Goal: Task Accomplishment & Management: Complete application form

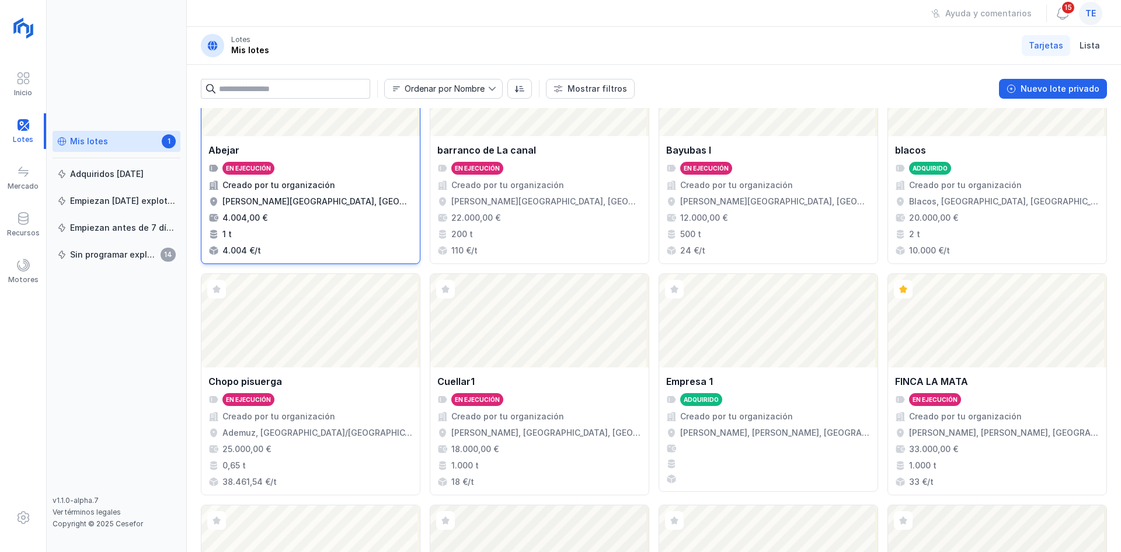
scroll to position [58, 0]
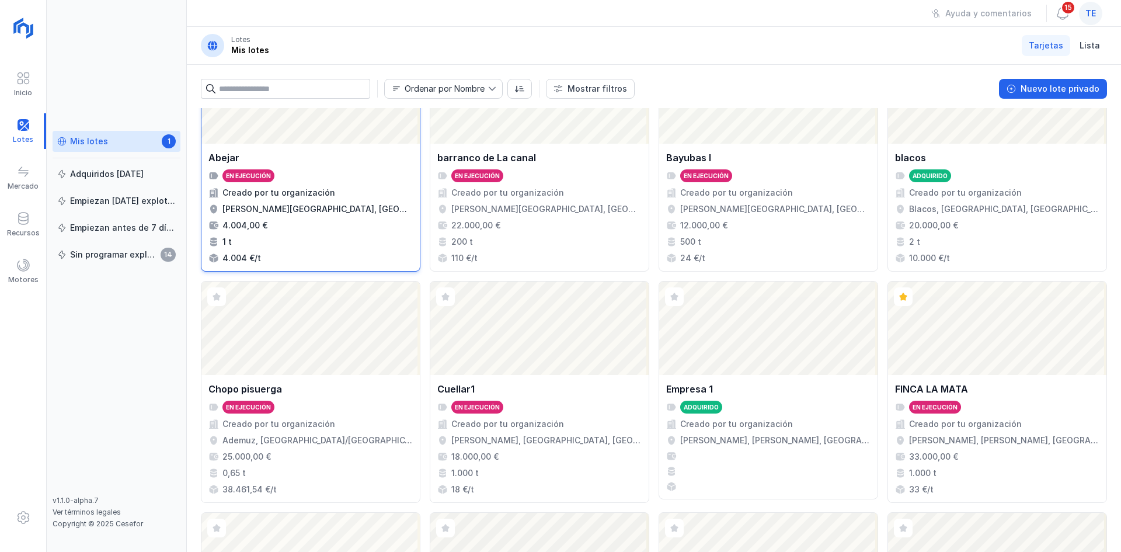
click at [325, 145] on div "Abejar En ejecución Creado por tu organización Abejar, Soria, Castilla y León, …" at bounding box center [310, 207] width 218 height 127
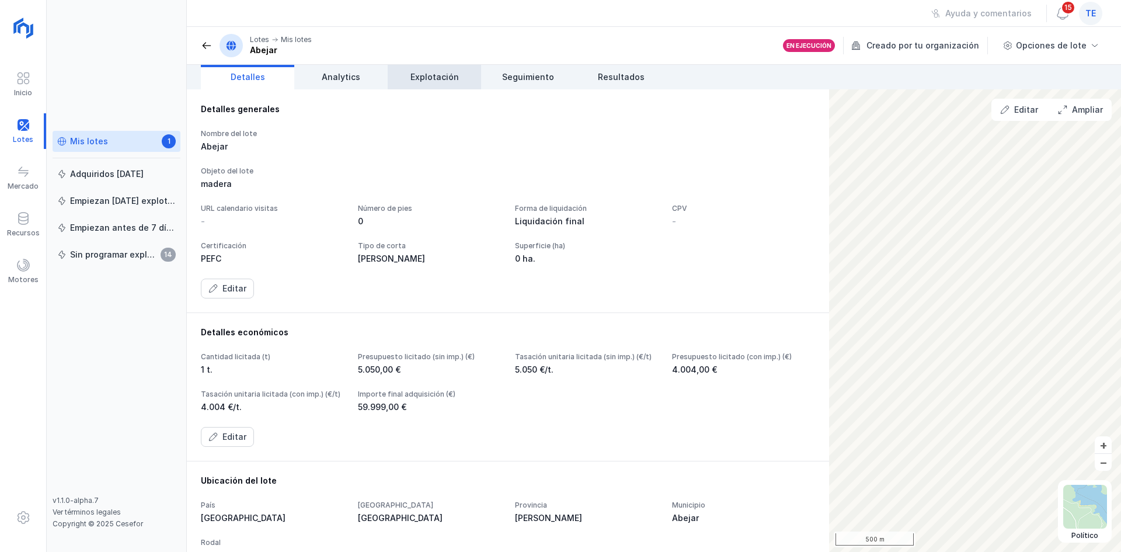
click at [451, 74] on span "Explotación" at bounding box center [435, 77] width 48 height 12
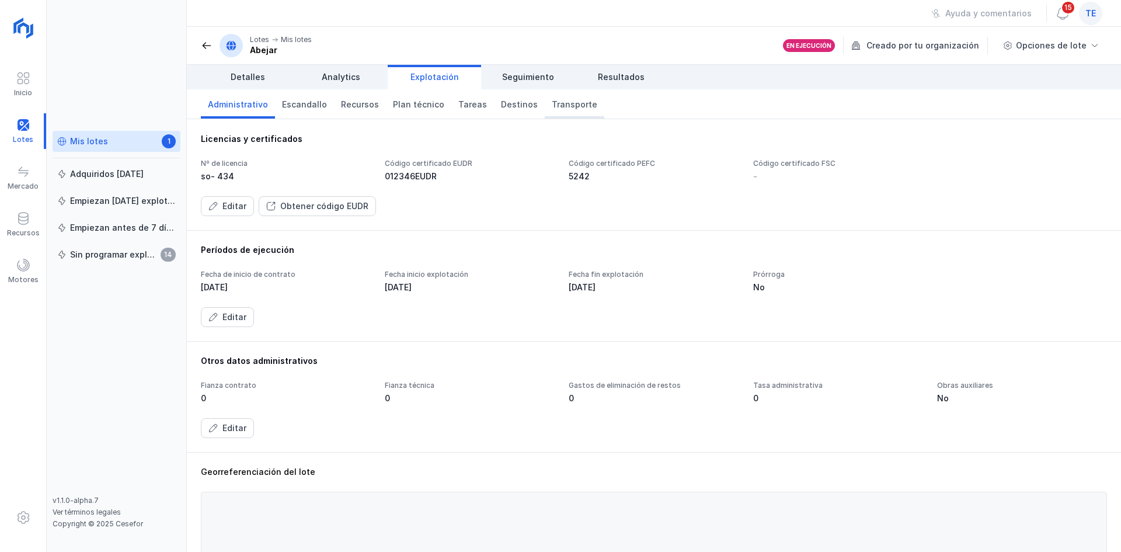
click at [558, 105] on span "Transporte" at bounding box center [575, 105] width 46 height 12
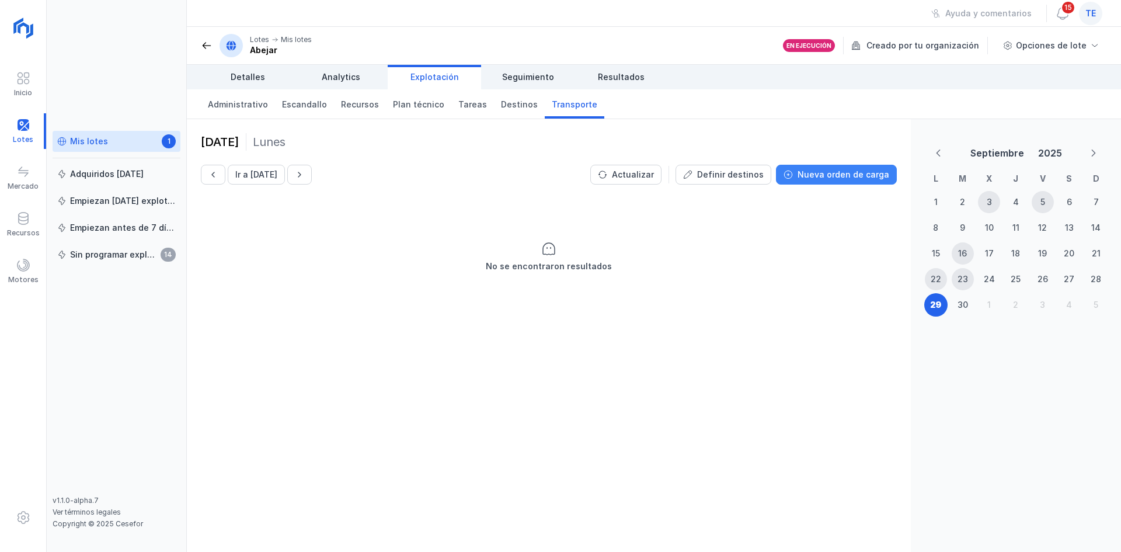
click at [856, 174] on div "Nueva orden de carga" at bounding box center [844, 175] width 92 height 12
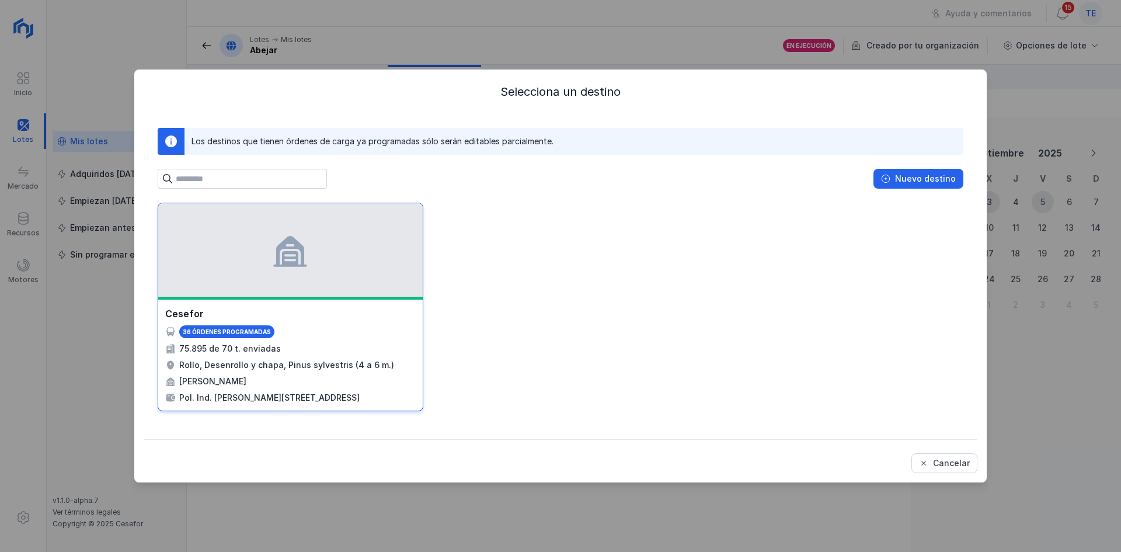
click at [404, 239] on div at bounding box center [290, 249] width 265 height 93
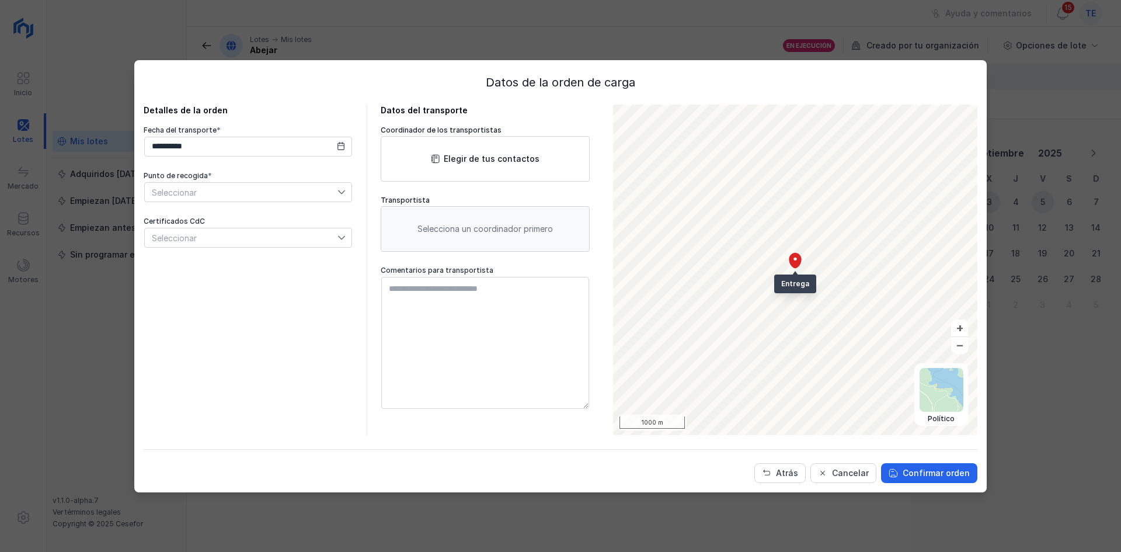
click at [454, 228] on div "Selecciona un coordinador primero" at bounding box center [485, 229] width 209 height 46
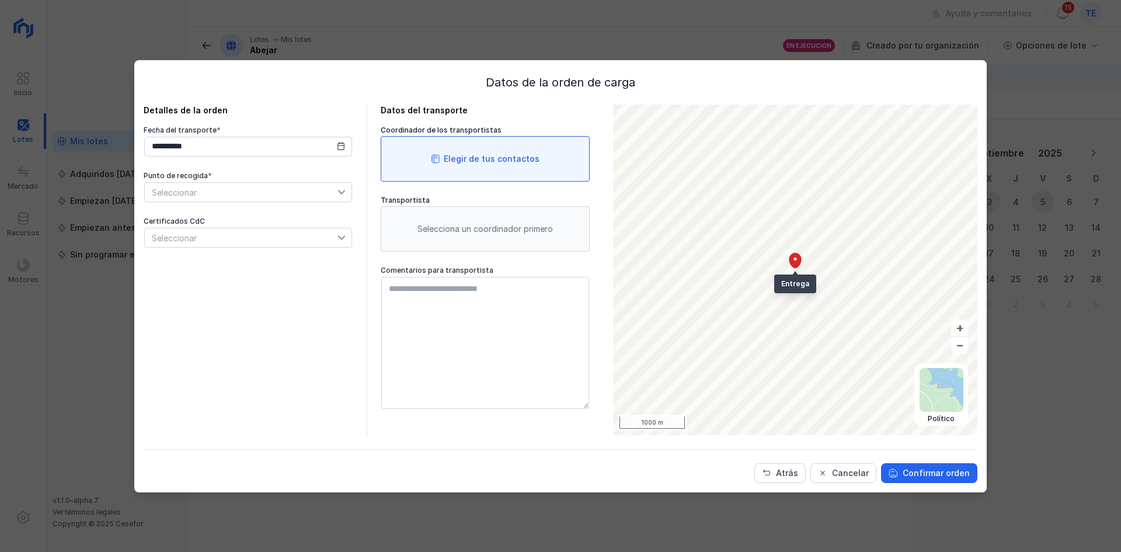
click at [473, 166] on div "Elegir de tus contactos" at bounding box center [485, 159] width 209 height 46
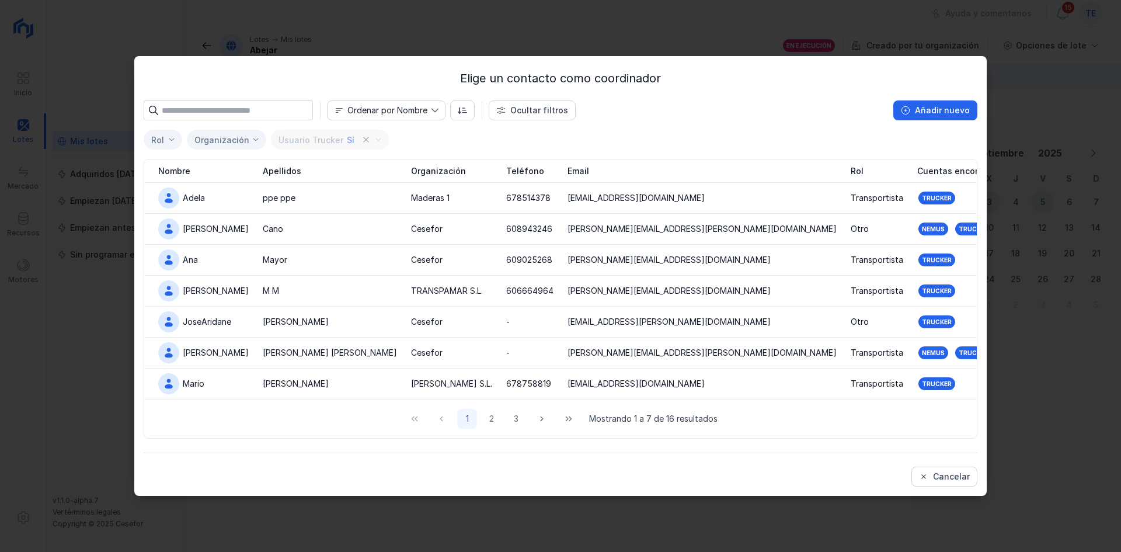
click at [1061, 202] on div "Elige un contacto como coordinador Ordenar por Nombre Ocultar filtros Añadir nu…" at bounding box center [560, 276] width 1121 height 552
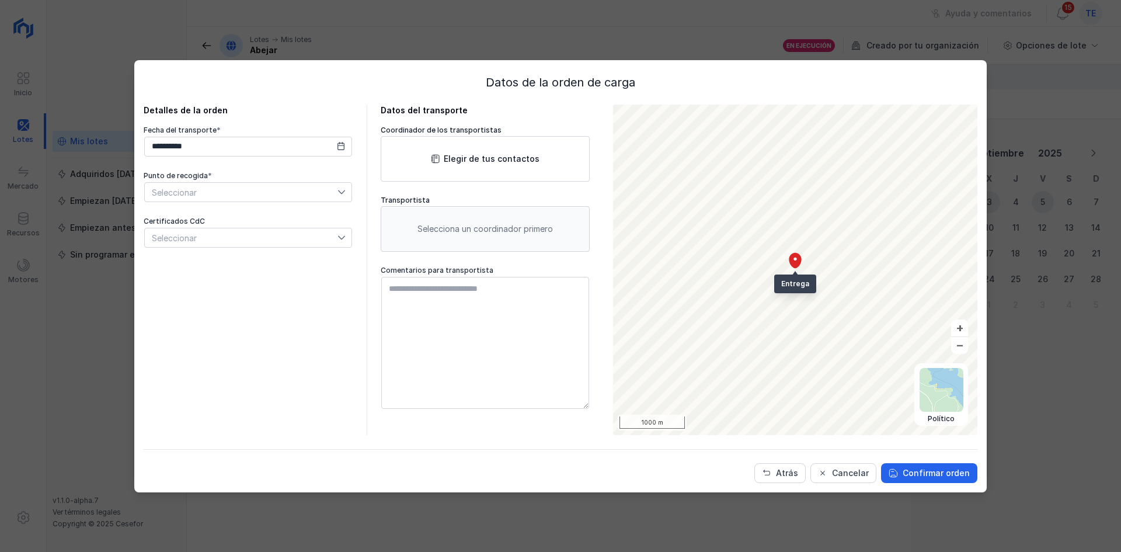
click at [81, 225] on div "**********" at bounding box center [560, 276] width 1121 height 552
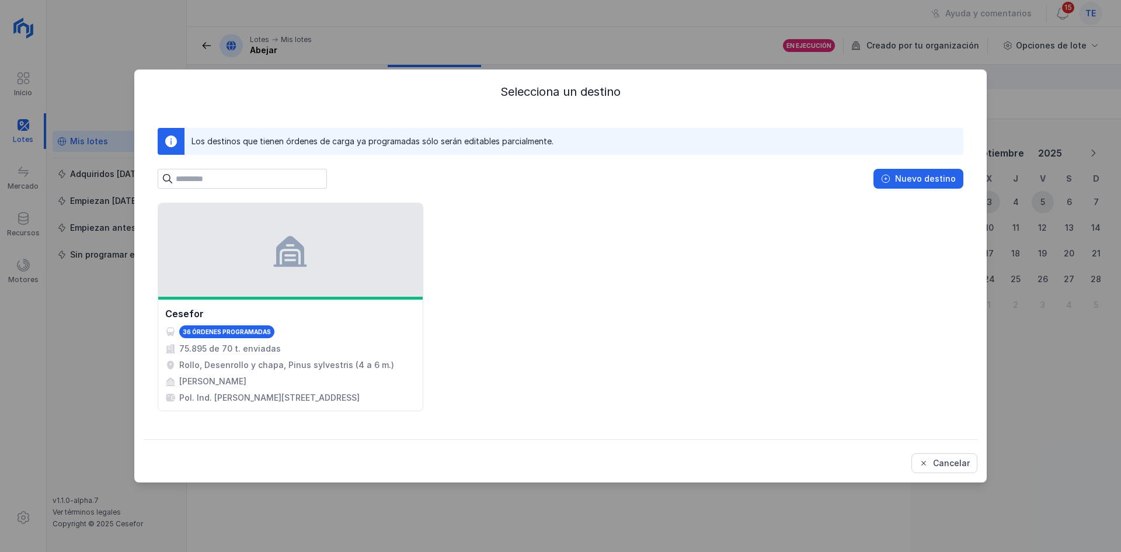
click at [30, 276] on div "Selecciona un destino Los destinos que tienen órdenes de carga ya programadas s…" at bounding box center [560, 276] width 1121 height 552
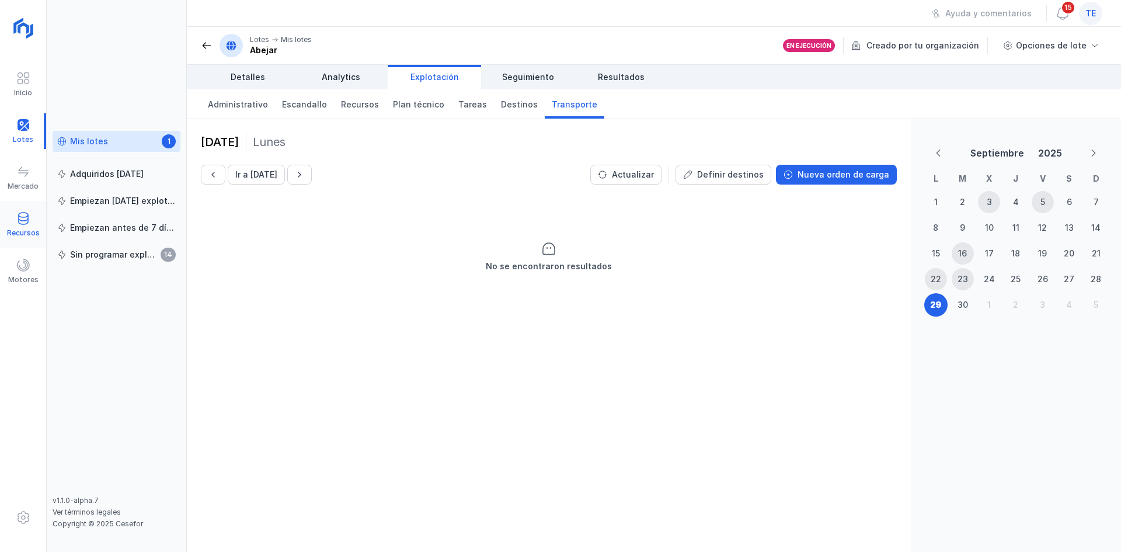
click at [23, 222] on span at bounding box center [23, 218] width 14 height 14
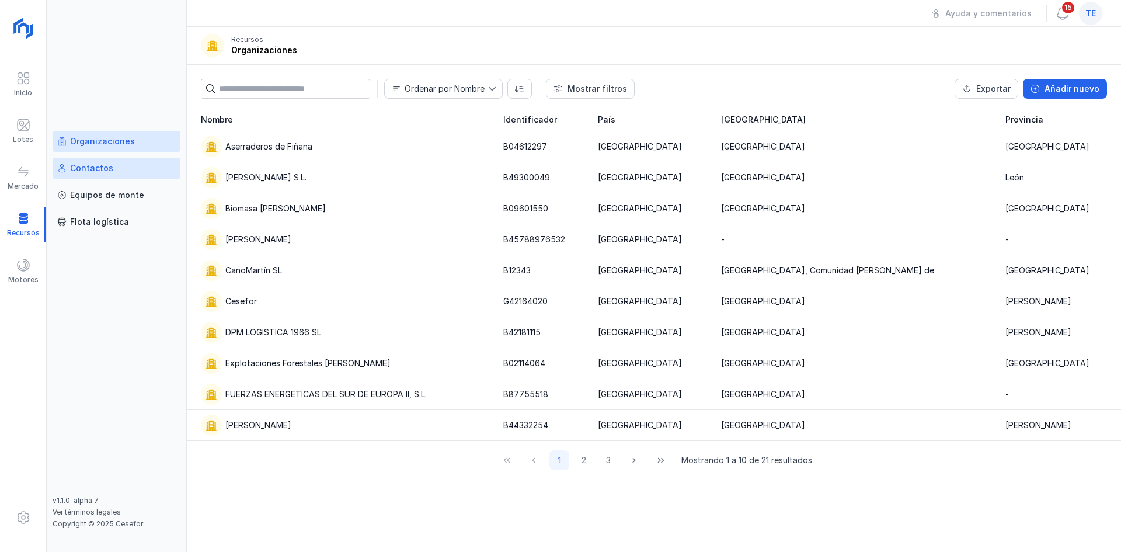
click at [168, 164] on div "Contactos" at bounding box center [116, 168] width 119 height 12
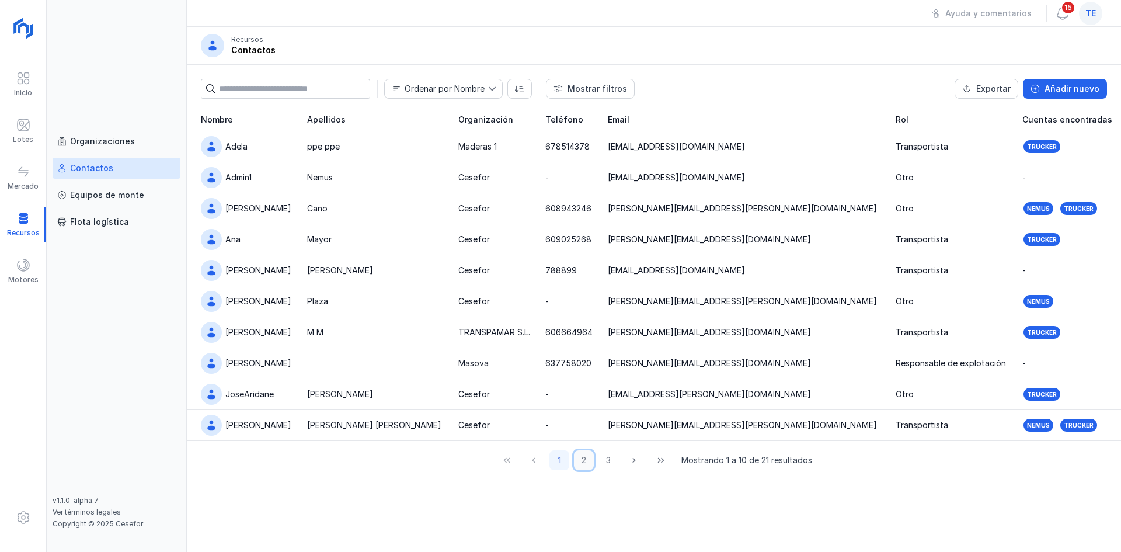
click at [583, 460] on button "2" at bounding box center [584, 460] width 20 height 20
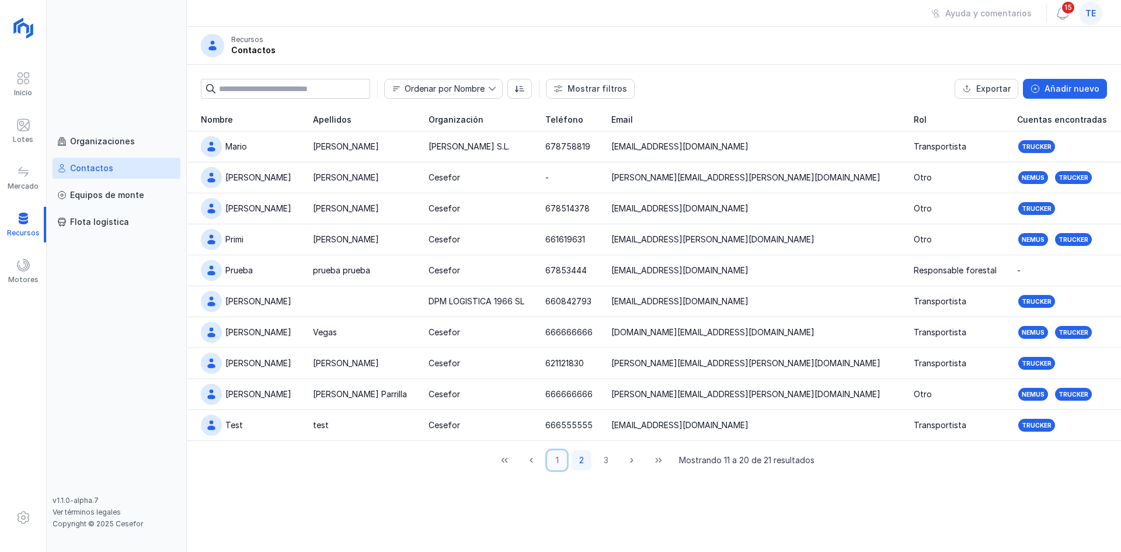
click at [565, 465] on button "1" at bounding box center [557, 460] width 20 height 20
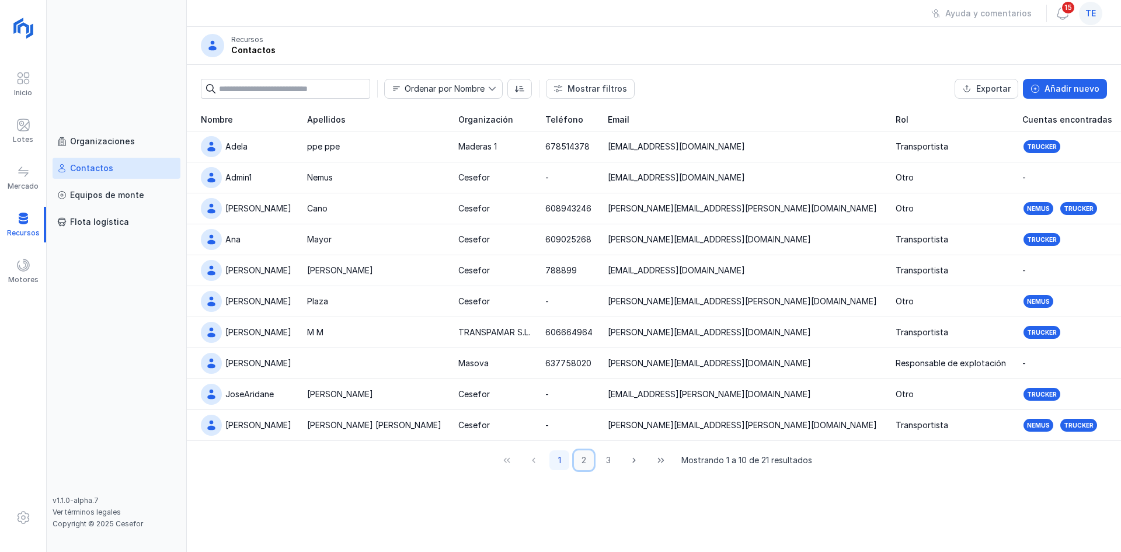
click at [587, 461] on button "2" at bounding box center [584, 460] width 20 height 20
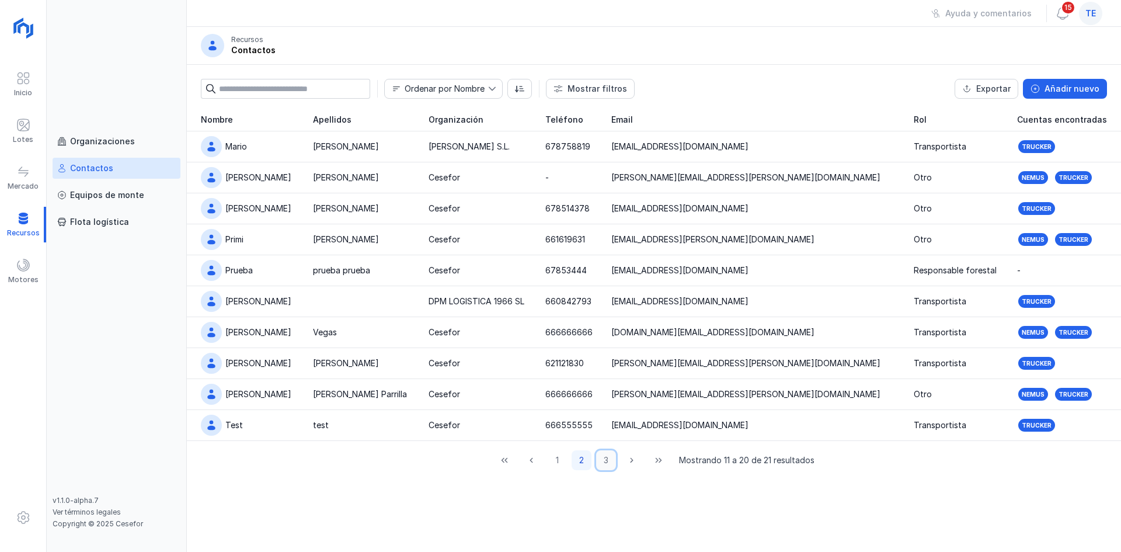
click at [603, 458] on button "3" at bounding box center [606, 460] width 20 height 20
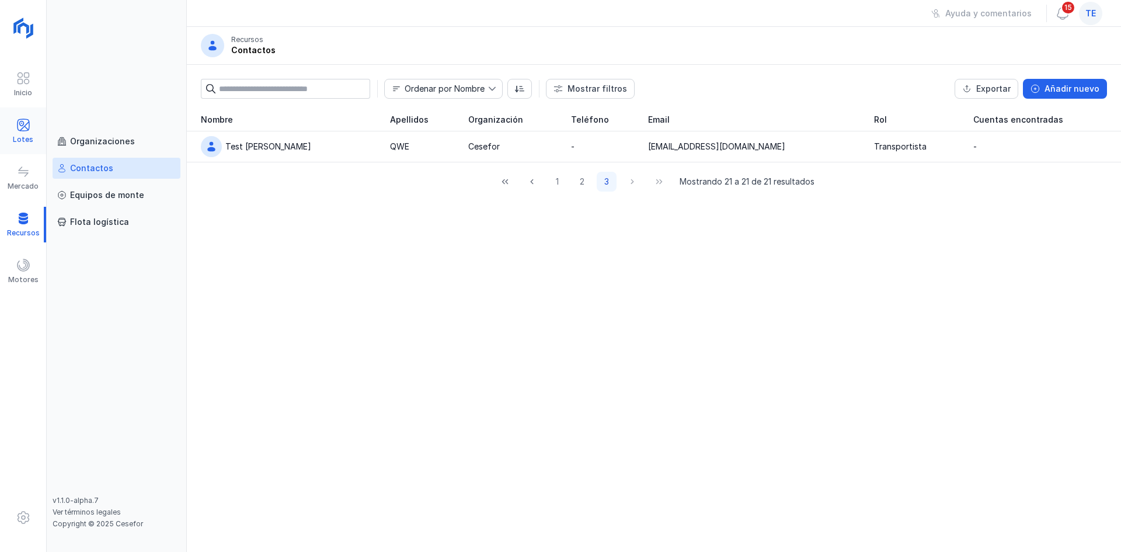
click at [26, 124] on span at bounding box center [23, 125] width 14 height 14
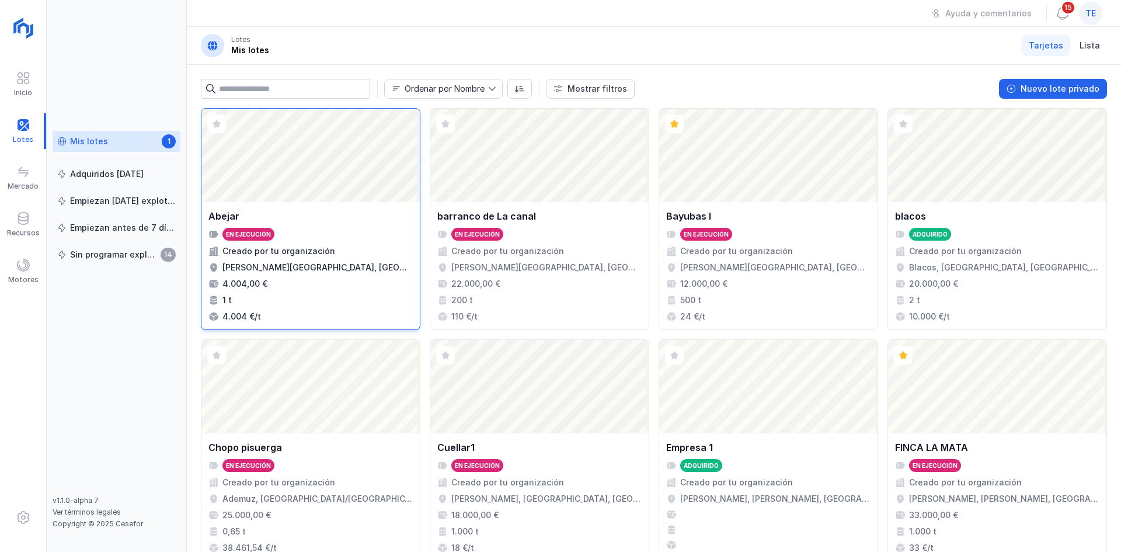
click at [363, 182] on div "Abrir lote" at bounding box center [310, 155] width 218 height 93
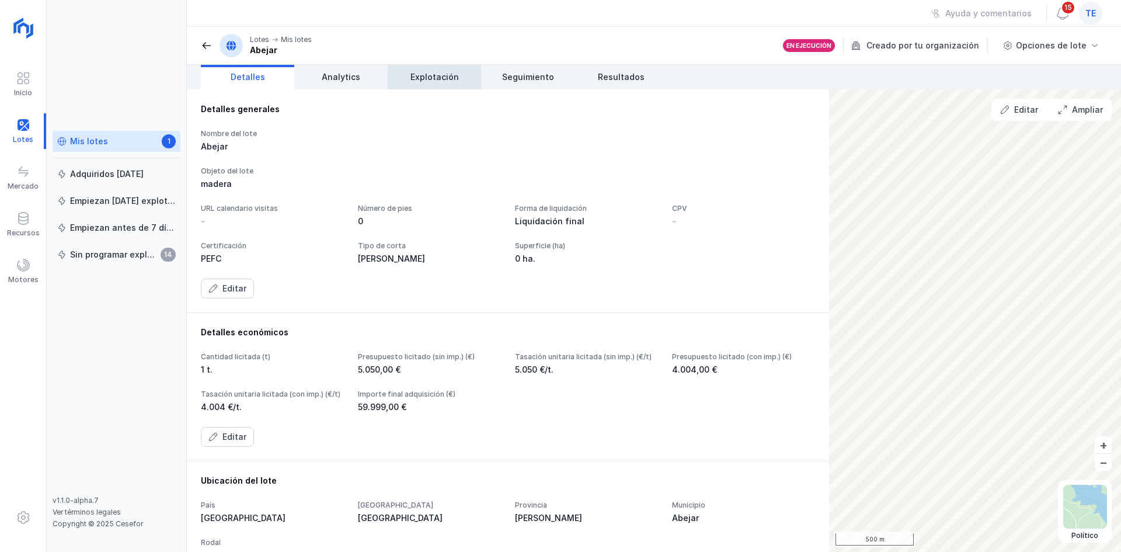
click at [460, 79] on link "Explotación" at bounding box center [434, 77] width 93 height 25
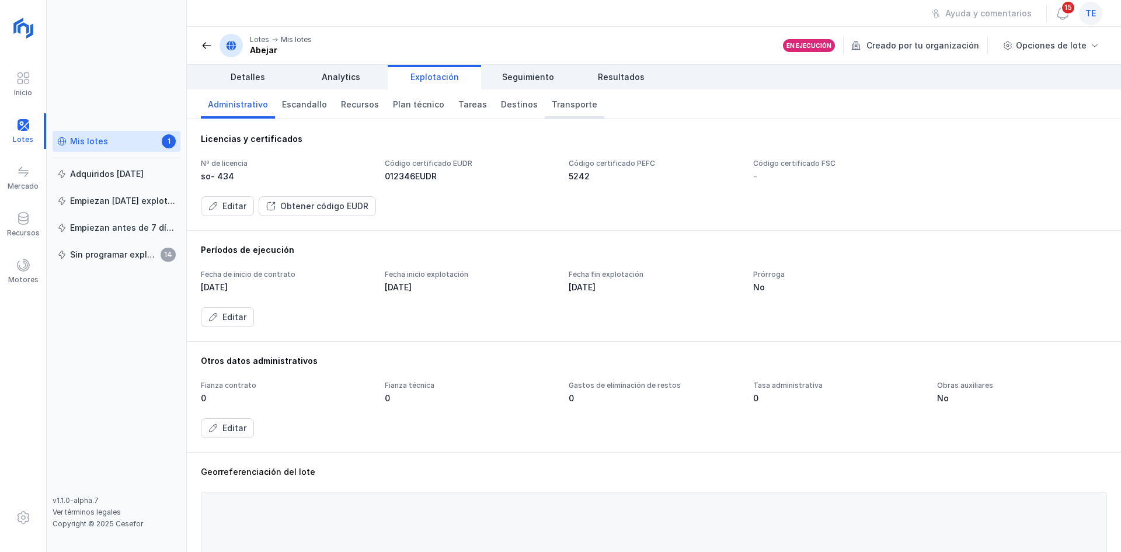
click at [571, 107] on span "Transporte" at bounding box center [575, 105] width 46 height 12
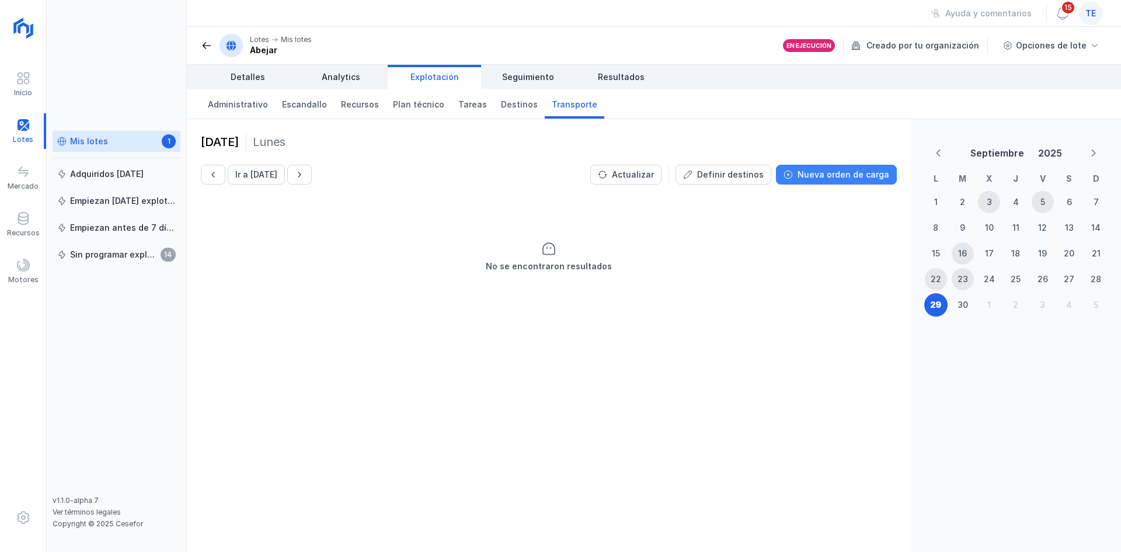
click at [812, 175] on div "Nueva orden de carga" at bounding box center [844, 175] width 92 height 12
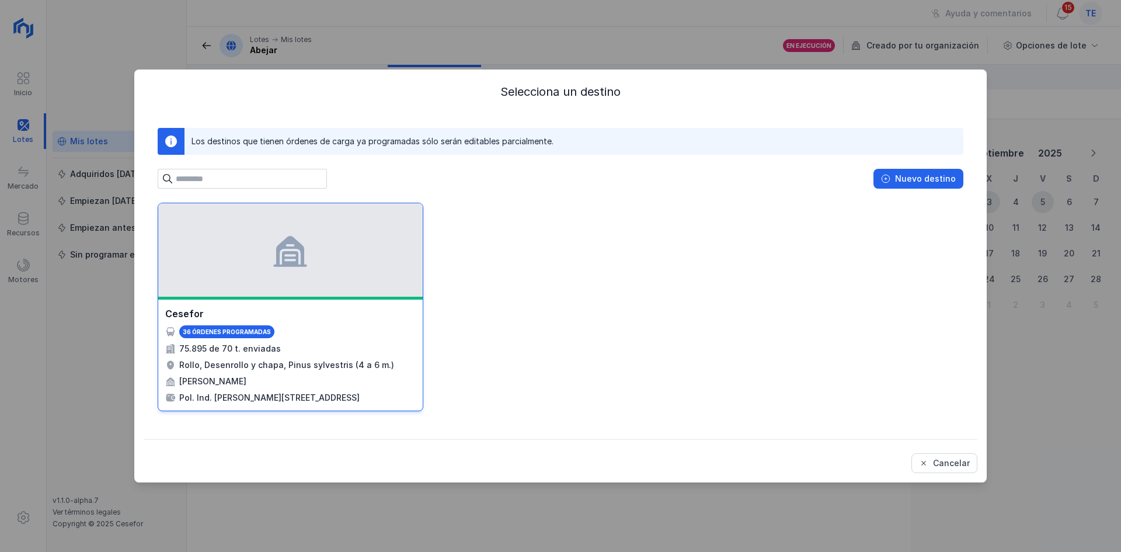
click at [336, 286] on div at bounding box center [290, 249] width 265 height 93
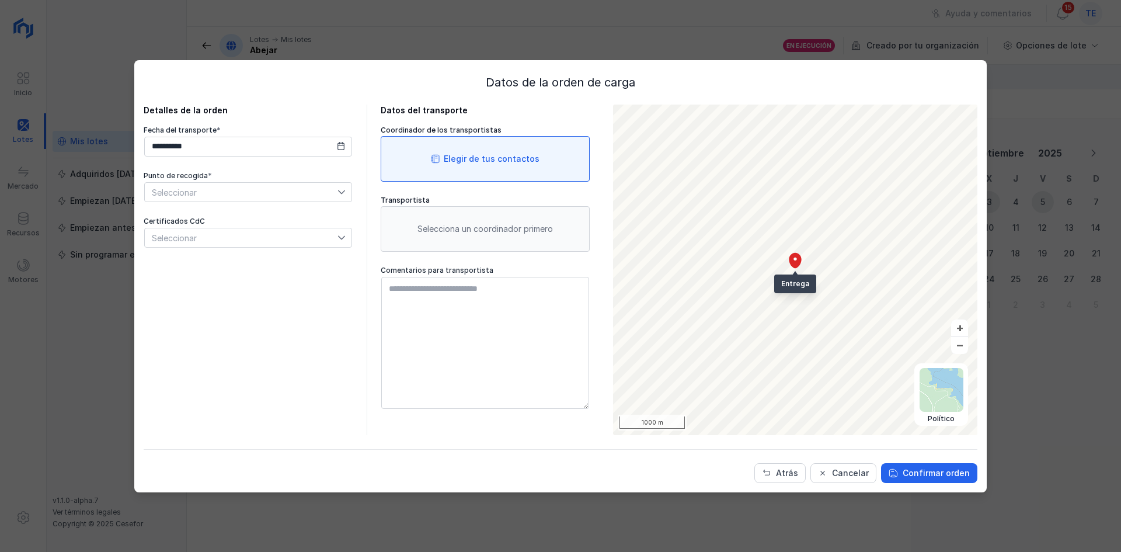
click at [536, 165] on div "Elegir de tus contactos" at bounding box center [485, 159] width 209 height 46
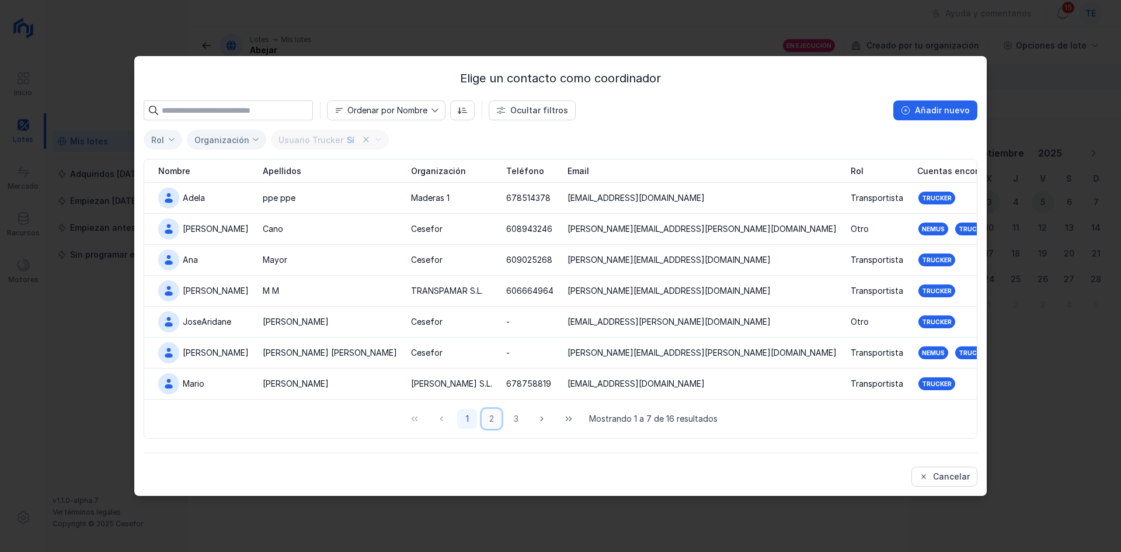
click at [491, 418] on button "2" at bounding box center [492, 419] width 20 height 20
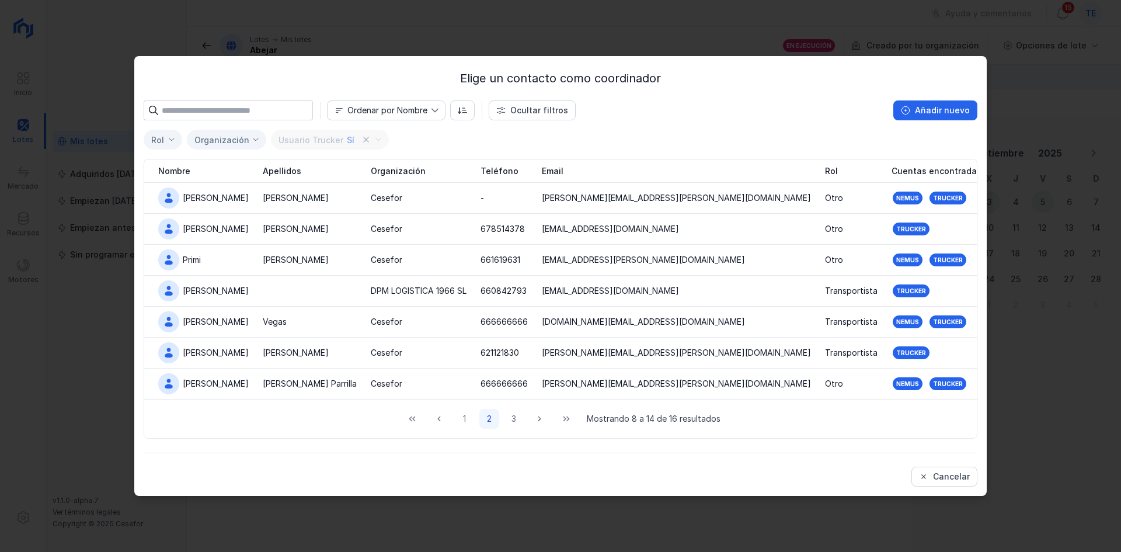
click at [117, 63] on div "Elige un contacto como coordinador Ordenar por Nombre Ocultar filtros Añadir nu…" at bounding box center [560, 276] width 1121 height 552
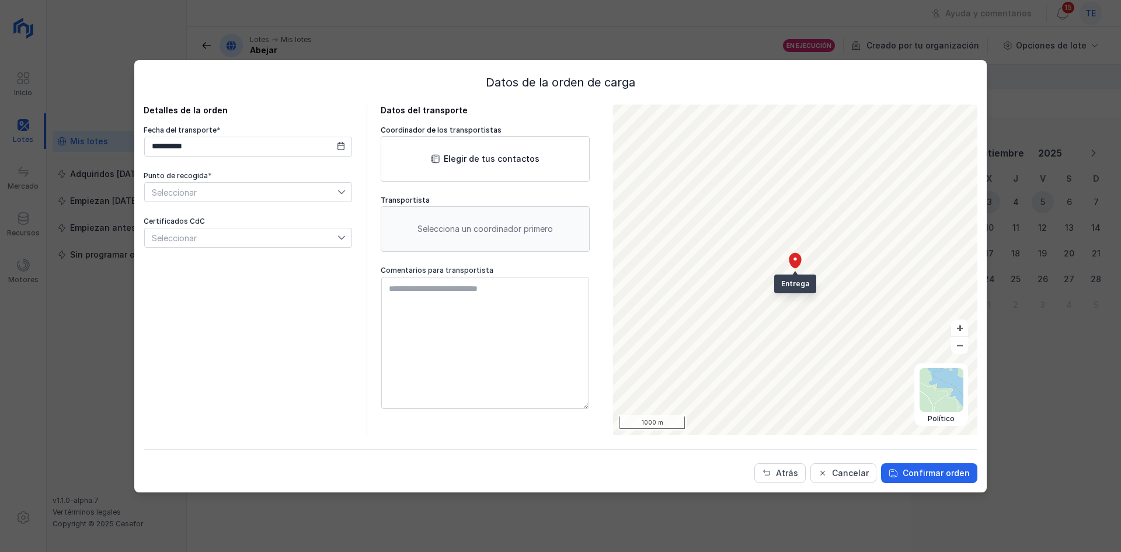
click at [122, 55] on div "**********" at bounding box center [560, 276] width 1121 height 552
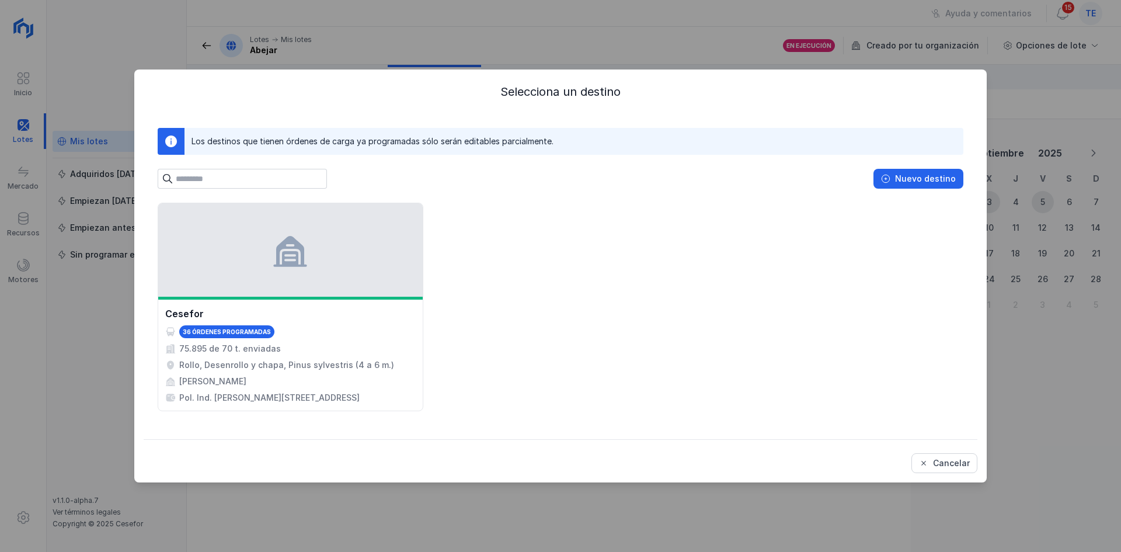
click at [507, 36] on div "Selecciona un destino Los destinos que tienen órdenes de carga ya programadas s…" at bounding box center [560, 276] width 1121 height 552
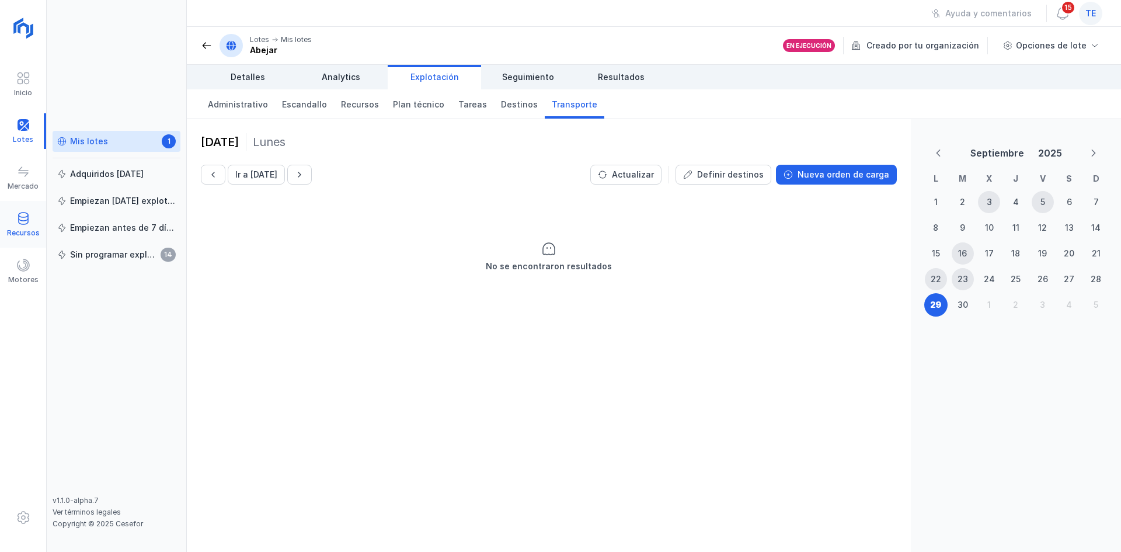
drag, startPoint x: 19, startPoint y: 227, endPoint x: 39, endPoint y: 226, distance: 19.3
click at [19, 227] on div at bounding box center [23, 219] width 14 height 17
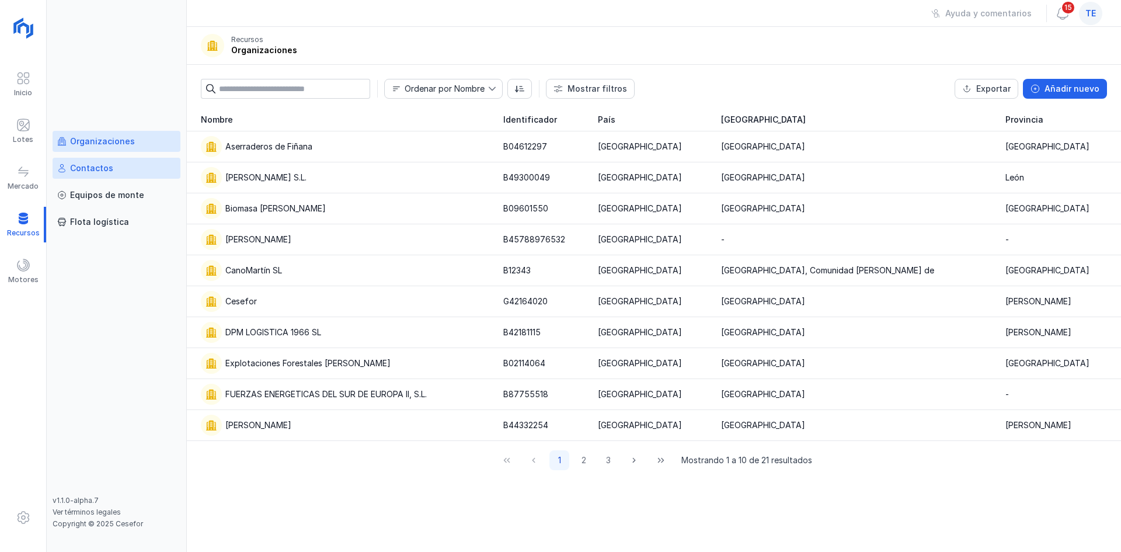
click at [142, 178] on link "Contactos" at bounding box center [117, 168] width 128 height 21
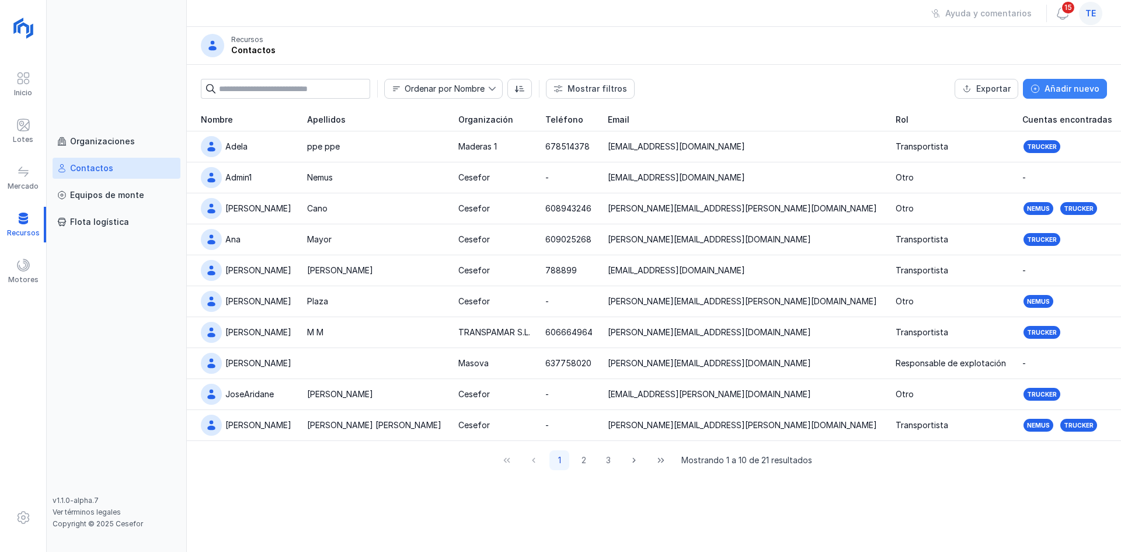
click at [1103, 85] on button "Añadir nuevo" at bounding box center [1065, 89] width 84 height 20
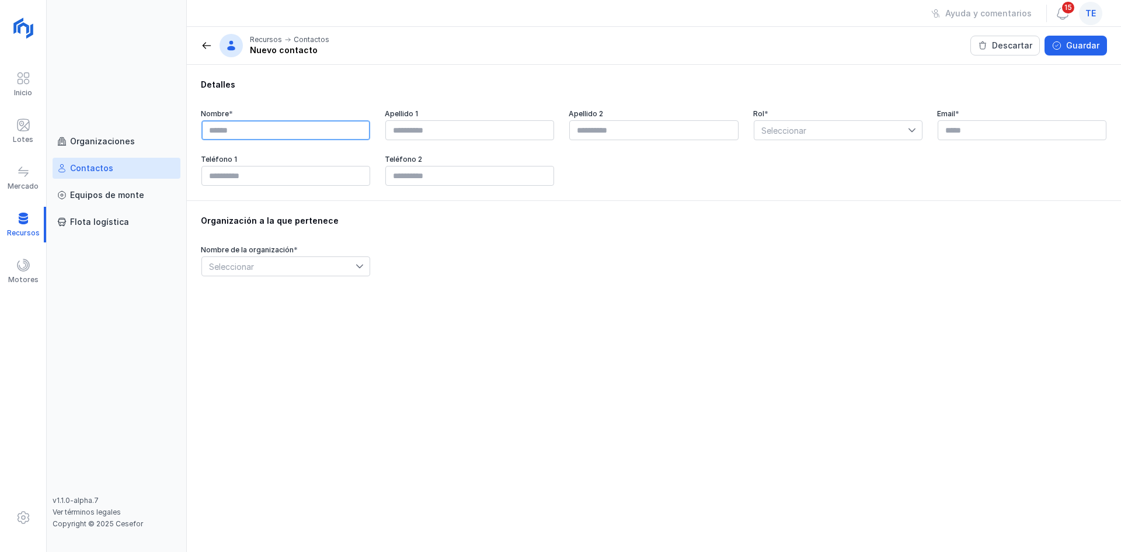
click at [226, 127] on input "text" at bounding box center [285, 130] width 169 height 20
click at [330, 271] on span "Seleccionar" at bounding box center [279, 266] width 154 height 19
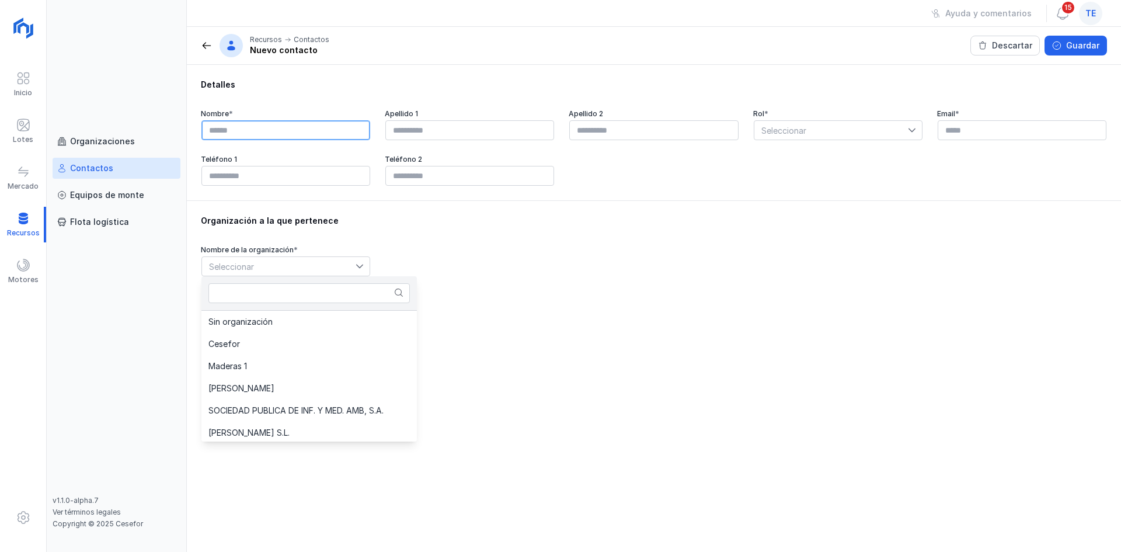
click at [349, 123] on input "text" at bounding box center [285, 130] width 169 height 20
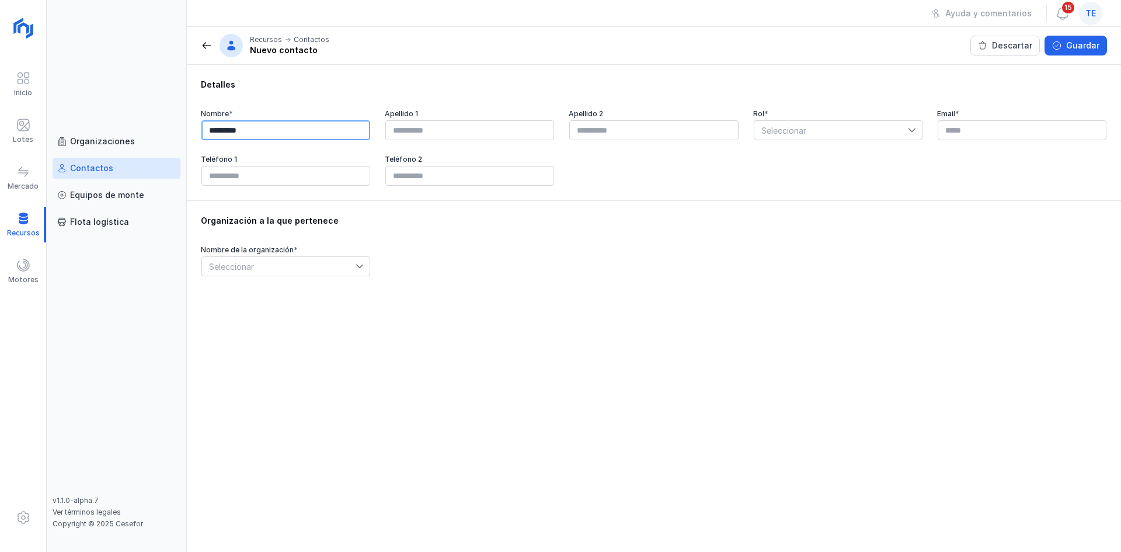
type input "*********"
click at [909, 128] on icon at bounding box center [912, 130] width 8 height 8
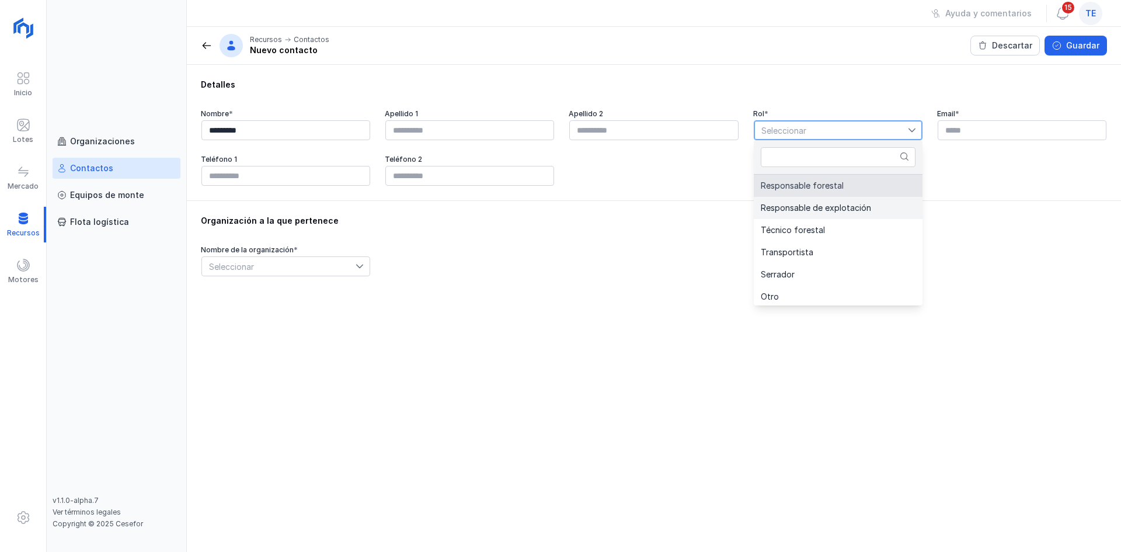
scroll to position [2, 0]
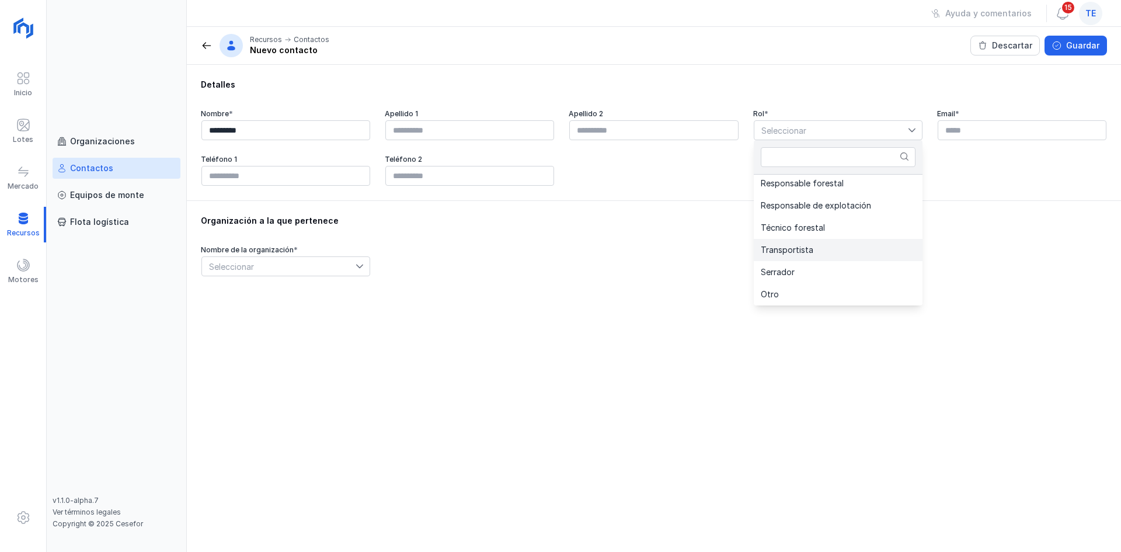
click at [828, 258] on li "Transportista" at bounding box center [838, 250] width 169 height 22
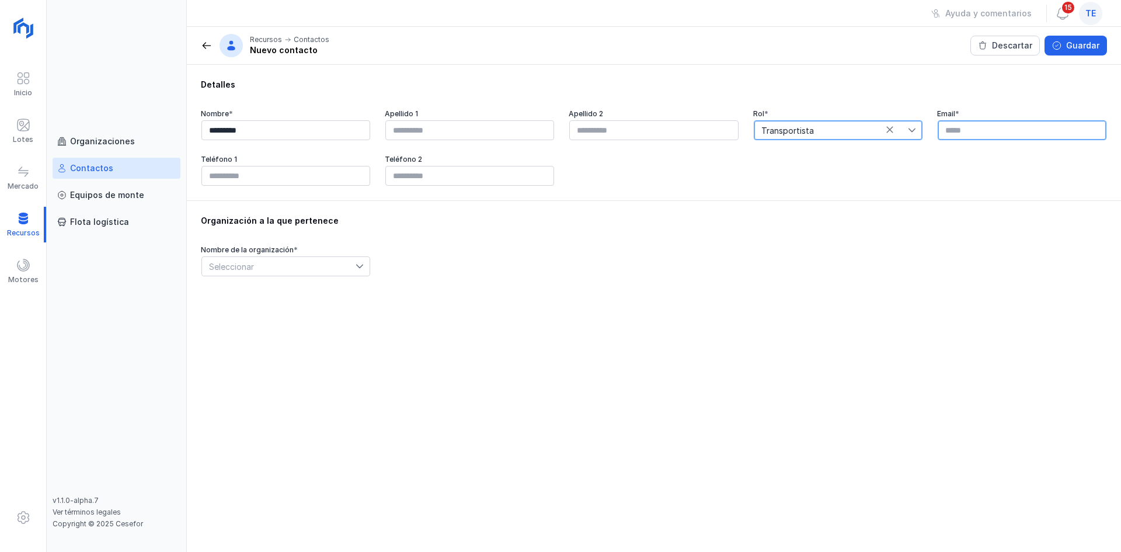
click at [985, 131] on input "text" at bounding box center [1022, 130] width 169 height 20
type input "*"
click at [339, 256] on div "Seleccionar" at bounding box center [285, 266] width 169 height 20
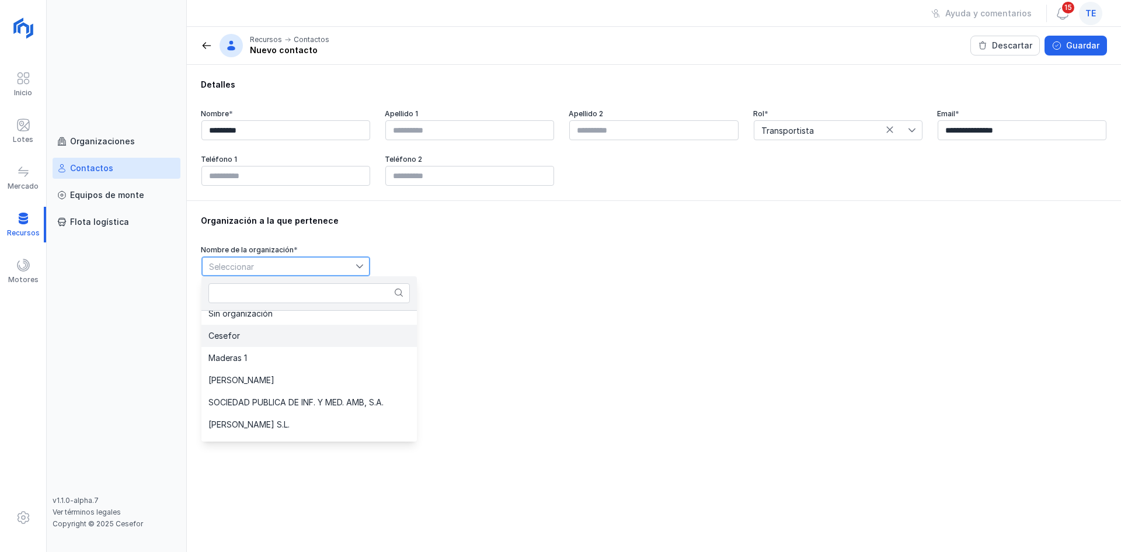
scroll to position [0, 0]
click at [301, 344] on li "Cesefor" at bounding box center [308, 344] width 215 height 22
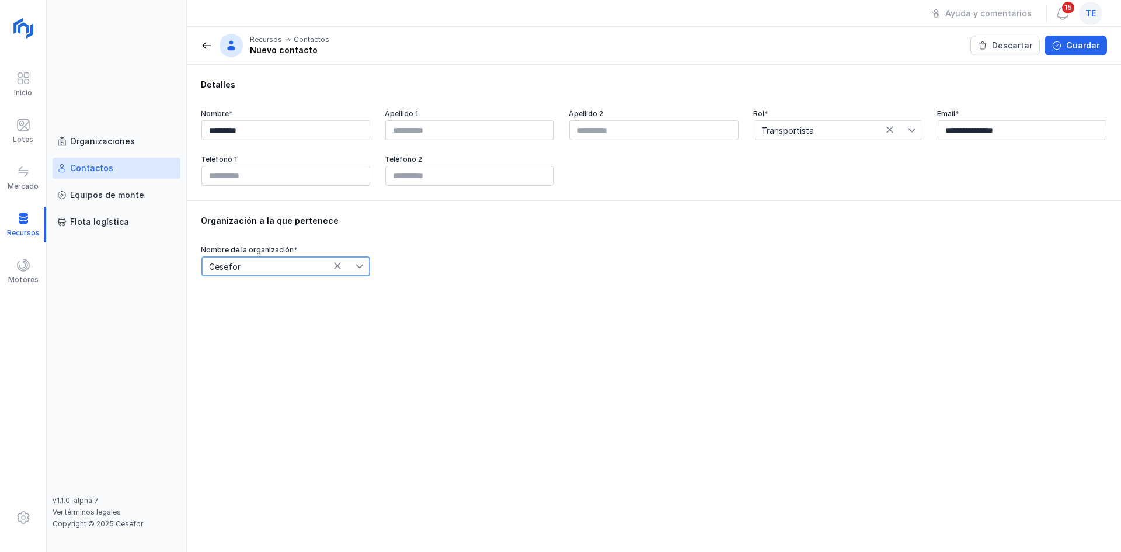
click at [1098, 11] on div "te" at bounding box center [1090, 13] width 23 height 23
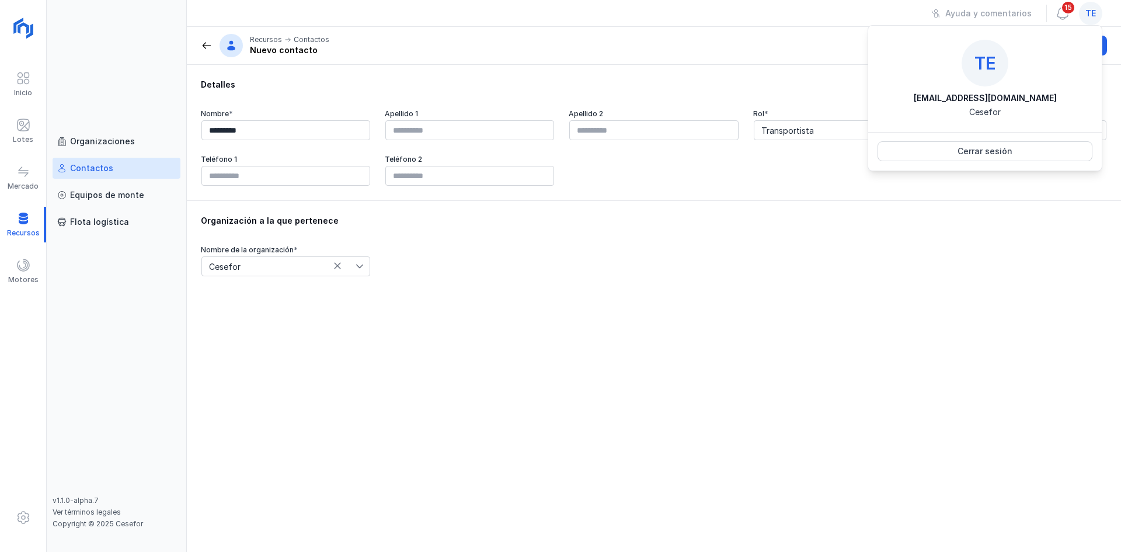
click at [1097, 11] on div "te" at bounding box center [1090, 13] width 23 height 23
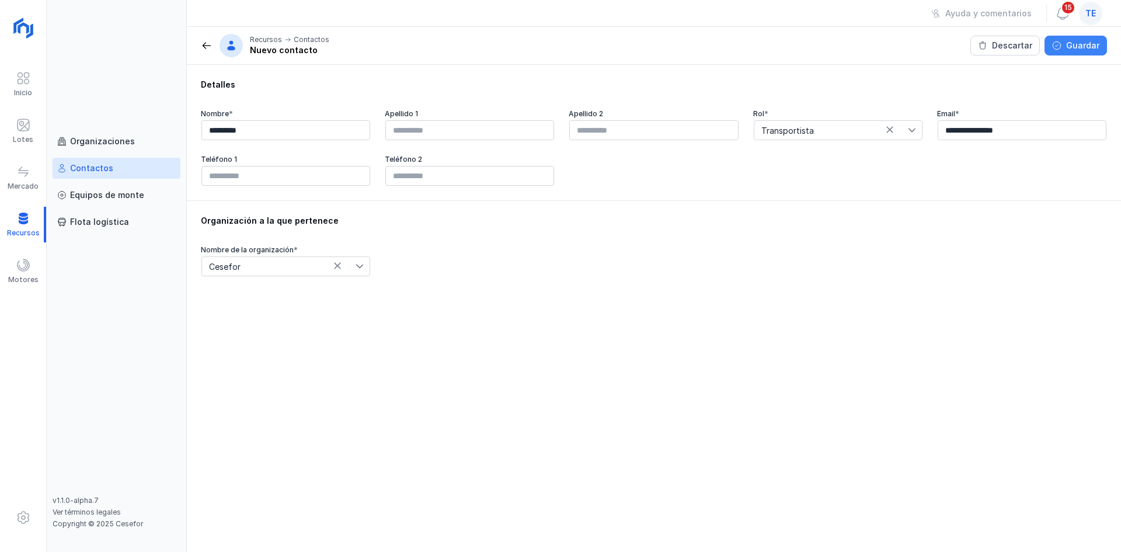
click at [1075, 51] on button "Guardar" at bounding box center [1076, 46] width 62 height 20
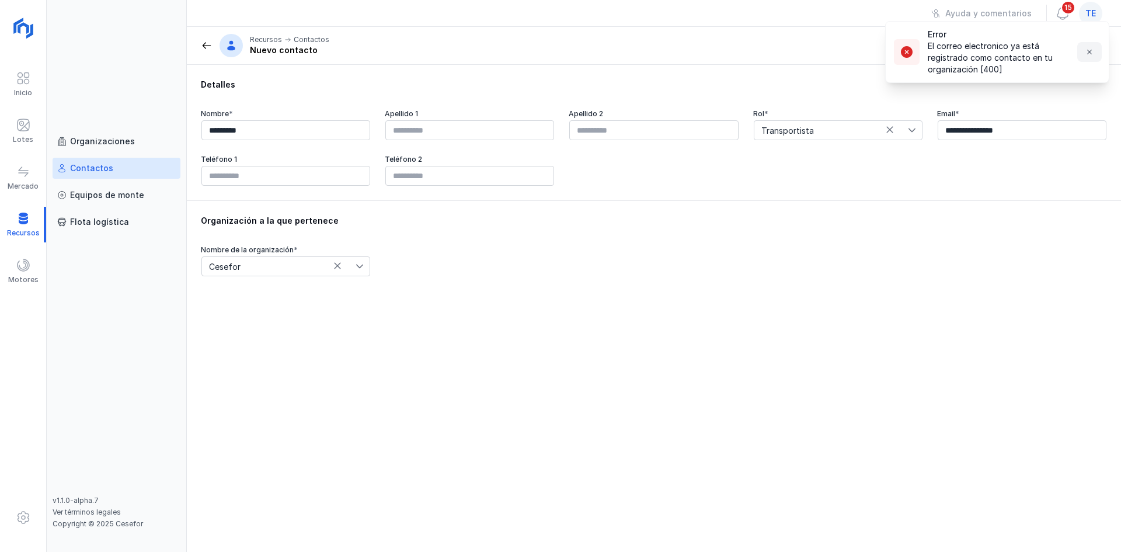
click at [1096, 53] on button "button" at bounding box center [1089, 52] width 25 height 20
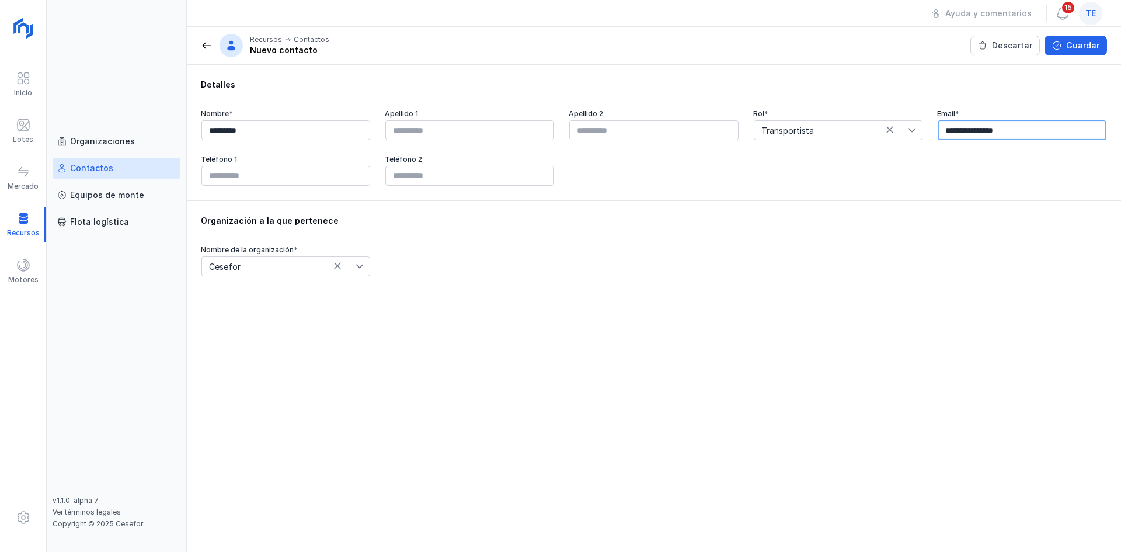
click at [974, 131] on input "**********" at bounding box center [1022, 130] width 169 height 20
type input "**********"
click at [1066, 46] on button "Guardar" at bounding box center [1076, 46] width 62 height 20
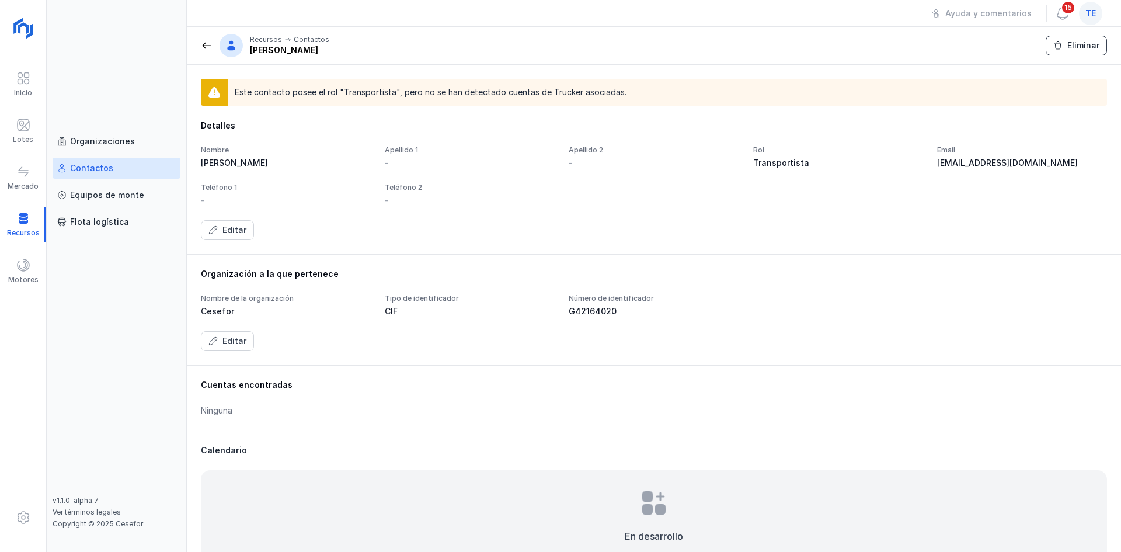
click at [1099, 40] on div "Eliminar" at bounding box center [1084, 46] width 32 height 12
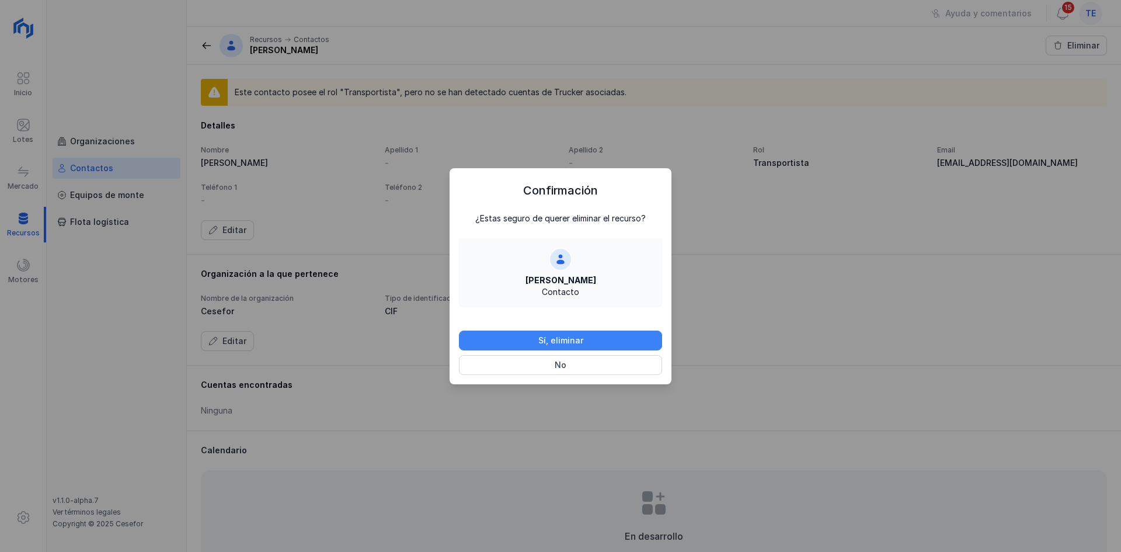
click at [590, 346] on button "Sí, eliminar" at bounding box center [560, 341] width 203 height 20
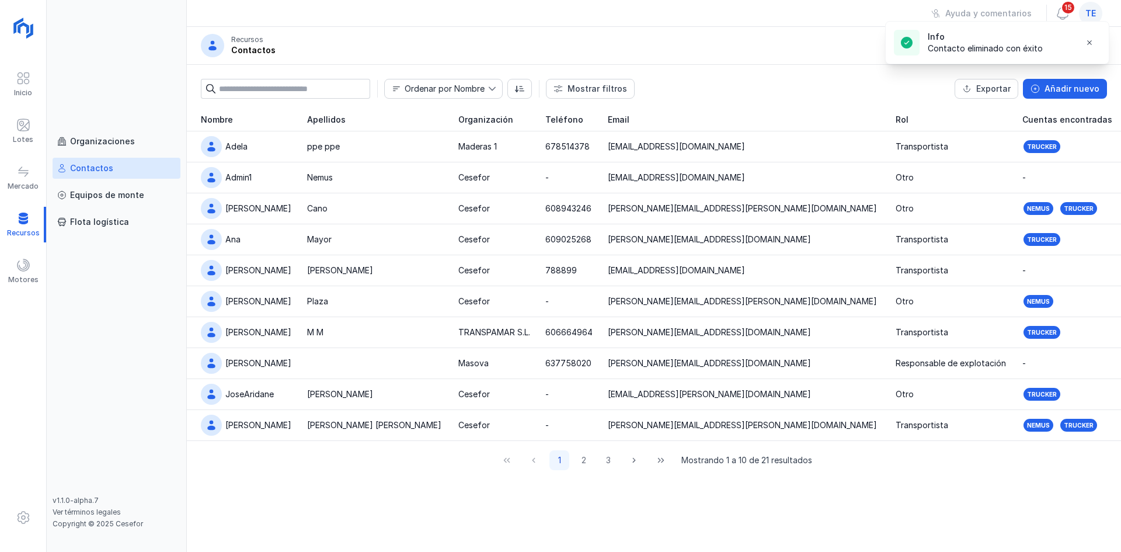
click at [272, 83] on input "text" at bounding box center [294, 89] width 151 height 20
click at [1040, 85] on span "Añadir nuevo" at bounding box center [1035, 88] width 9 height 9
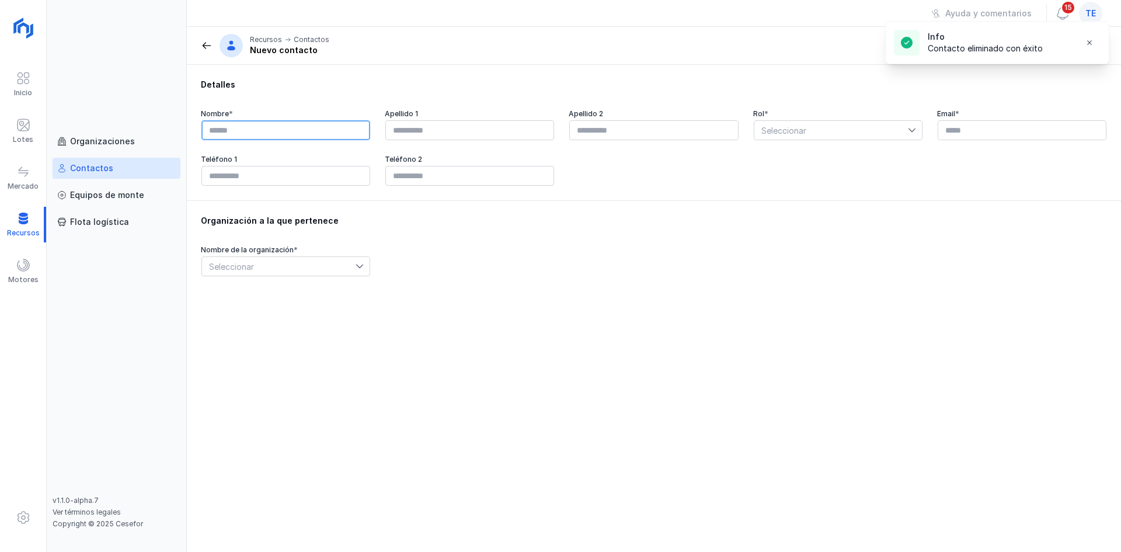
click at [218, 125] on input "text" at bounding box center [285, 130] width 169 height 20
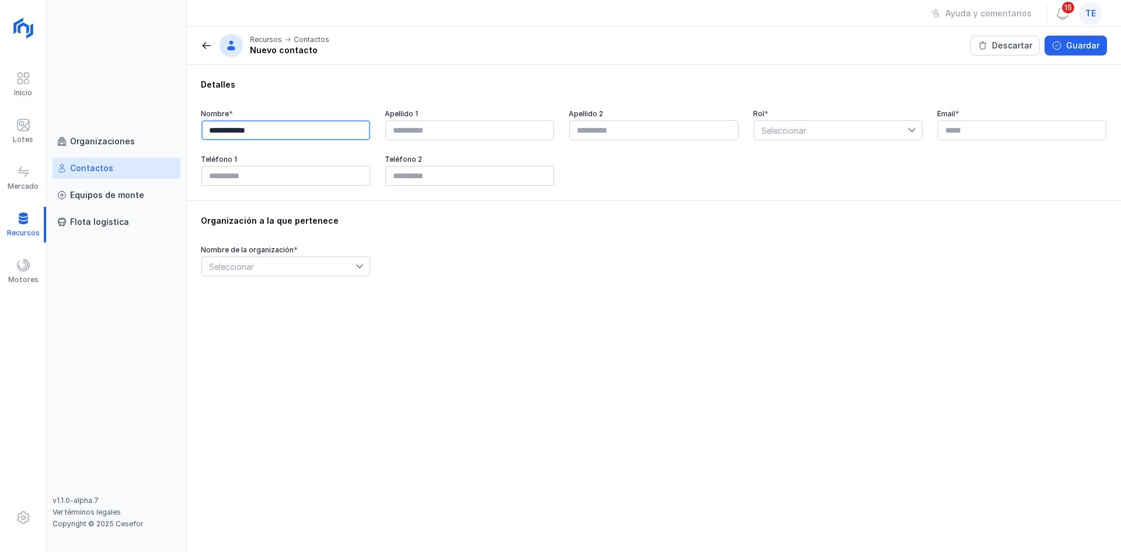
type input "**********"
click at [980, 120] on div "Email *" at bounding box center [1022, 125] width 170 height 32
click at [983, 129] on input "text" at bounding box center [1022, 130] width 169 height 20
click at [958, 125] on input "text" at bounding box center [1022, 130] width 169 height 20
paste input "**********"
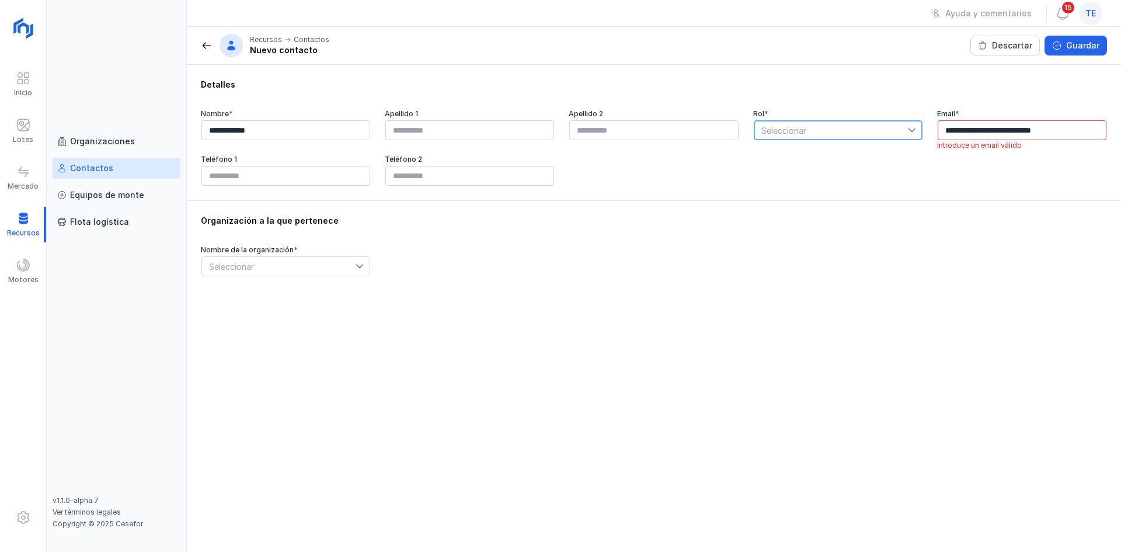
click at [865, 130] on span "Seleccionar" at bounding box center [832, 130] width 154 height 19
click at [1044, 164] on div "**********" at bounding box center [654, 147] width 906 height 77
click at [950, 131] on input "**********" at bounding box center [1022, 130] width 169 height 20
click at [1094, 136] on input "**********" at bounding box center [1022, 130] width 169 height 20
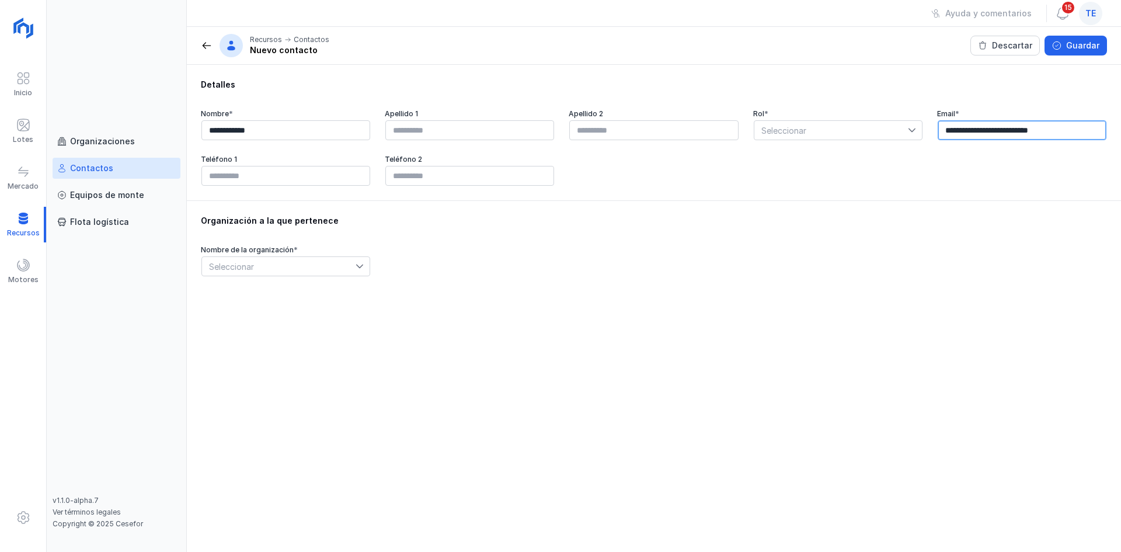
type input "**********"
click at [777, 120] on div "Seleccionar" at bounding box center [838, 130] width 170 height 21
click at [777, 124] on span "Seleccionar" at bounding box center [832, 130] width 154 height 19
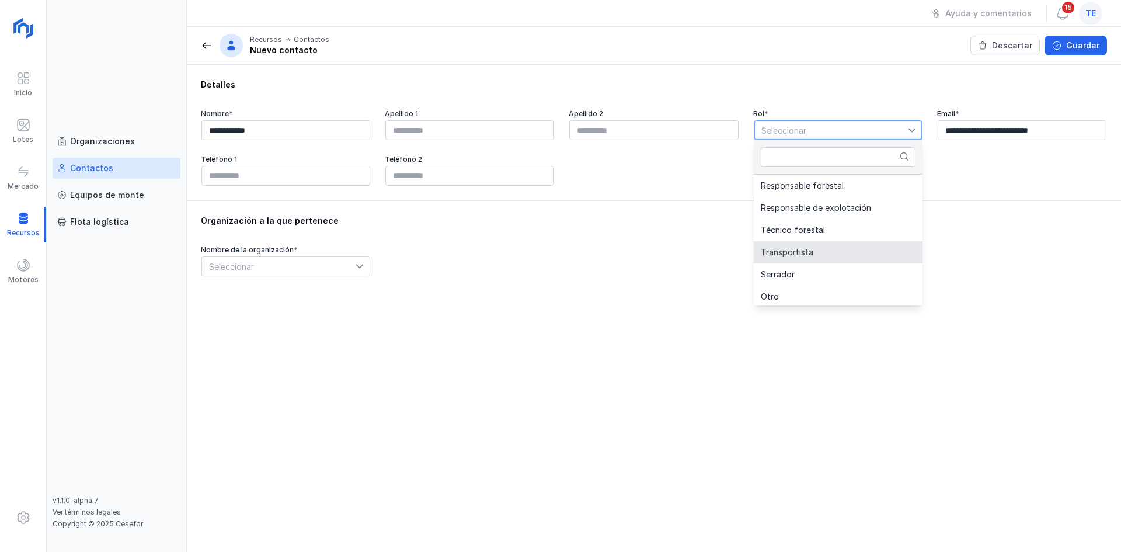
click at [809, 251] on span "Transportista" at bounding box center [787, 252] width 53 height 8
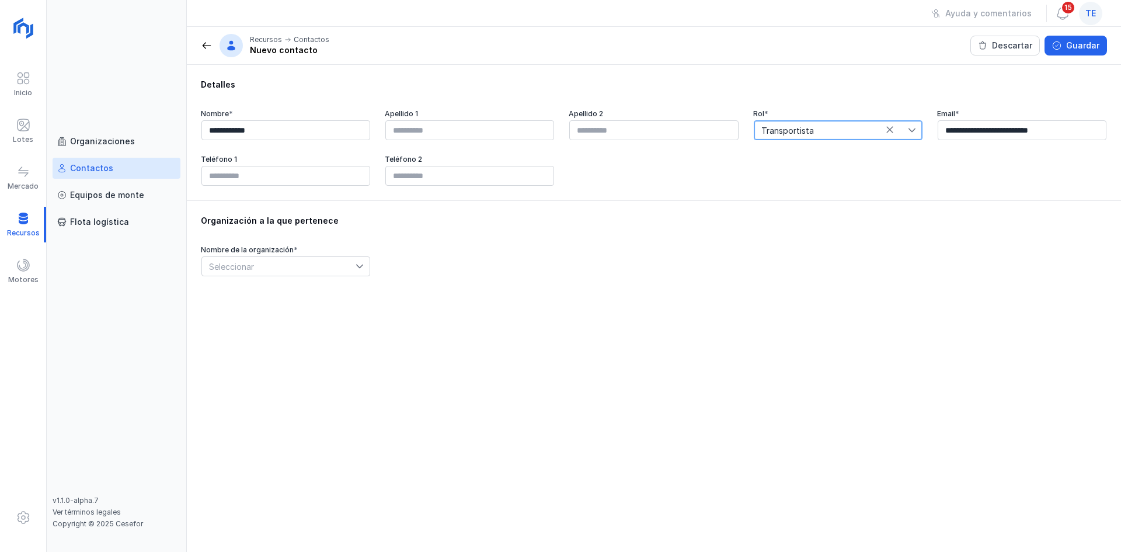
click at [251, 262] on span "Seleccionar" at bounding box center [279, 266] width 154 height 19
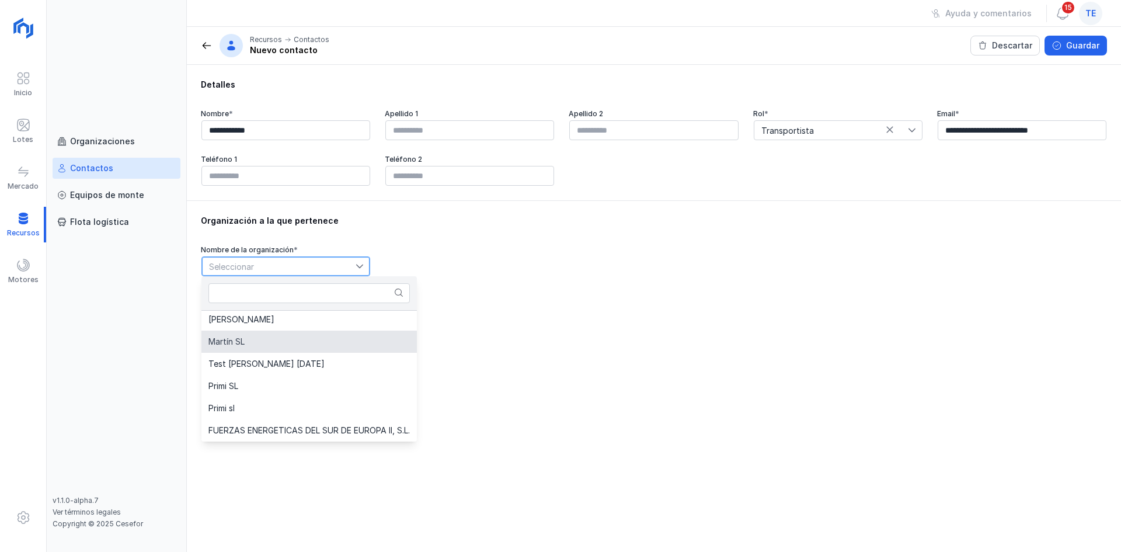
scroll to position [355, 0]
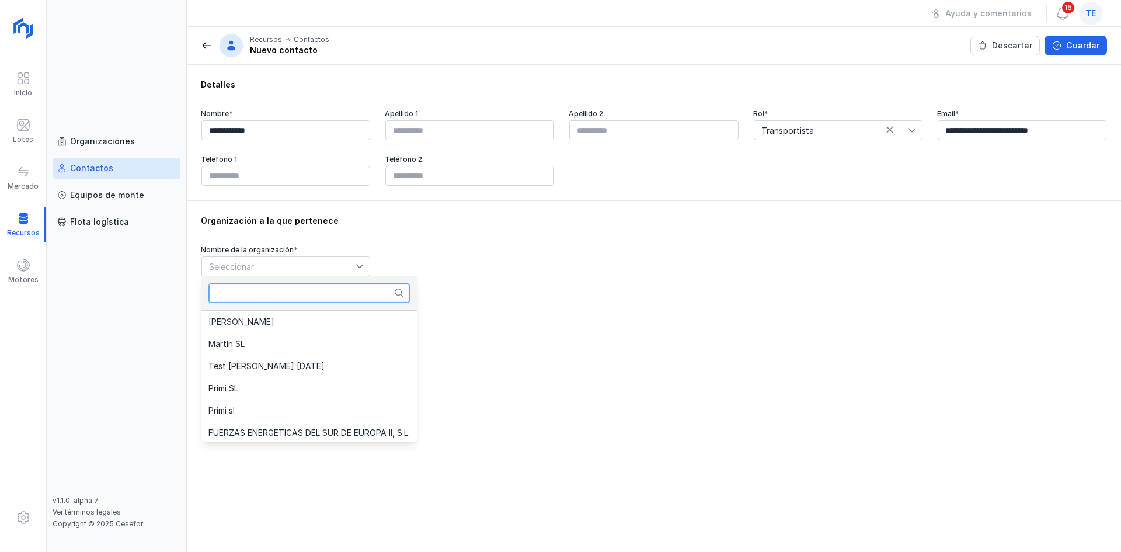
click at [287, 293] on input "text" at bounding box center [308, 293] width 201 height 20
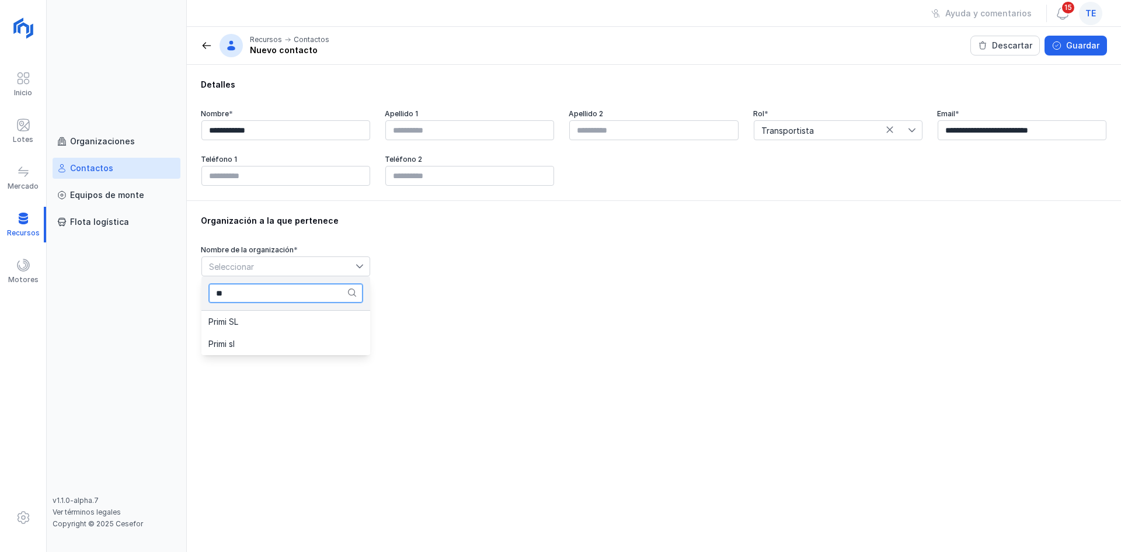
scroll to position [0, 0]
type input "*"
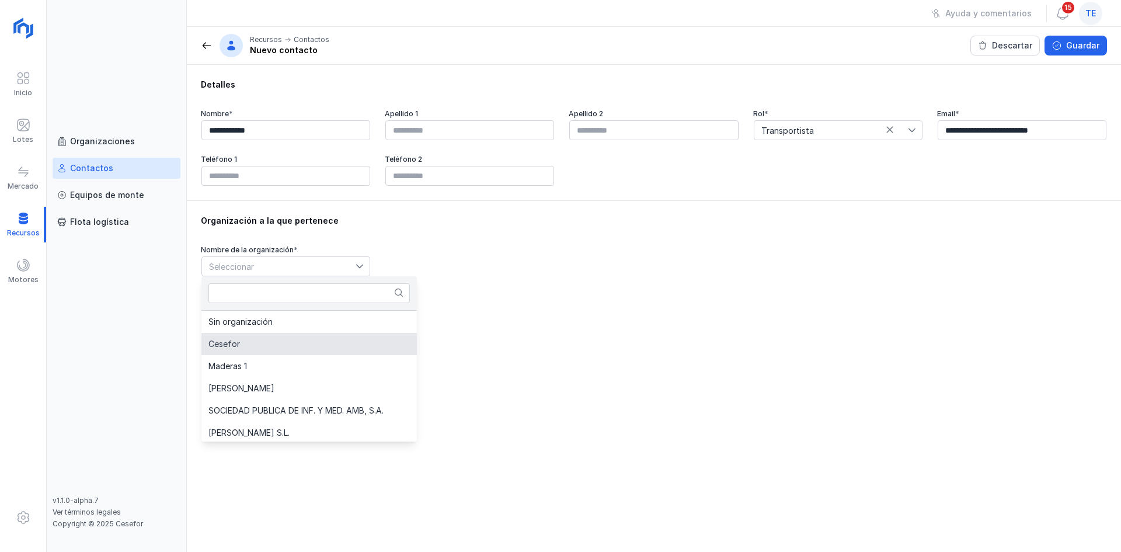
click at [279, 342] on li "Cesefor" at bounding box center [308, 344] width 215 height 22
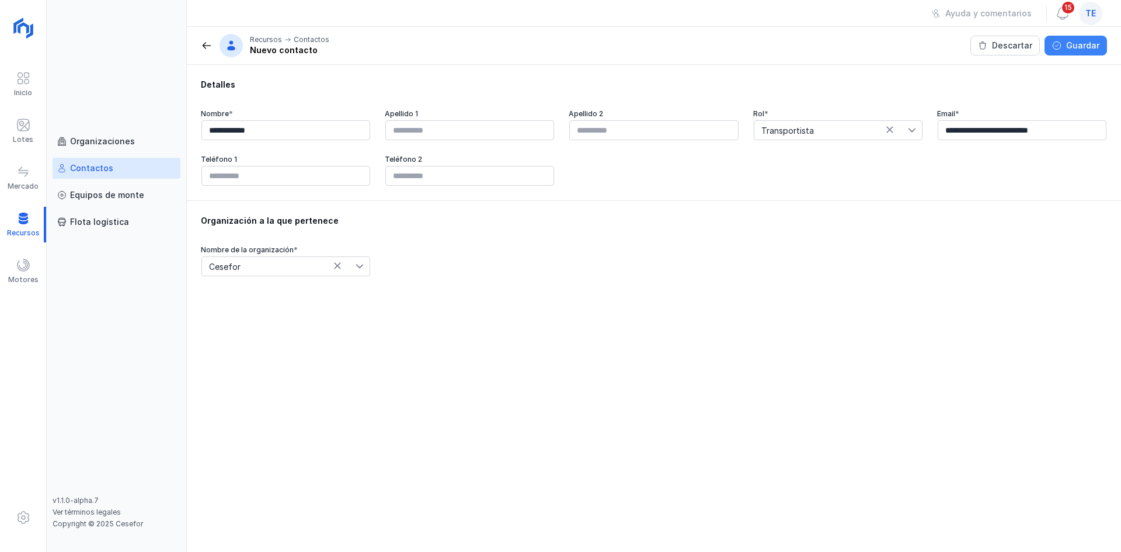
click at [1090, 47] on div "Guardar" at bounding box center [1082, 46] width 33 height 12
click at [1090, 47] on span "button" at bounding box center [1089, 45] width 9 height 9
click at [82, 131] on link "Organizaciones" at bounding box center [117, 141] width 128 height 21
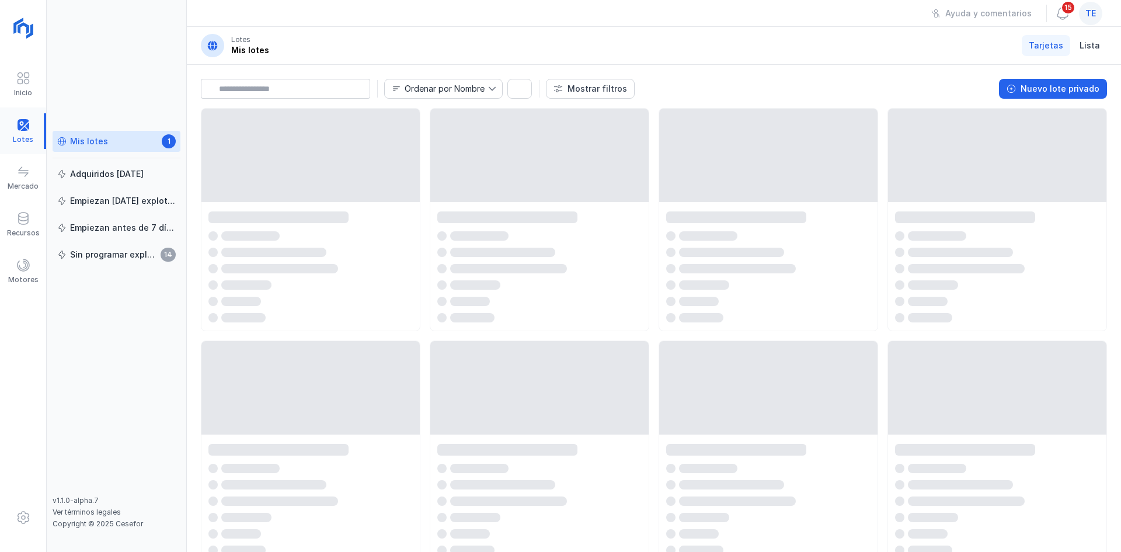
click at [18, 123] on div at bounding box center [23, 131] width 46 height 36
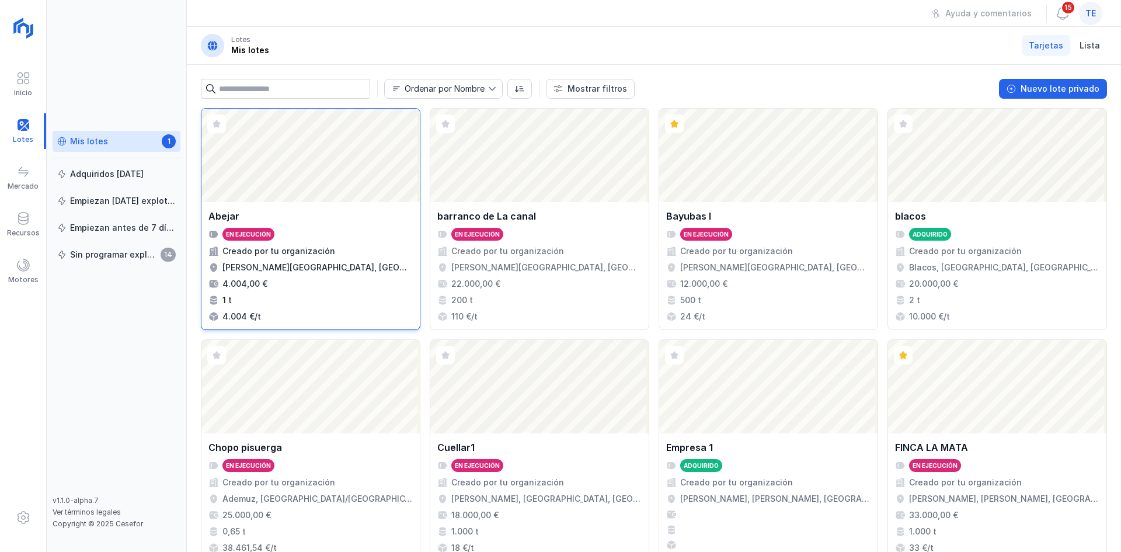
click at [319, 162] on div "Abrir lote" at bounding box center [310, 155] width 218 height 93
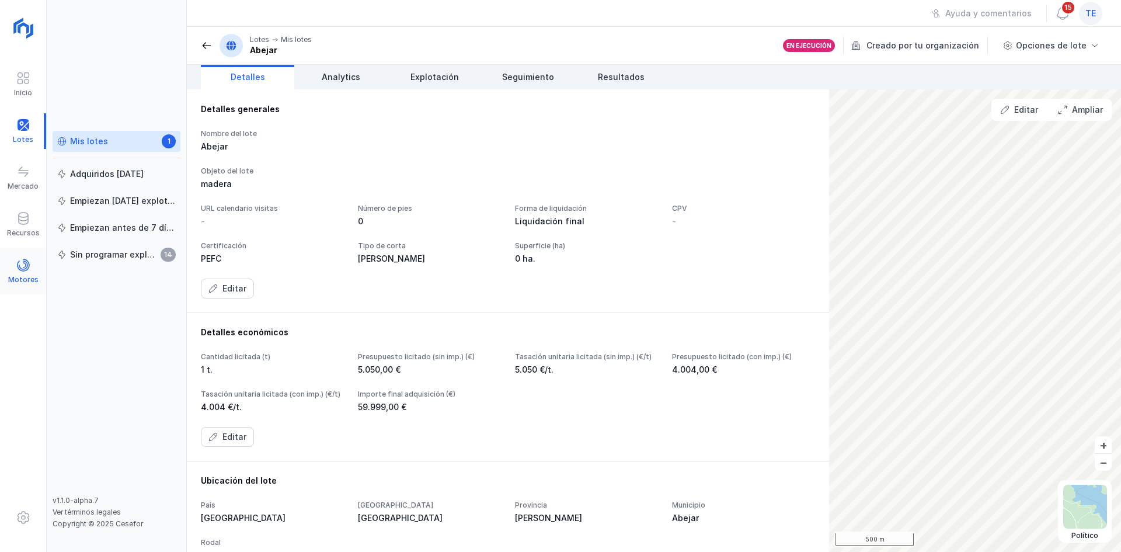
click at [19, 265] on span at bounding box center [23, 265] width 14 height 14
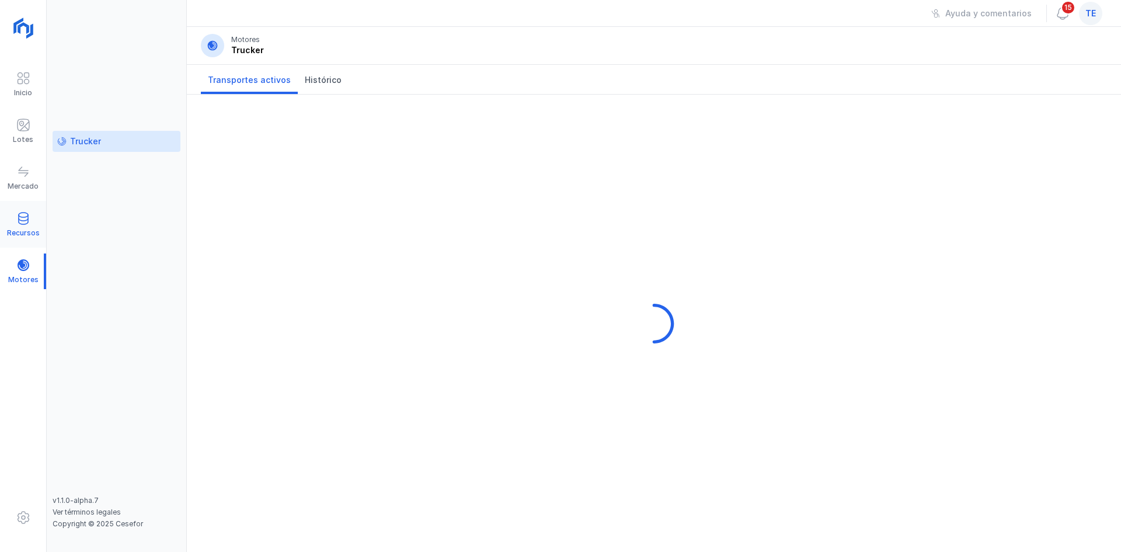
click at [19, 237] on div "Recursos" at bounding box center [23, 232] width 33 height 9
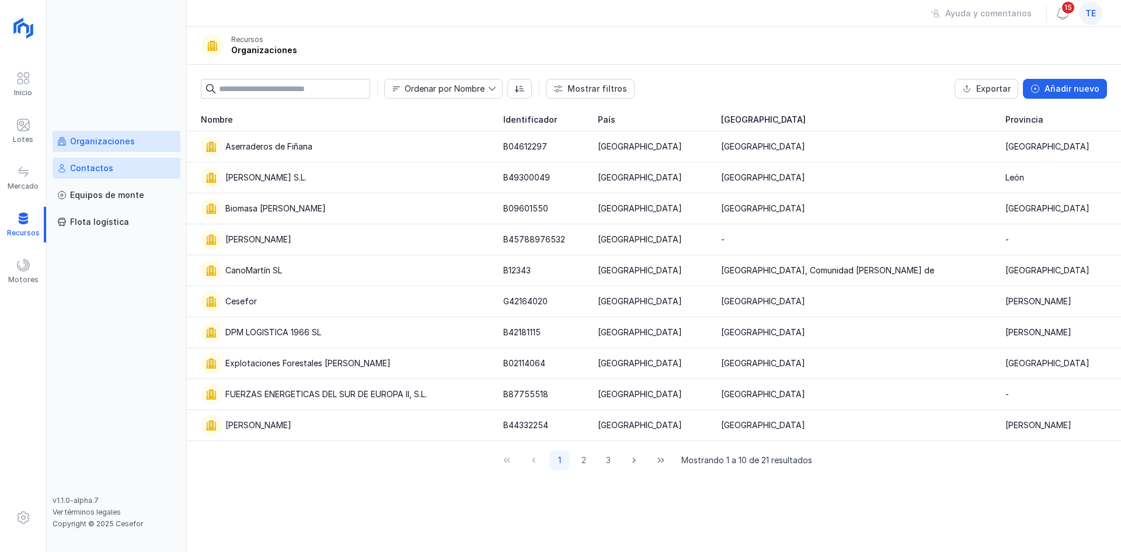
click at [163, 169] on div "Contactos" at bounding box center [116, 168] width 119 height 12
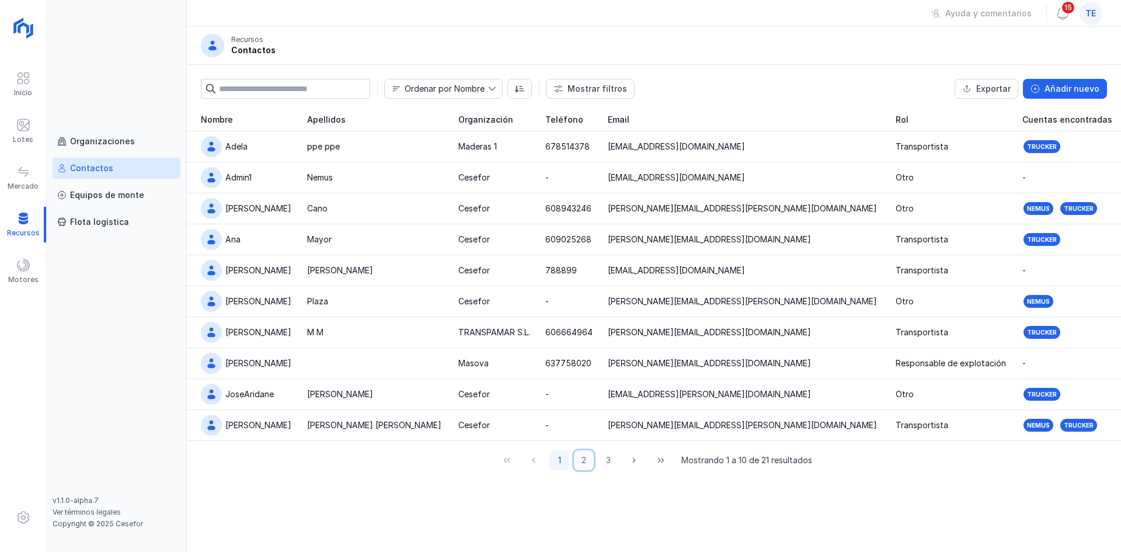
click at [587, 460] on button "2" at bounding box center [584, 460] width 20 height 20
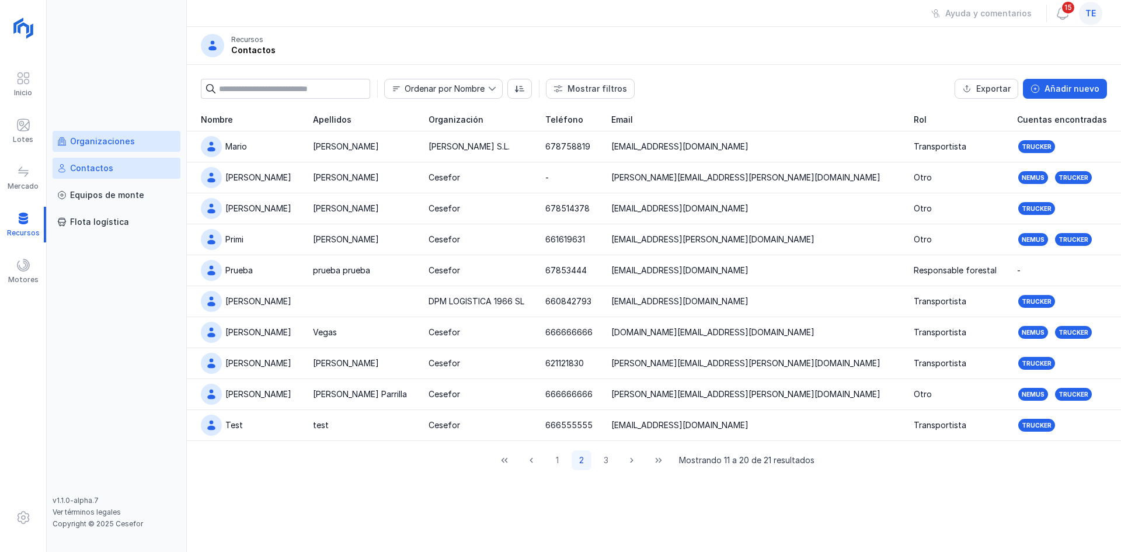
click at [112, 131] on link "Organizaciones" at bounding box center [117, 141] width 128 height 21
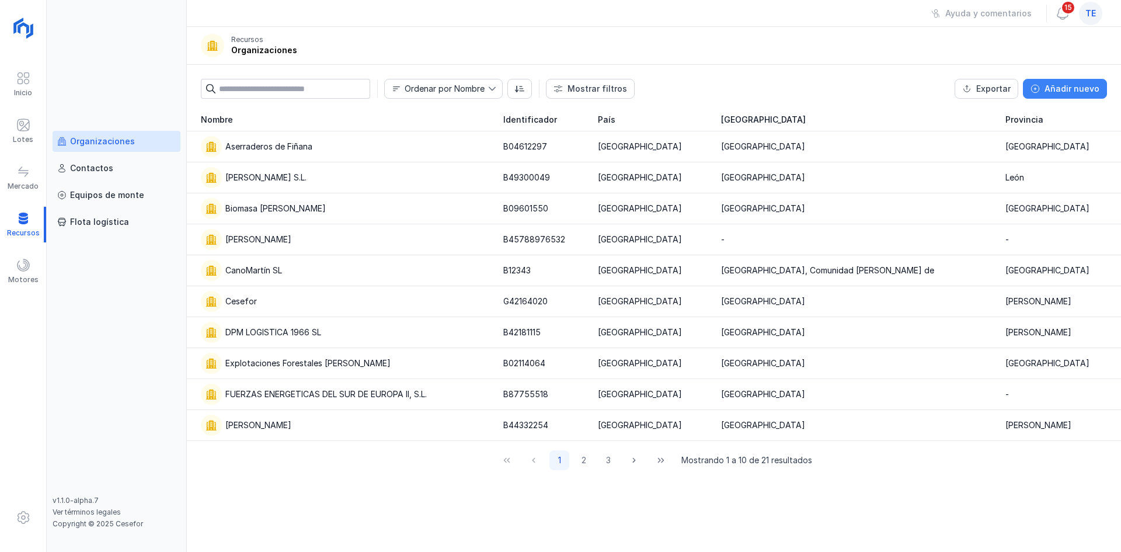
click at [1089, 93] on div "Añadir nuevo" at bounding box center [1072, 89] width 55 height 12
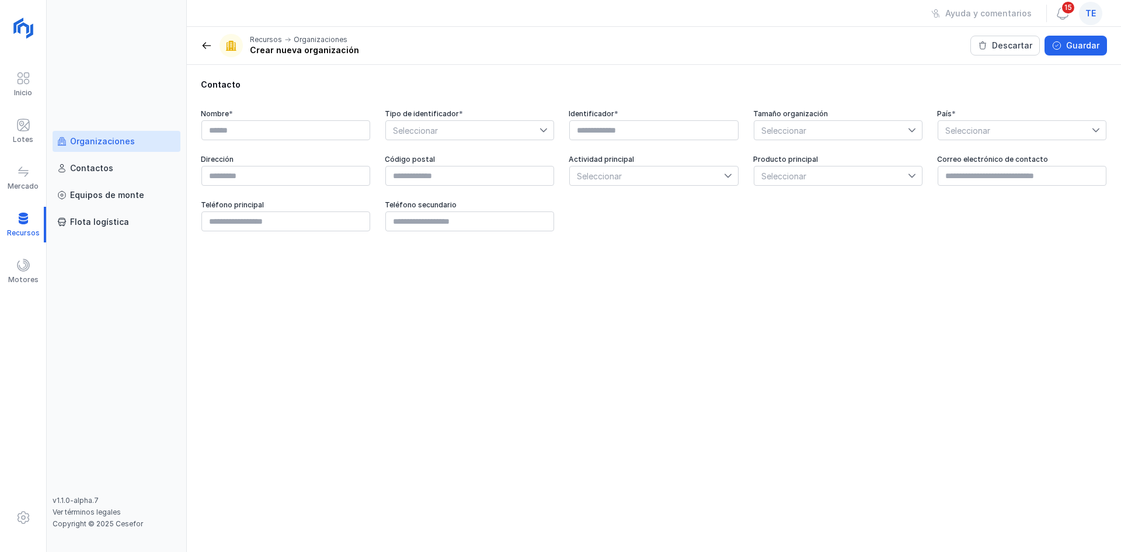
click at [208, 42] on span at bounding box center [207, 46] width 12 height 12
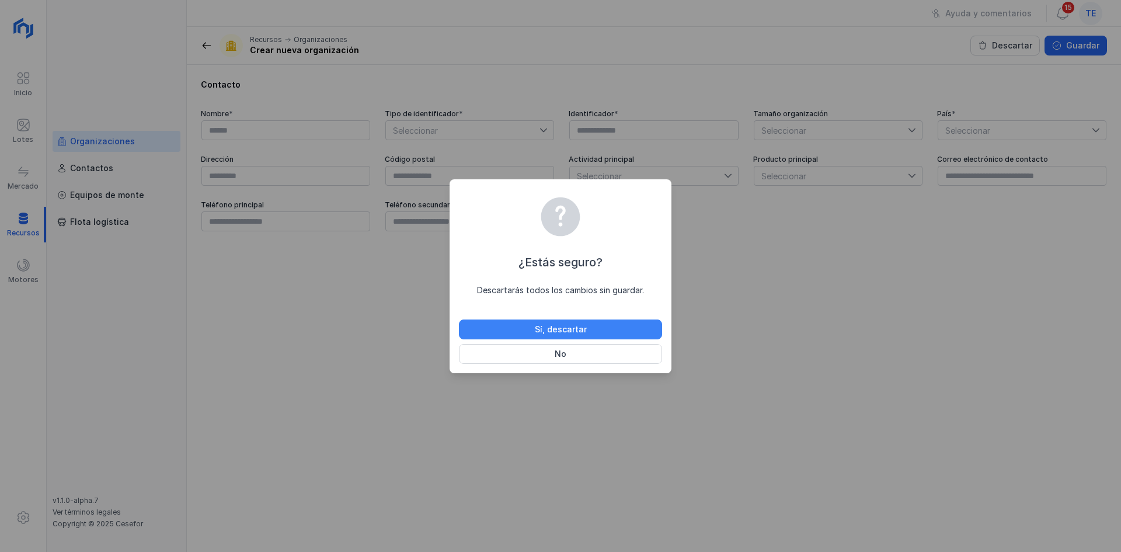
click at [522, 335] on button "Sí, descartar" at bounding box center [560, 329] width 203 height 20
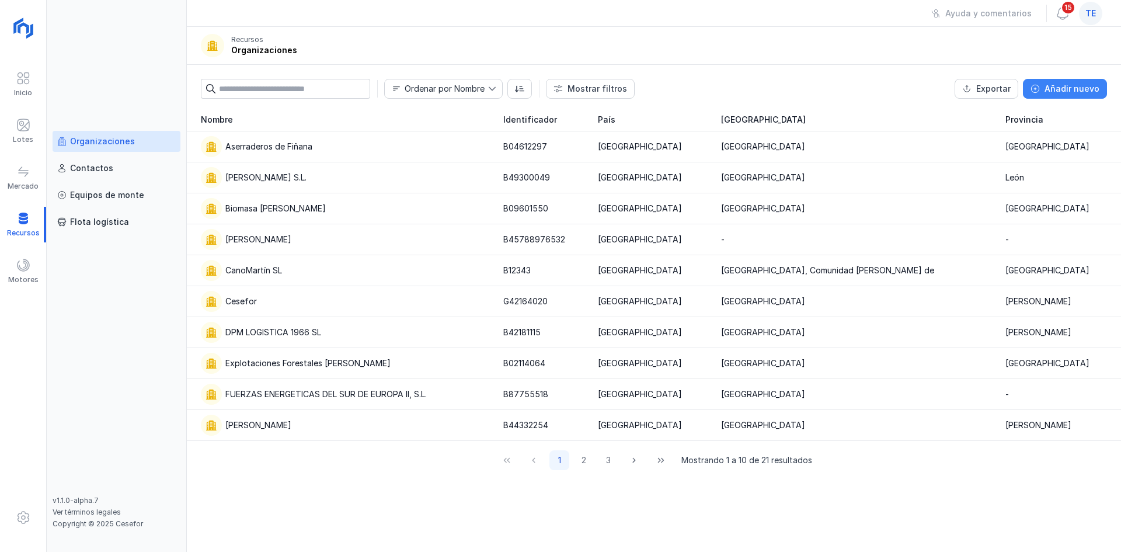
click at [1059, 87] on div "Añadir nuevo" at bounding box center [1072, 89] width 55 height 12
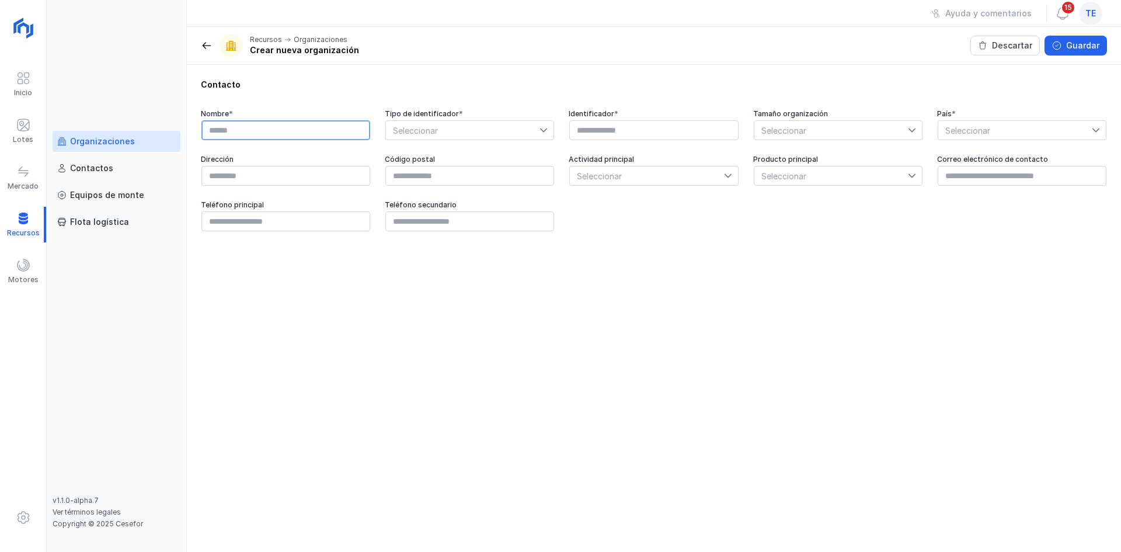
click at [315, 137] on input "text" at bounding box center [285, 130] width 169 height 20
click at [669, 175] on span "Seleccionar" at bounding box center [647, 175] width 154 height 19
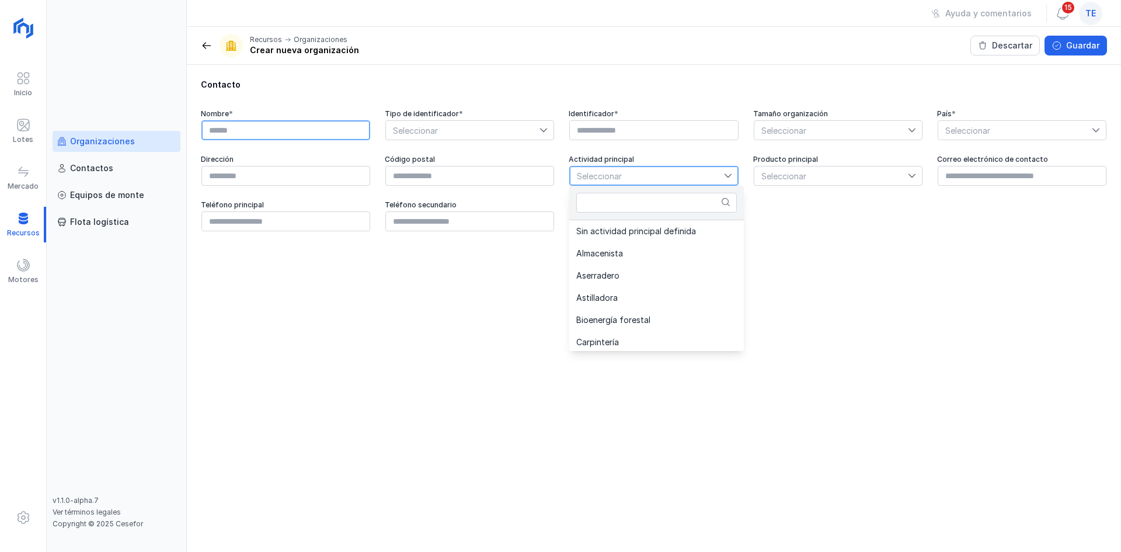
click at [242, 127] on input "text" at bounding box center [285, 130] width 169 height 20
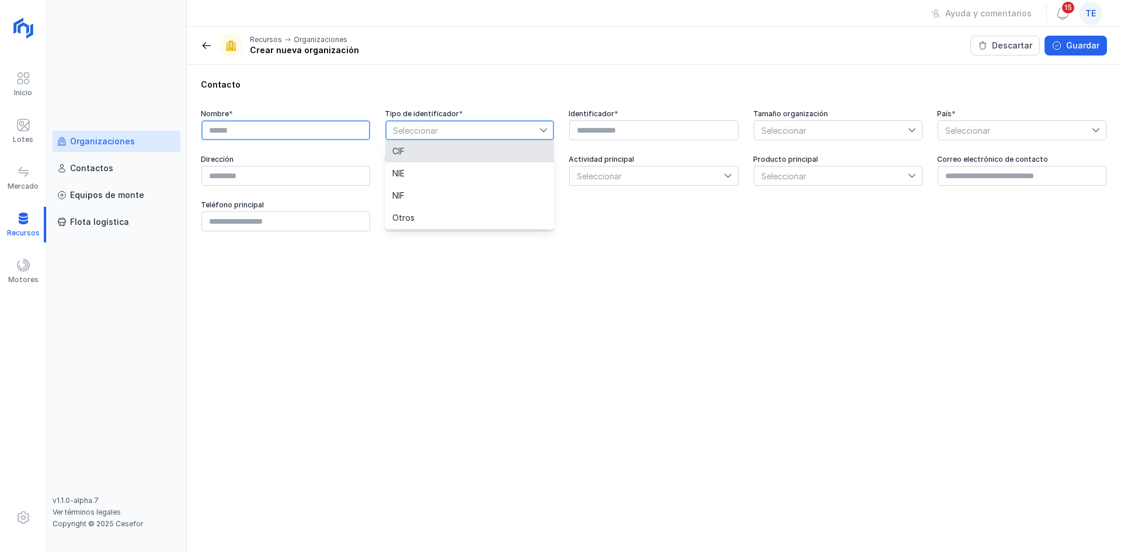
click at [250, 123] on input "text" at bounding box center [285, 130] width 169 height 20
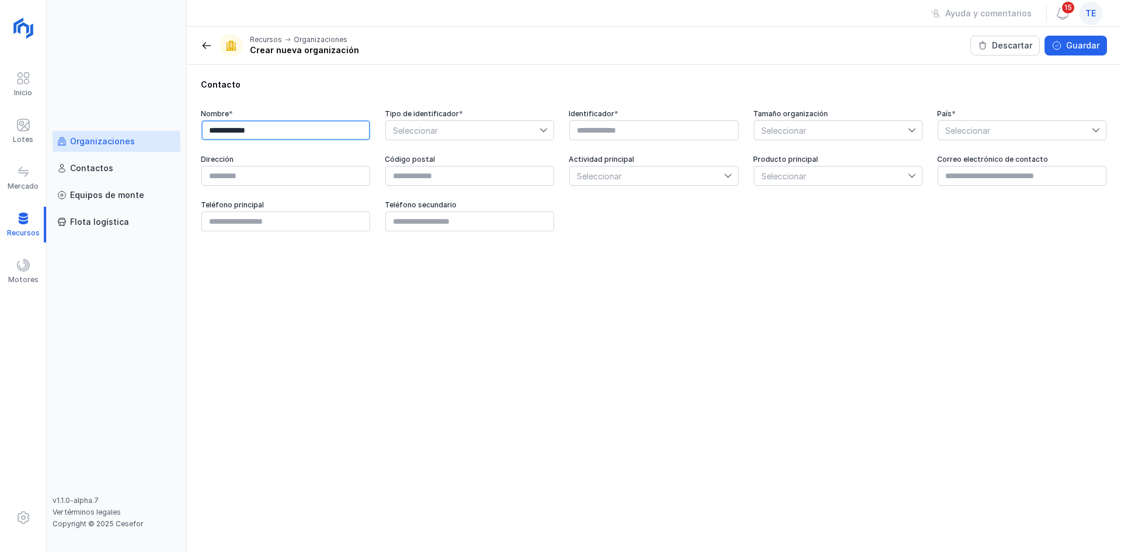
type input "**********"
click at [481, 130] on span "Seleccionar" at bounding box center [463, 130] width 154 height 19
drag, startPoint x: 459, startPoint y: 154, endPoint x: 639, endPoint y: 128, distance: 181.7
click at [466, 150] on li "CIF" at bounding box center [469, 151] width 169 height 22
click at [639, 128] on input "text" at bounding box center [653, 130] width 169 height 20
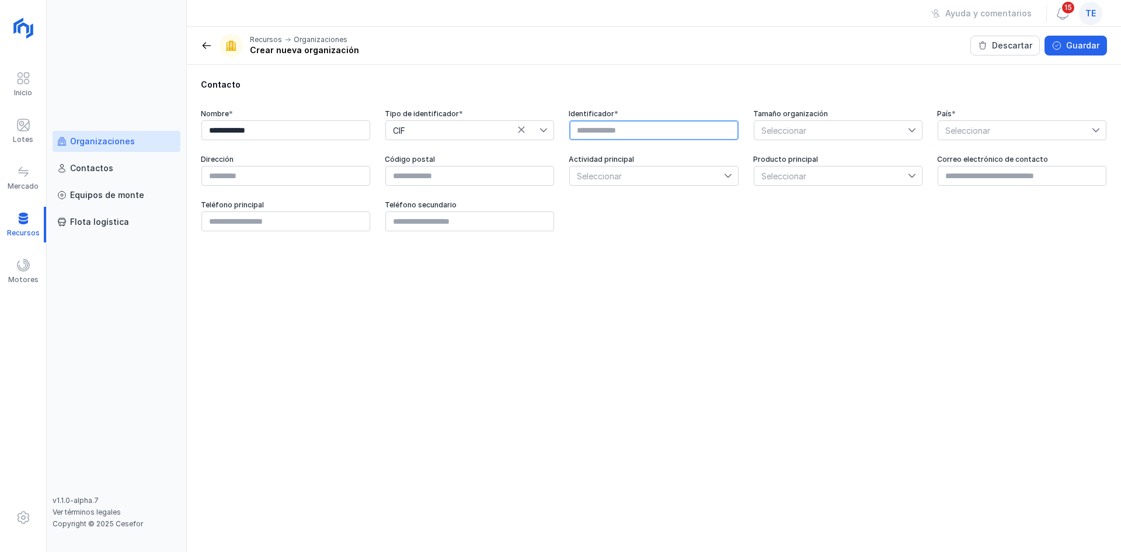
click at [590, 135] on input "text" at bounding box center [653, 130] width 169 height 20
type input "*"
type input "*********"
click at [778, 131] on span "Seleccionar" at bounding box center [832, 130] width 154 height 19
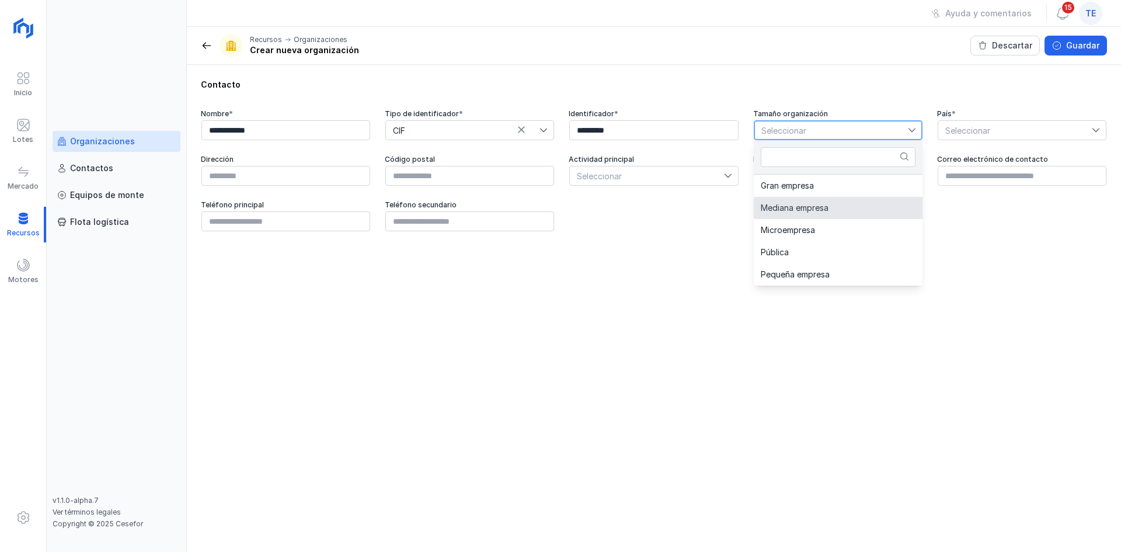
click at [842, 214] on li "Mediana empresa" at bounding box center [838, 208] width 169 height 22
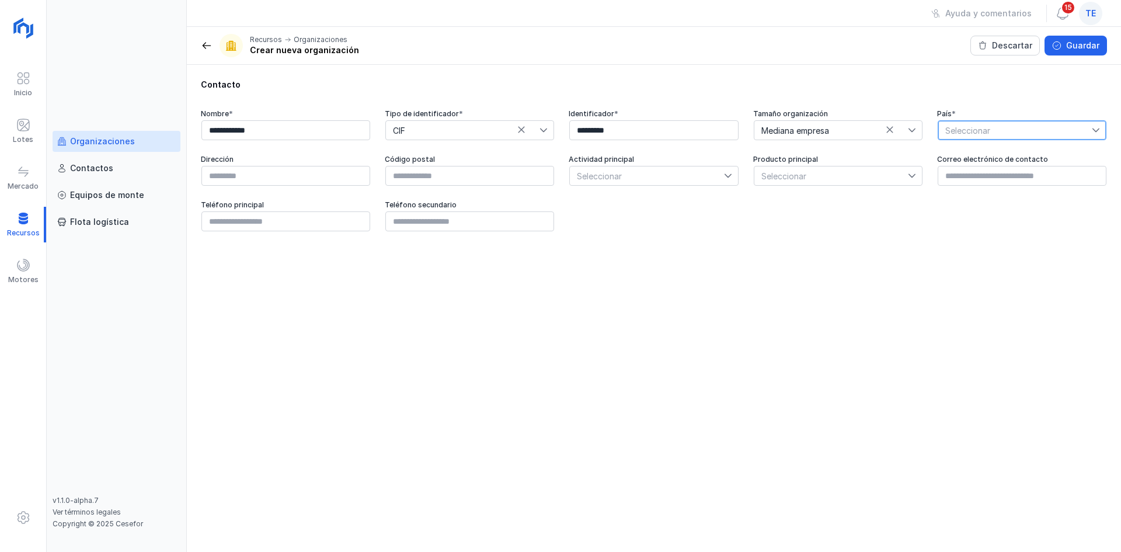
click at [1037, 136] on span "Seleccionar" at bounding box center [1015, 130] width 154 height 19
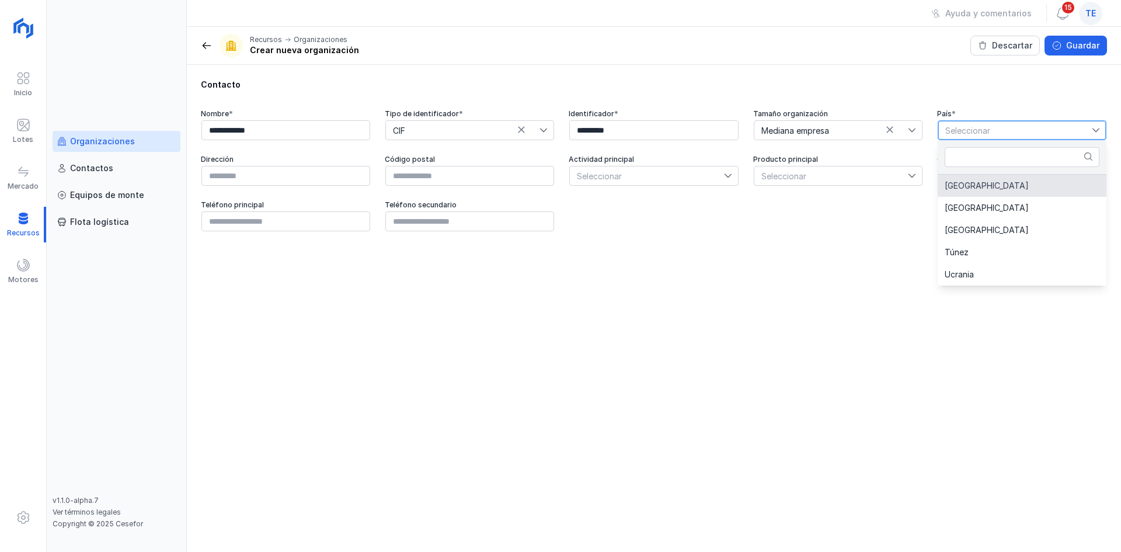
click at [1023, 186] on li "[GEOGRAPHIC_DATA]" at bounding box center [1022, 186] width 169 height 22
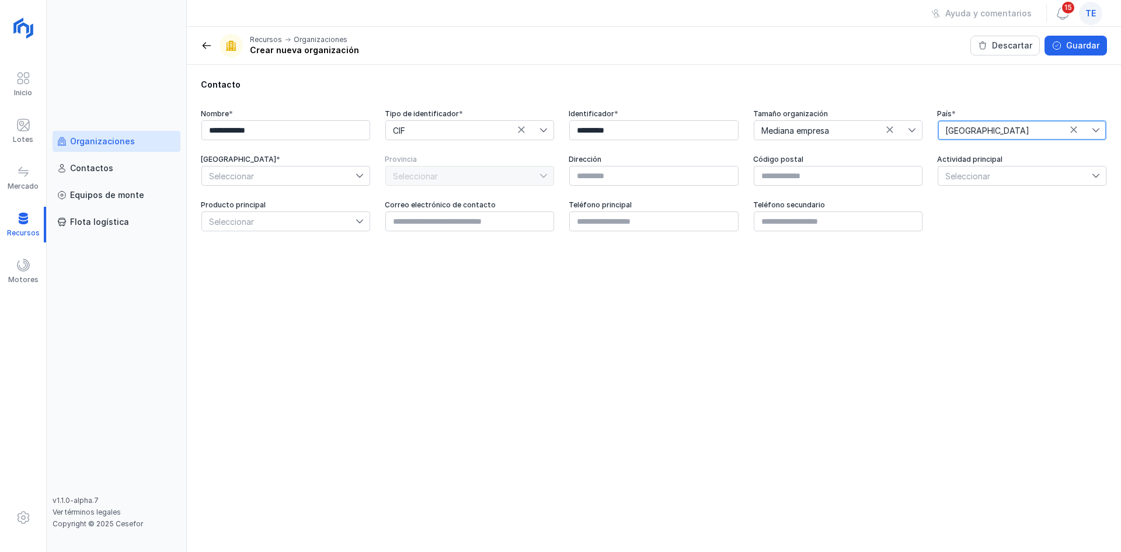
click at [232, 171] on span "Seleccionar" at bounding box center [279, 175] width 154 height 19
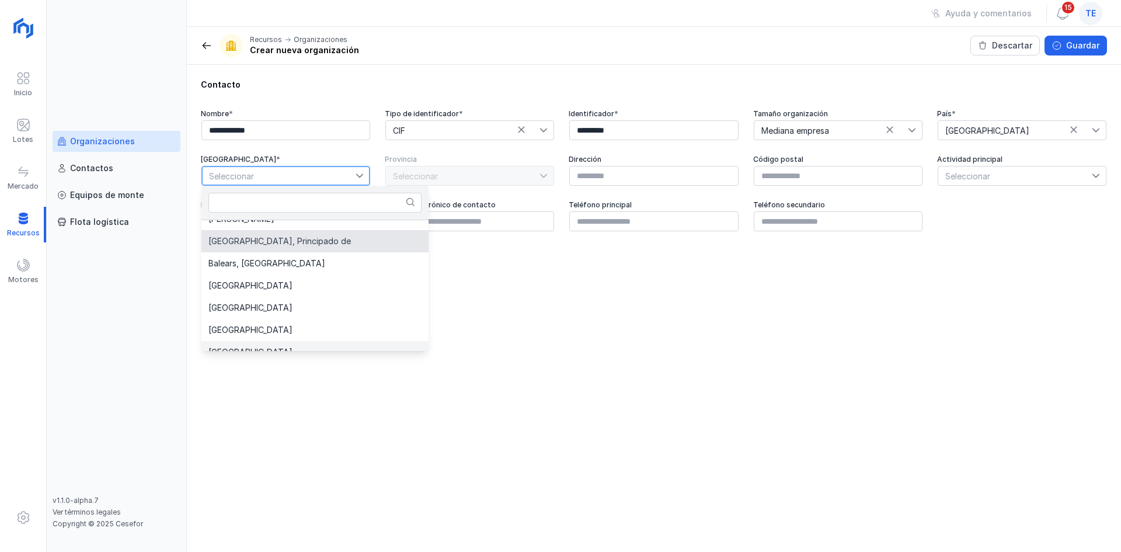
scroll to position [58, 0]
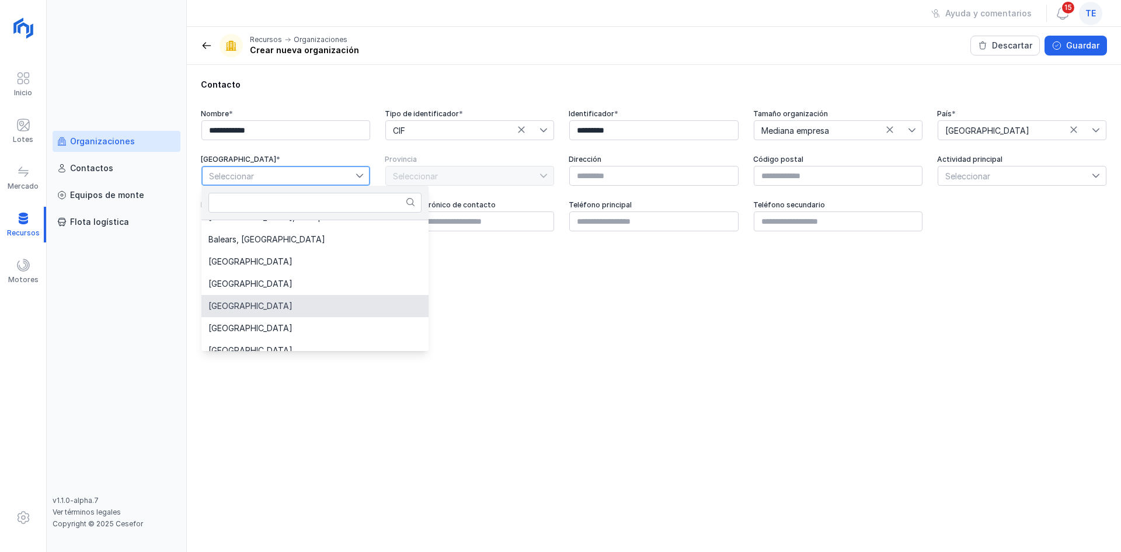
click at [265, 305] on li "[GEOGRAPHIC_DATA]" at bounding box center [314, 306] width 227 height 22
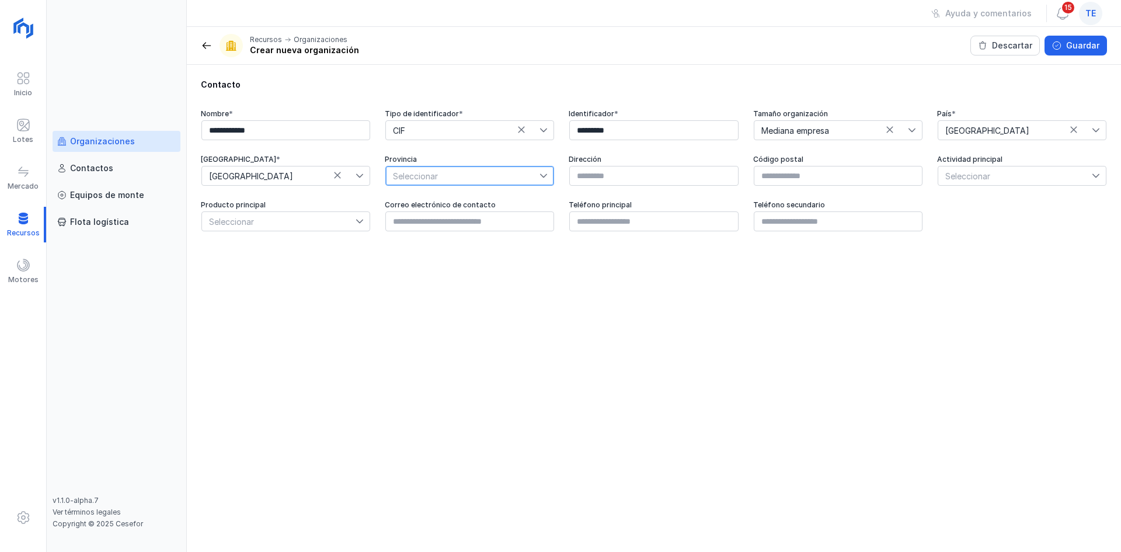
click at [466, 176] on span "Seleccionar" at bounding box center [463, 175] width 154 height 19
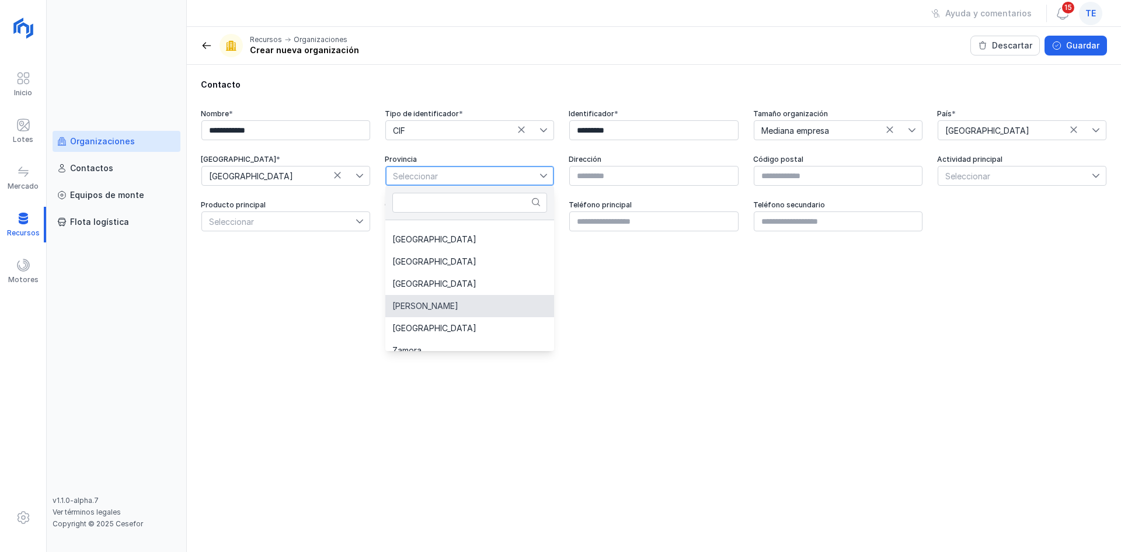
scroll to position [69, 0]
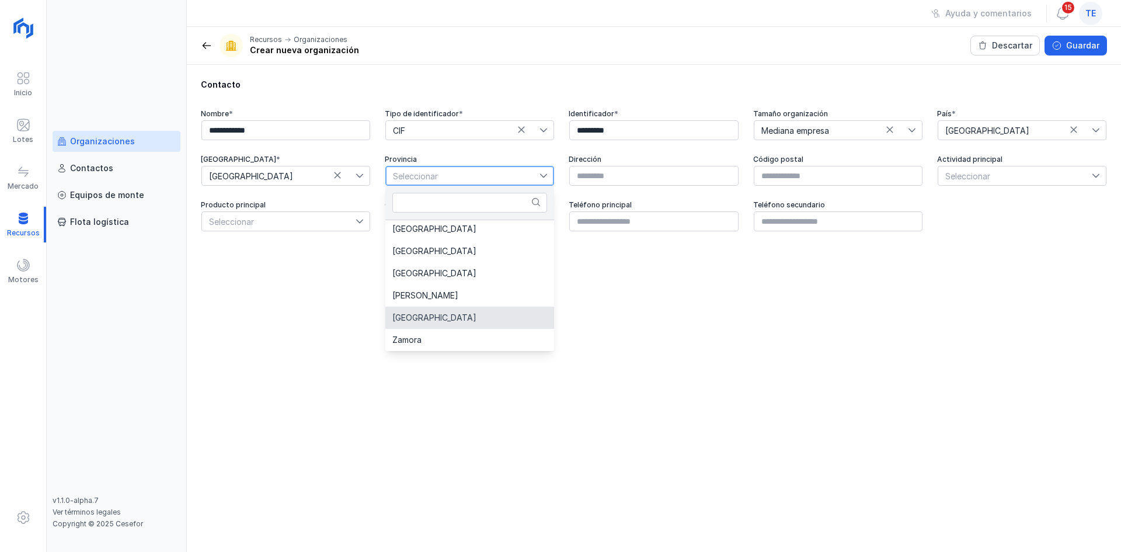
click at [437, 307] on li "[GEOGRAPHIC_DATA]" at bounding box center [469, 318] width 169 height 22
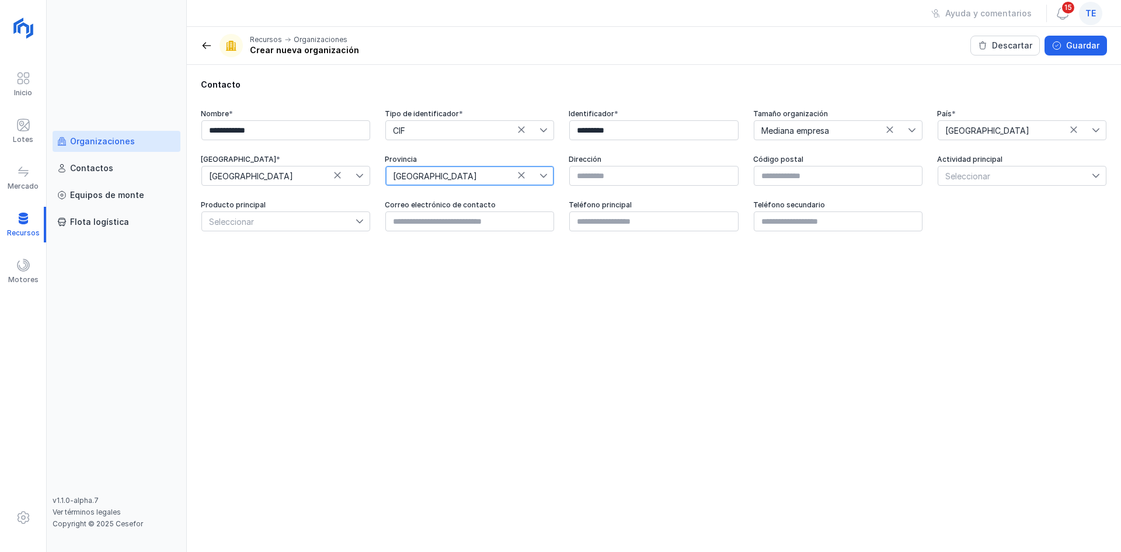
click at [977, 176] on span "Seleccionar" at bounding box center [1015, 175] width 154 height 19
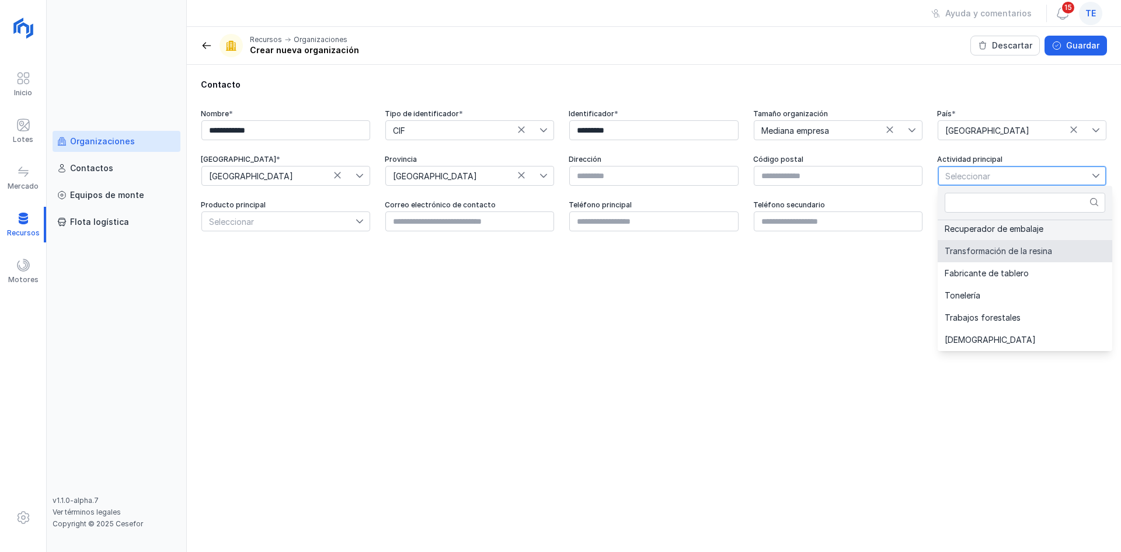
scroll to position [466, 0]
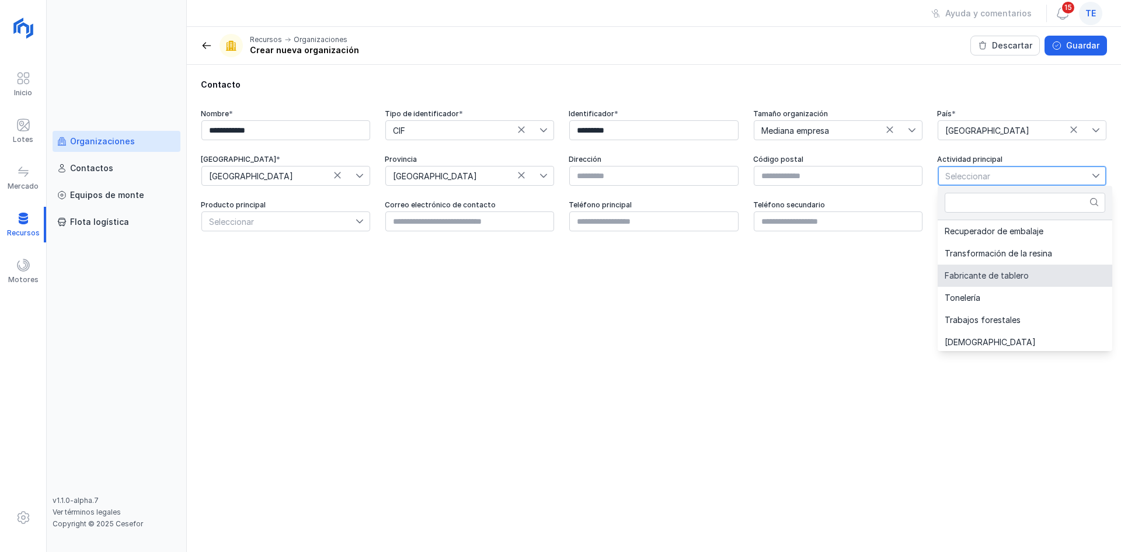
click at [782, 327] on div "**********" at bounding box center [654, 308] width 934 height 487
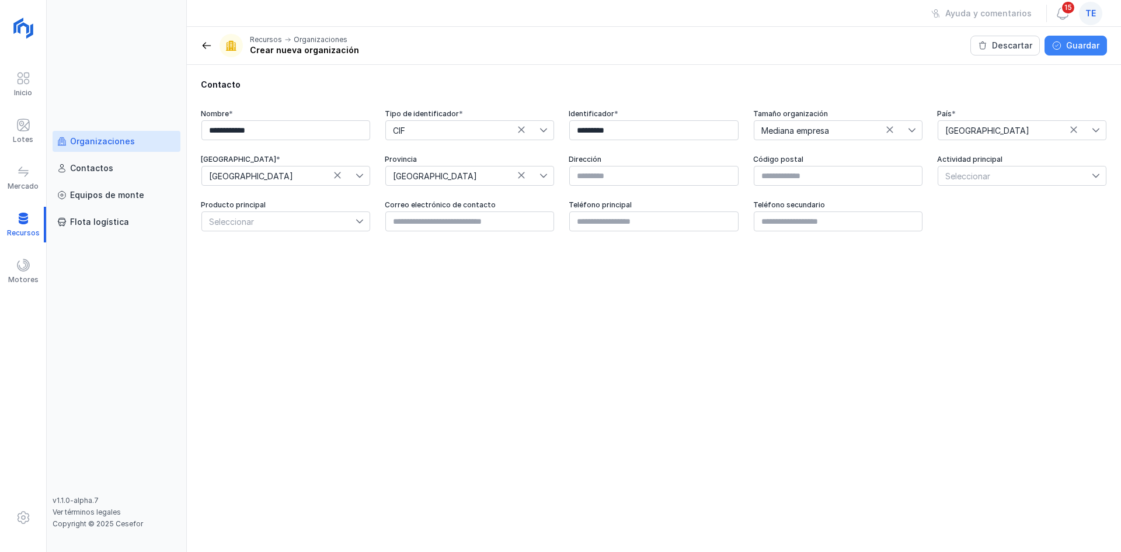
click at [1072, 52] on button "Guardar" at bounding box center [1076, 46] width 62 height 20
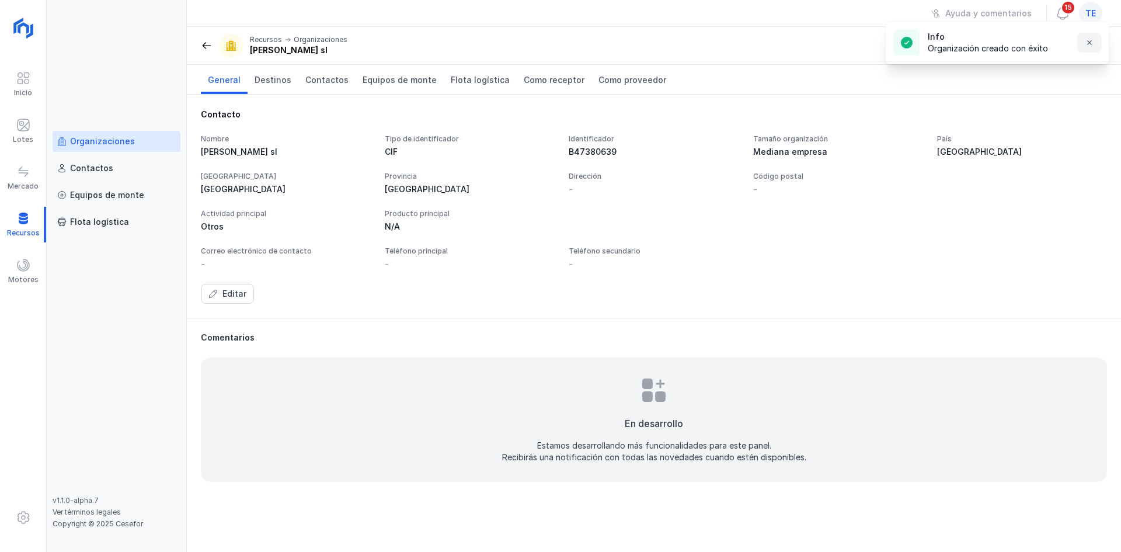
drag, startPoint x: 1095, startPoint y: 44, endPoint x: 1082, endPoint y: 46, distance: 13.6
click at [1093, 44] on button "button" at bounding box center [1089, 43] width 25 height 20
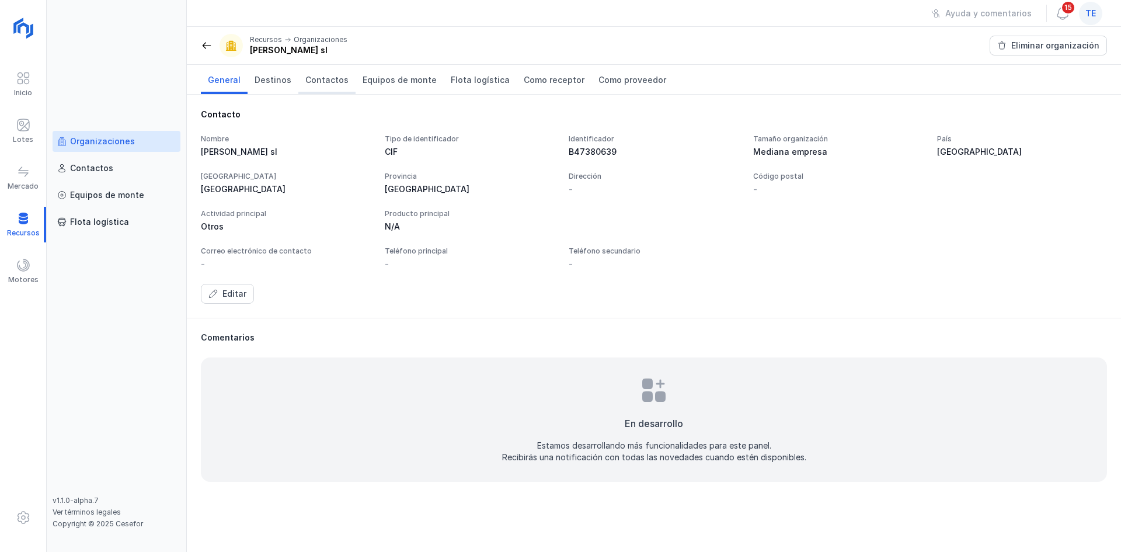
click at [307, 81] on span "Contactos" at bounding box center [326, 80] width 43 height 12
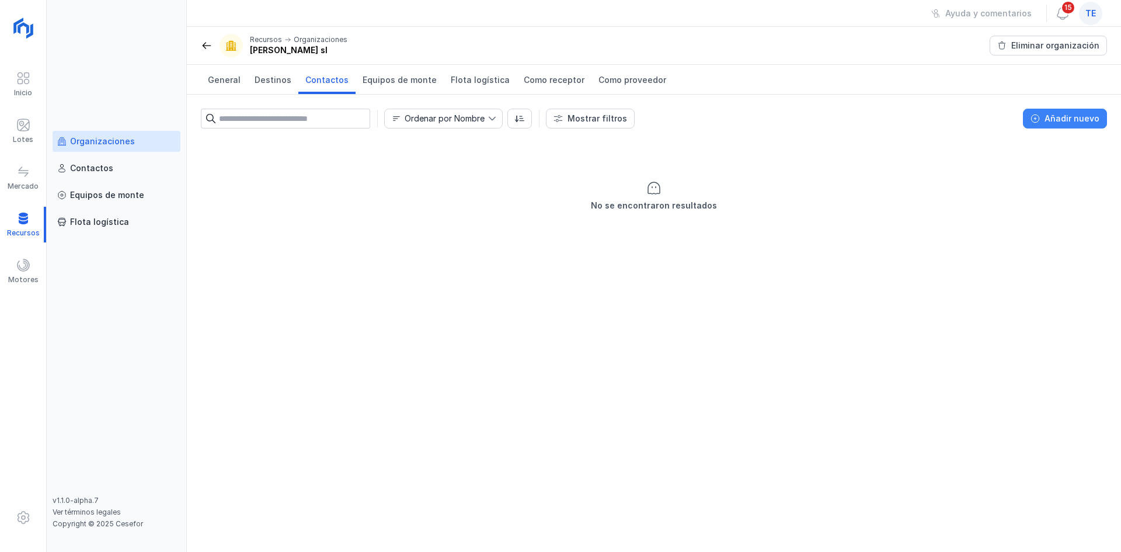
click at [1051, 124] on button "Añadir nuevo" at bounding box center [1065, 119] width 84 height 20
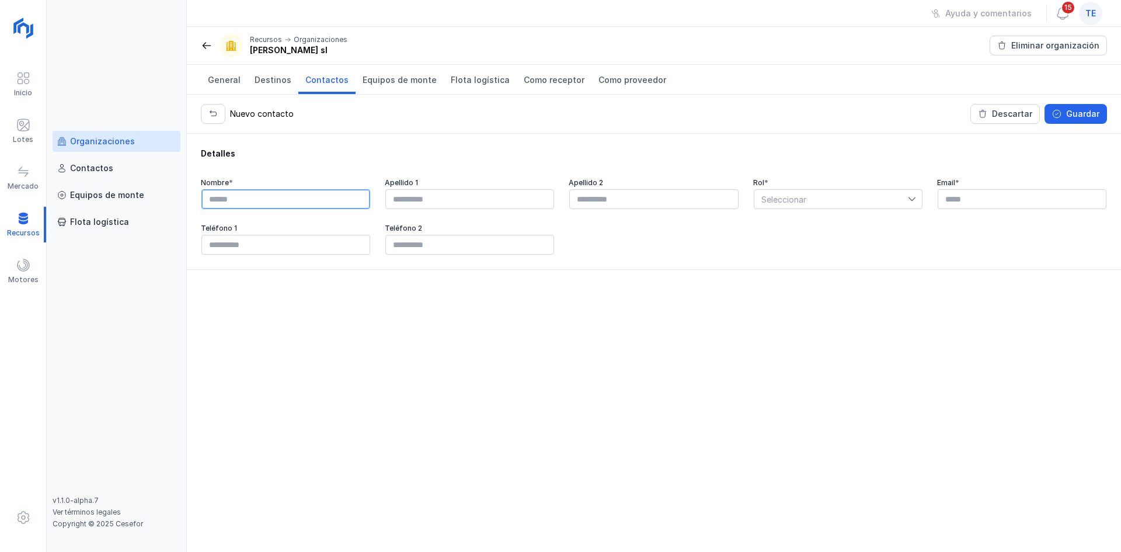
click at [266, 205] on input "text" at bounding box center [285, 199] width 169 height 20
type input "*********"
click at [1023, 209] on div at bounding box center [1022, 199] width 170 height 21
click at [1023, 193] on input "text" at bounding box center [1022, 199] width 169 height 20
paste input "**********"
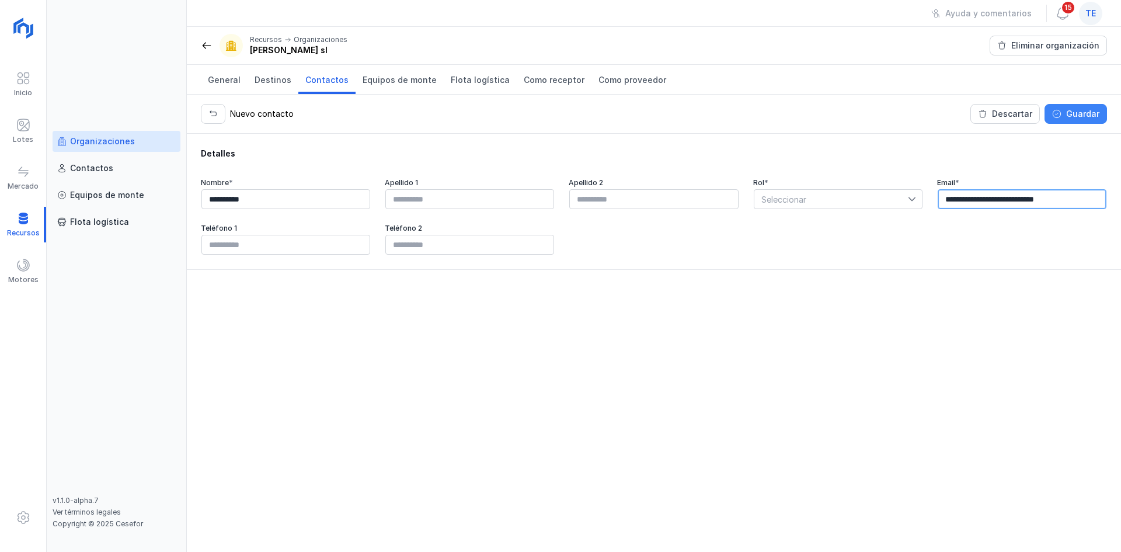
type input "**********"
click at [1066, 116] on button "Guardar" at bounding box center [1076, 114] width 62 height 20
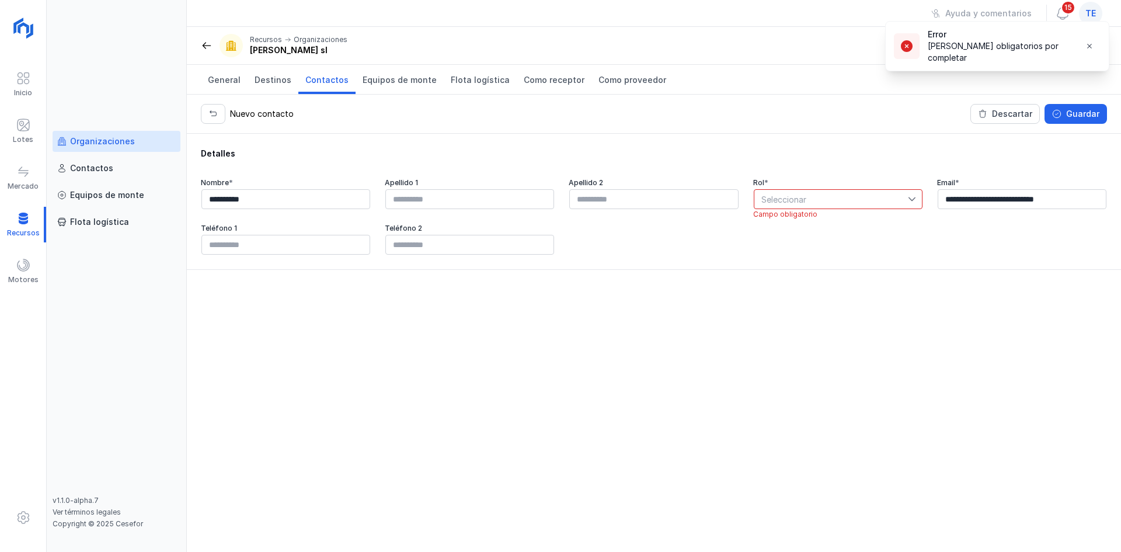
click at [873, 210] on li "Campo obligatorio" at bounding box center [838, 214] width 170 height 9
click at [874, 201] on span "Seleccionar" at bounding box center [832, 199] width 154 height 19
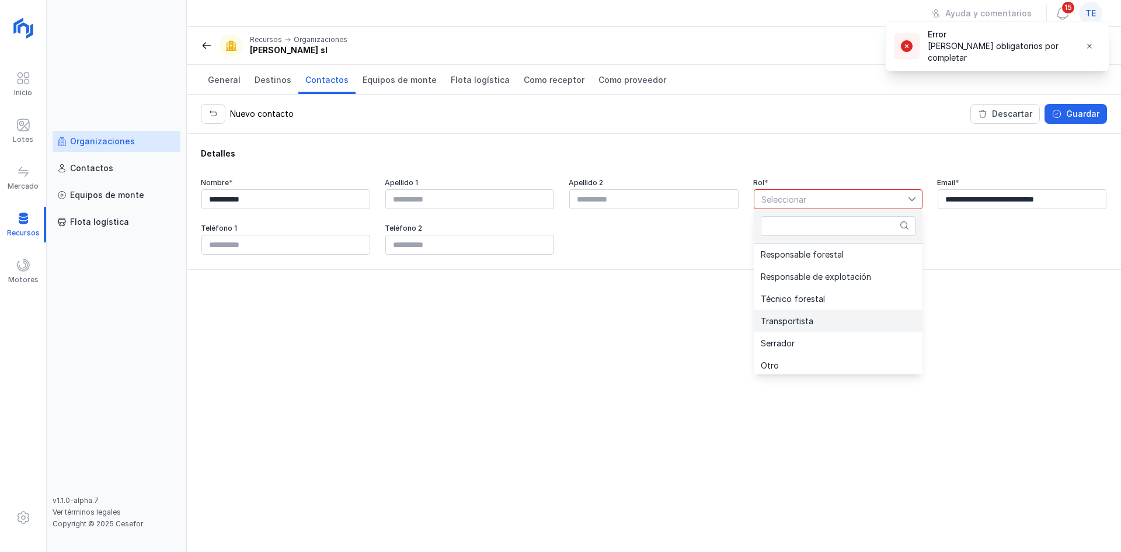
click at [825, 319] on li "Transportista" at bounding box center [838, 321] width 169 height 22
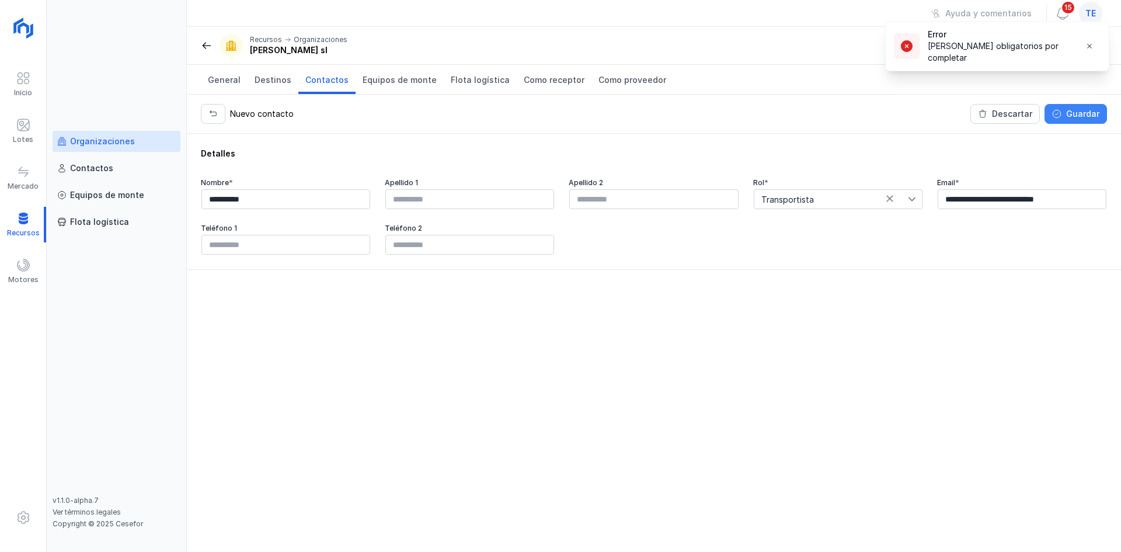
drag, startPoint x: 1080, startPoint y: 113, endPoint x: 1086, endPoint y: 110, distance: 6.5
click at [1080, 113] on div "Guardar" at bounding box center [1082, 114] width 33 height 12
click at [1103, 196] on input "**********" at bounding box center [1022, 199] width 169 height 20
click at [943, 199] on input "**********" at bounding box center [1022, 199] width 169 height 20
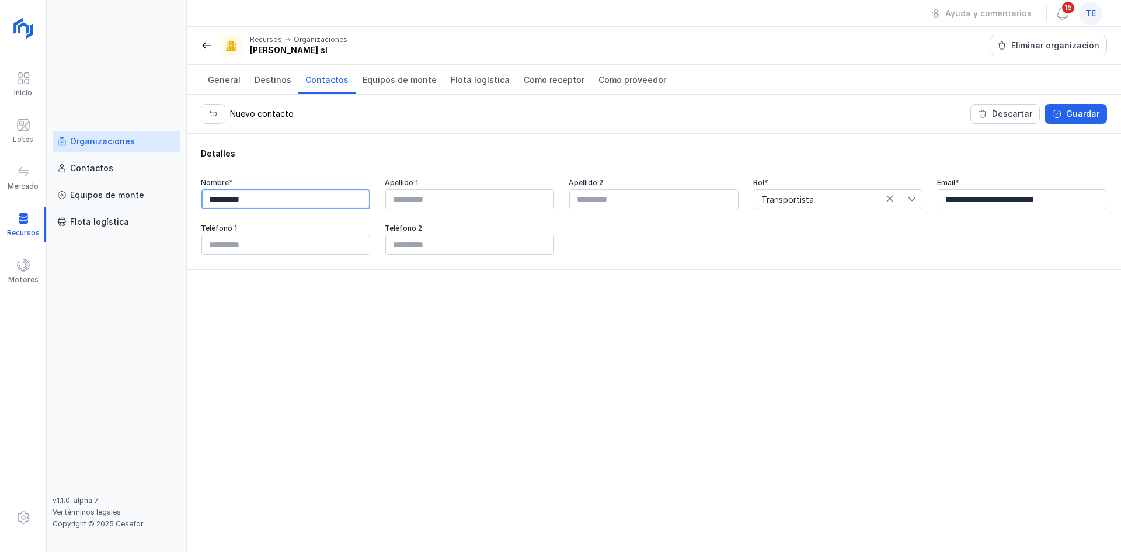
click at [302, 200] on input "*********" at bounding box center [285, 199] width 169 height 20
click at [1075, 114] on div "Guardar" at bounding box center [1082, 114] width 33 height 12
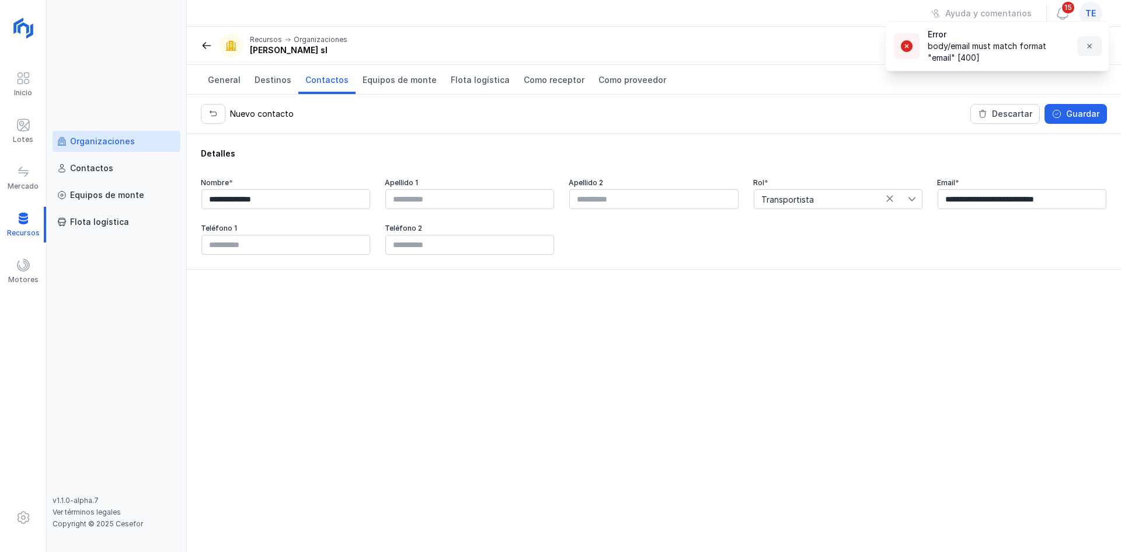
click at [1092, 50] on span "button" at bounding box center [1089, 45] width 9 height 9
click at [1069, 123] on button "Guardar" at bounding box center [1076, 114] width 62 height 20
click at [1088, 50] on span "button" at bounding box center [1089, 45] width 9 height 9
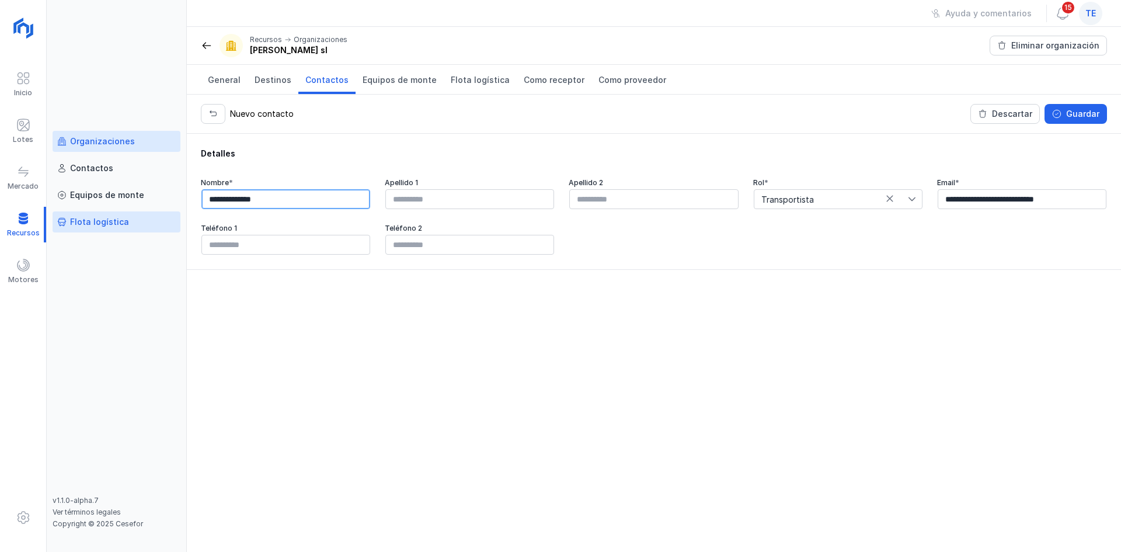
drag, startPoint x: 332, startPoint y: 193, endPoint x: 117, endPoint y: 225, distance: 216.8
click at [108, 229] on div "**********" at bounding box center [560, 276] width 1121 height 552
type input "**********"
click at [1069, 110] on div "Guardar" at bounding box center [1082, 114] width 33 height 12
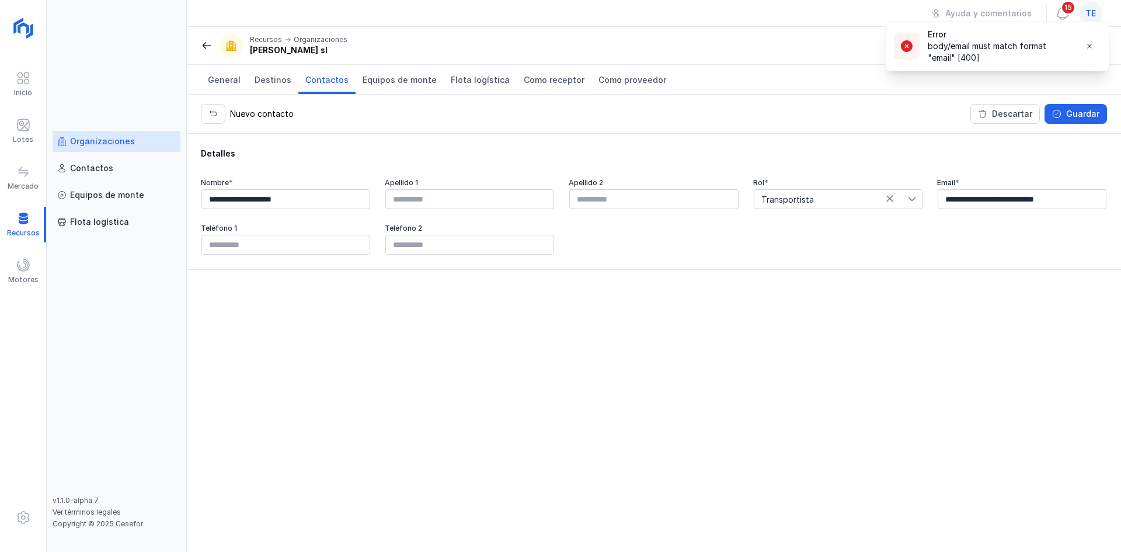
click at [1093, 27] on section "Error body/email must match format "email" [400]" at bounding box center [997, 46] width 223 height 49
click at [1092, 44] on span "button" at bounding box center [1089, 45] width 9 height 9
click at [319, 77] on span "Contactos" at bounding box center [326, 80] width 43 height 12
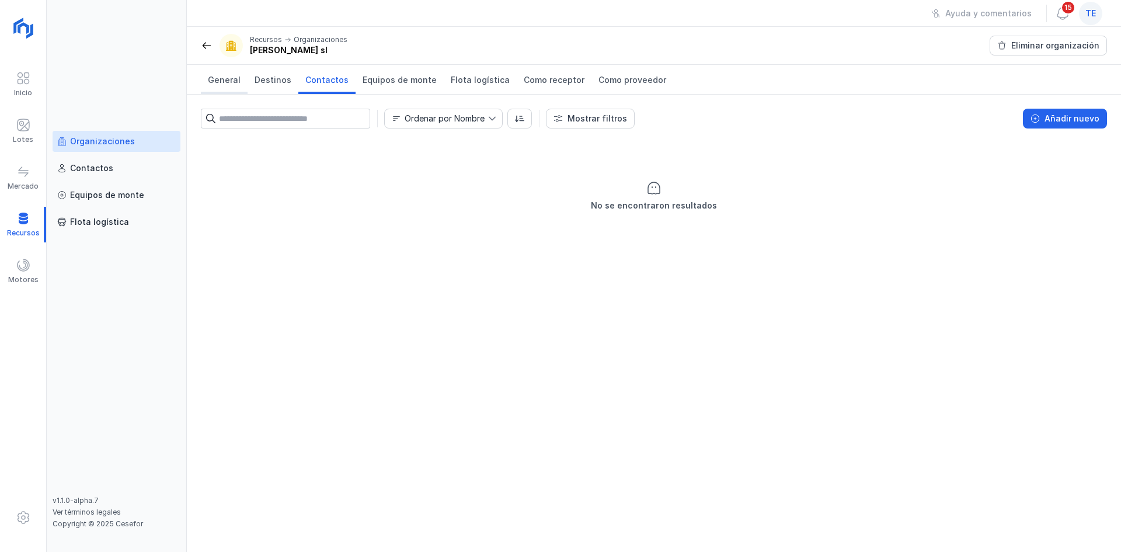
click at [224, 79] on span "General" at bounding box center [224, 80] width 33 height 12
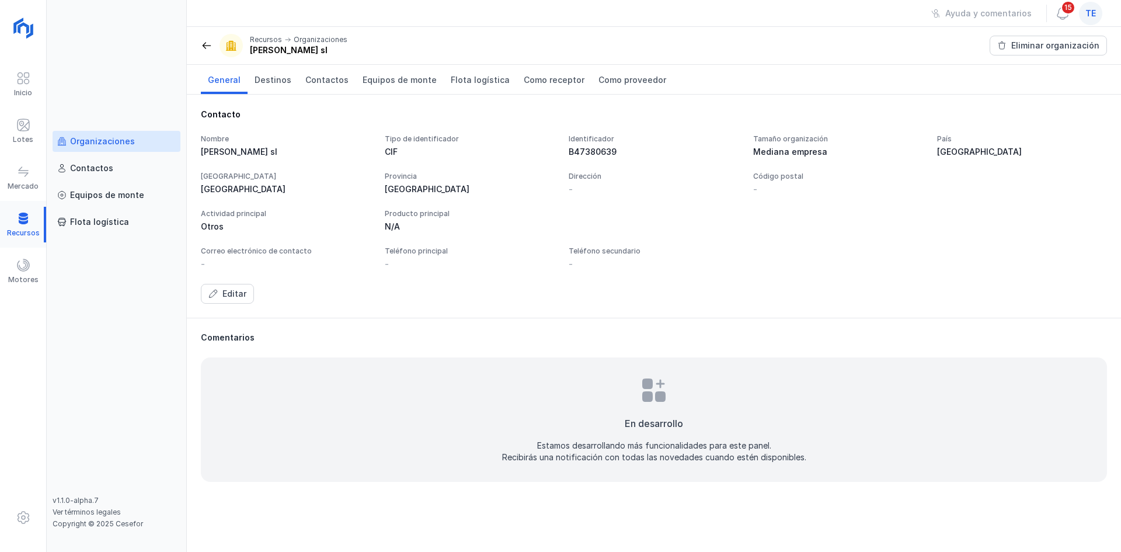
click at [27, 219] on div at bounding box center [23, 225] width 46 height 36
click at [145, 159] on link "Contactos" at bounding box center [117, 168] width 128 height 21
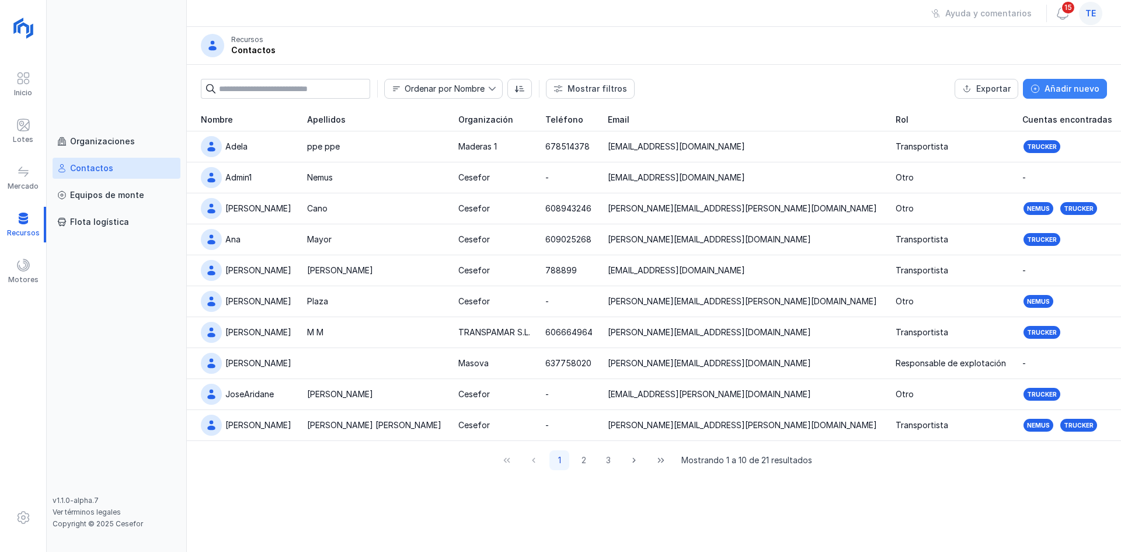
click at [1058, 92] on div "Añadir nuevo" at bounding box center [1072, 89] width 55 height 12
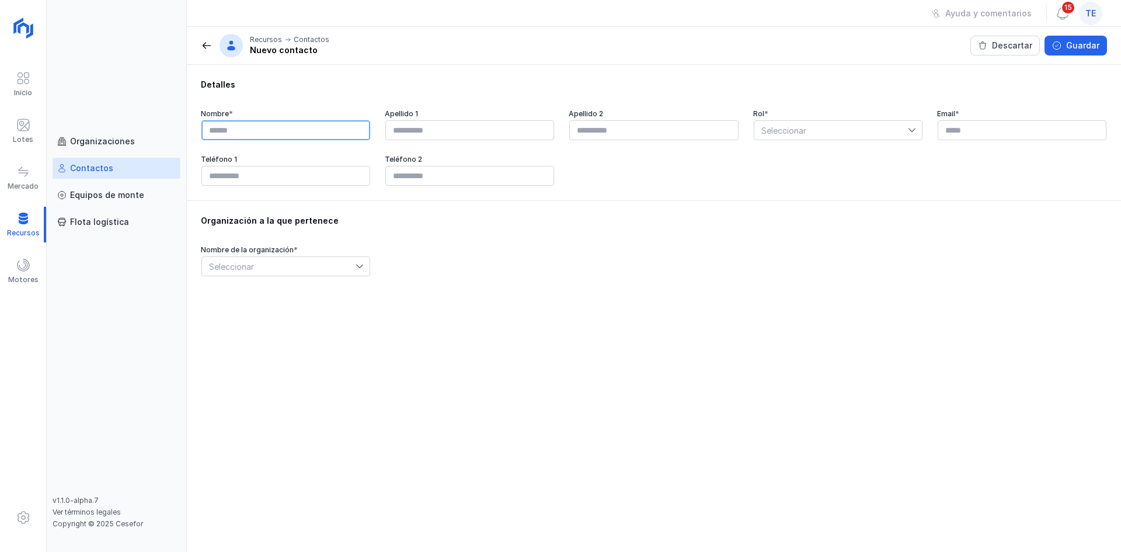
click at [291, 124] on input "text" at bounding box center [285, 130] width 169 height 20
type input "*"
type input "**********"
click at [886, 131] on span "Seleccionar" at bounding box center [832, 130] width 154 height 19
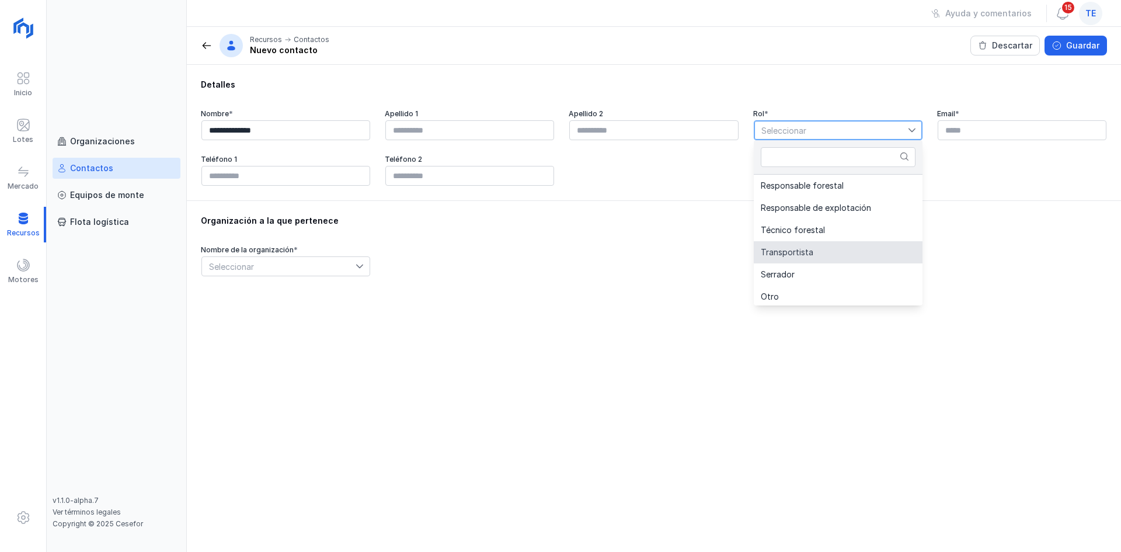
drag, startPoint x: 790, startPoint y: 258, endPoint x: 920, endPoint y: 179, distance: 151.7
click at [791, 258] on li "Transportista" at bounding box center [838, 252] width 169 height 22
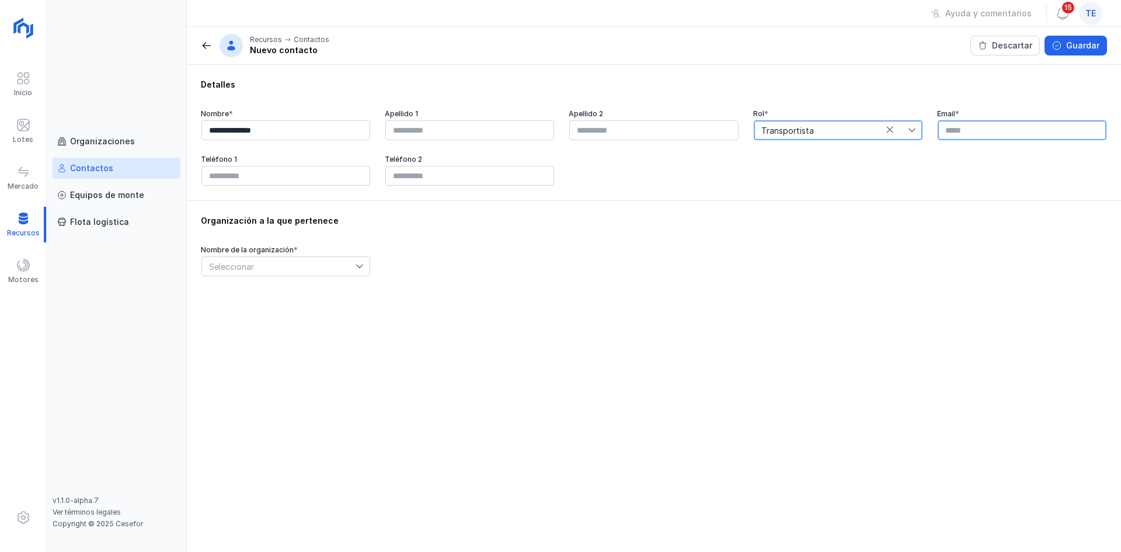
click at [988, 125] on input "text" at bounding box center [1022, 130] width 169 height 20
paste input "**********"
type input "**********"
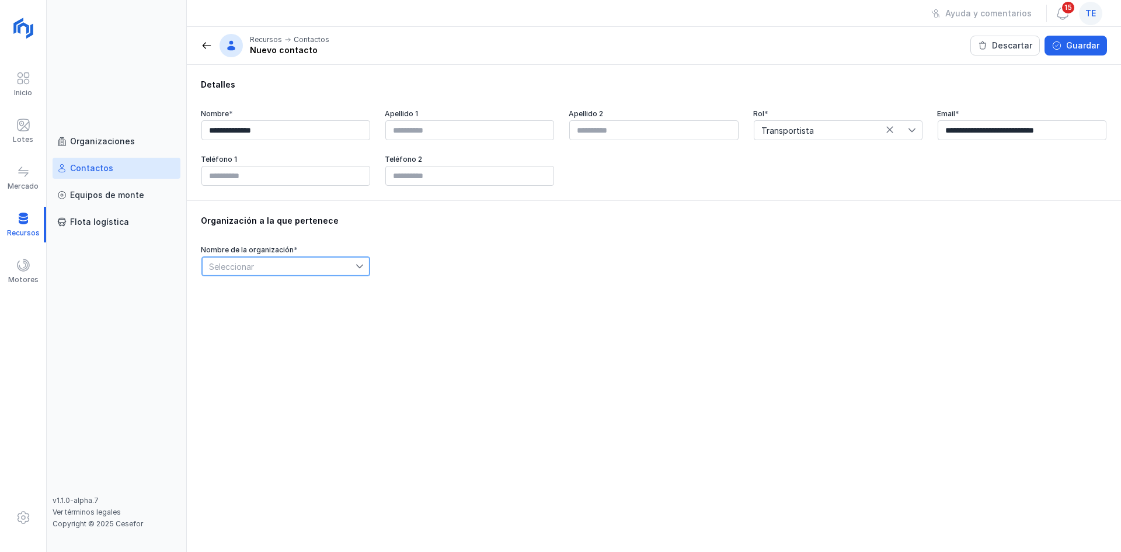
click at [284, 262] on span "Seleccionar" at bounding box center [279, 266] width 154 height 19
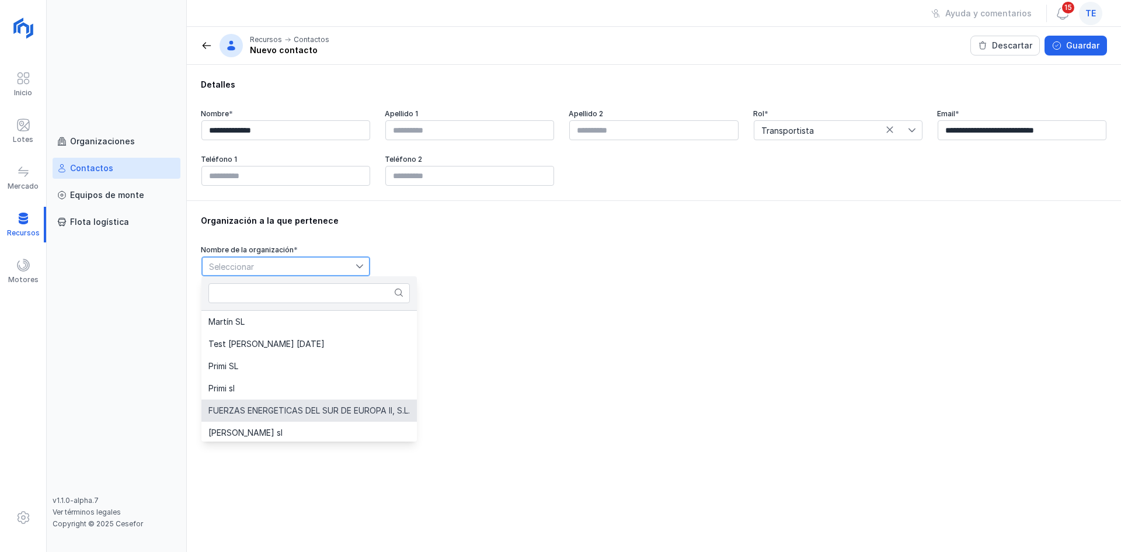
scroll to position [380, 0]
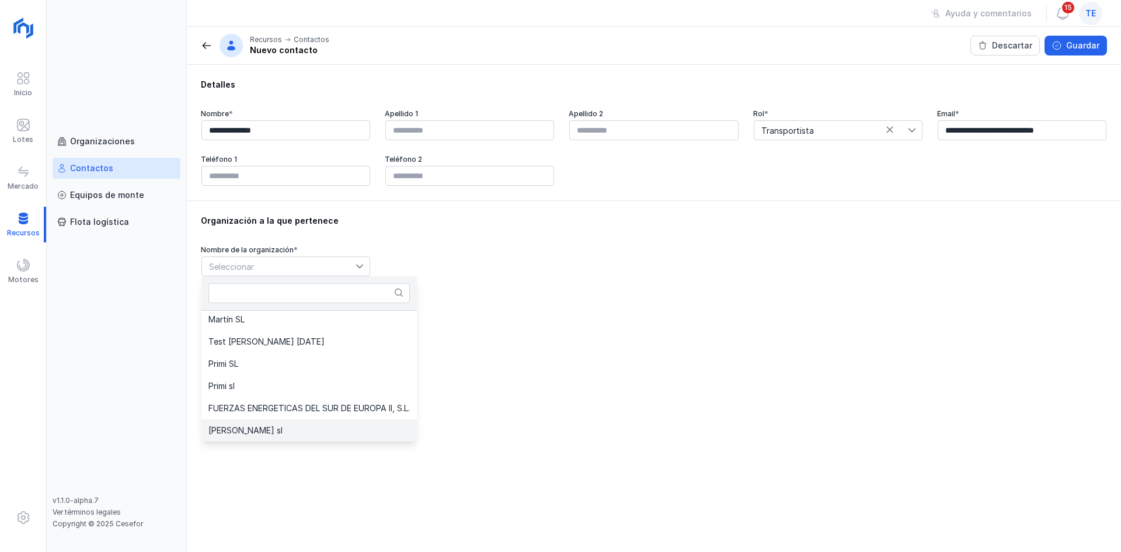
click at [284, 433] on li "Miñambres sl" at bounding box center [308, 430] width 215 height 22
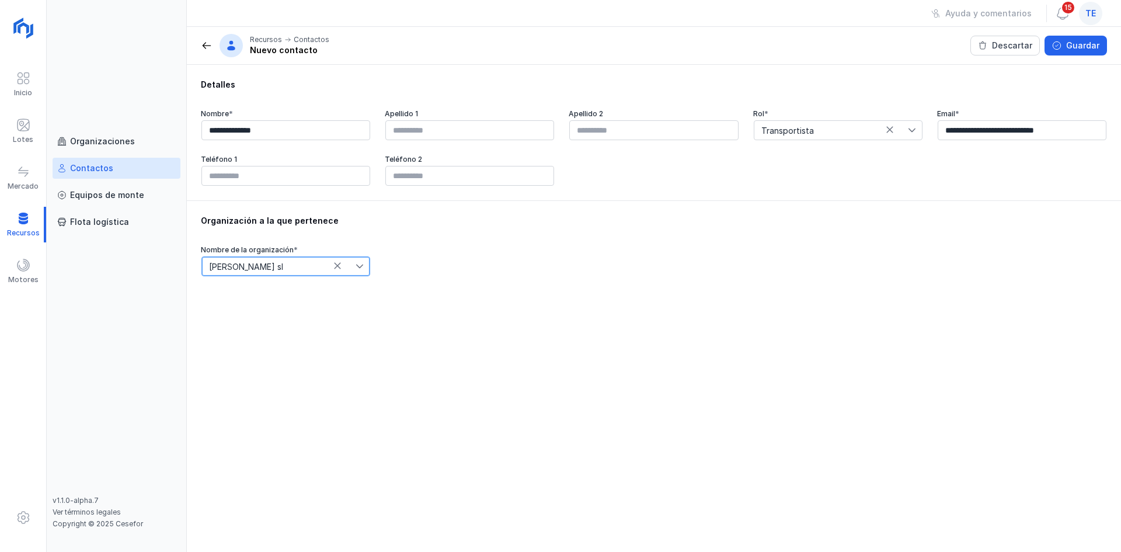
click at [731, 255] on div "Nombre de la organización * Miñambres sl" at bounding box center [654, 261] width 906 height 32
click at [1075, 37] on button "Guardar" at bounding box center [1076, 46] width 62 height 20
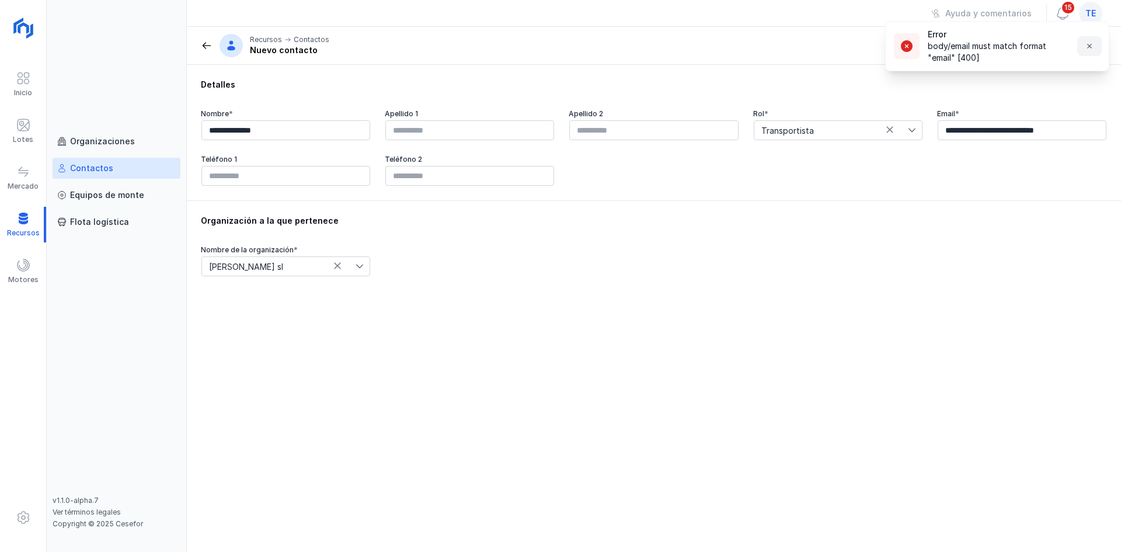
click at [1087, 51] on button "button" at bounding box center [1089, 46] width 25 height 20
click at [205, 43] on span at bounding box center [207, 46] width 12 height 12
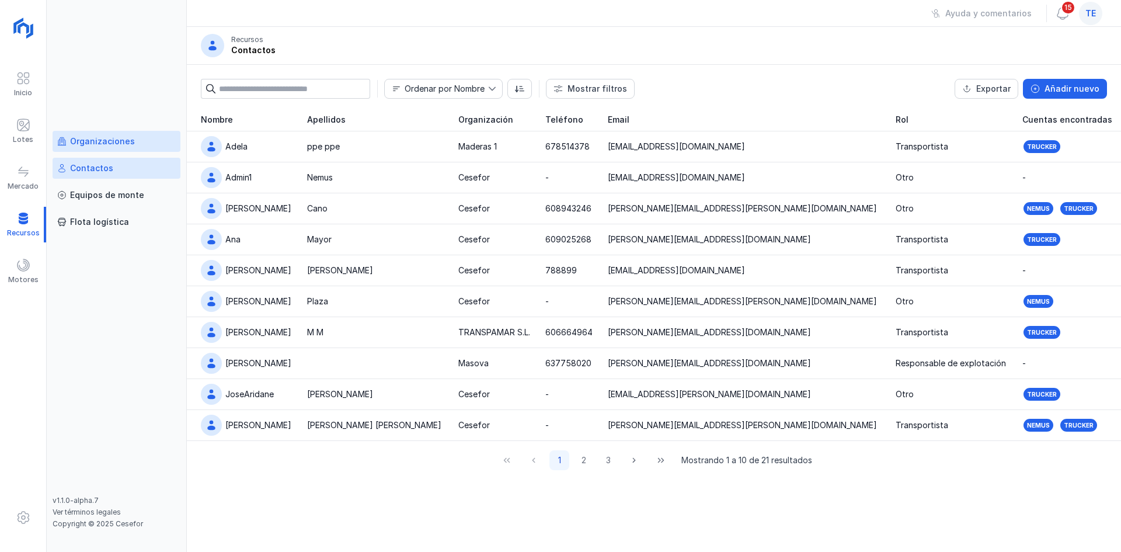
click at [81, 134] on link "Organizaciones" at bounding box center [117, 141] width 128 height 21
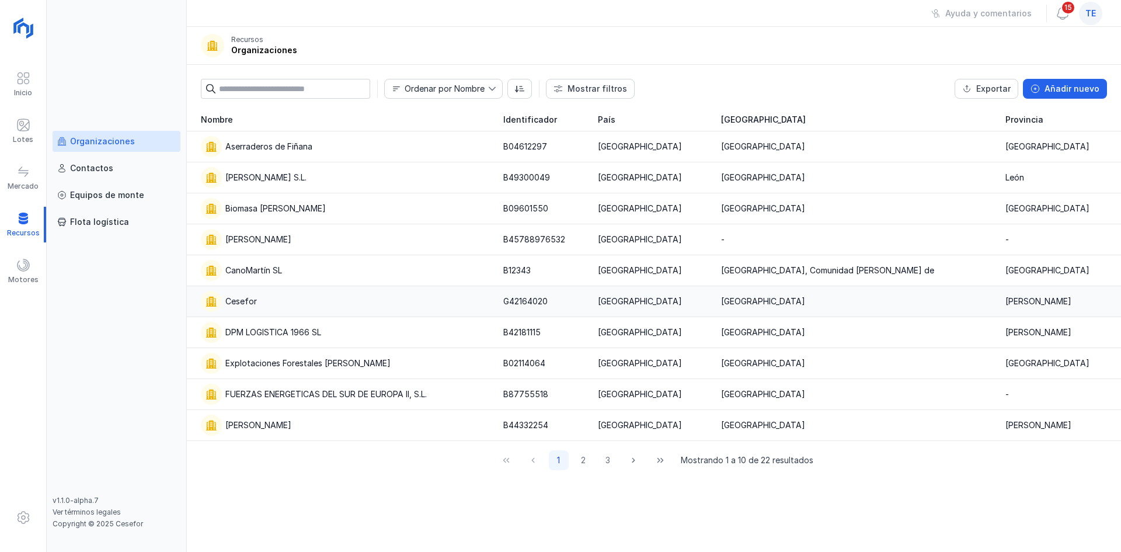
click at [297, 304] on div "Cesefor" at bounding box center [345, 301] width 288 height 21
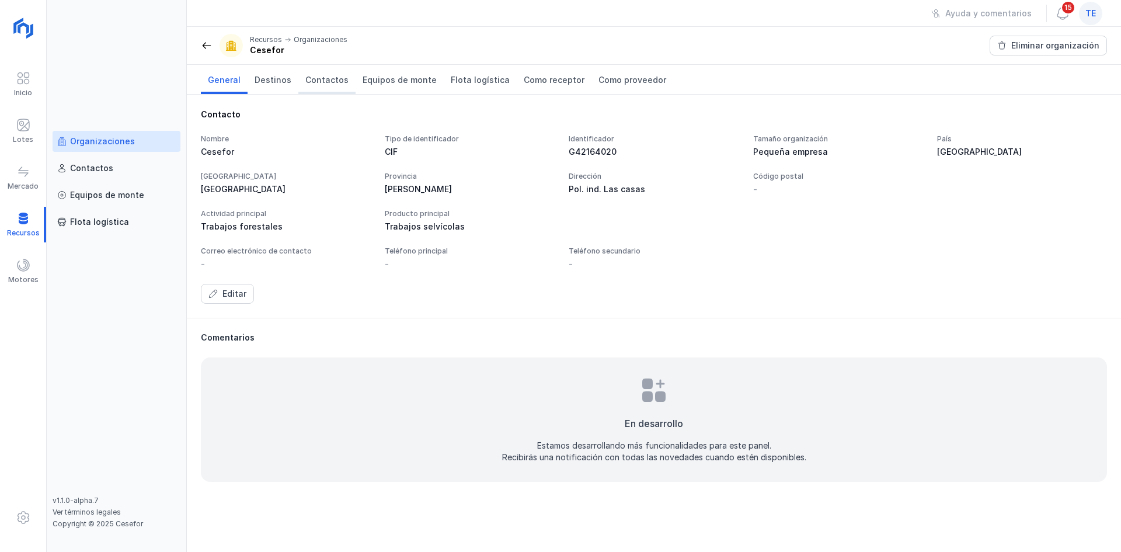
click at [318, 84] on span "Contactos" at bounding box center [326, 80] width 43 height 12
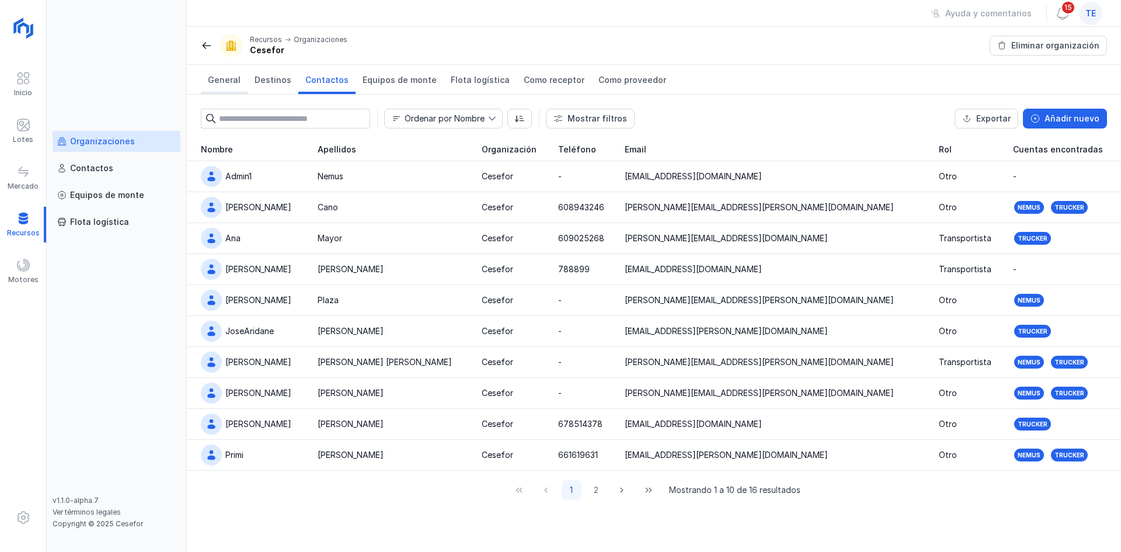
click at [211, 72] on link "General" at bounding box center [224, 79] width 47 height 29
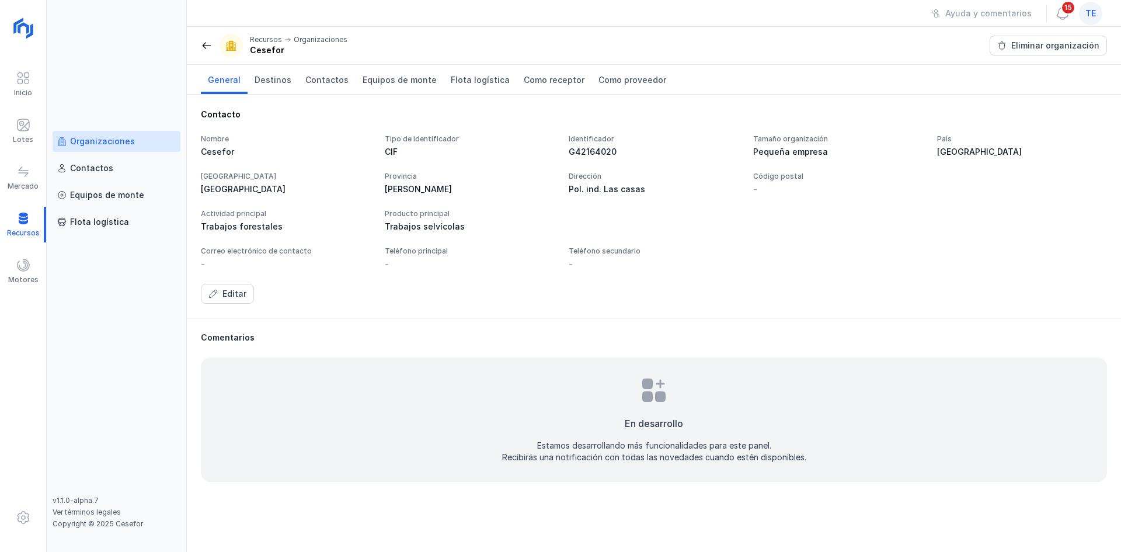
click at [115, 140] on div "Organizaciones" at bounding box center [102, 141] width 65 height 12
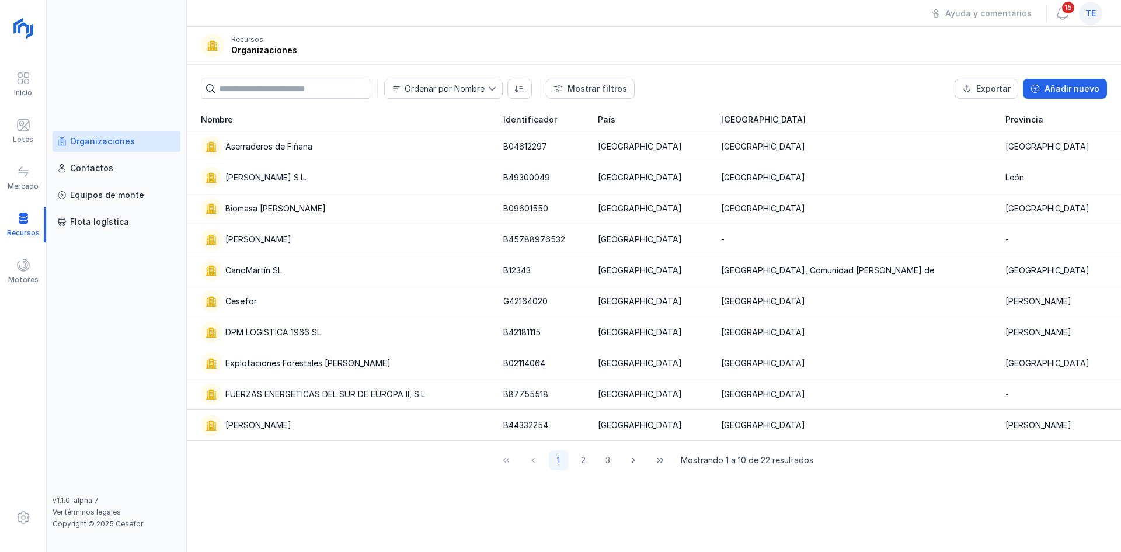
click at [358, 89] on input "text" at bounding box center [294, 89] width 151 height 20
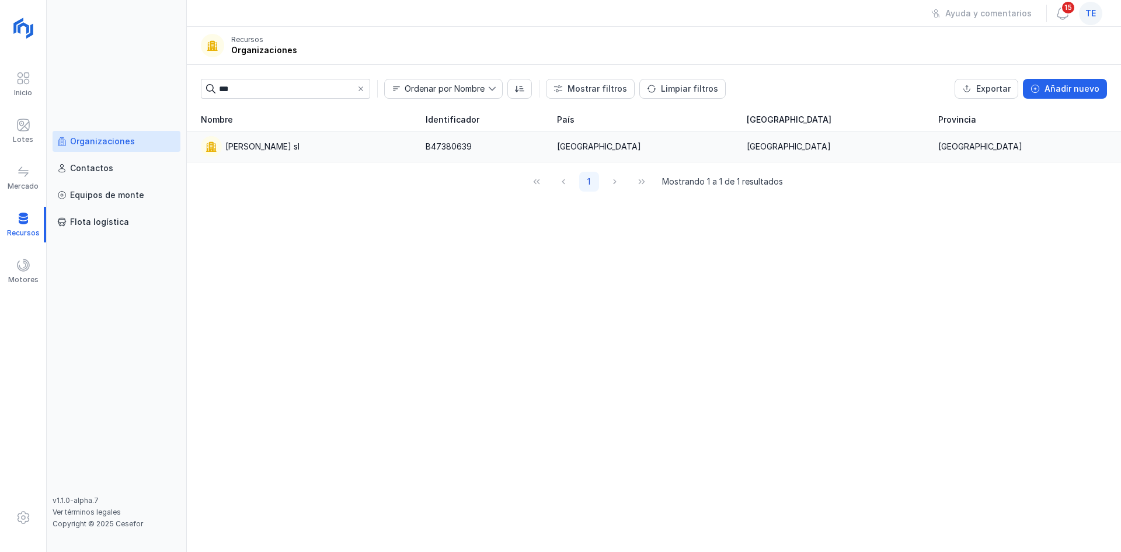
type input "***"
click at [336, 143] on div "Miñambres sl" at bounding box center [306, 146] width 211 height 21
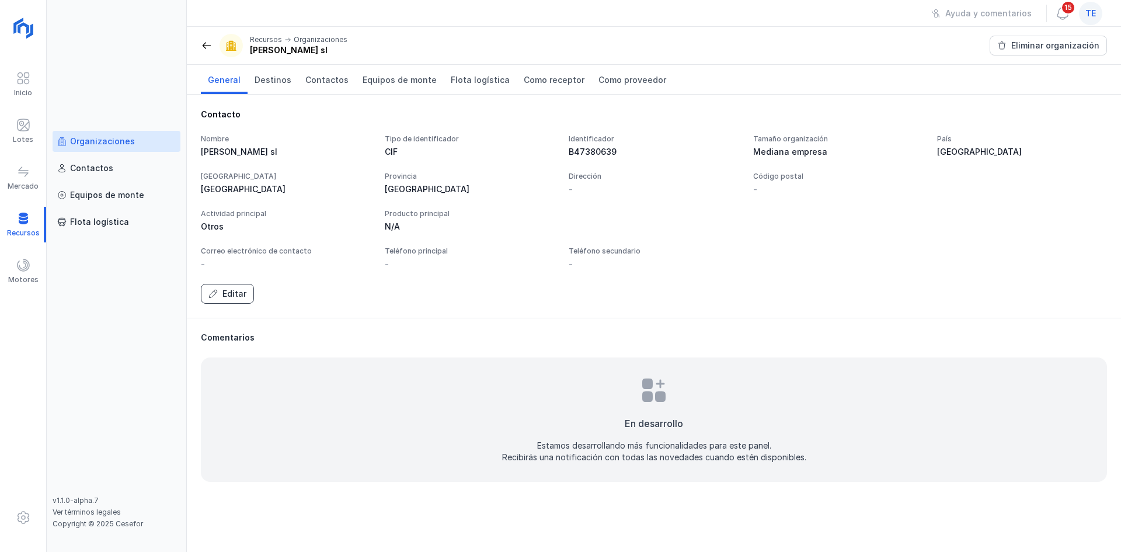
click at [223, 300] on button "Editar" at bounding box center [227, 294] width 53 height 20
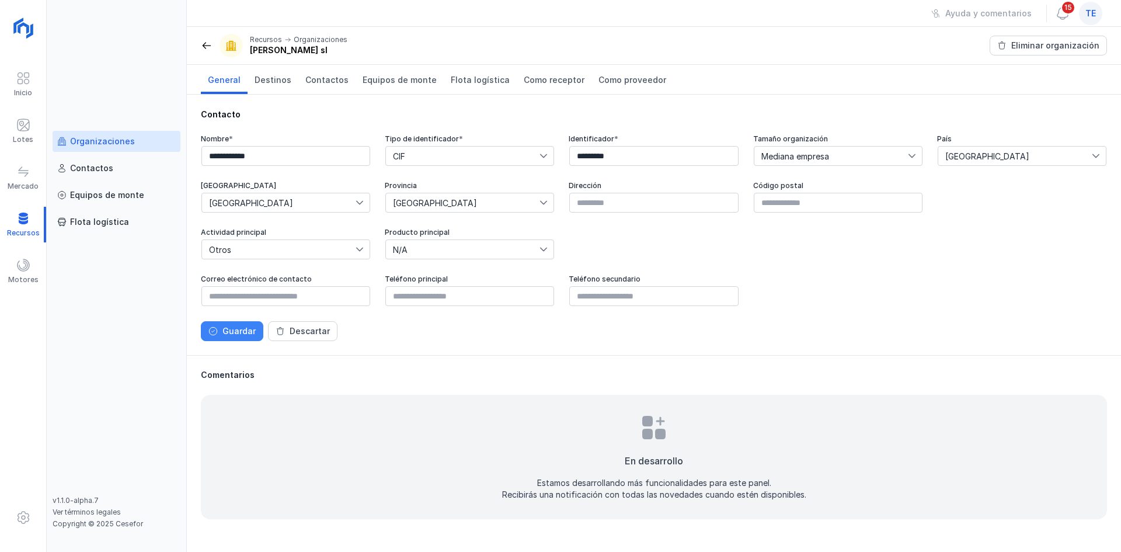
click at [221, 329] on button "Guardar" at bounding box center [232, 331] width 62 height 20
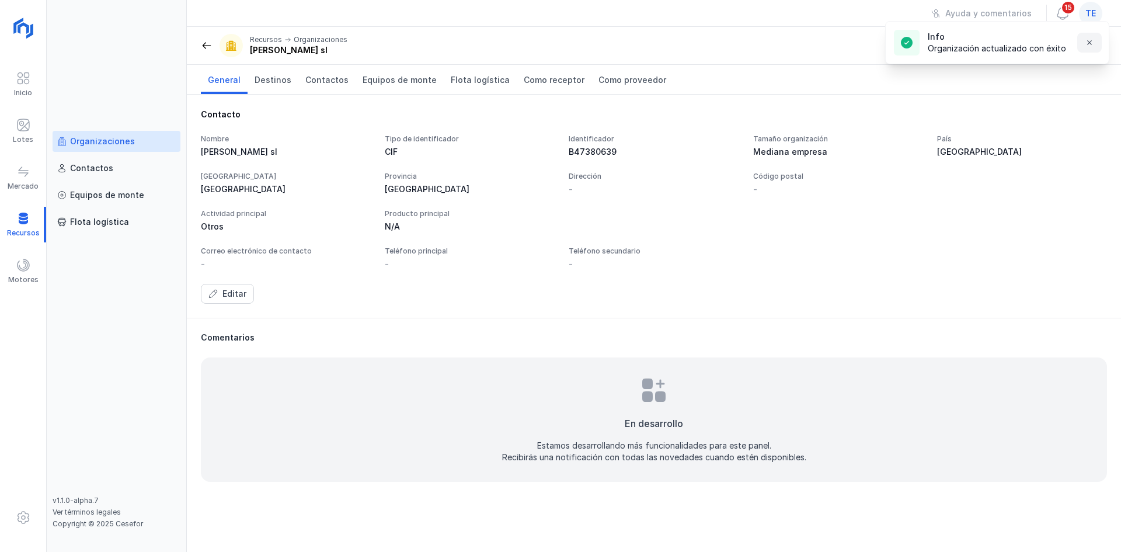
click at [1084, 46] on button "button" at bounding box center [1089, 43] width 25 height 20
drag, startPoint x: 17, startPoint y: 225, endPoint x: 879, endPoint y: 136, distance: 867.2
click at [23, 223] on div at bounding box center [23, 225] width 46 height 36
click at [126, 139] on div "Organizaciones" at bounding box center [102, 141] width 65 height 12
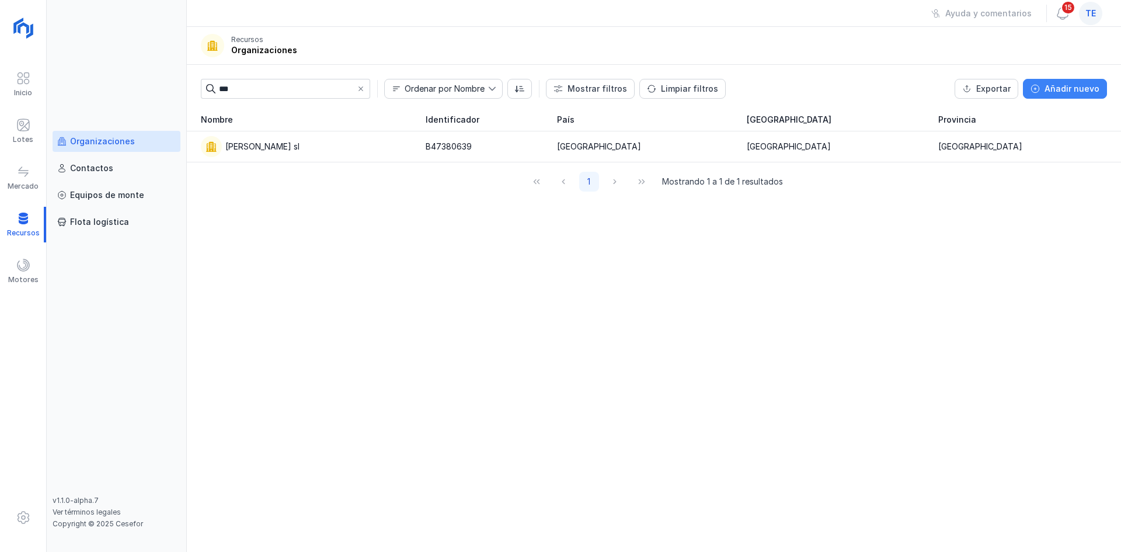
click at [1061, 81] on button "Añadir nuevo" at bounding box center [1065, 89] width 84 height 20
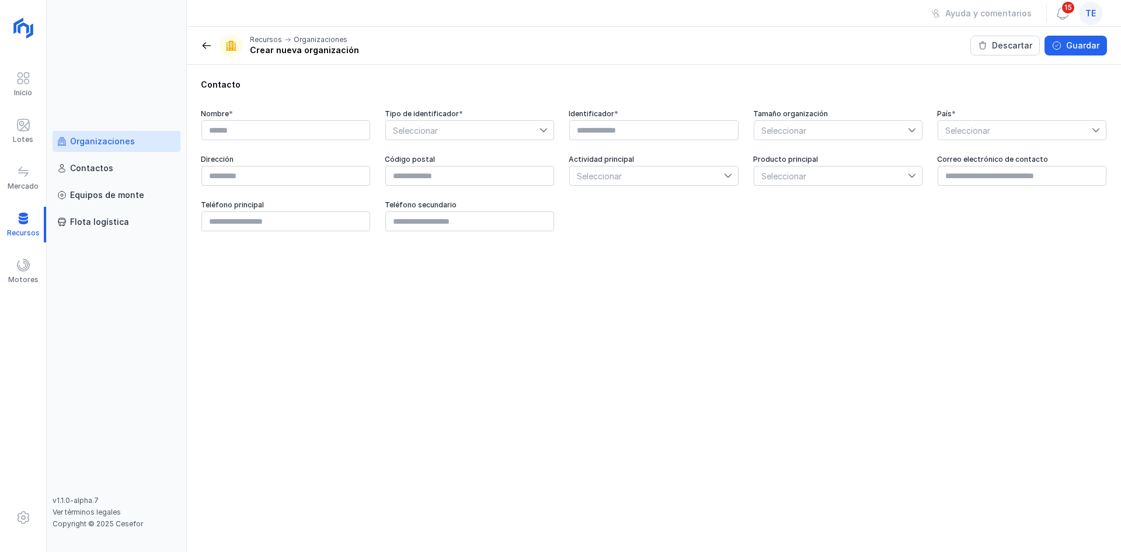
click at [103, 145] on div "Organizaciones" at bounding box center [102, 141] width 65 height 12
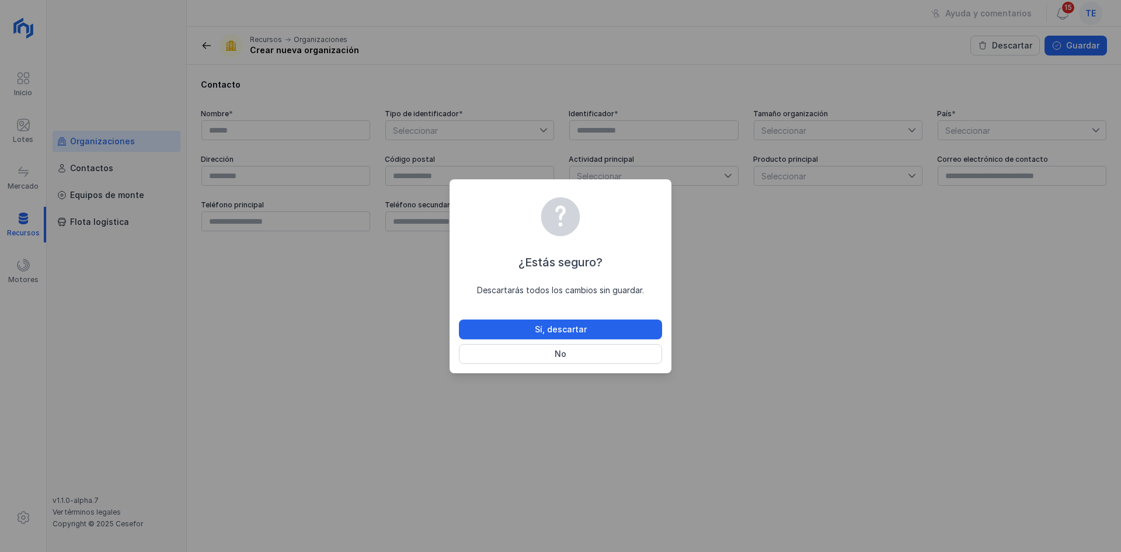
click at [609, 314] on div "¿Estás seguro? Descartarás todos los cambios sin guardar. Sí, descartar No" at bounding box center [560, 278] width 203 height 171
click at [601, 325] on button "Sí, descartar" at bounding box center [560, 329] width 203 height 20
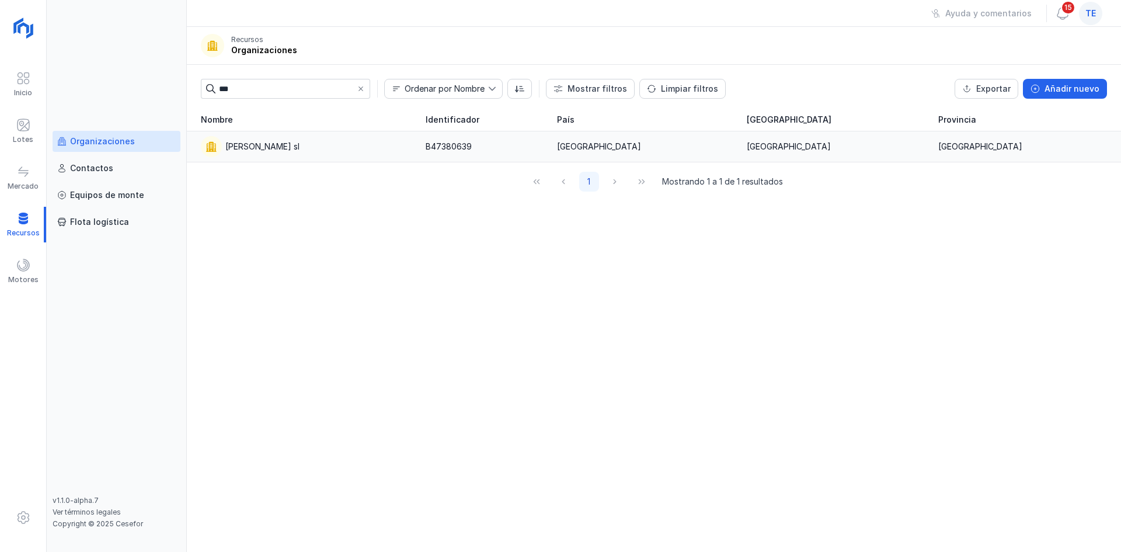
click at [880, 138] on td "[GEOGRAPHIC_DATA]" at bounding box center [835, 146] width 191 height 31
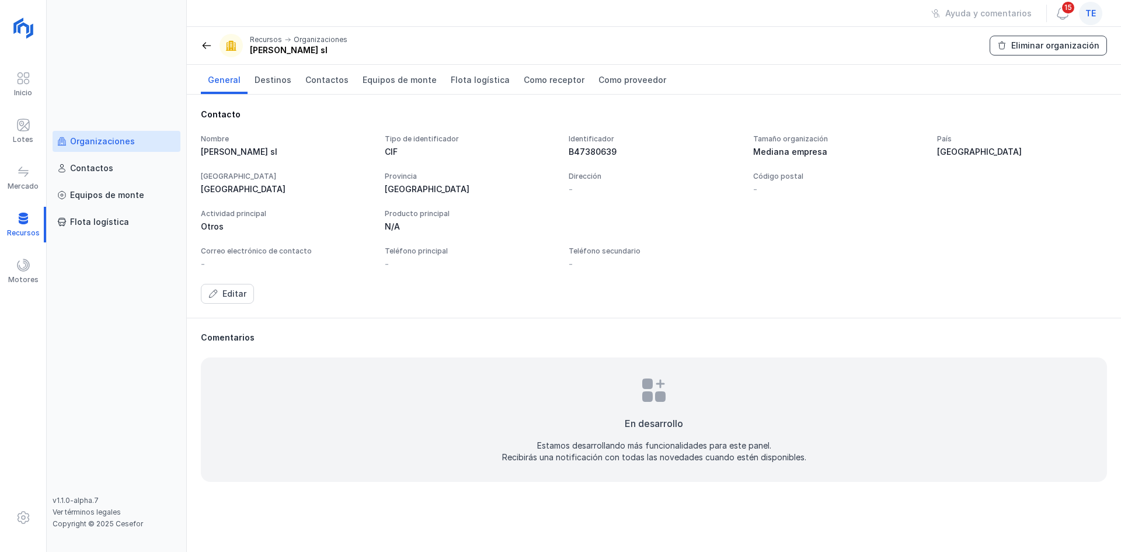
click at [1062, 38] on button "Eliminar organización" at bounding box center [1048, 46] width 117 height 20
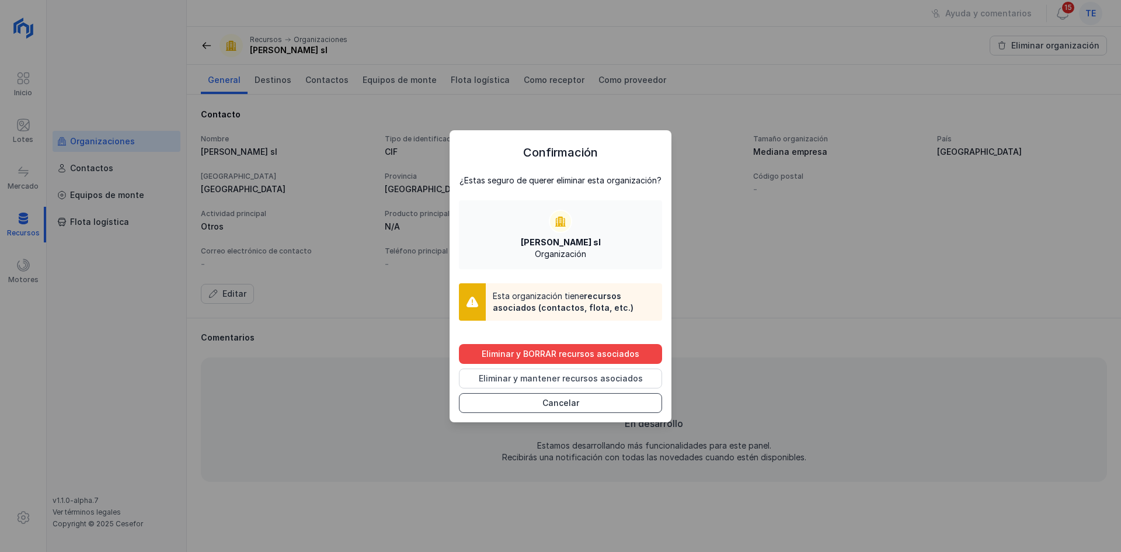
drag, startPoint x: 566, startPoint y: 403, endPoint x: 566, endPoint y: 391, distance: 12.3
click at [566, 403] on div "Cancelar" at bounding box center [561, 403] width 37 height 12
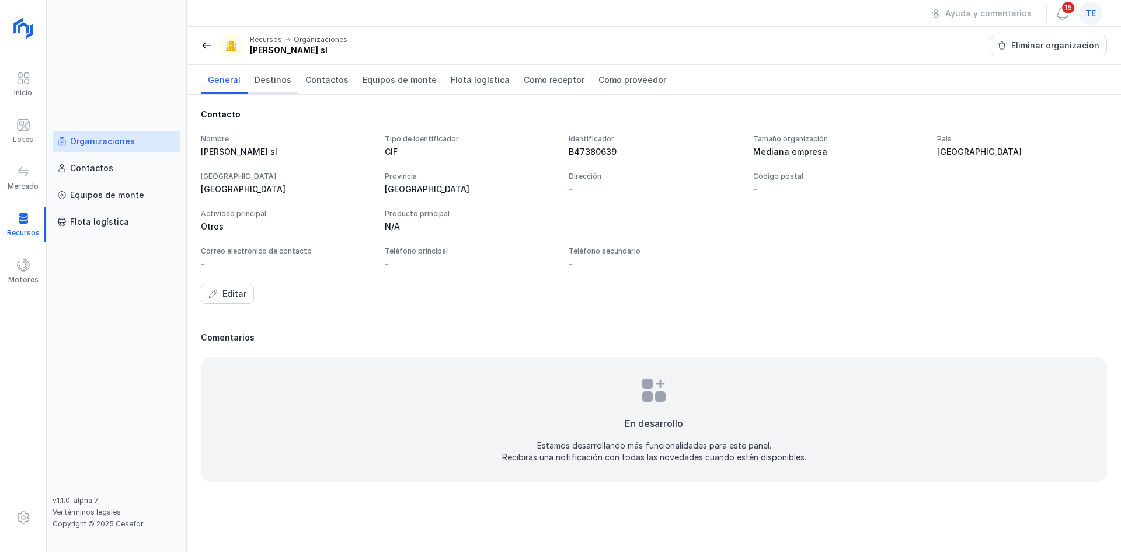
click at [256, 82] on span "Destinos" at bounding box center [273, 80] width 37 height 12
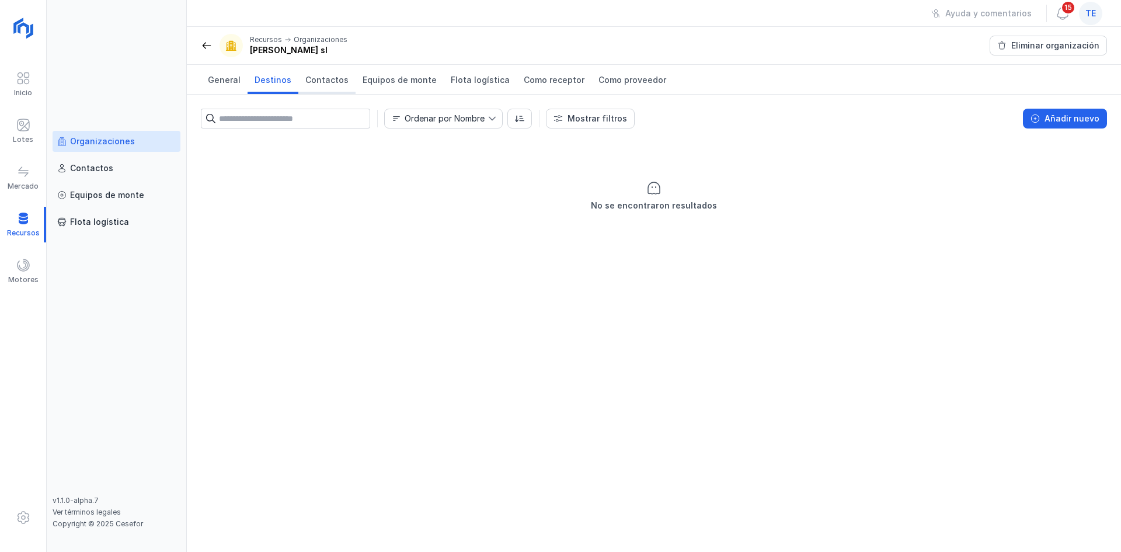
click at [320, 79] on span "Contactos" at bounding box center [326, 80] width 43 height 12
click at [396, 82] on span "Equipos de monte" at bounding box center [400, 80] width 74 height 12
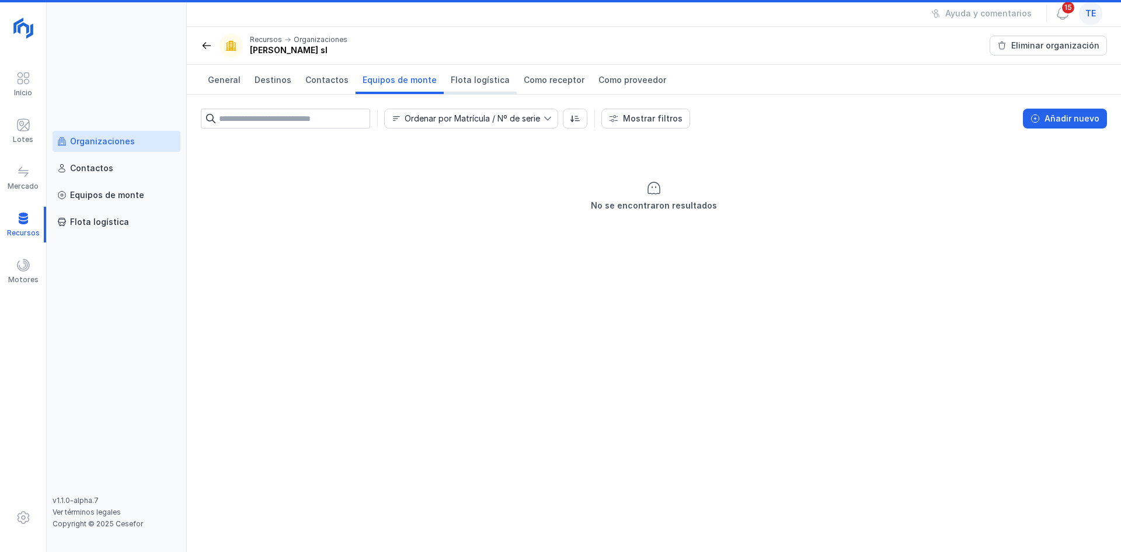
click at [458, 71] on link "Flota logística" at bounding box center [480, 79] width 73 height 29
click at [527, 80] on span "Como receptor" at bounding box center [554, 80] width 61 height 12
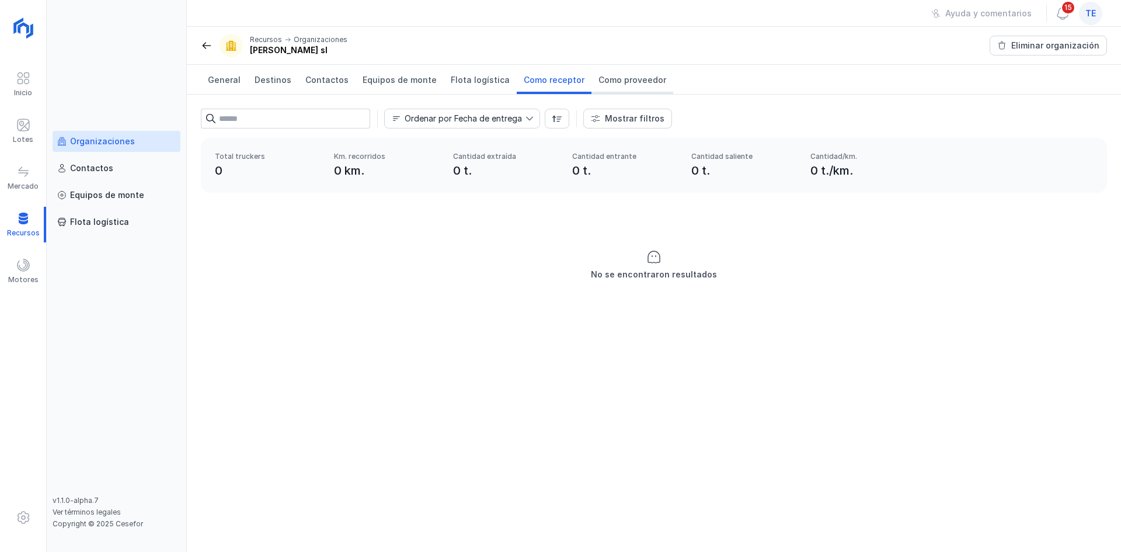
click at [641, 92] on link "Como proveedor" at bounding box center [633, 79] width 82 height 29
click at [283, 82] on span "Destinos" at bounding box center [273, 80] width 37 height 12
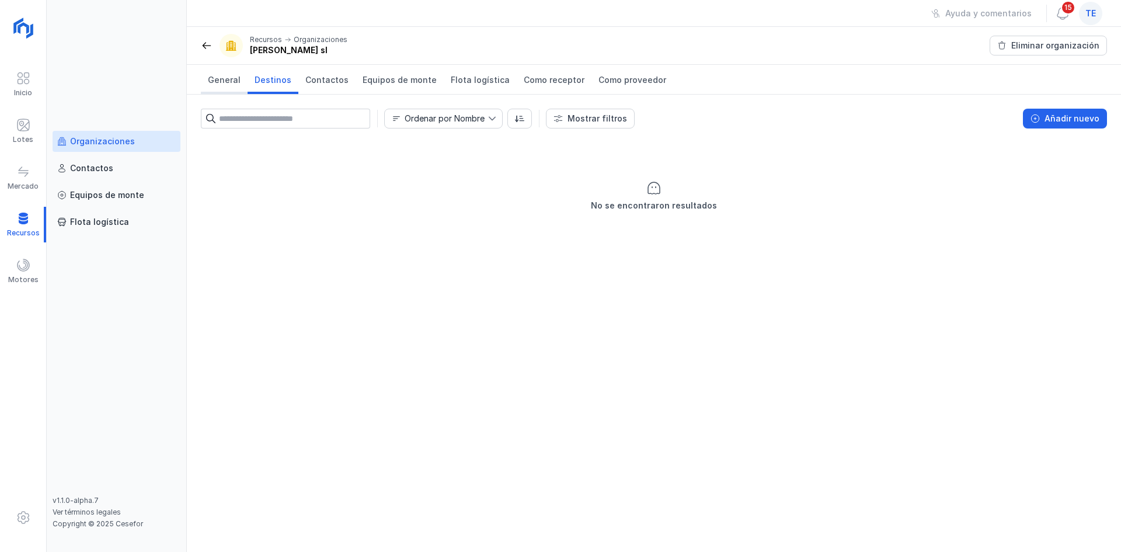
click at [241, 80] on link "General" at bounding box center [224, 79] width 47 height 29
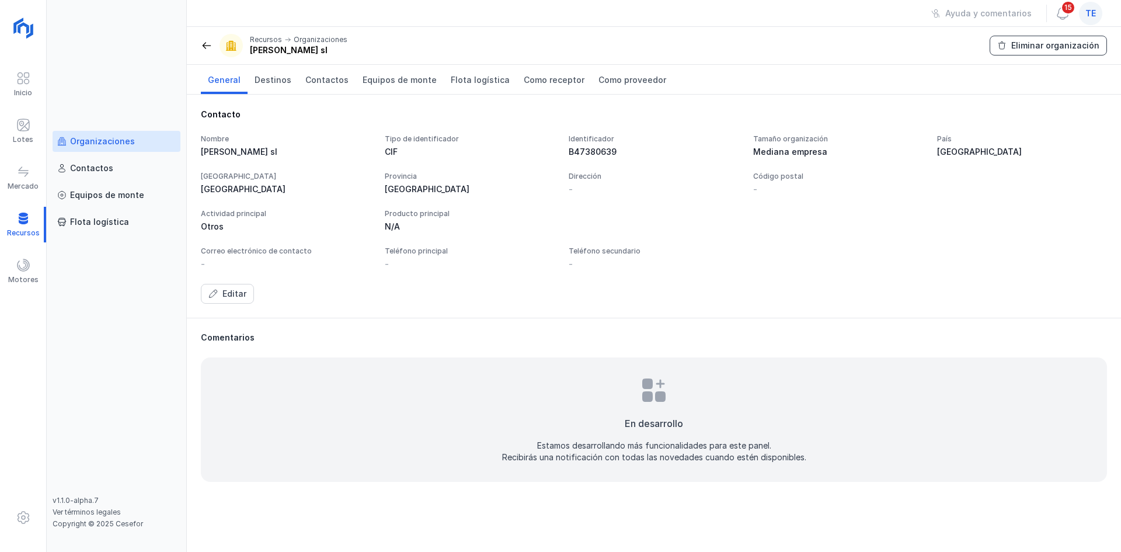
click at [1075, 43] on div "Eliminar organización" at bounding box center [1055, 46] width 88 height 12
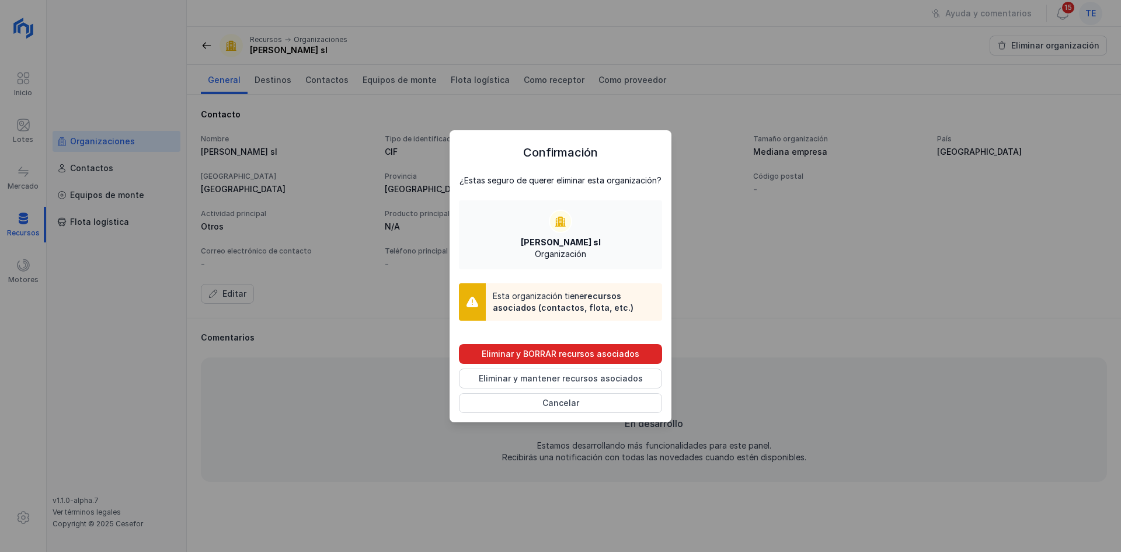
click at [570, 356] on div "Eliminar y BORRAR recursos asociados" at bounding box center [561, 354] width 158 height 12
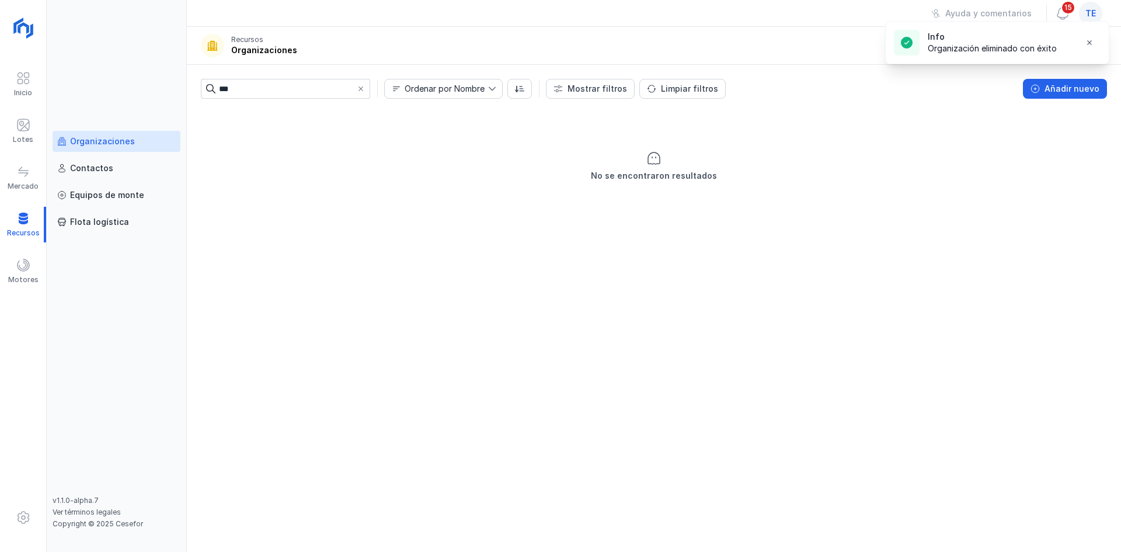
click at [364, 91] on span at bounding box center [360, 88] width 9 height 9
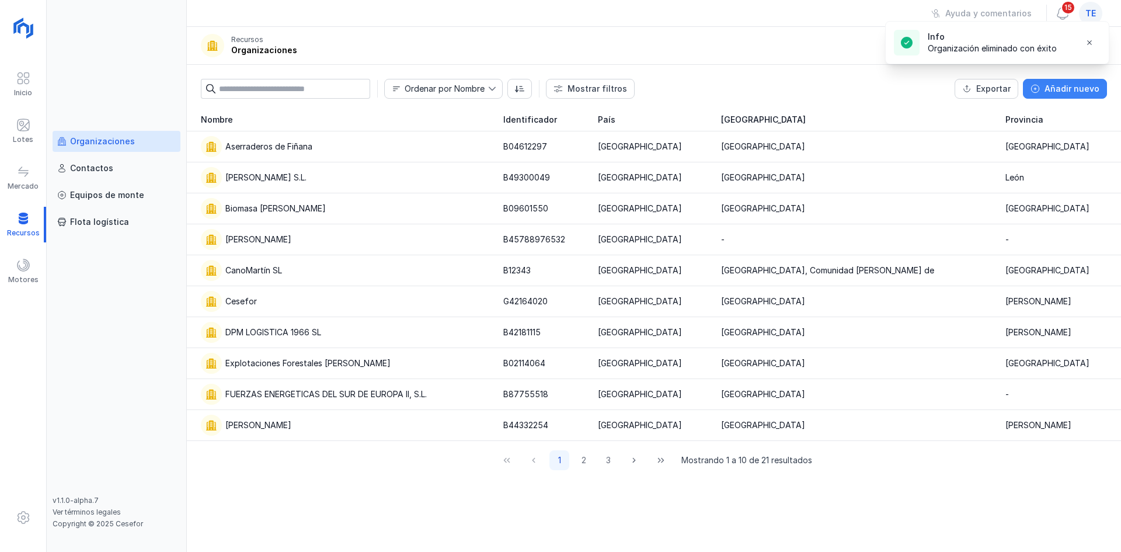
click at [1068, 91] on div "Añadir nuevo" at bounding box center [1072, 89] width 55 height 12
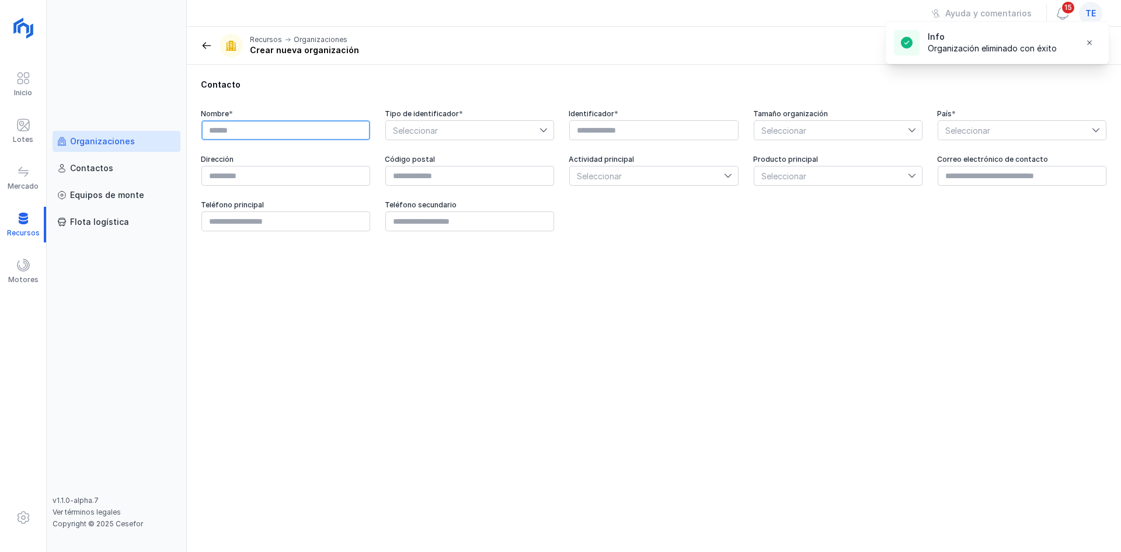
click at [318, 128] on input "text" at bounding box center [285, 130] width 169 height 20
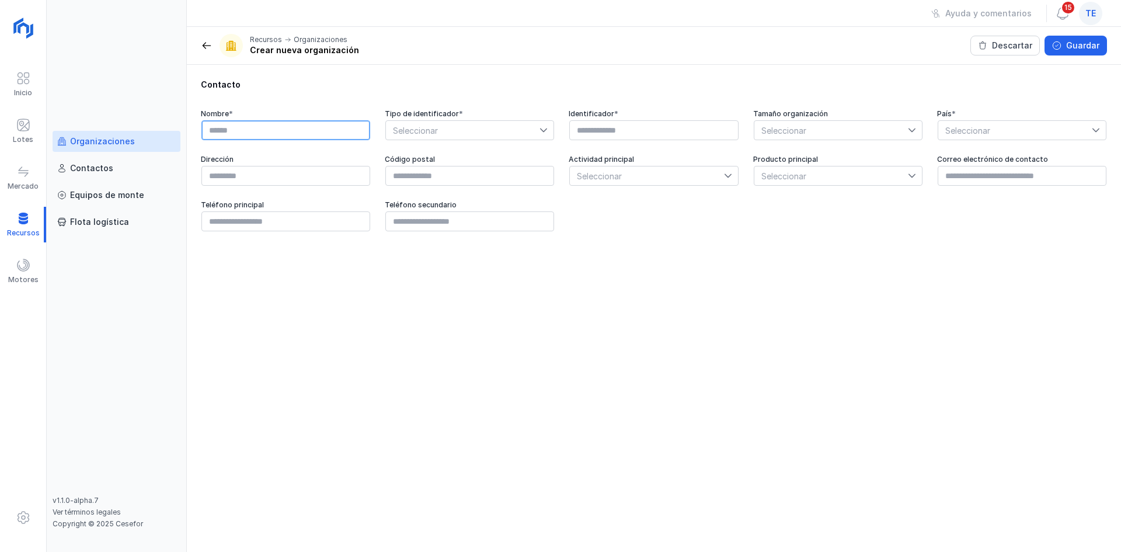
paste input "**********"
type input "**********"
click at [463, 127] on span "Seleccionar" at bounding box center [463, 130] width 154 height 19
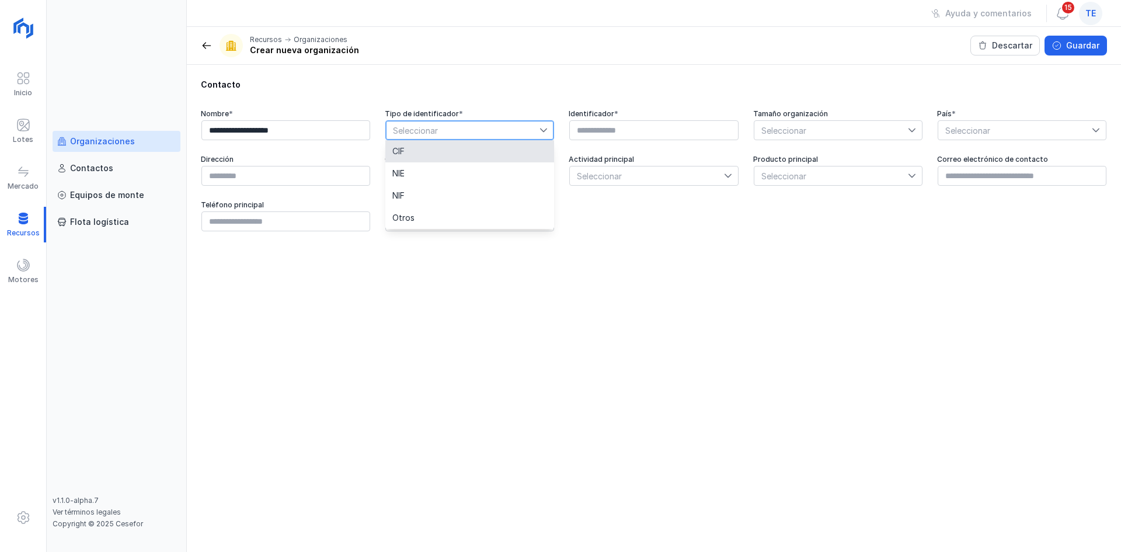
drag, startPoint x: 464, startPoint y: 153, endPoint x: 535, endPoint y: 143, distance: 71.9
click at [478, 153] on li "CIF" at bounding box center [469, 151] width 169 height 22
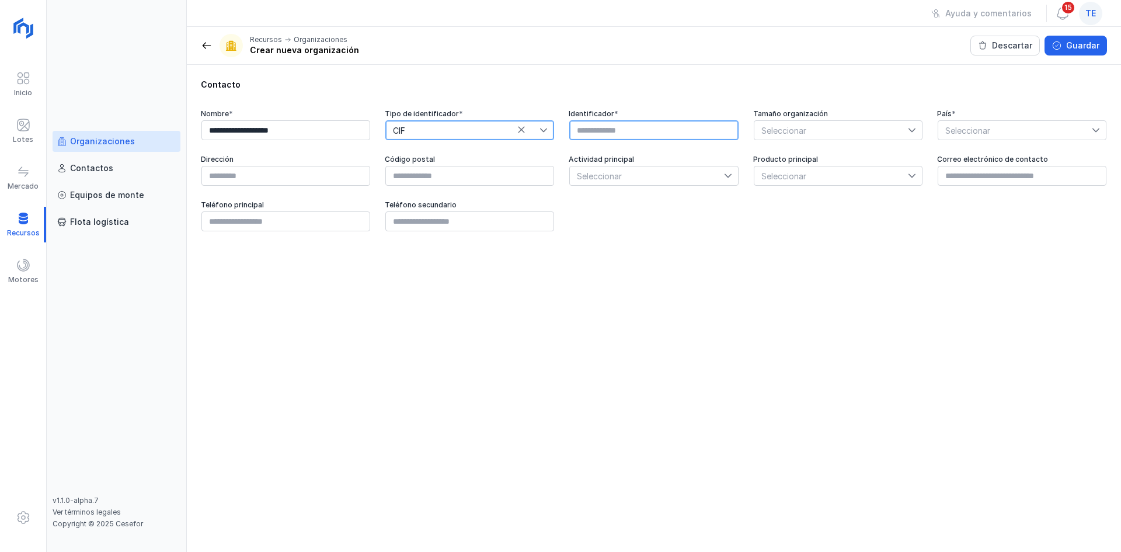
click at [611, 128] on input "text" at bounding box center [653, 130] width 169 height 20
type input "*"
type input "*********"
click at [969, 121] on span "Seleccionar" at bounding box center [1015, 130] width 154 height 19
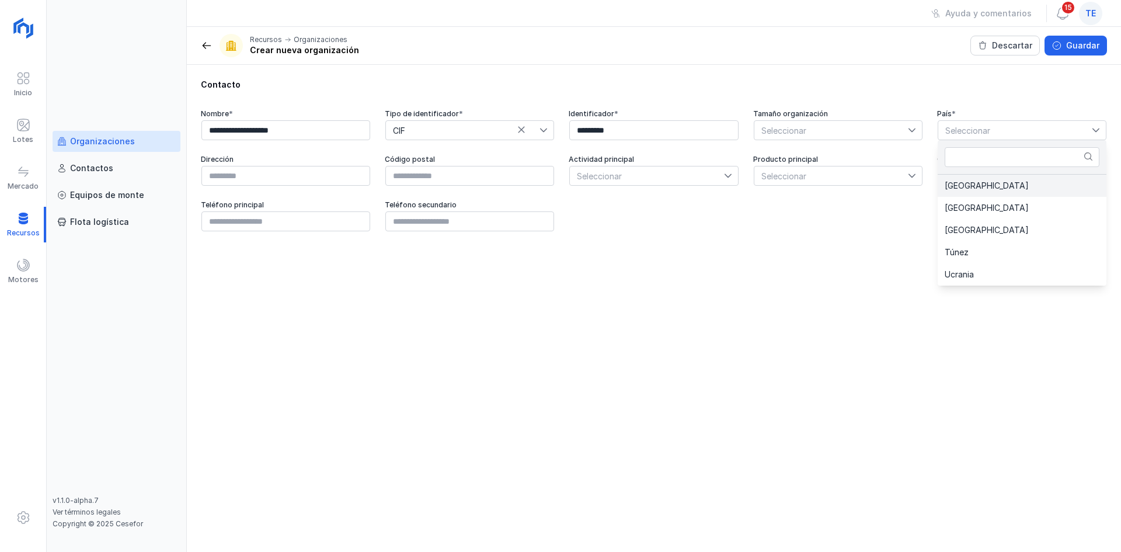
click at [959, 194] on li "[GEOGRAPHIC_DATA]" at bounding box center [1022, 186] width 169 height 22
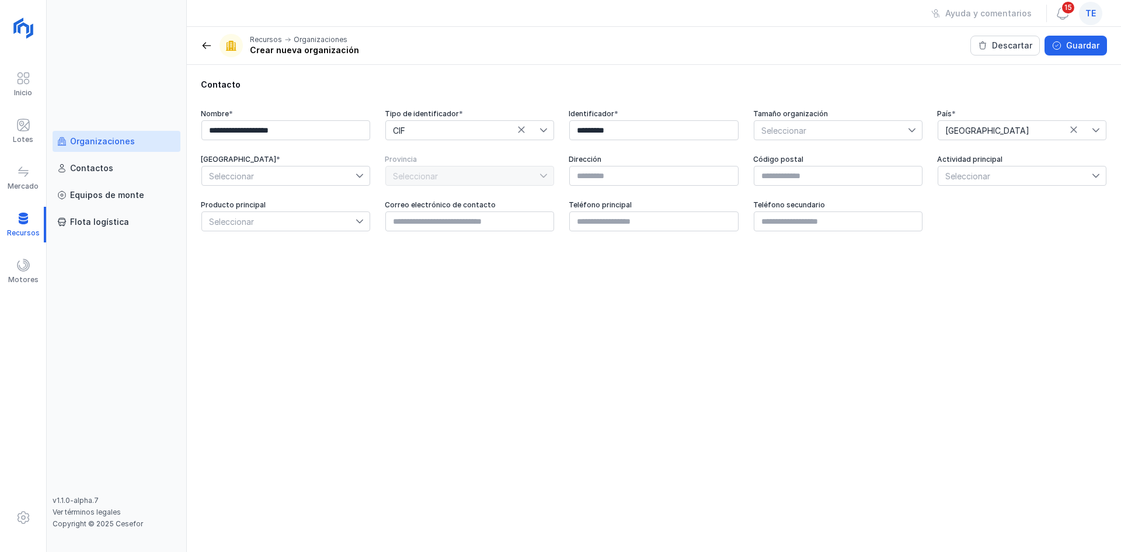
click at [305, 192] on div "**********" at bounding box center [654, 170] width 906 height 123
click at [311, 180] on span "Seleccionar" at bounding box center [279, 175] width 154 height 19
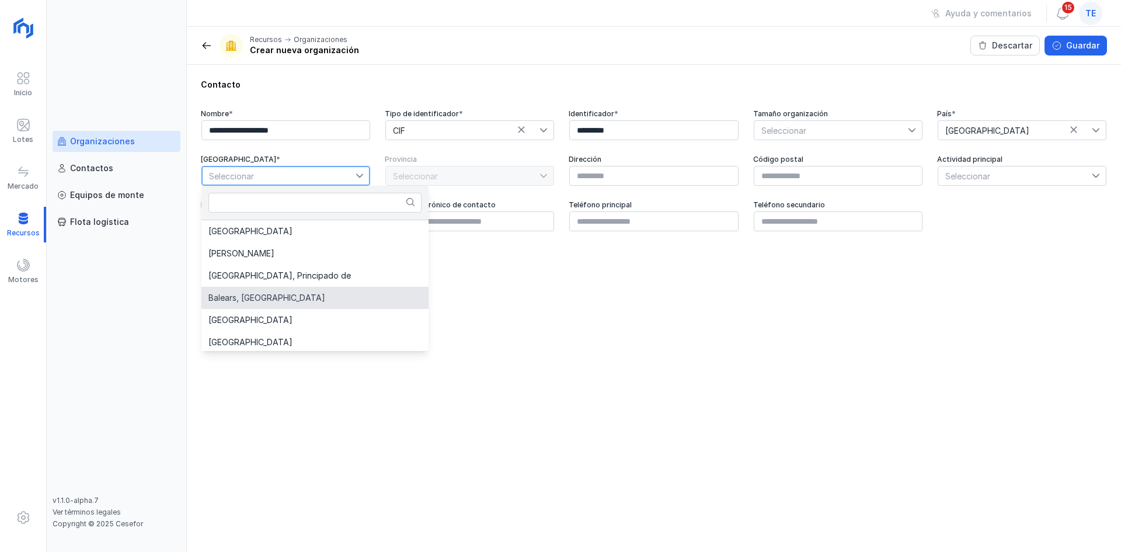
scroll to position [58, 0]
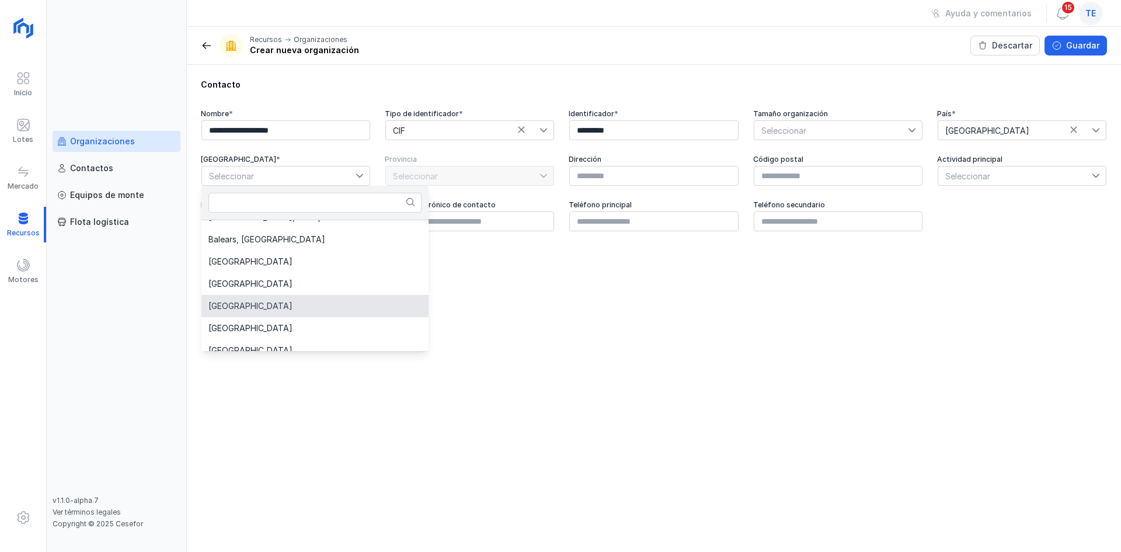
click at [265, 306] on span "[GEOGRAPHIC_DATA]" at bounding box center [250, 306] width 84 height 8
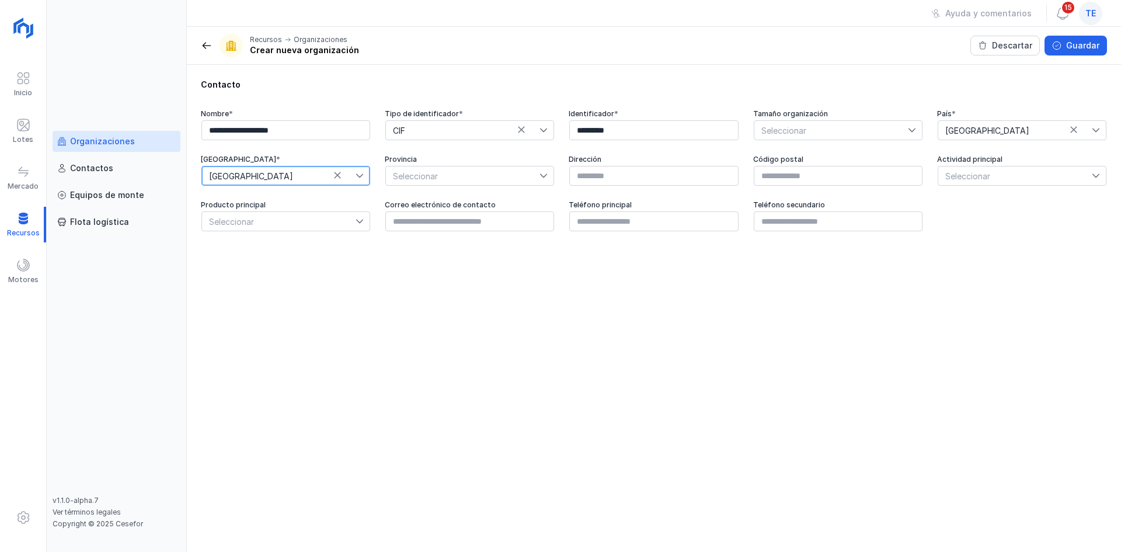
click at [515, 172] on span "Seleccionar" at bounding box center [463, 175] width 154 height 19
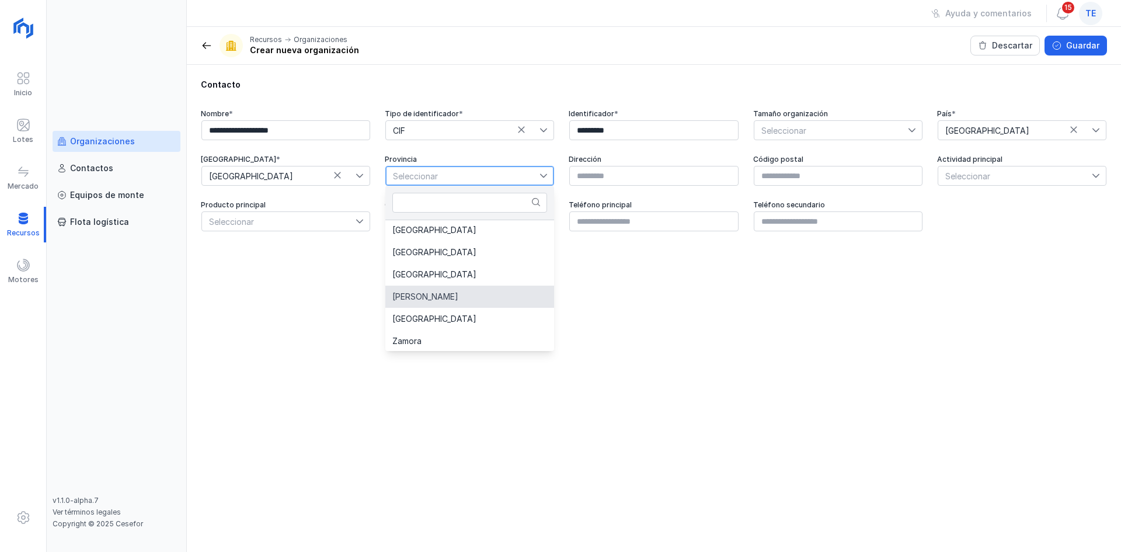
scroll to position [69, 0]
click at [456, 314] on li "[GEOGRAPHIC_DATA]" at bounding box center [469, 318] width 169 height 22
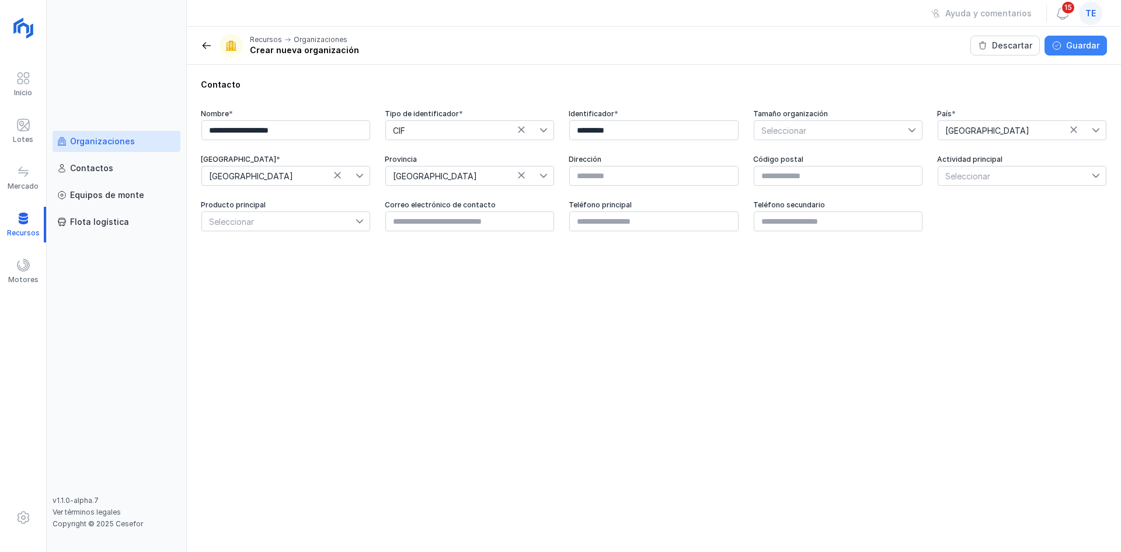
click at [1087, 50] on div "Guardar" at bounding box center [1082, 46] width 33 height 12
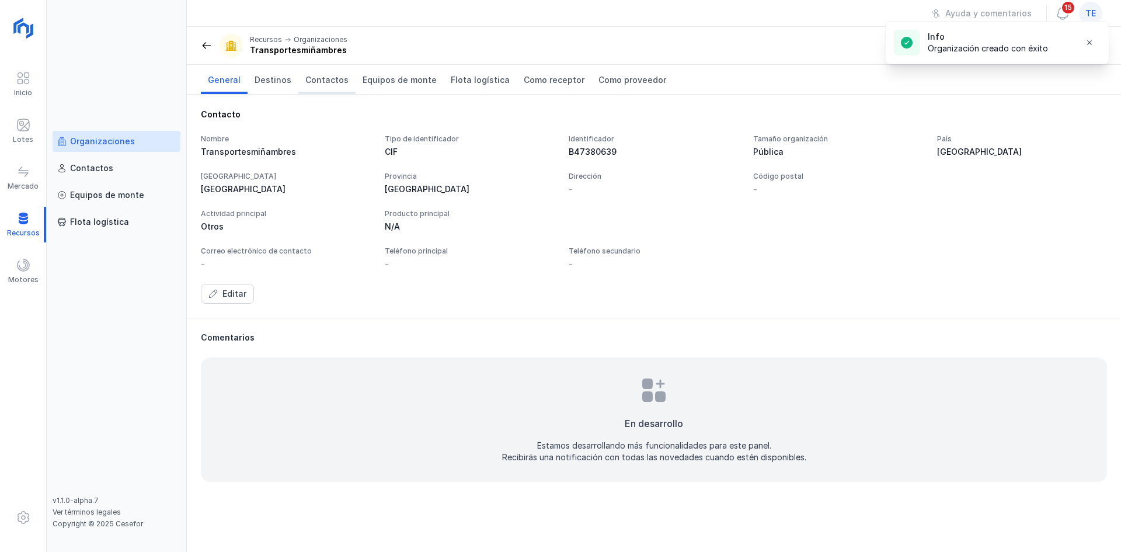
click at [338, 82] on span "Contactos" at bounding box center [326, 80] width 43 height 12
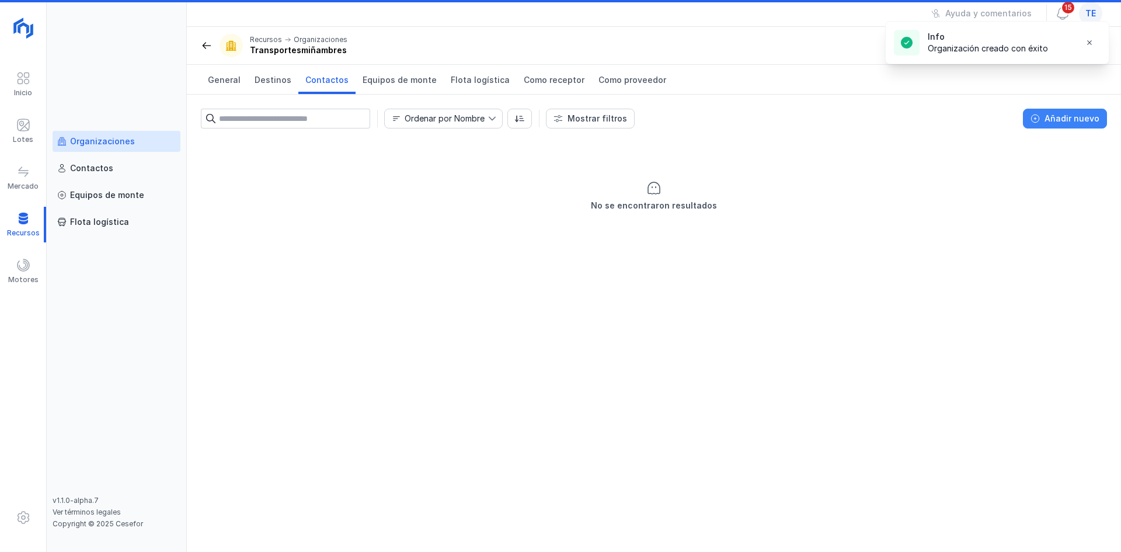
click at [1072, 117] on div "Añadir nuevo" at bounding box center [1072, 119] width 55 height 12
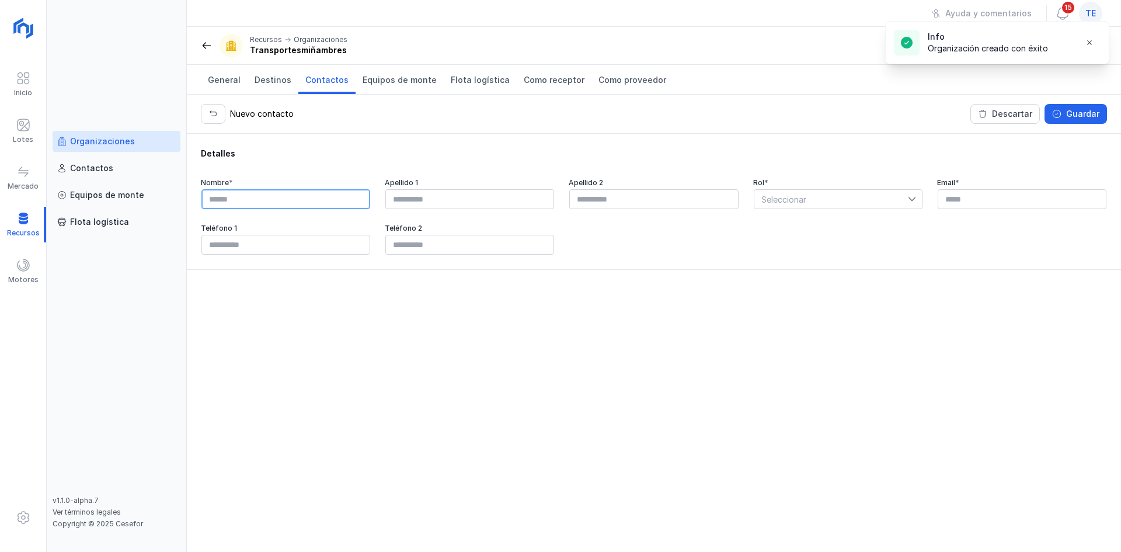
click at [264, 189] on input "text" at bounding box center [285, 199] width 169 height 20
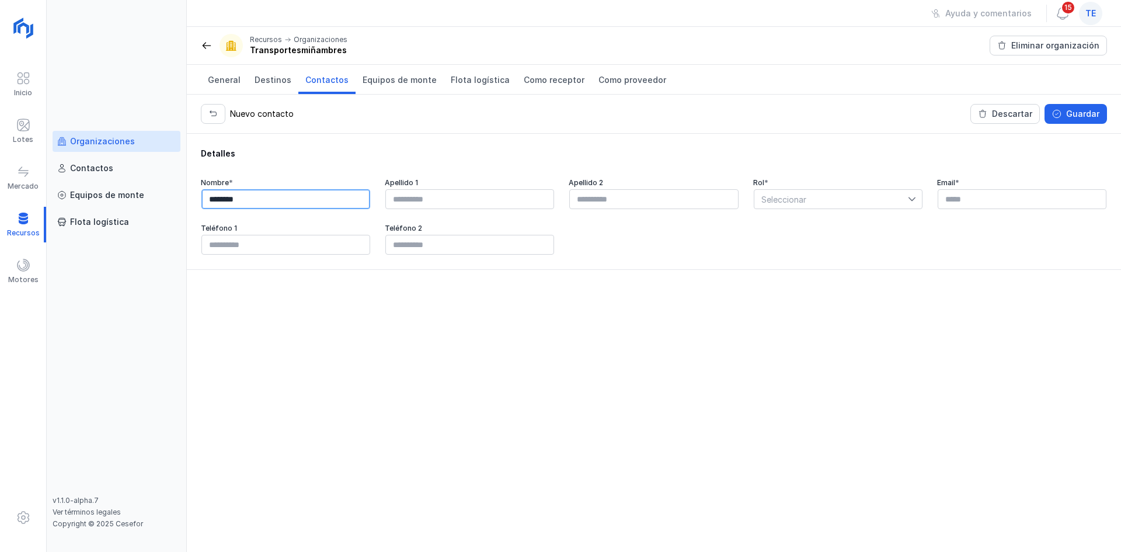
type input "********"
click at [985, 197] on input "text" at bounding box center [1022, 199] width 169 height 20
paste input "**********"
type input "**********"
click at [788, 205] on span "Seleccionar" at bounding box center [832, 199] width 154 height 19
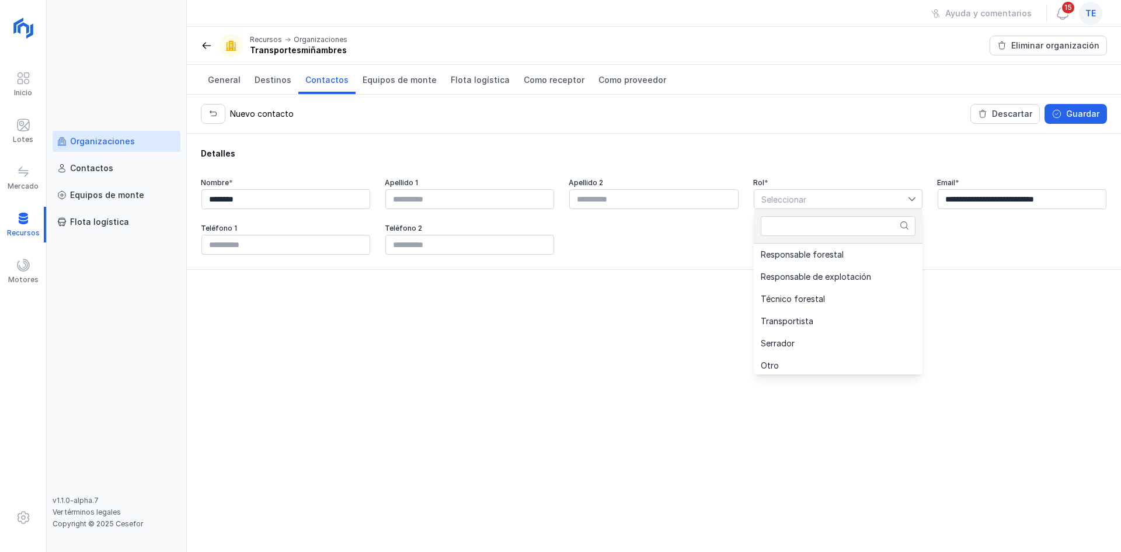
drag, startPoint x: 792, startPoint y: 326, endPoint x: 661, endPoint y: 193, distance: 187.5
click at [785, 320] on li "Transportista" at bounding box center [838, 321] width 169 height 22
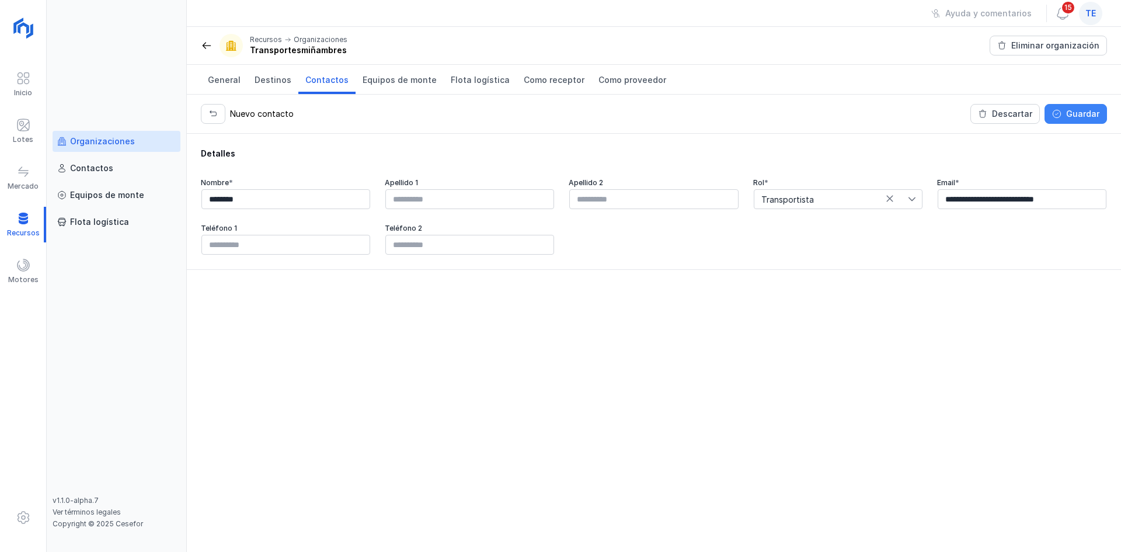
click at [1076, 108] on div "Guardar" at bounding box center [1082, 114] width 33 height 12
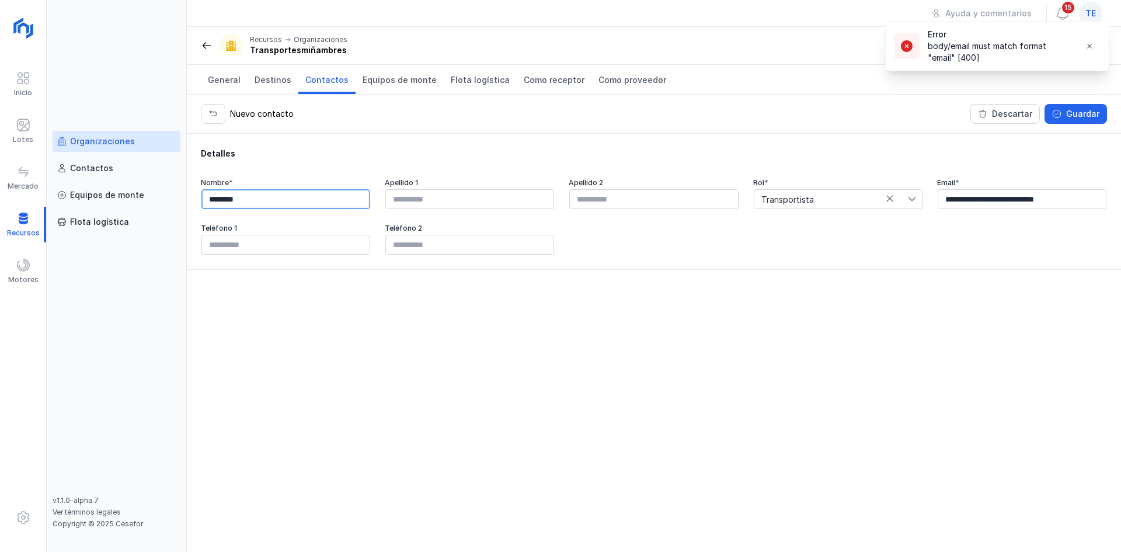
click at [306, 201] on input "********" at bounding box center [285, 199] width 169 height 20
click at [321, 204] on input "text" at bounding box center [285, 199] width 169 height 20
type input "**********"
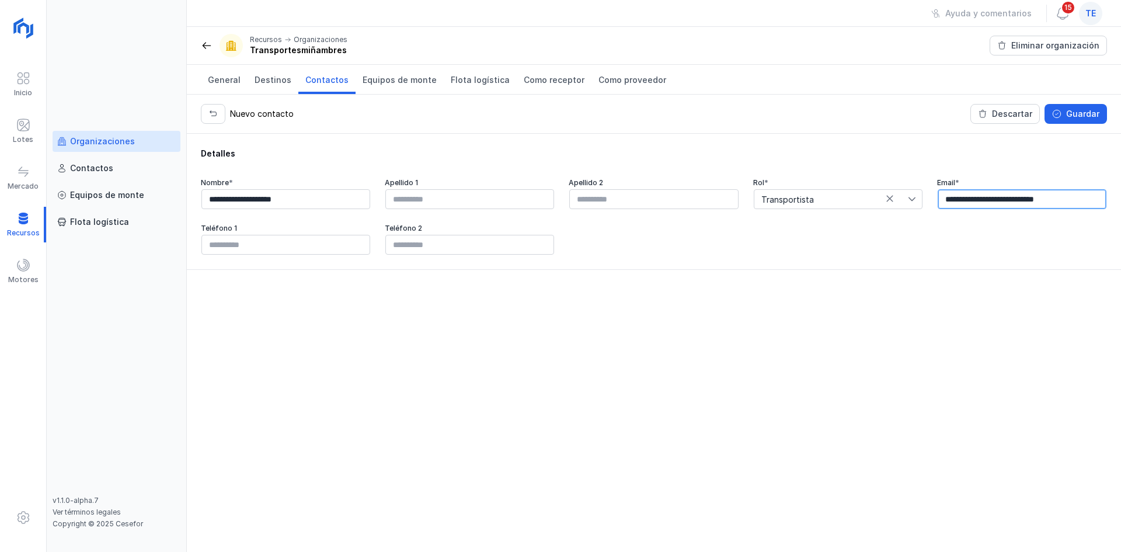
click at [945, 203] on input "**********" at bounding box center [1022, 199] width 169 height 20
click at [1095, 209] on div "**********" at bounding box center [1022, 199] width 170 height 21
click at [1100, 197] on input "**********" at bounding box center [1022, 199] width 169 height 20
type input "*"
click at [1086, 116] on div "Guardar" at bounding box center [1082, 114] width 33 height 12
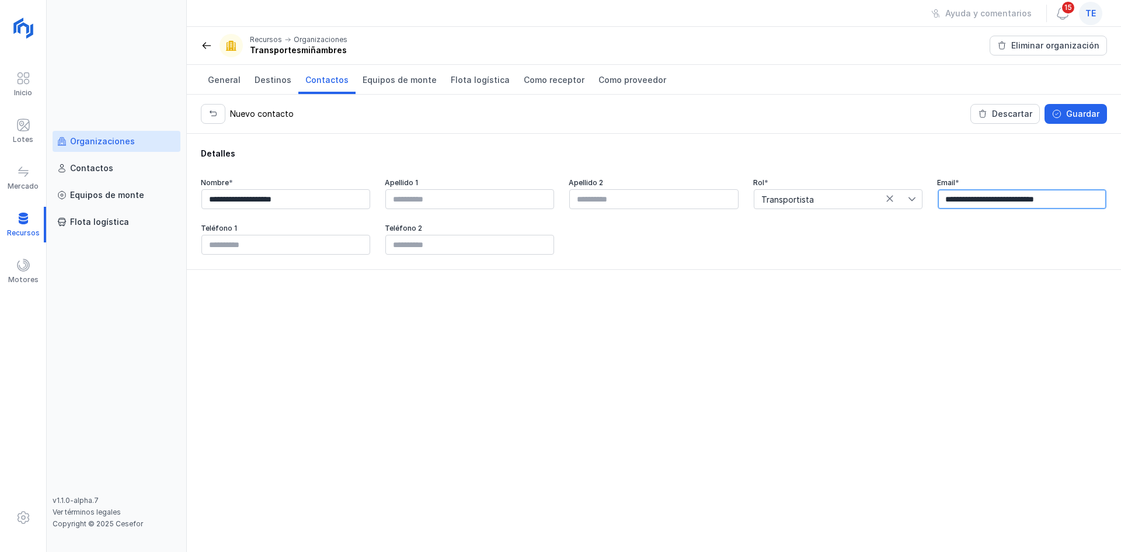
drag, startPoint x: 943, startPoint y: 203, endPoint x: 954, endPoint y: 257, distance: 55.3
click at [944, 202] on input "**********" at bounding box center [1022, 199] width 169 height 20
click at [1058, 110] on span "Guardar" at bounding box center [1056, 113] width 9 height 9
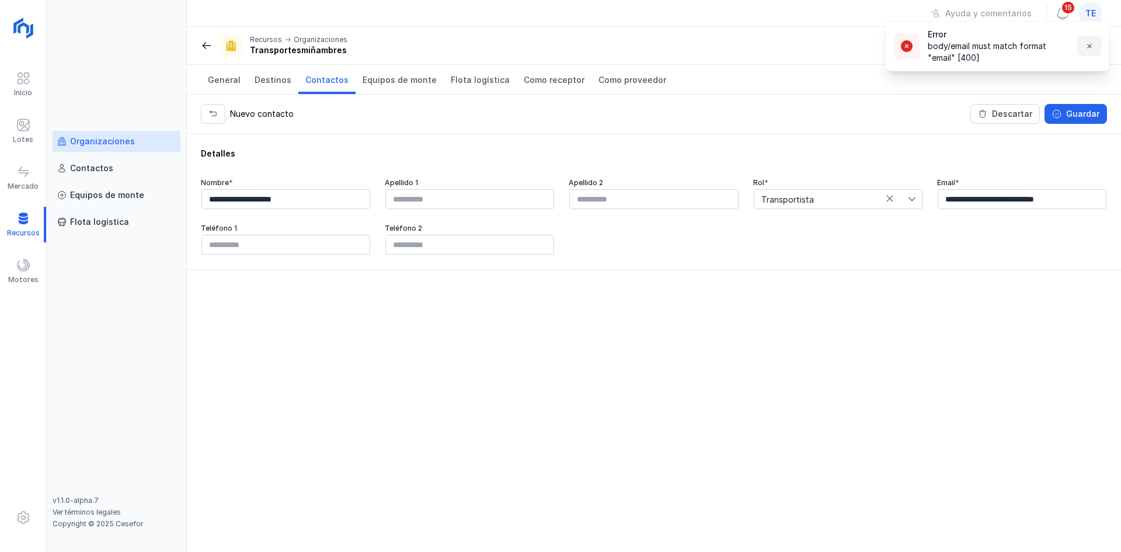
click at [1079, 45] on button "button" at bounding box center [1089, 46] width 25 height 20
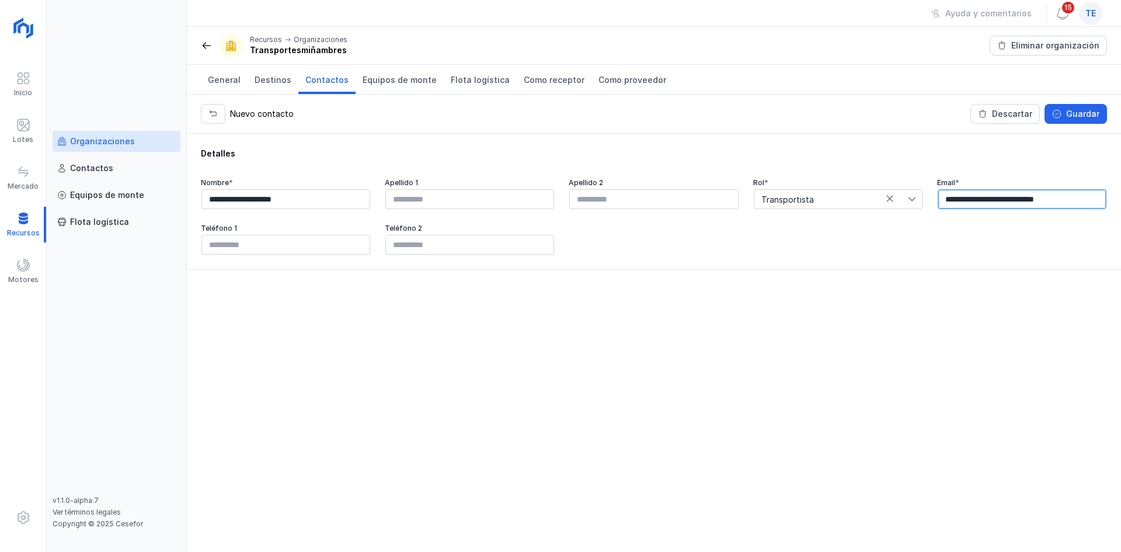
click at [1017, 206] on input "**********" at bounding box center [1022, 199] width 169 height 20
click at [1016, 204] on input "**********" at bounding box center [1022, 199] width 169 height 20
type input "*****"
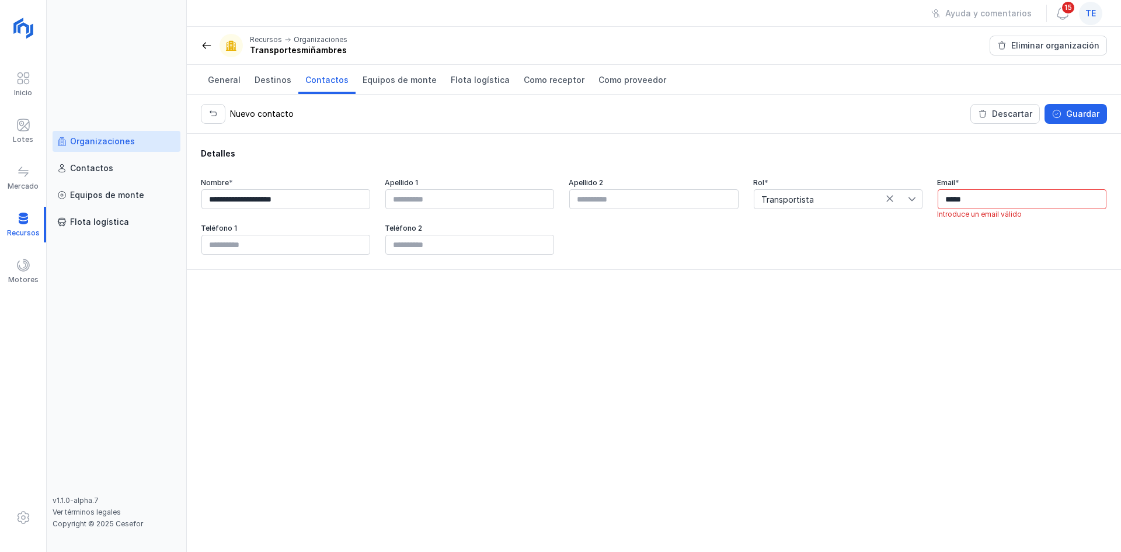
click at [205, 46] on span at bounding box center [207, 46] width 12 height 12
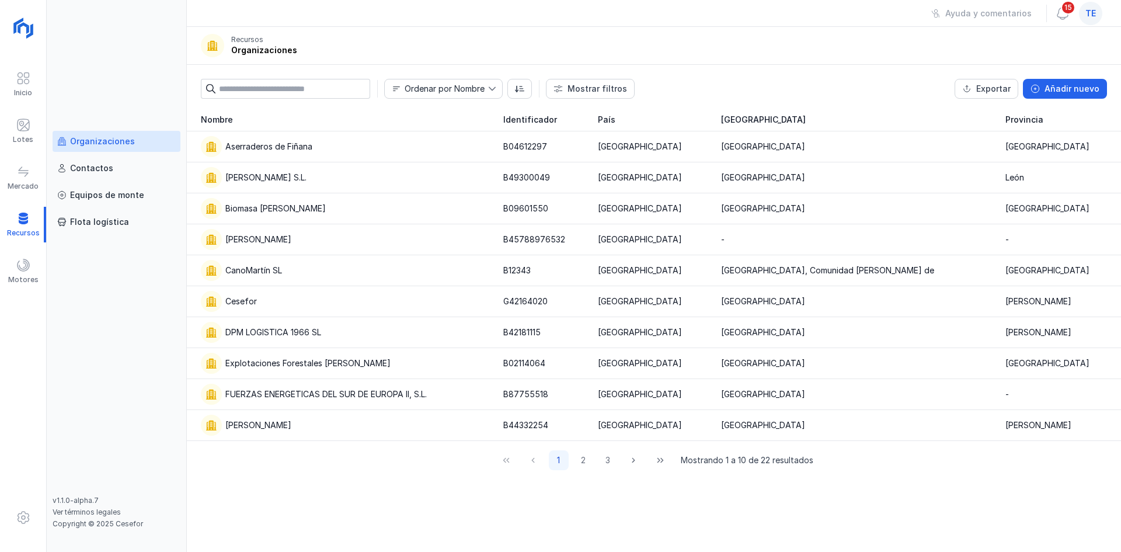
click at [293, 93] on input "text" at bounding box center [294, 89] width 151 height 20
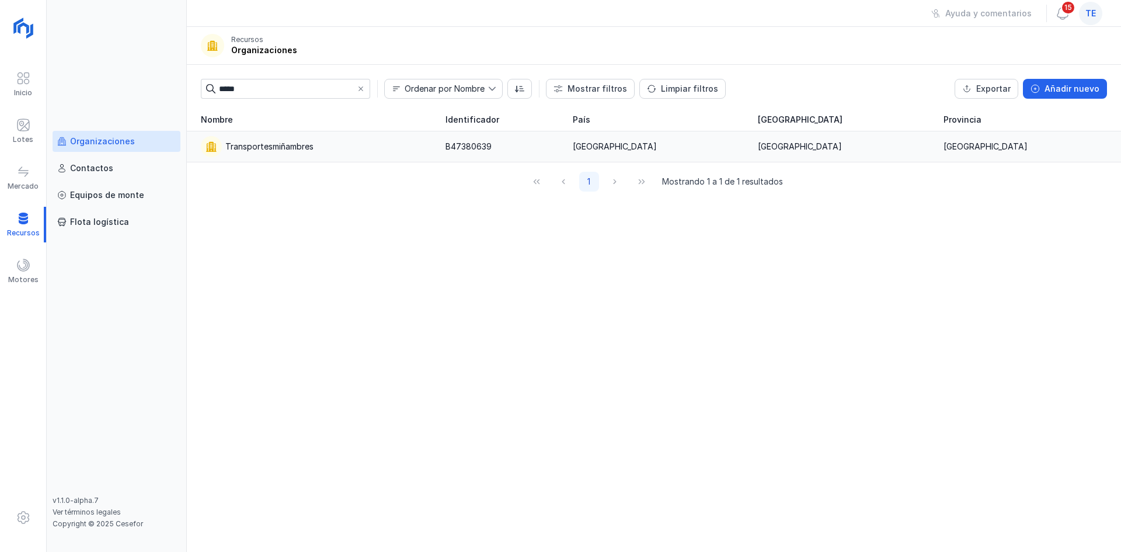
type input "*****"
click at [282, 141] on div "Transportesmiñambres" at bounding box center [316, 146] width 231 height 21
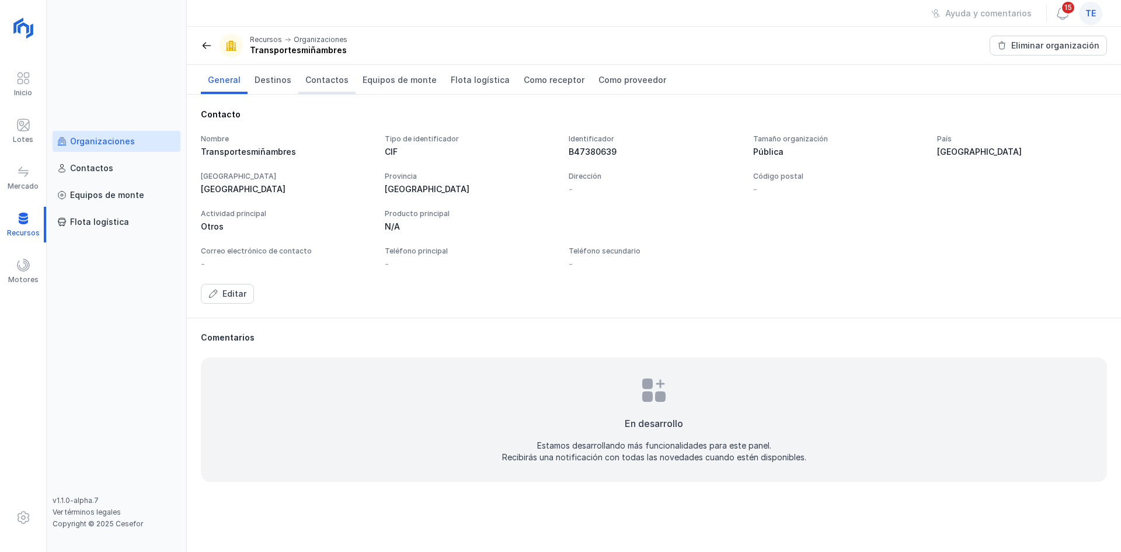
click at [324, 85] on span "Contactos" at bounding box center [326, 80] width 43 height 12
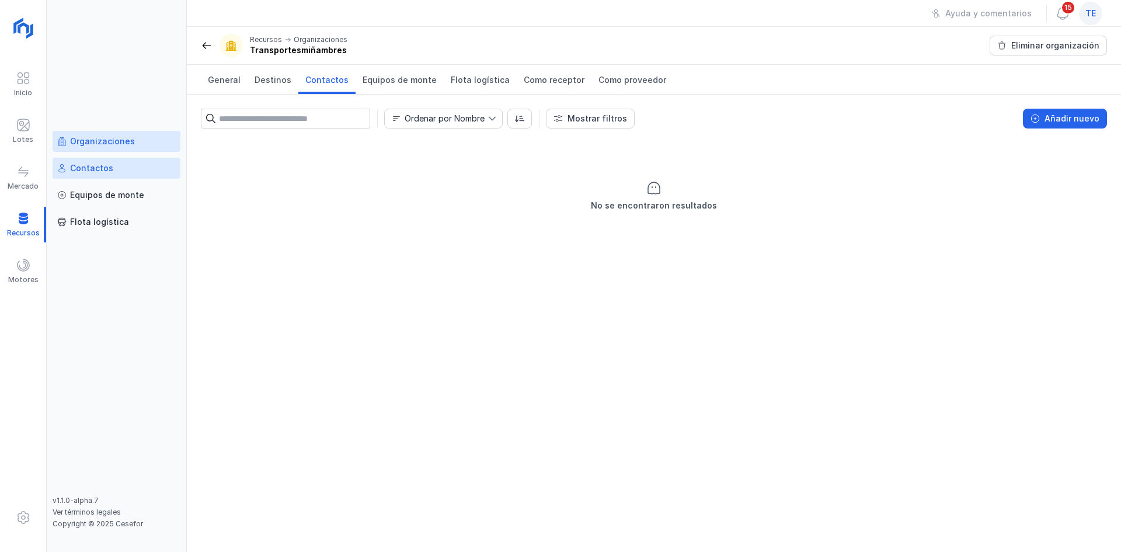
click at [91, 175] on link "Contactos" at bounding box center [117, 168] width 128 height 21
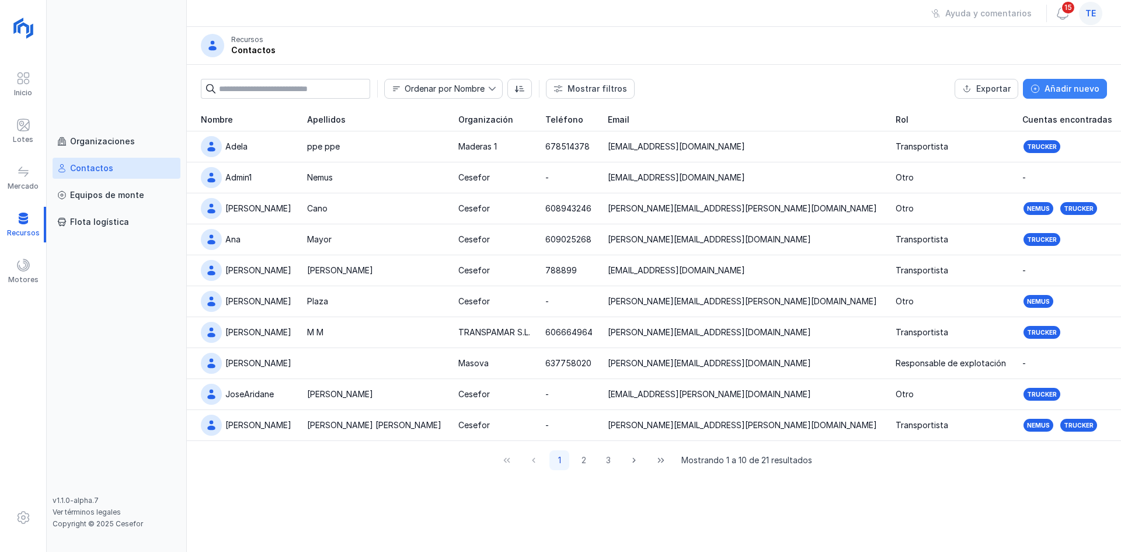
click at [1066, 81] on button "Añadir nuevo" at bounding box center [1065, 89] width 84 height 20
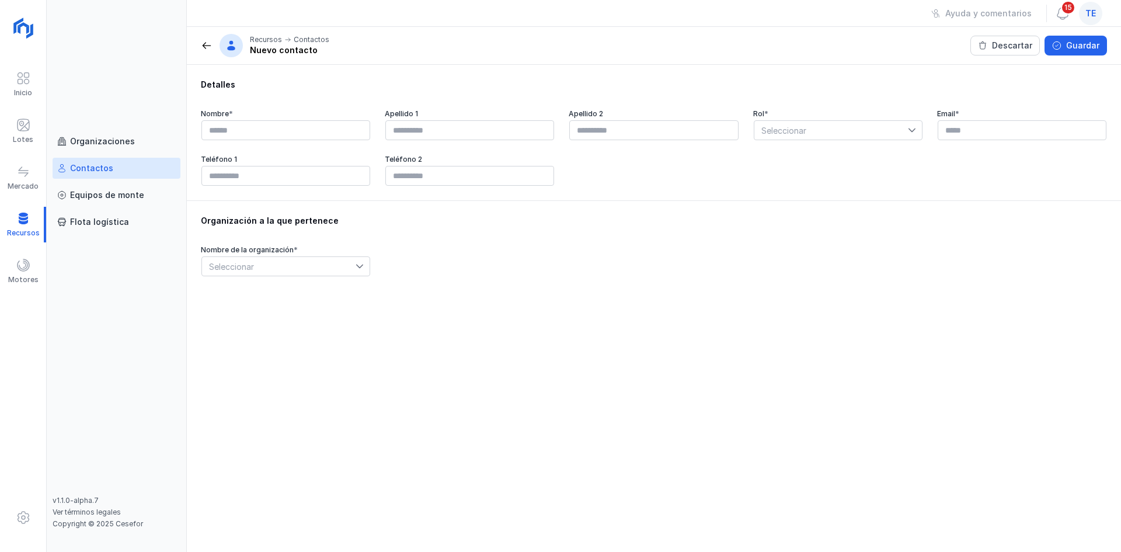
click at [283, 263] on span "Seleccionar" at bounding box center [279, 266] width 154 height 19
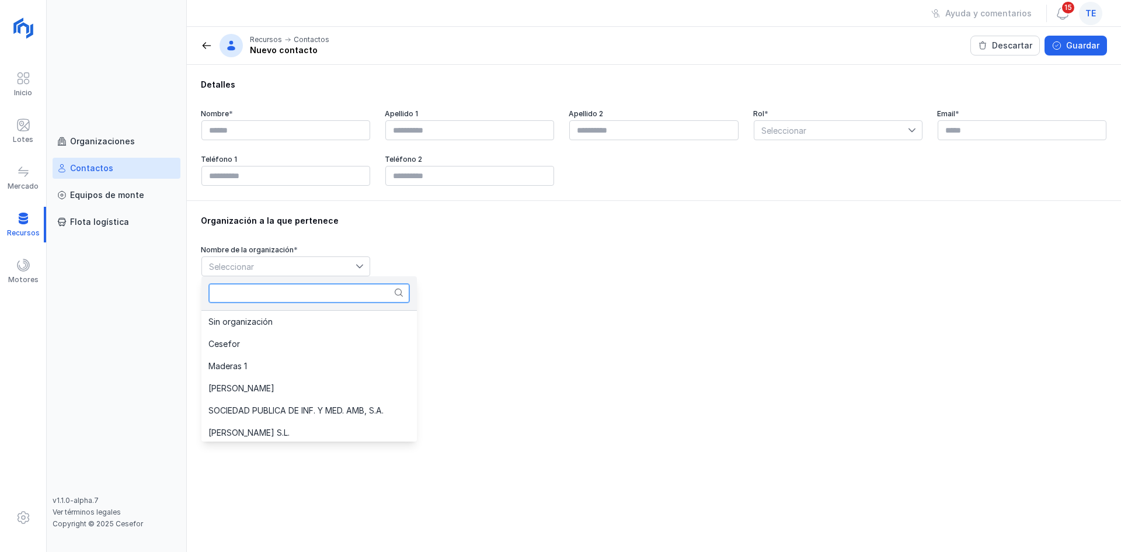
click at [298, 291] on input "text" at bounding box center [308, 293] width 201 height 20
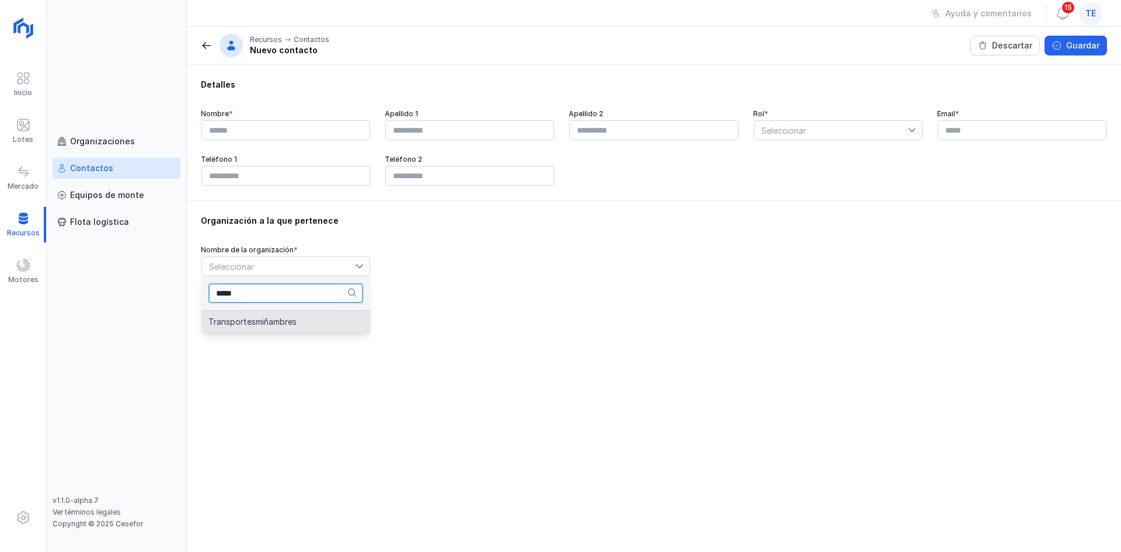
type input "*****"
click at [311, 312] on li "Transportesmiñambres" at bounding box center [285, 322] width 169 height 22
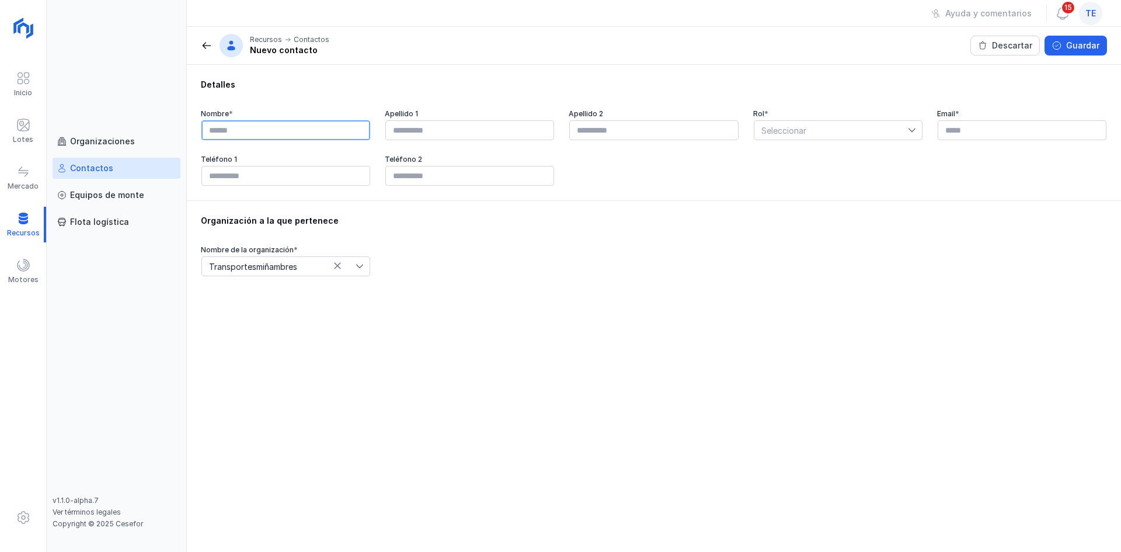
click at [282, 134] on input "text" at bounding box center [285, 130] width 169 height 20
type input "*********"
click at [1035, 134] on input "text" at bounding box center [1022, 130] width 169 height 20
paste input "**********"
type input "**********"
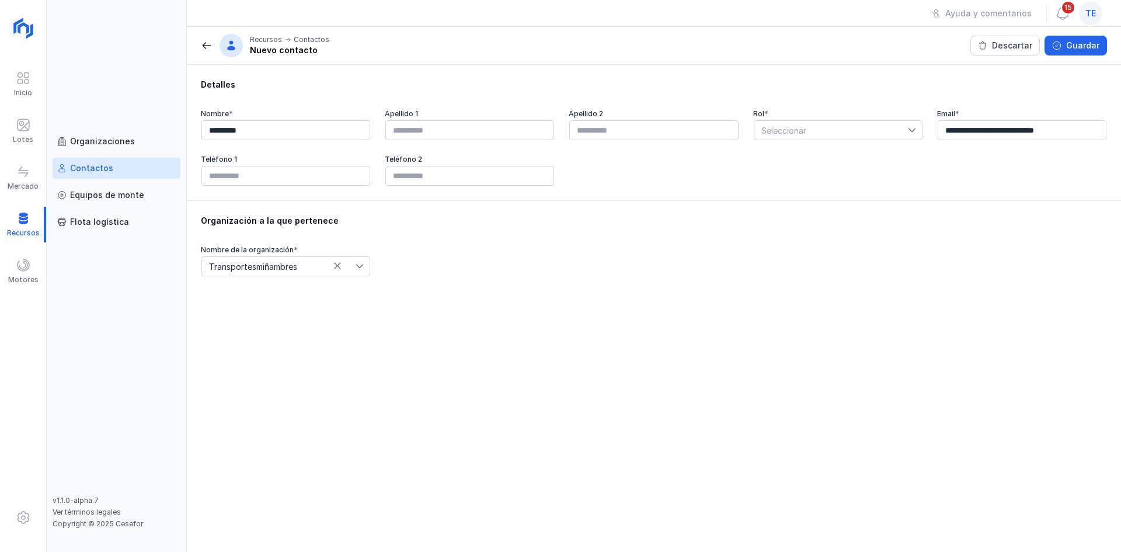
click at [794, 125] on span "Seleccionar" at bounding box center [832, 130] width 154 height 19
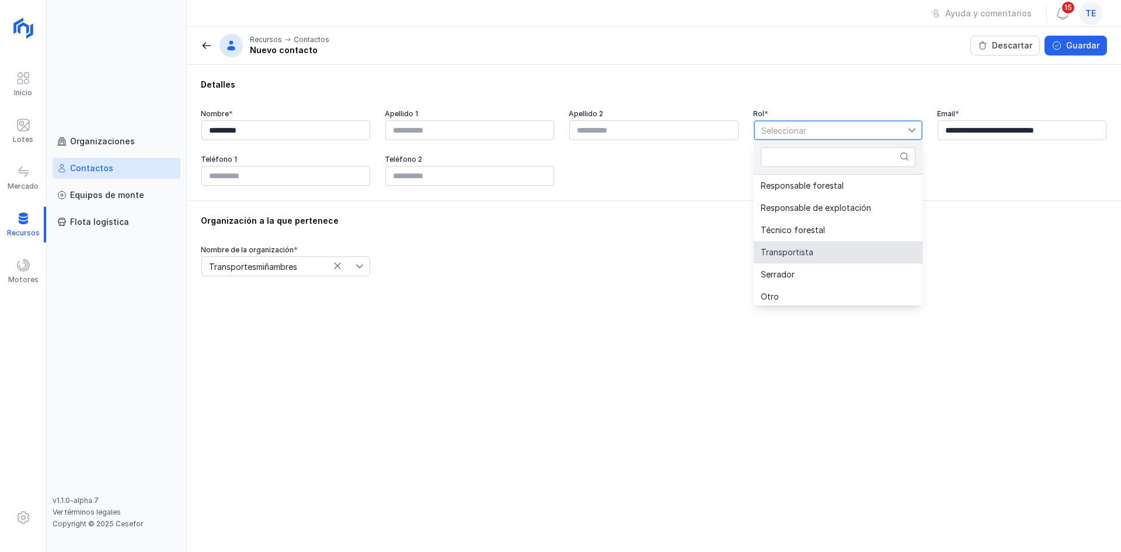
click at [847, 250] on li "Transportista" at bounding box center [838, 252] width 169 height 22
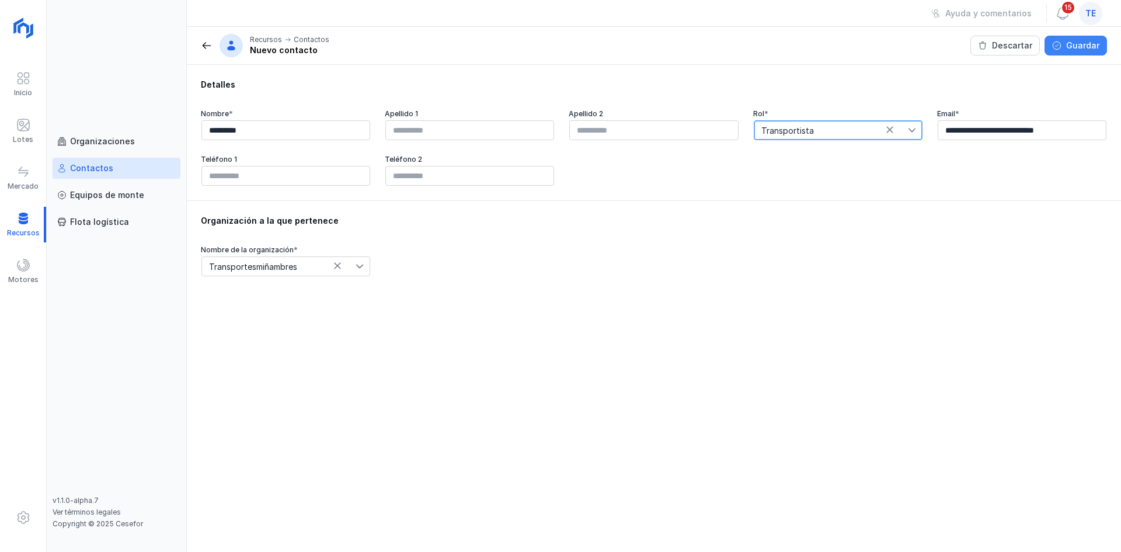
click at [1097, 47] on div "Guardar" at bounding box center [1082, 46] width 33 height 12
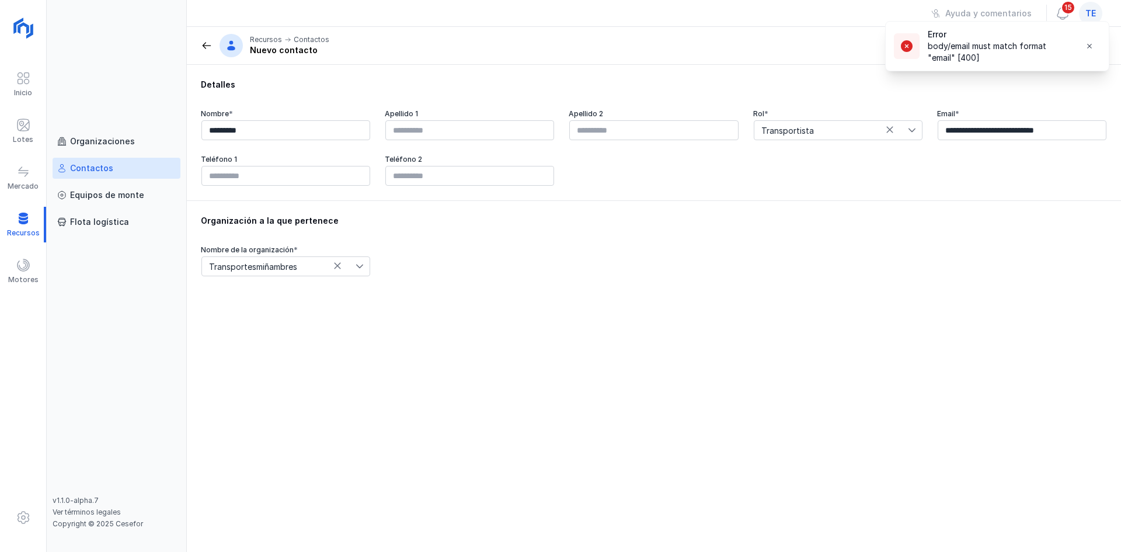
click at [1104, 43] on section "Error body/email must match format "email" [400]" at bounding box center [997, 46] width 223 height 49
click at [1094, 50] on button "button" at bounding box center [1089, 46] width 25 height 20
click at [169, 166] on div "Contactos" at bounding box center [116, 168] width 119 height 12
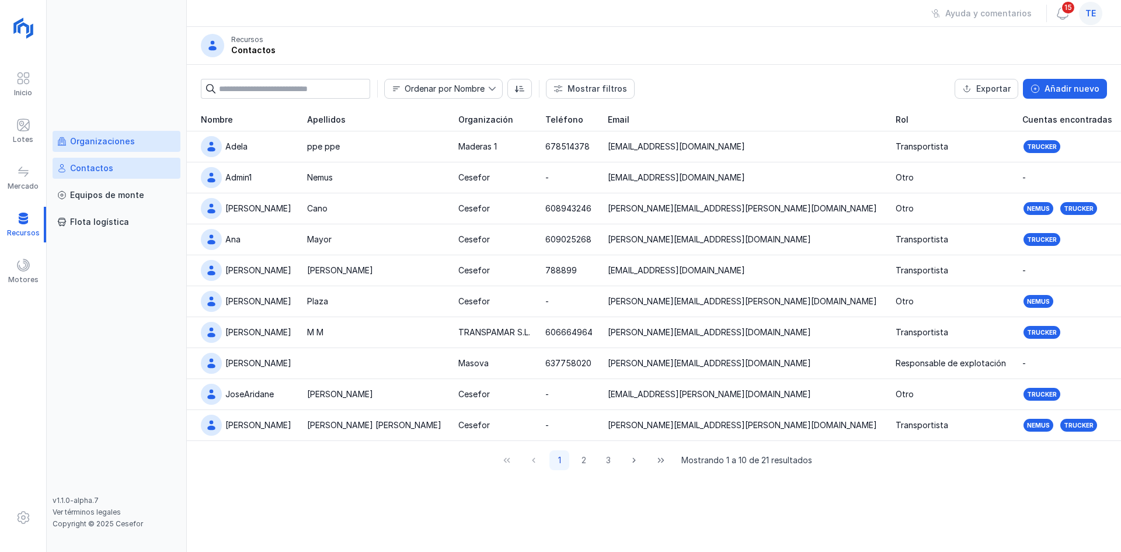
click at [103, 142] on div "Organizaciones" at bounding box center [102, 141] width 65 height 12
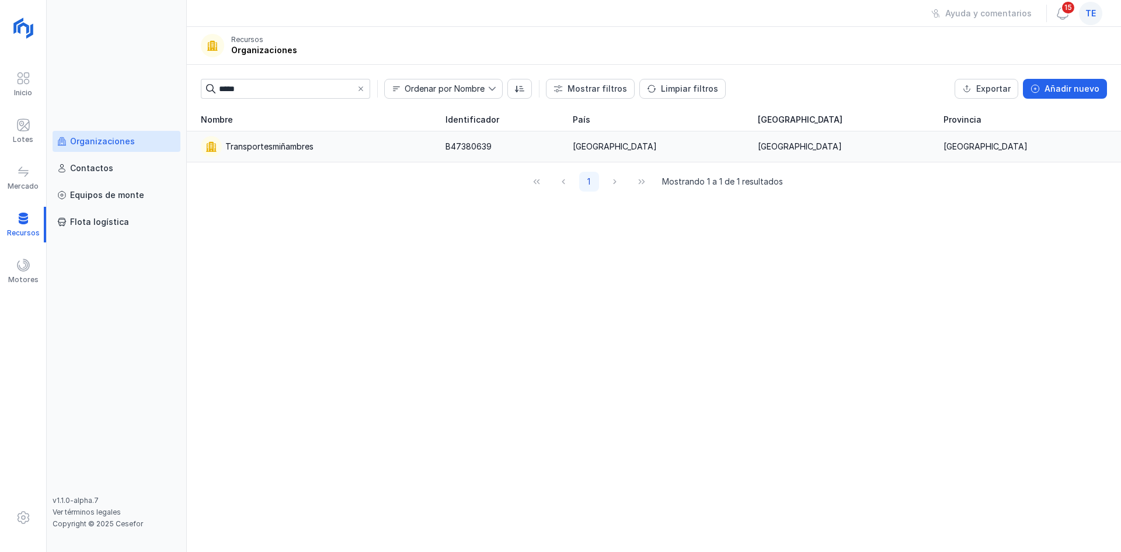
click at [1045, 142] on div "[GEOGRAPHIC_DATA]" at bounding box center [1029, 147] width 171 height 12
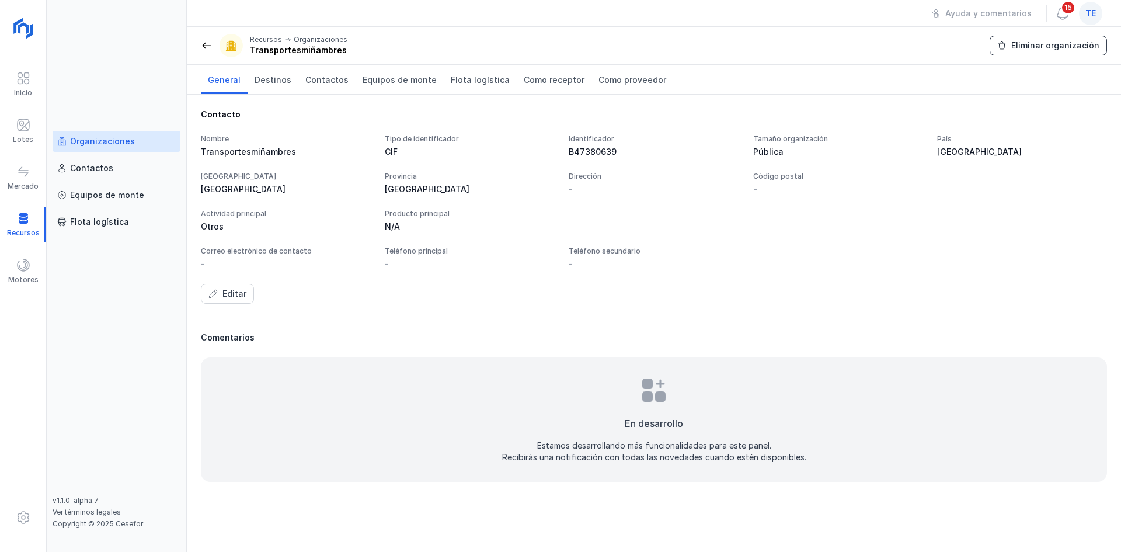
click at [1049, 44] on div "Eliminar organización" at bounding box center [1055, 46] width 88 height 12
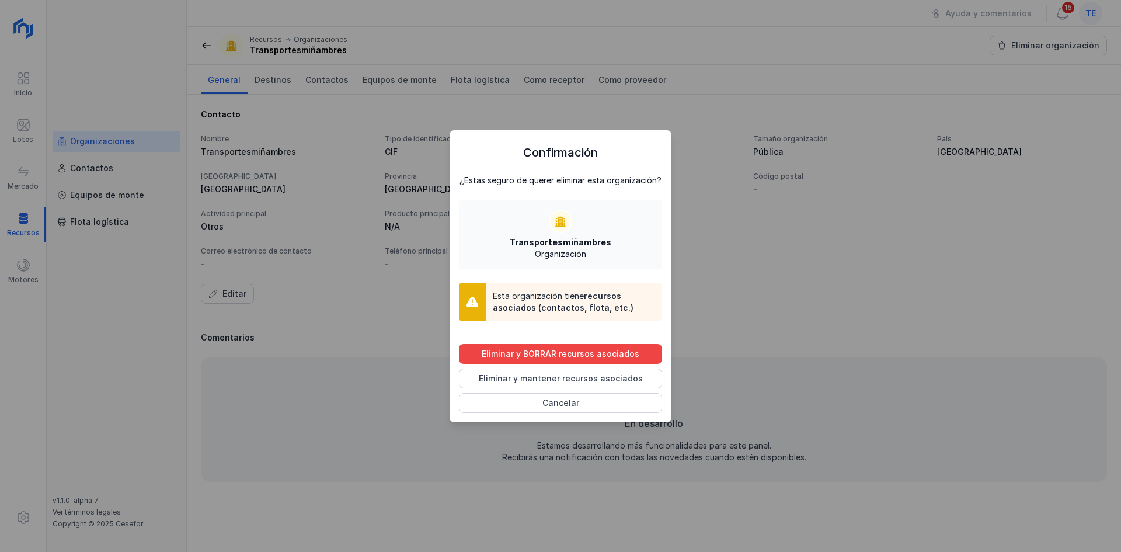
drag, startPoint x: 216, startPoint y: 121, endPoint x: 150, endPoint y: 15, distance: 125.9
click at [217, 121] on div "Confirmación ¿Estas seguro de querer eliminar esta organización? Transportesmiñ…" at bounding box center [560, 276] width 1121 height 552
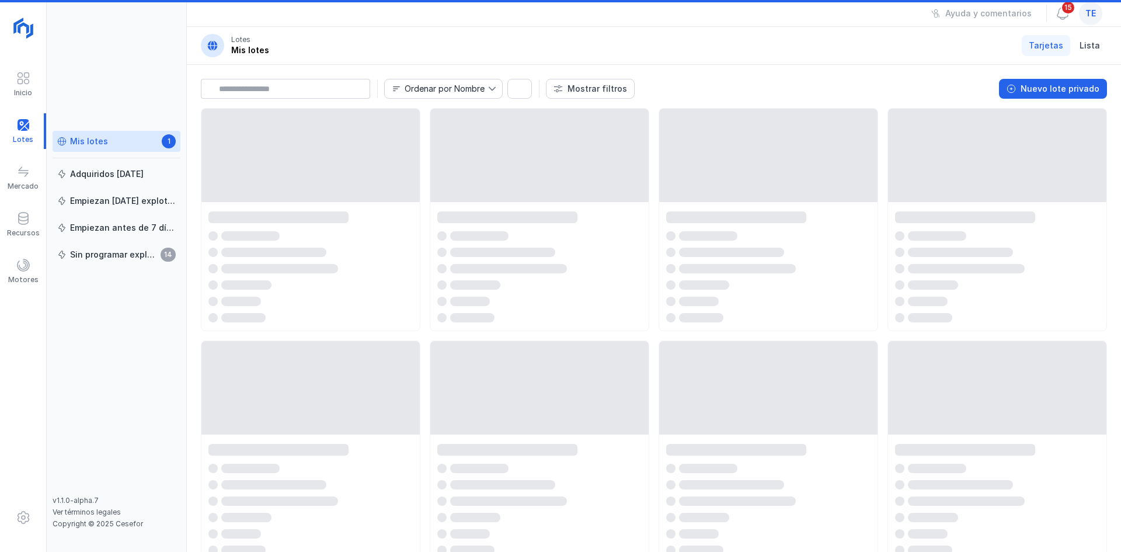
click at [1086, 8] on span "te" at bounding box center [1091, 14] width 11 height 12
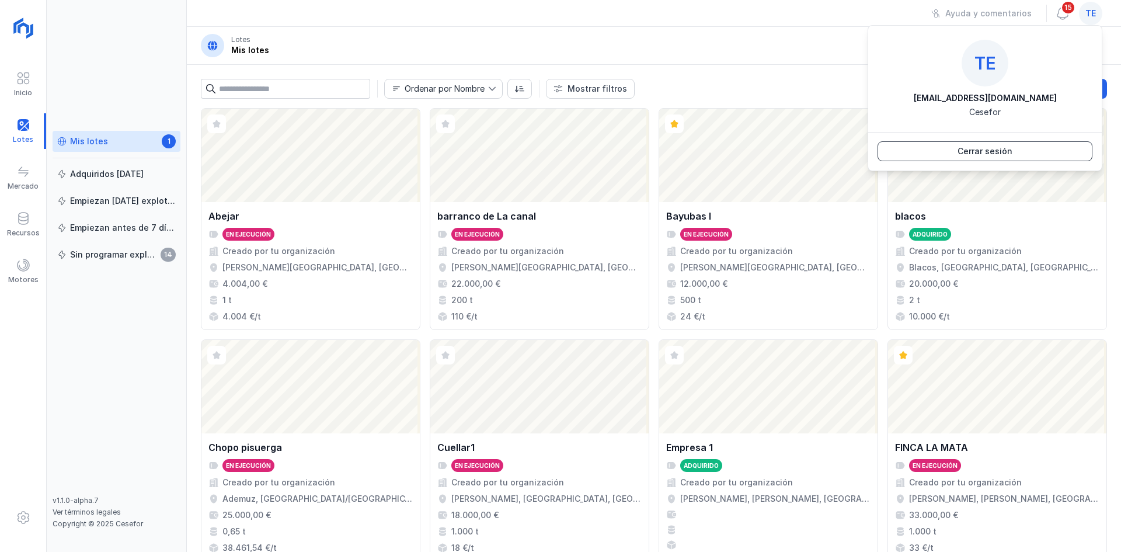
click at [1016, 155] on button "Cerrar sesión" at bounding box center [985, 151] width 215 height 20
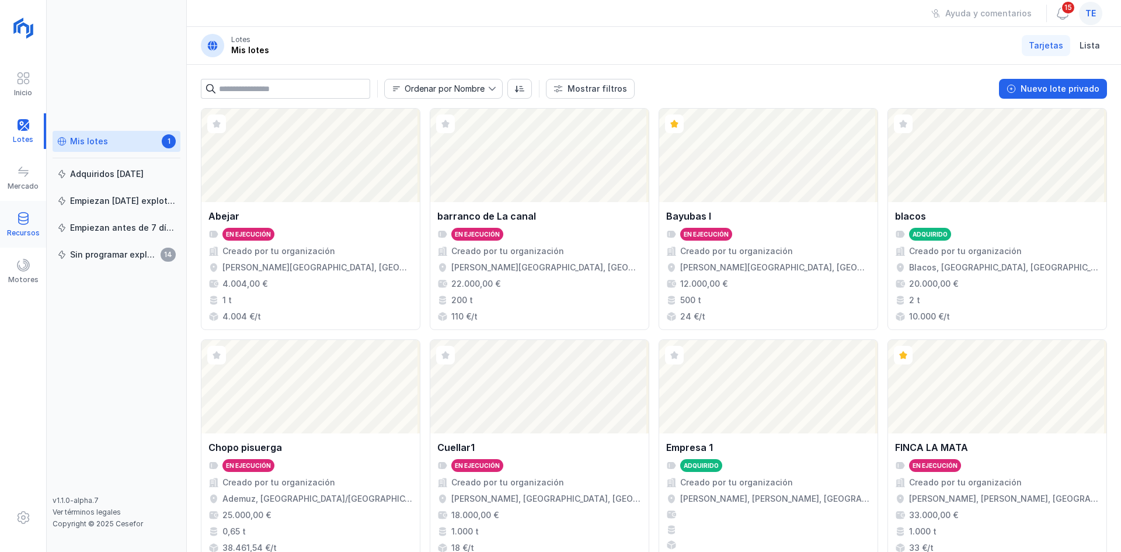
click at [41, 222] on div "Recursos" at bounding box center [23, 225] width 46 height 36
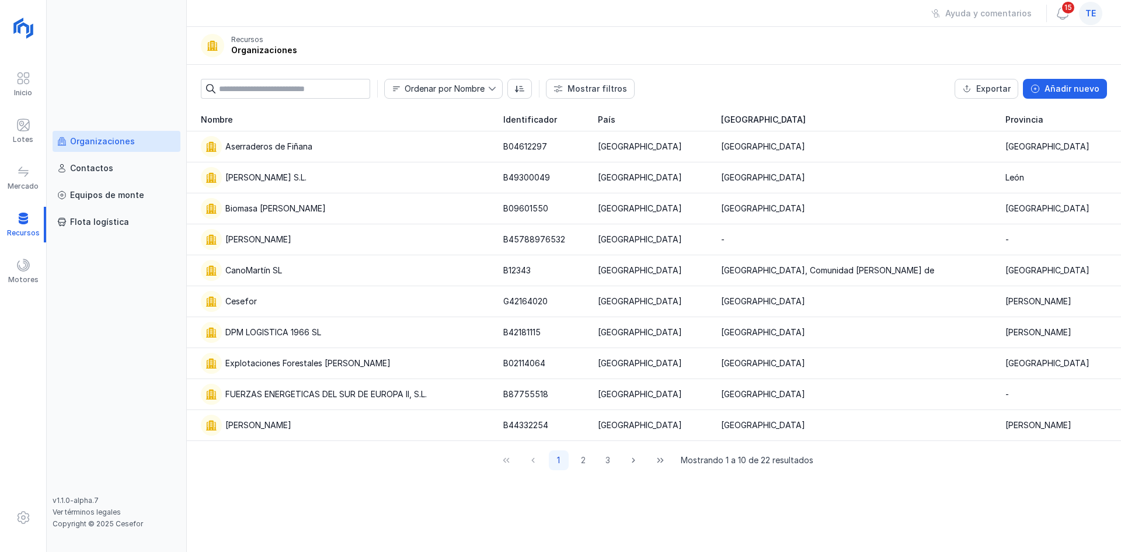
click at [330, 93] on input "text" at bounding box center [294, 89] width 151 height 20
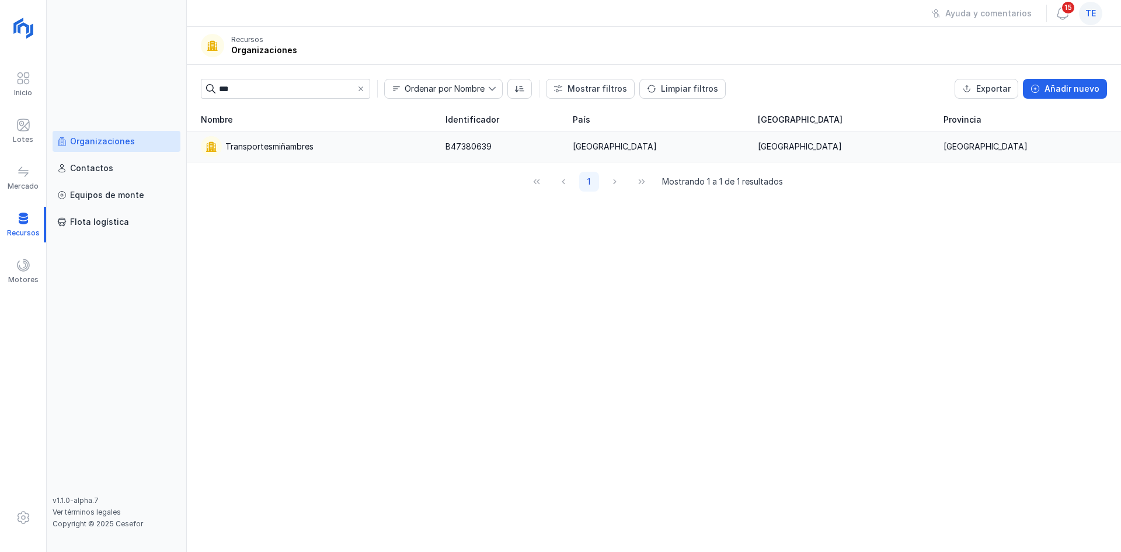
type input "***"
click at [354, 138] on div "Transportesmiñambres" at bounding box center [316, 146] width 231 height 21
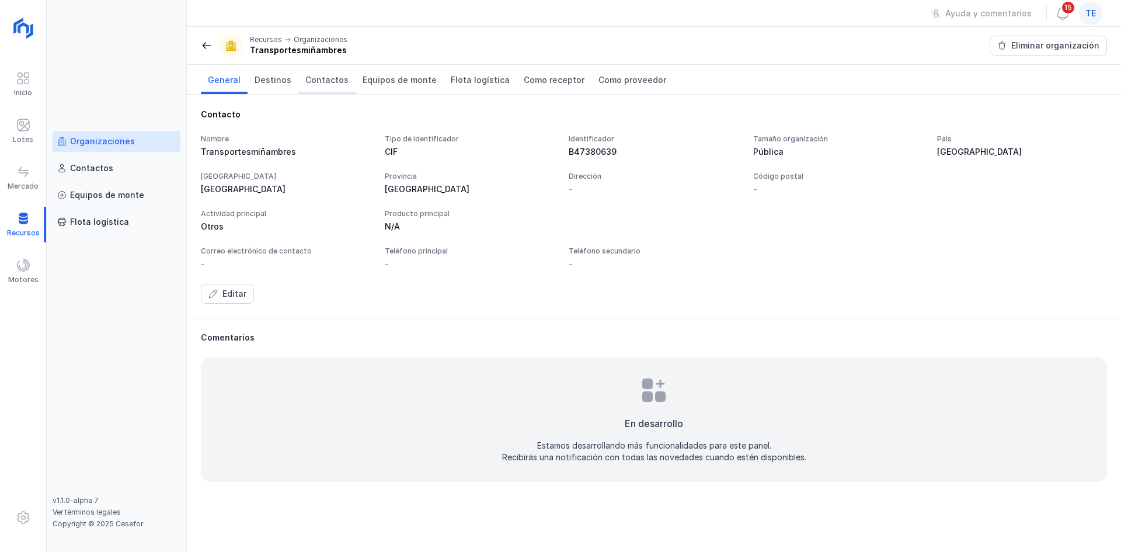
click at [337, 82] on span "Contactos" at bounding box center [326, 80] width 43 height 12
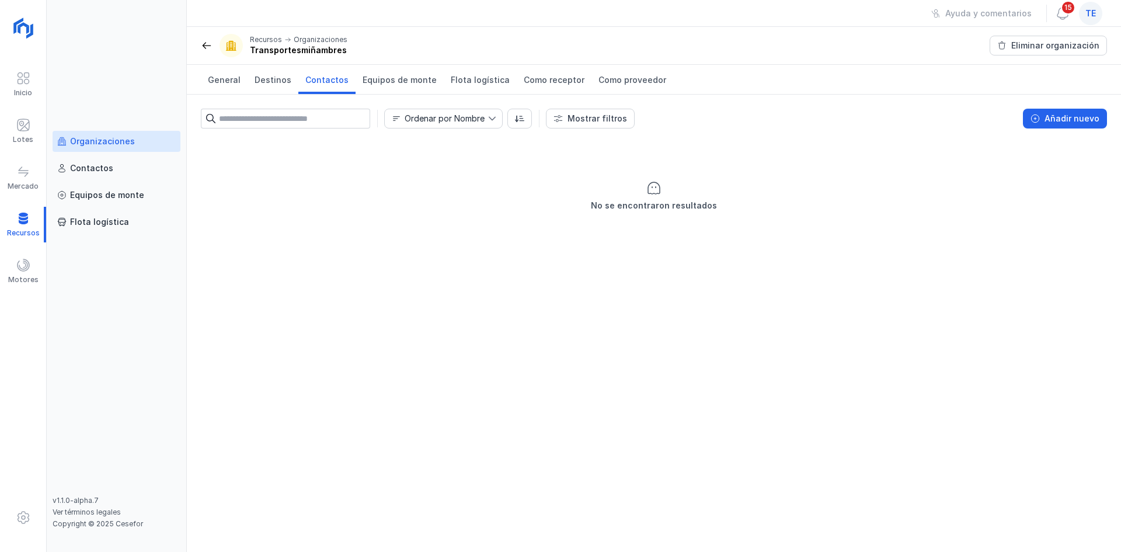
click at [1096, 5] on div "te" at bounding box center [1090, 13] width 23 height 23
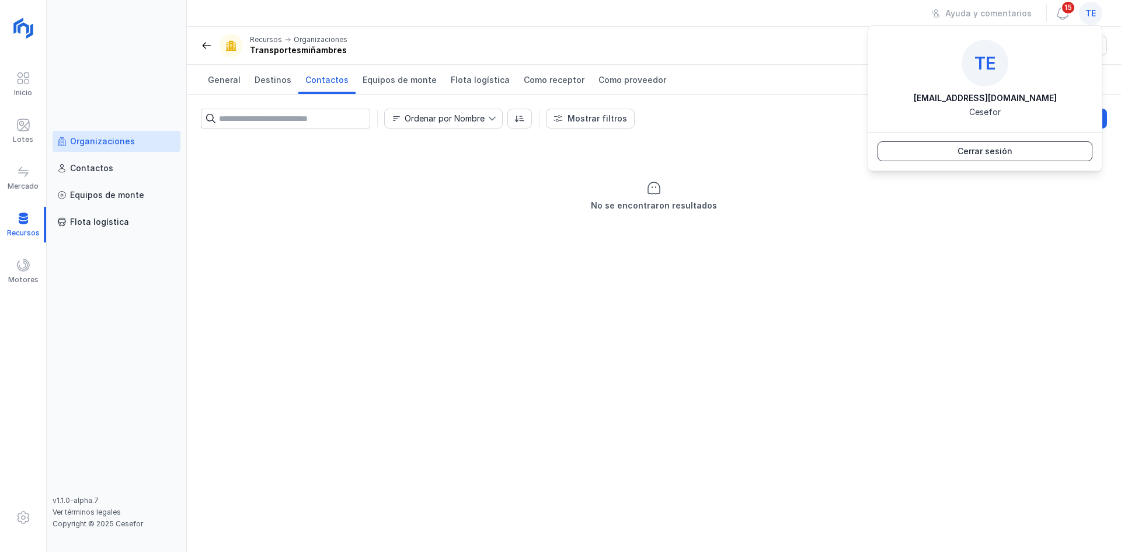
click at [1009, 153] on div "Cerrar sesión" at bounding box center [985, 151] width 55 height 12
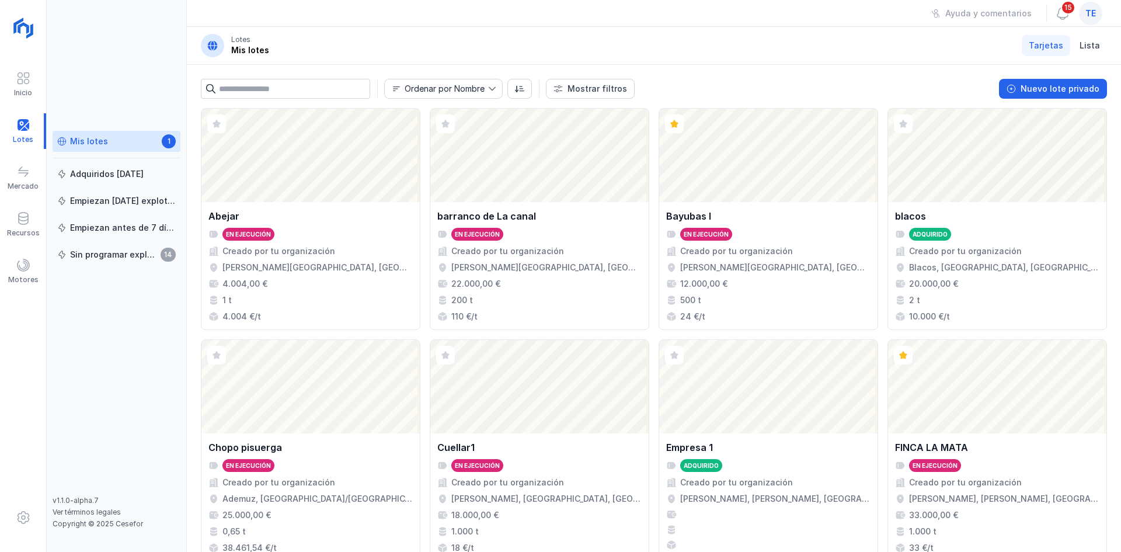
click at [1096, 2] on div "te" at bounding box center [1091, 13] width 28 height 23
click at [1097, 16] on div "te" at bounding box center [1090, 13] width 23 height 23
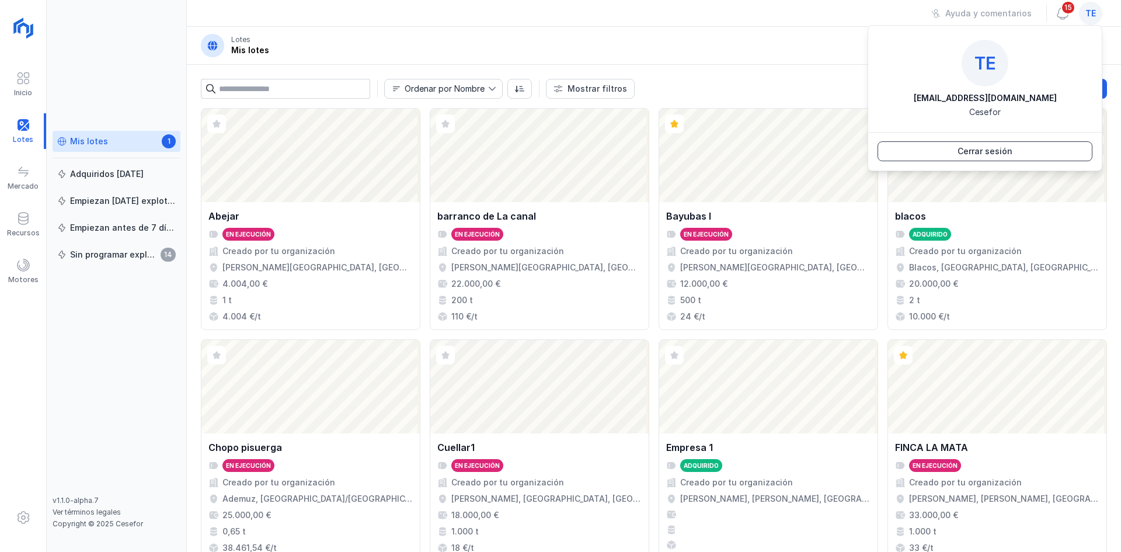
click at [1055, 154] on button "Cerrar sesión" at bounding box center [985, 151] width 215 height 20
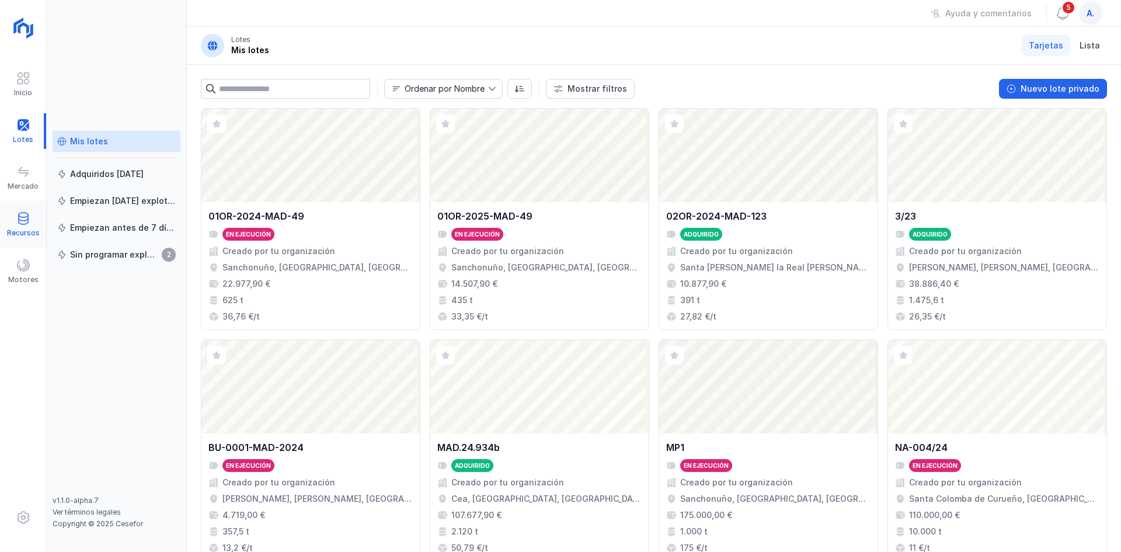
click at [18, 226] on div at bounding box center [23, 219] width 14 height 17
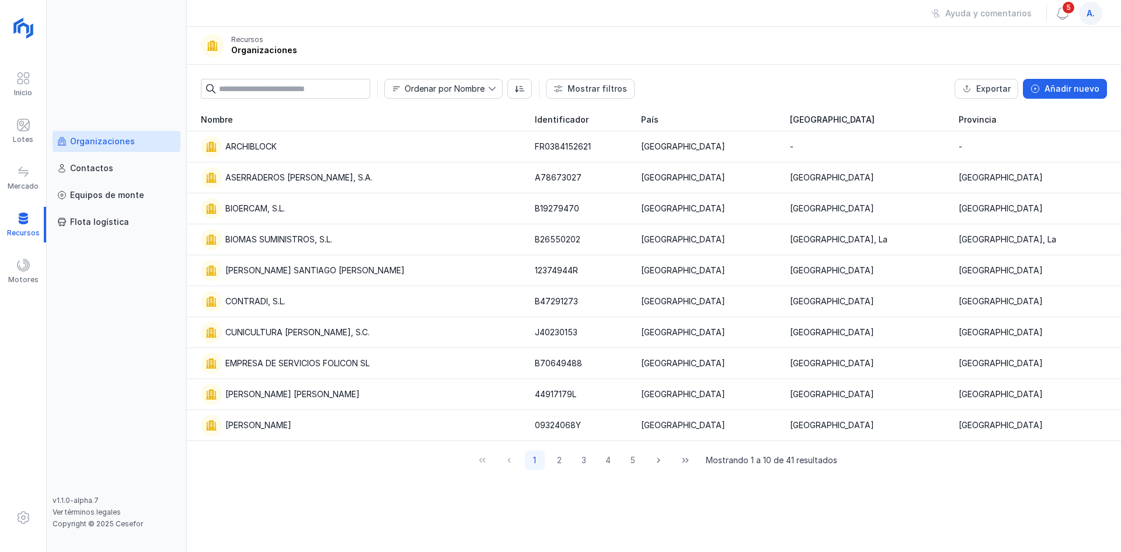
click at [559, 470] on div "1 2 3 4 5 Mostrando 1 a 10 de 41 resultados" at bounding box center [654, 460] width 934 height 39
click at [558, 465] on button "2" at bounding box center [560, 460] width 20 height 20
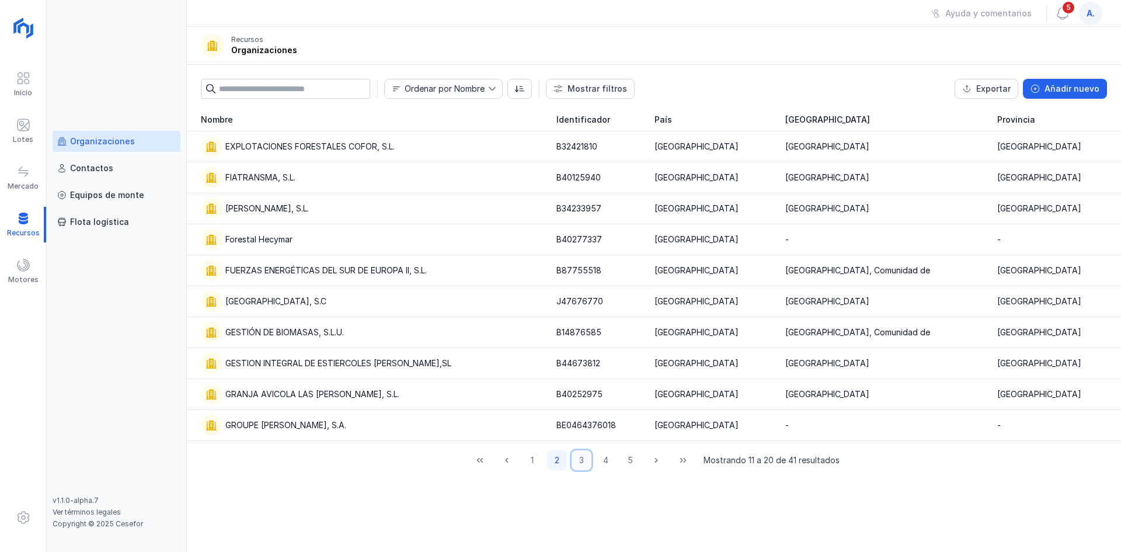
click at [578, 465] on button "3" at bounding box center [582, 460] width 20 height 20
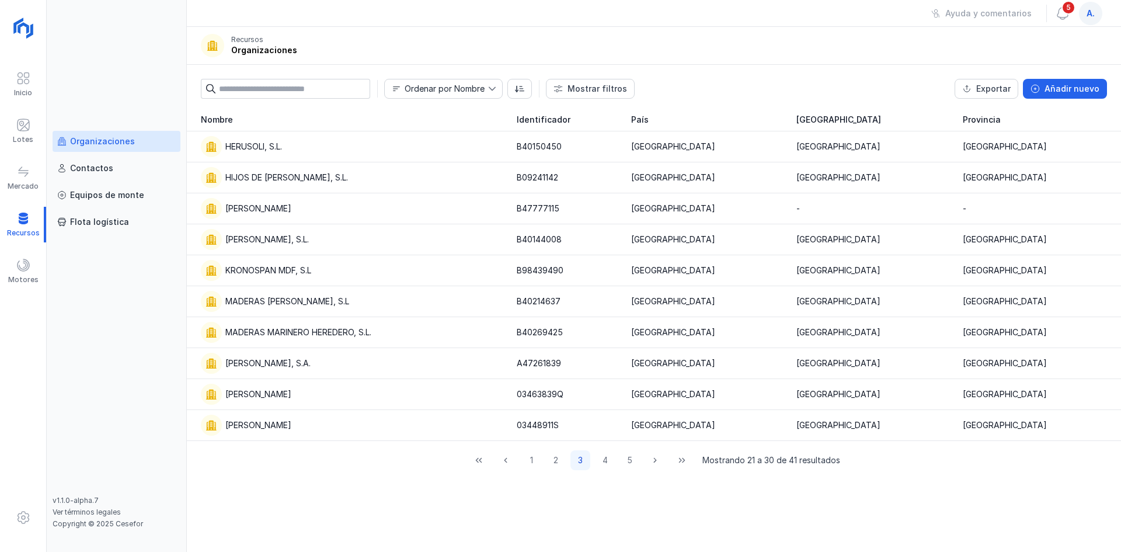
click at [281, 88] on input "text" at bounding box center [294, 89] width 151 height 20
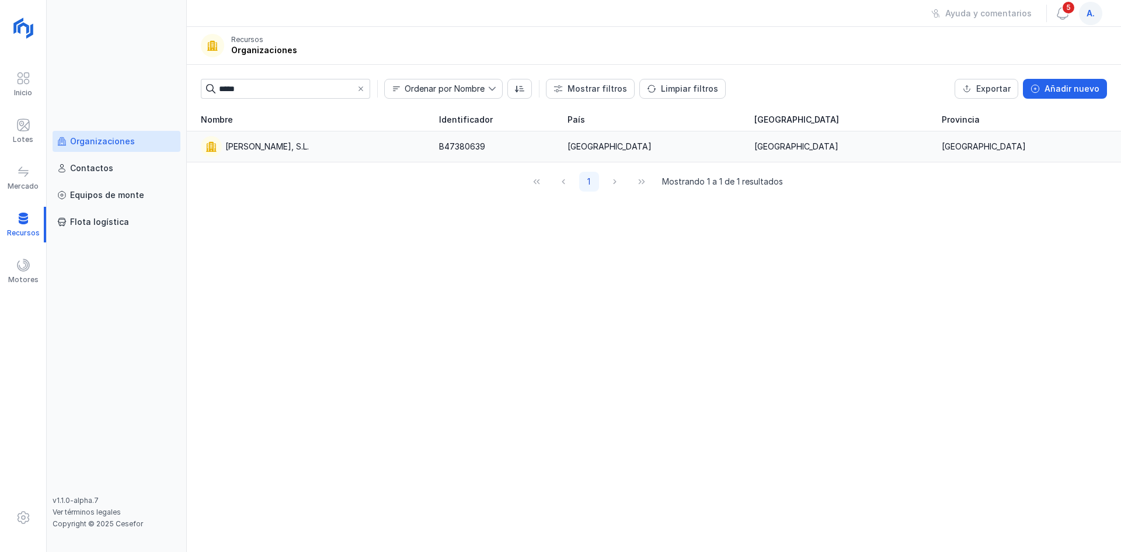
type input "*****"
click at [300, 135] on td "MIÑAMBRES RODRÍGUEZ, S.L." at bounding box center [309, 146] width 245 height 31
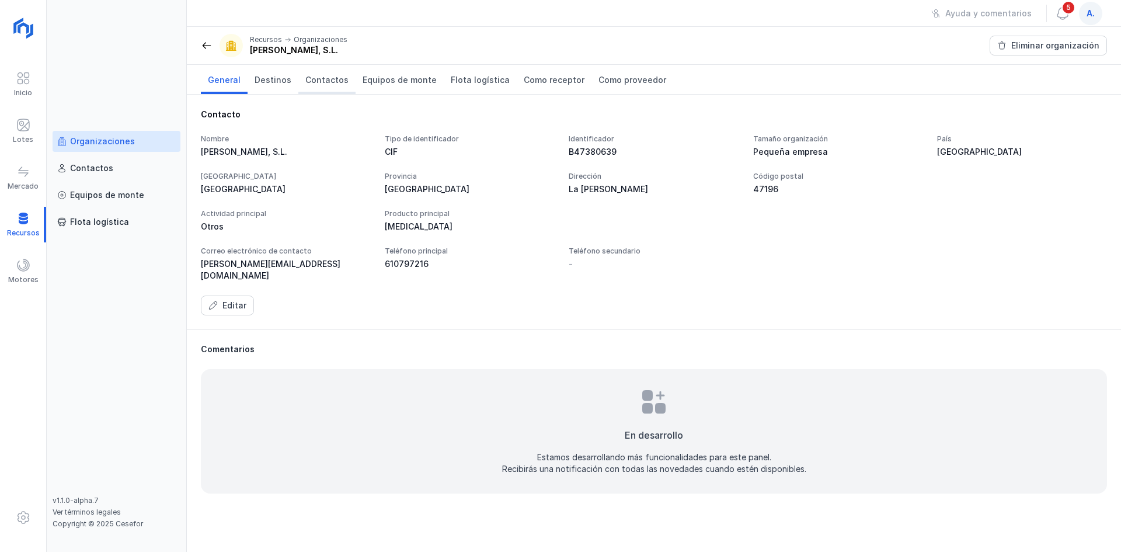
click at [330, 79] on span "Contactos" at bounding box center [326, 80] width 43 height 12
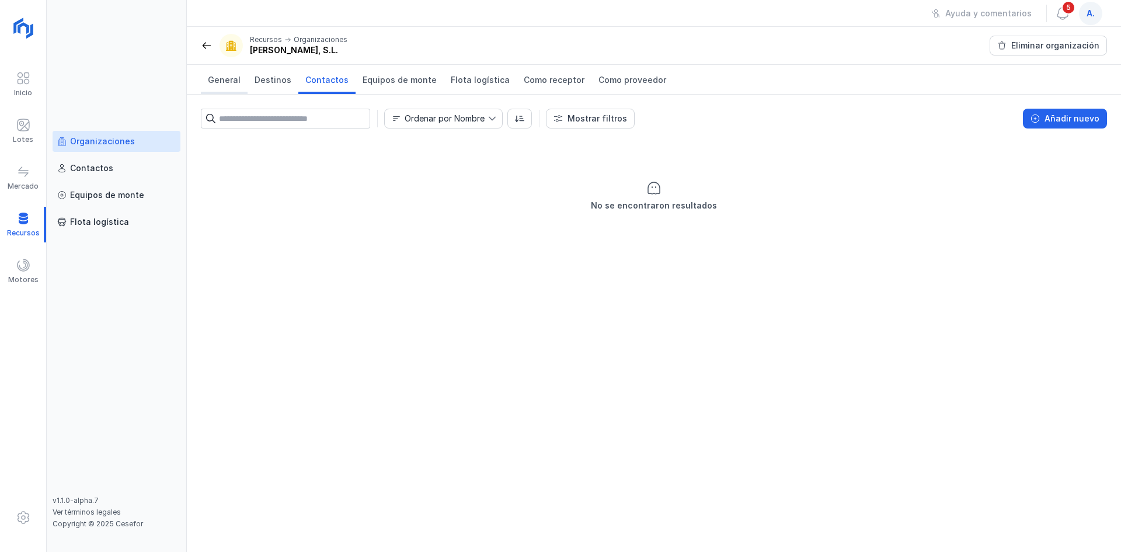
click at [231, 83] on span "General" at bounding box center [224, 80] width 33 height 12
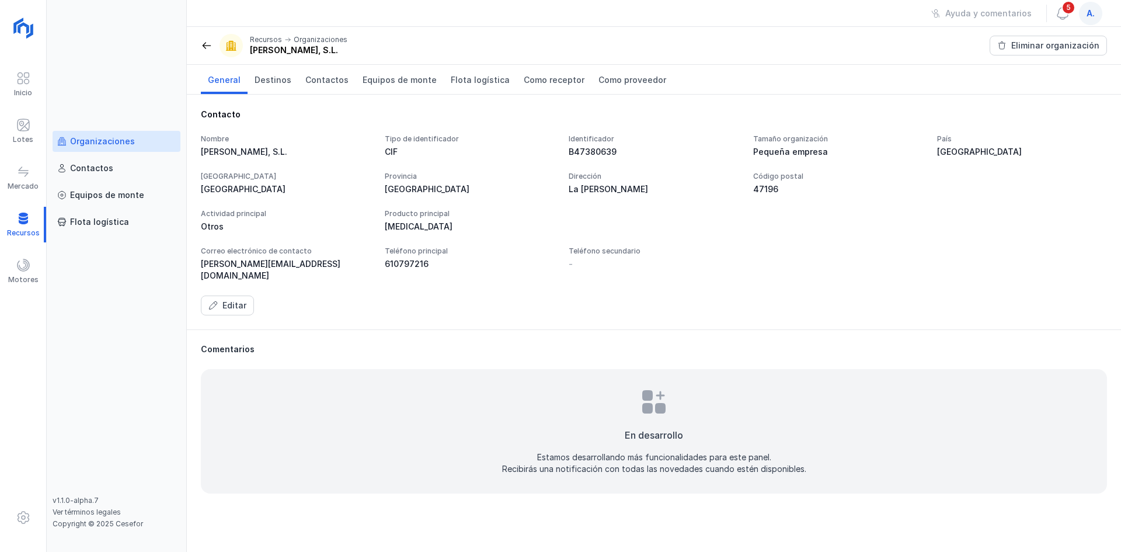
click at [1101, 14] on div "a." at bounding box center [1090, 13] width 23 height 23
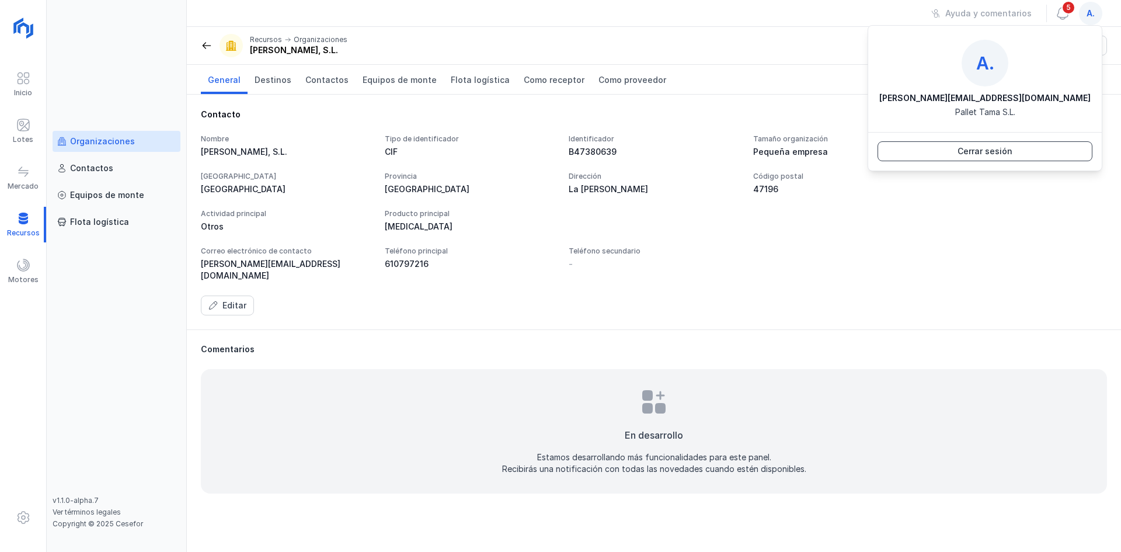
click at [1013, 161] on button "Cerrar sesión" at bounding box center [985, 151] width 215 height 20
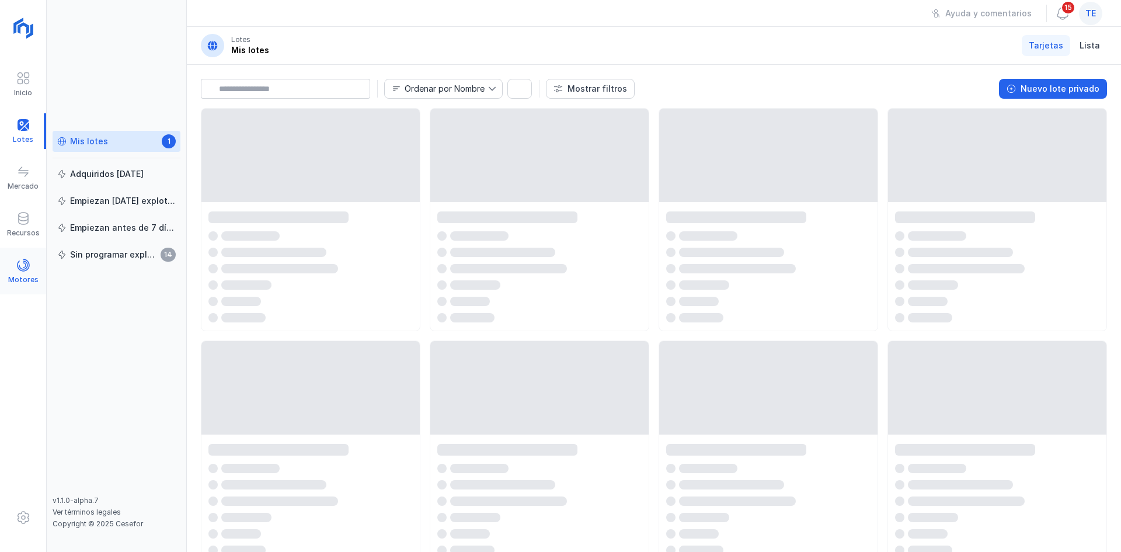
click at [20, 268] on span at bounding box center [23, 265] width 14 height 14
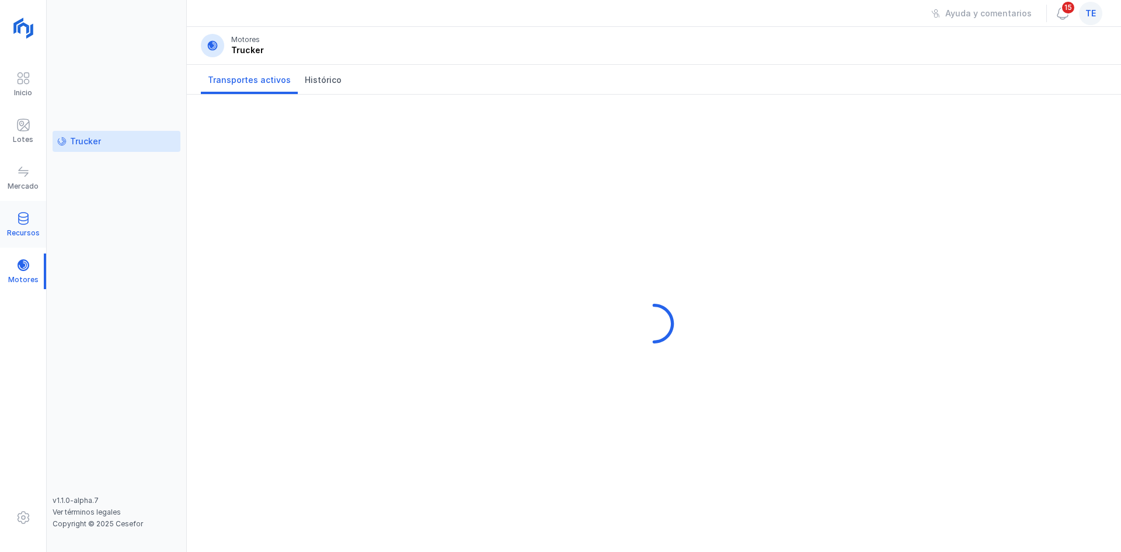
click at [29, 210] on div "Recursos" at bounding box center [23, 225] width 46 height 36
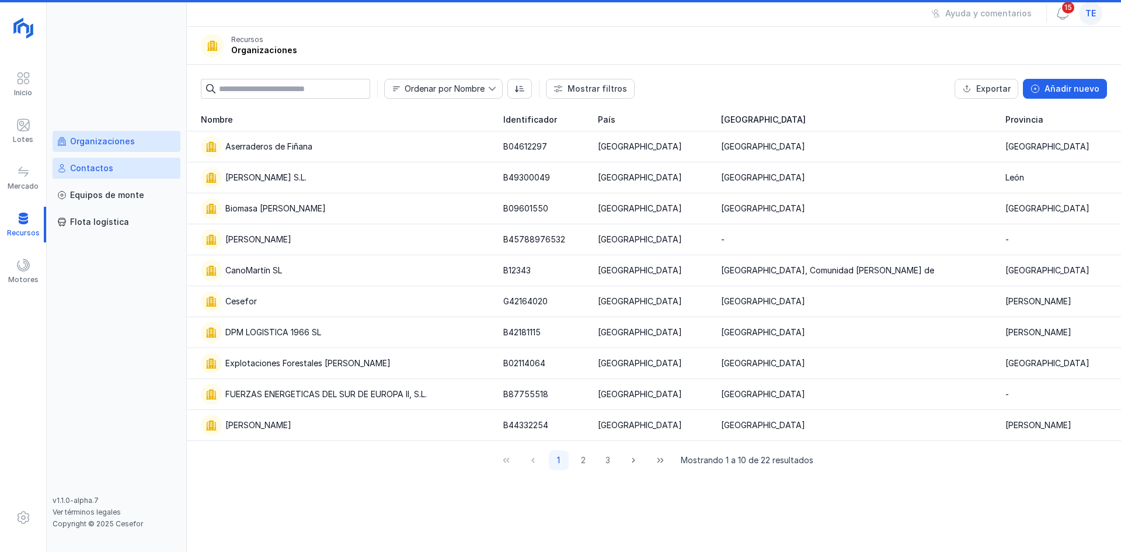
click at [109, 169] on div "Contactos" at bounding box center [91, 168] width 43 height 12
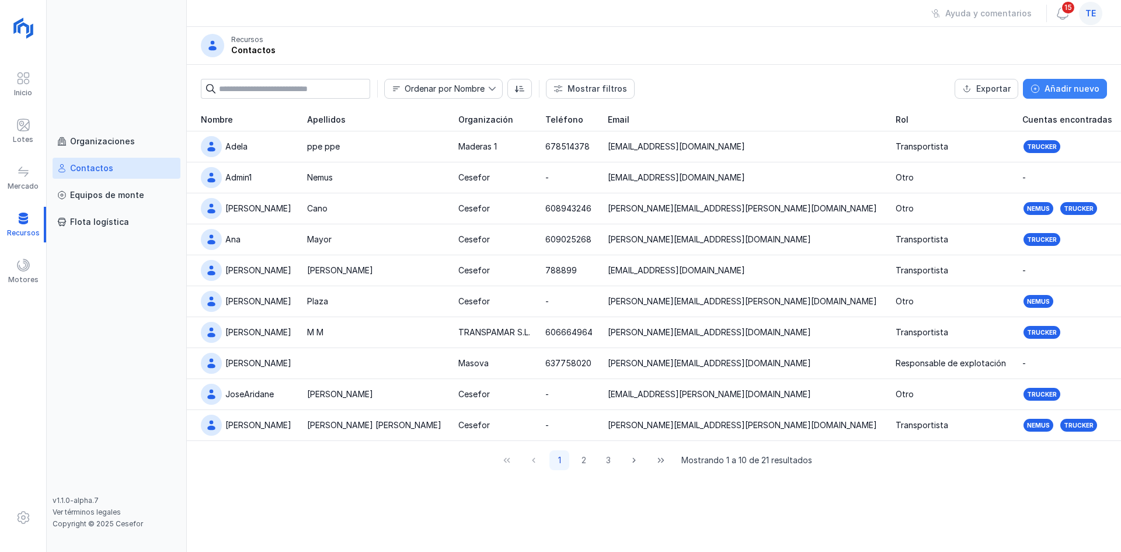
click at [1091, 82] on button "Añadir nuevo" at bounding box center [1065, 89] width 84 height 20
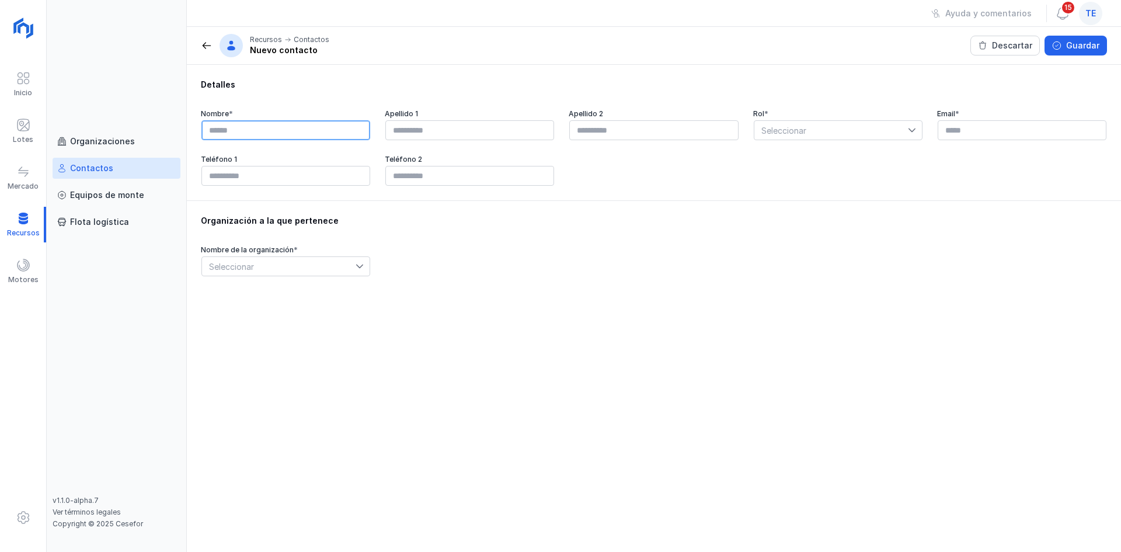
click at [315, 138] on input "text" at bounding box center [285, 130] width 169 height 20
type input "*********"
click at [990, 129] on input "text" at bounding box center [1022, 130] width 169 height 20
paste input "**********"
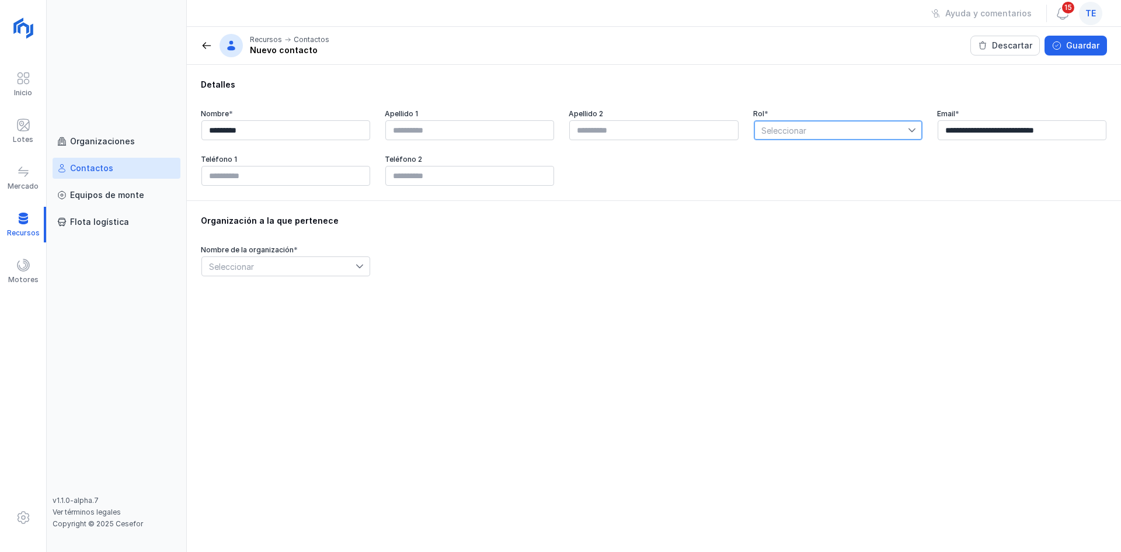
click at [835, 127] on span "Seleccionar" at bounding box center [832, 130] width 154 height 19
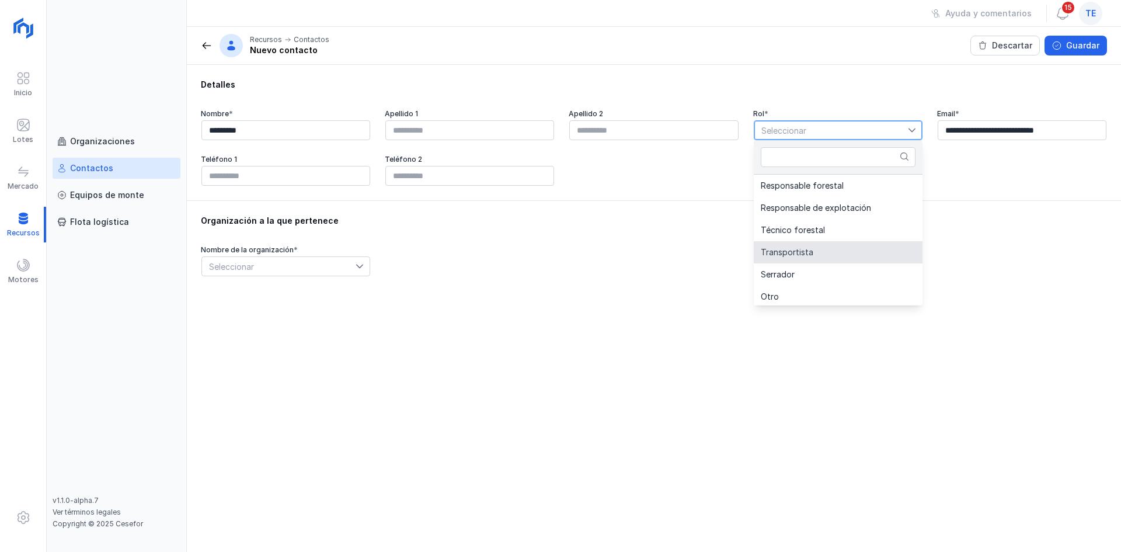
click at [831, 258] on li "Transportista" at bounding box center [838, 252] width 169 height 22
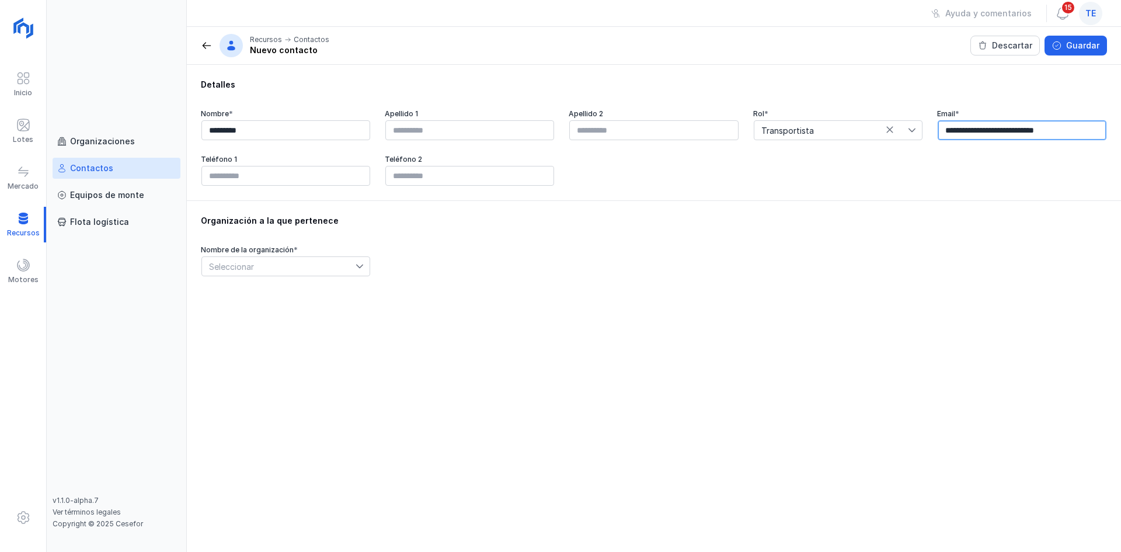
click at [950, 133] on input "**********" at bounding box center [1022, 130] width 169 height 20
type input "**********"
click at [235, 255] on div "Nombre de la organización * Seleccionar" at bounding box center [286, 261] width 170 height 32
click at [237, 262] on span "Seleccionar" at bounding box center [279, 266] width 154 height 19
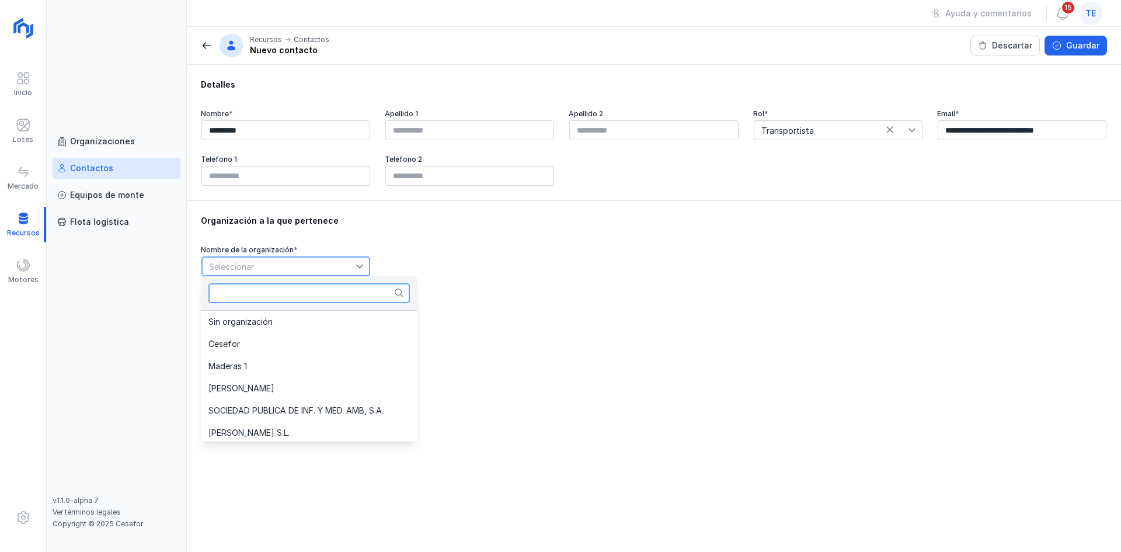
click at [254, 294] on input "text" at bounding box center [308, 293] width 201 height 20
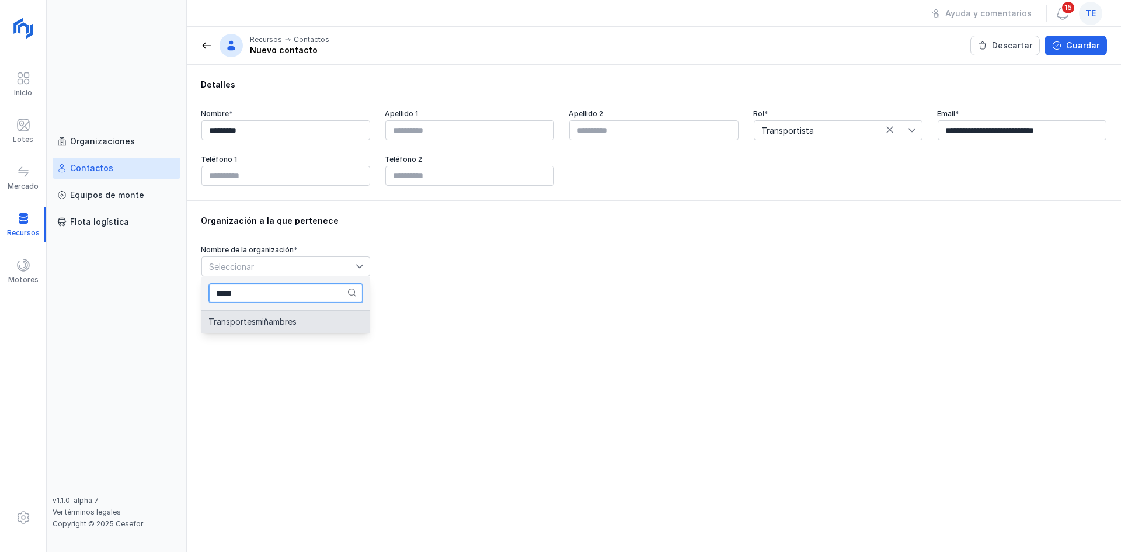
type input "*****"
drag, startPoint x: 227, startPoint y: 325, endPoint x: 255, endPoint y: 304, distance: 34.7
click at [228, 324] on span "Transportesmiñambres" at bounding box center [252, 322] width 88 height 8
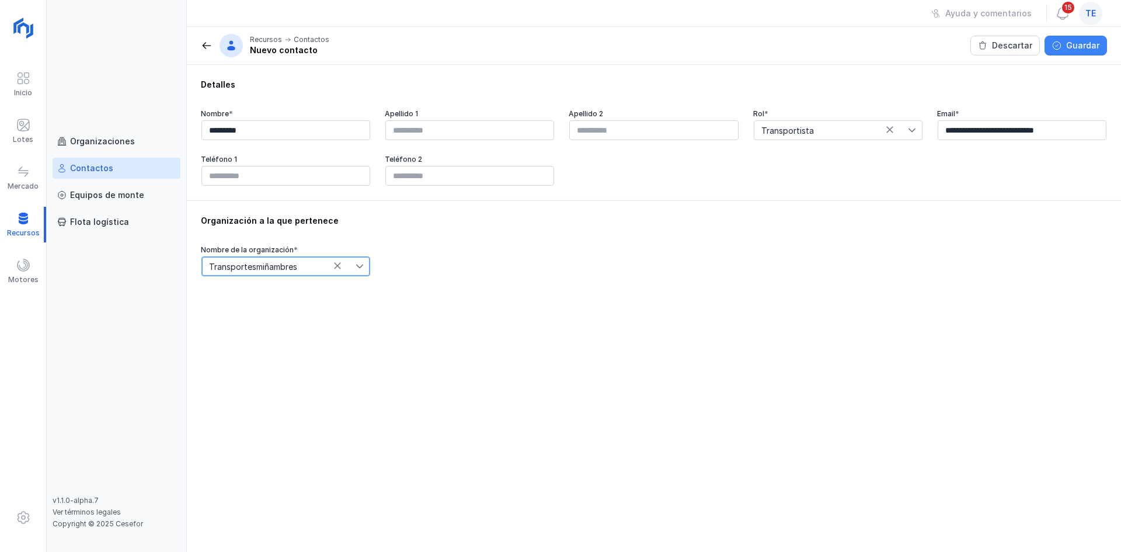
click at [1069, 48] on div "Guardar" at bounding box center [1082, 46] width 33 height 12
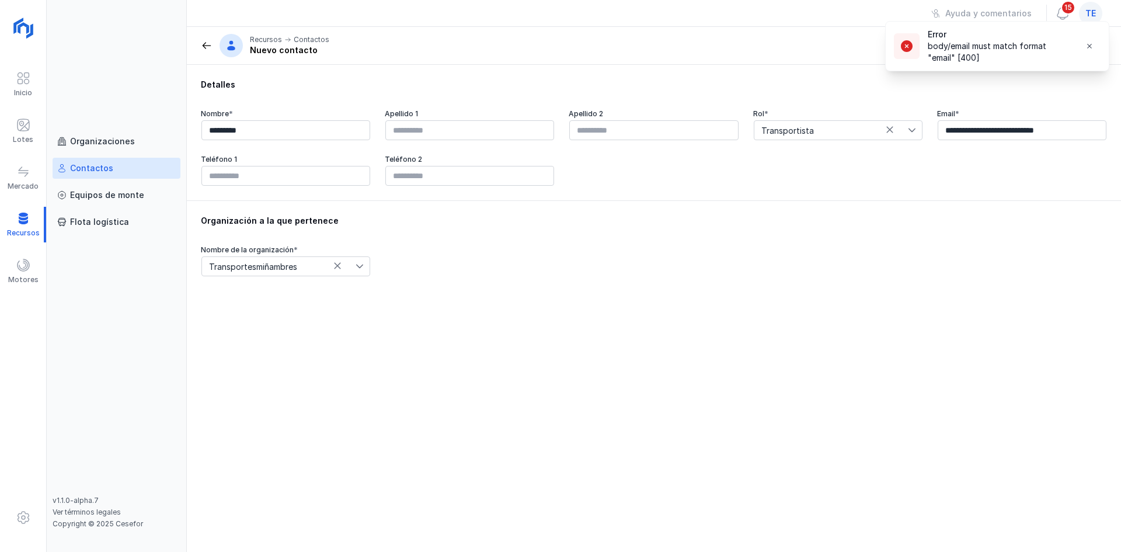
drag, startPoint x: 204, startPoint y: 273, endPoint x: 212, endPoint y: 269, distance: 8.9
click at [204, 273] on span "Transportesmiñambres" at bounding box center [279, 266] width 154 height 19
drag, startPoint x: 536, startPoint y: 356, endPoint x: 321, endPoint y: 24, distance: 395.2
click at [531, 347] on div "**********" at bounding box center [654, 308] width 934 height 487
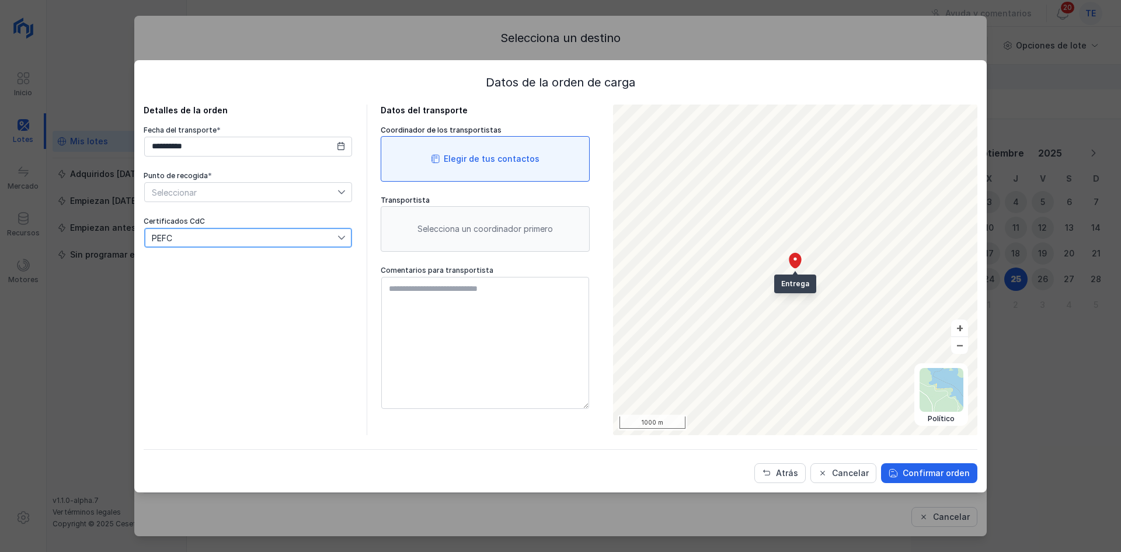
scroll to position [6, 58]
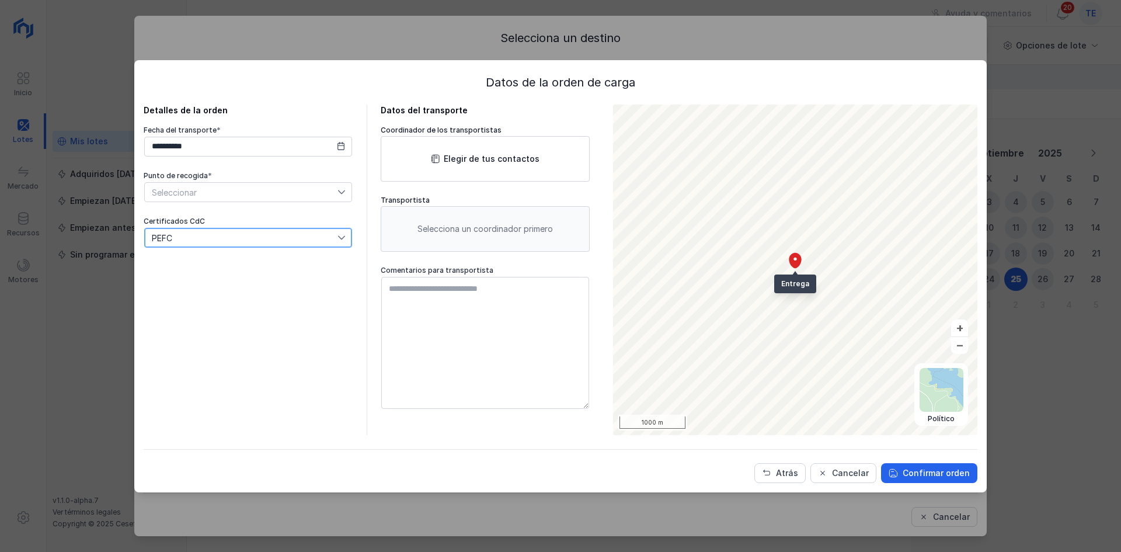
click at [1075, 112] on div "**********" at bounding box center [560, 276] width 1121 height 552
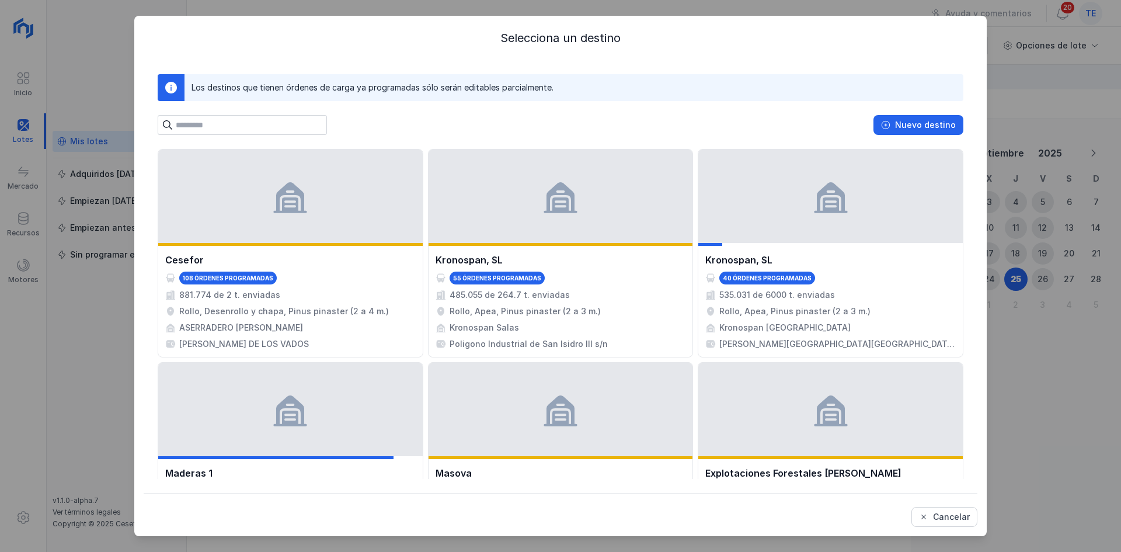
click at [1036, 143] on div "Selecciona un destino Los destinos que tienen órdenes de carga ya programadas s…" at bounding box center [560, 276] width 1121 height 552
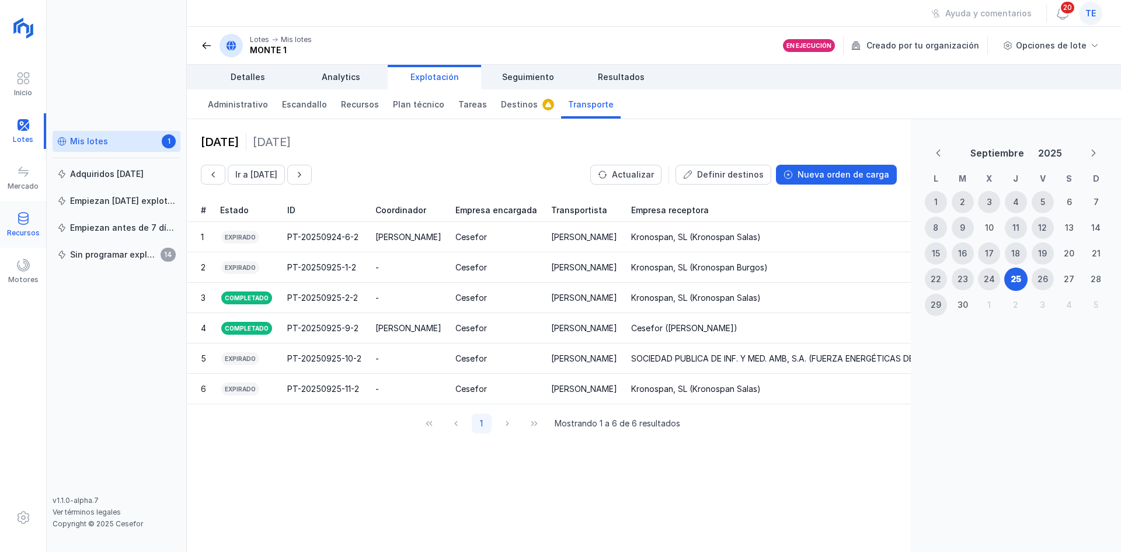
click at [33, 225] on div "Recursos" at bounding box center [23, 225] width 46 height 36
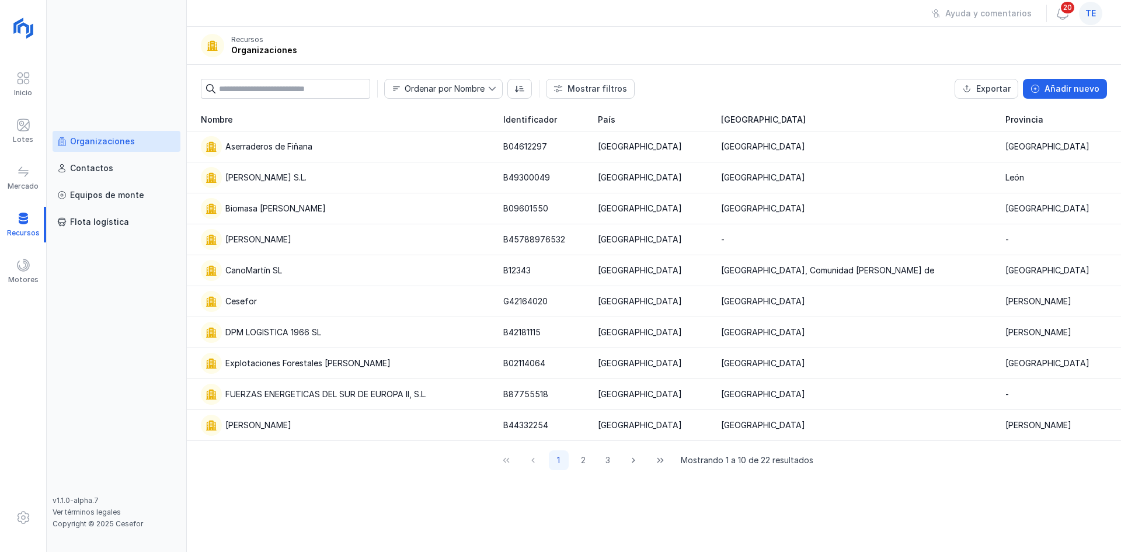
click at [336, 86] on input "text" at bounding box center [294, 89] width 151 height 20
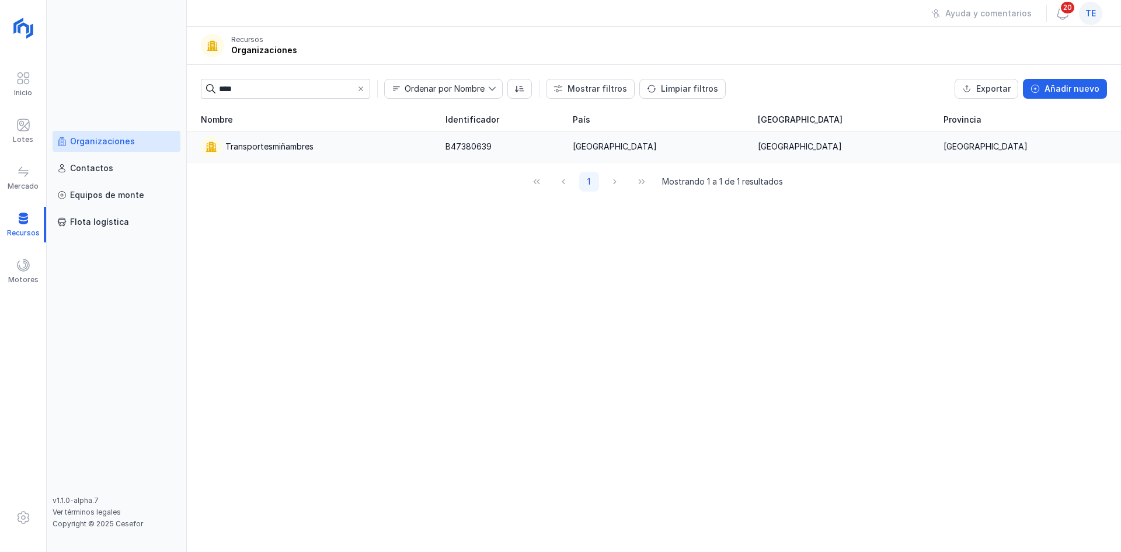
type input "****"
click at [331, 156] on div "Transportesmiñambres" at bounding box center [316, 146] width 231 height 21
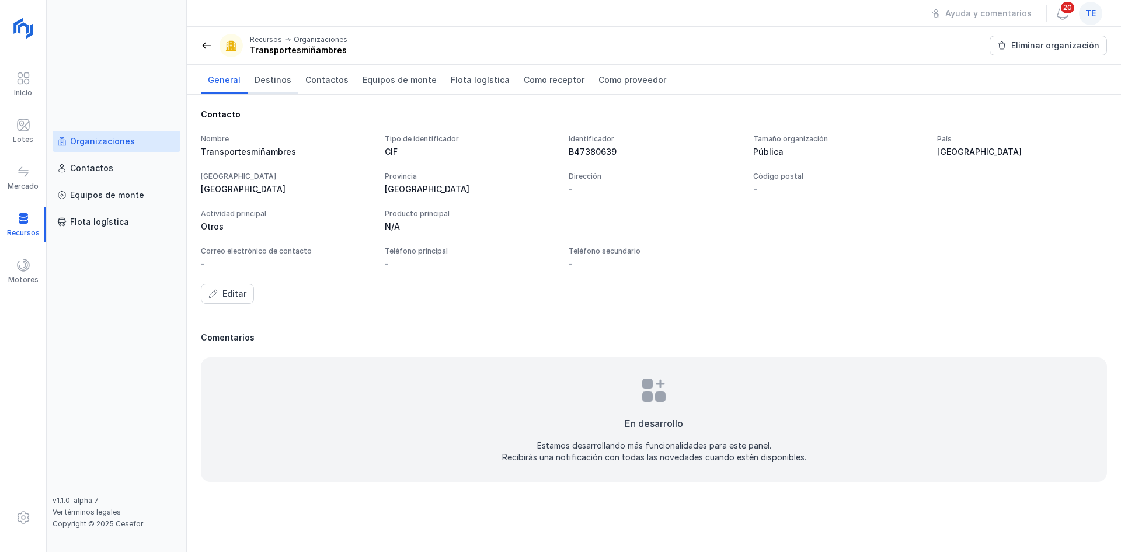
click at [284, 72] on link "Destinos" at bounding box center [273, 79] width 51 height 29
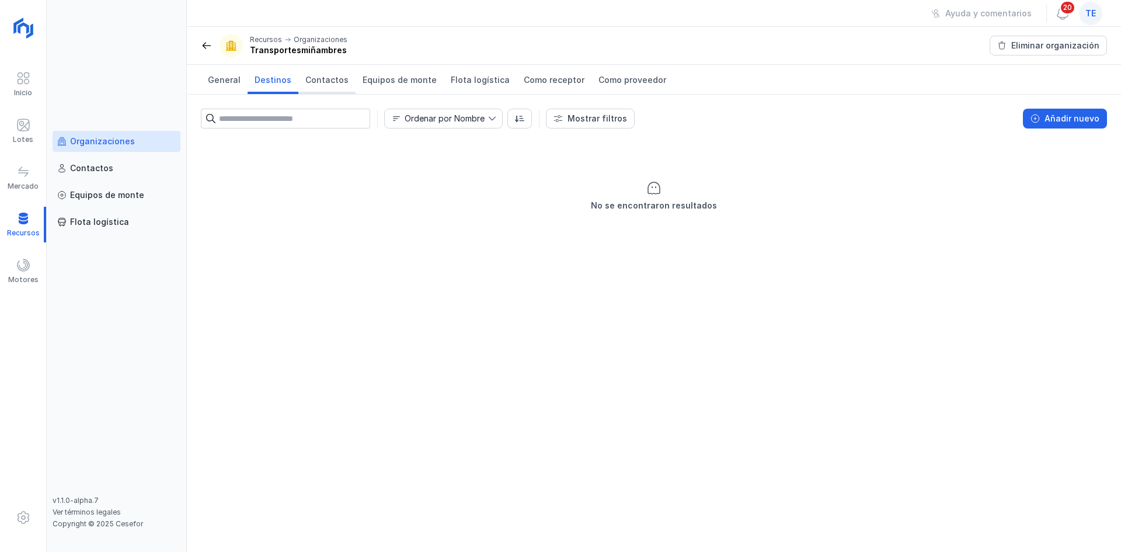
click at [315, 79] on span "Contactos" at bounding box center [326, 80] width 43 height 12
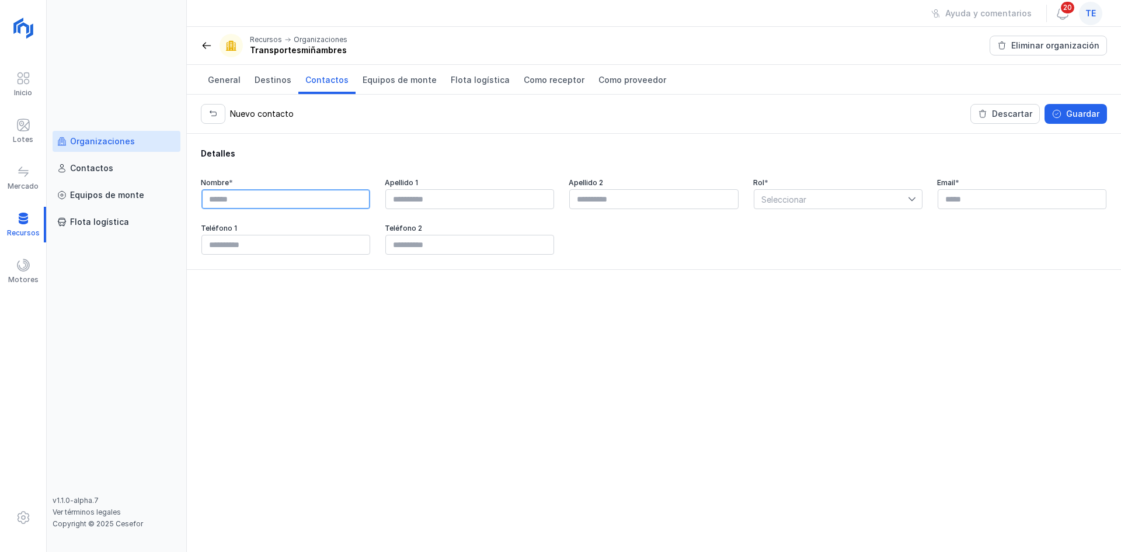
click at [251, 207] on input "text" at bounding box center [285, 199] width 169 height 20
type input "*"
type input "*********"
click at [967, 193] on input "text" at bounding box center [1022, 199] width 169 height 20
click at [805, 189] on div "Seleccionar" at bounding box center [838, 199] width 169 height 20
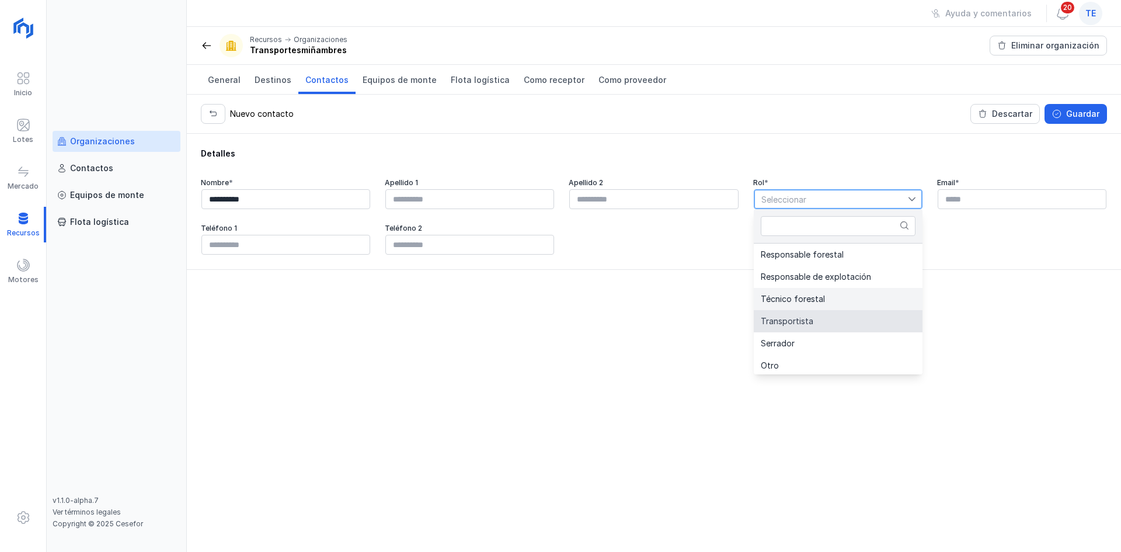
drag, startPoint x: 839, startPoint y: 319, endPoint x: 867, endPoint y: 295, distance: 36.9
click at [840, 317] on li "Transportista" at bounding box center [838, 321] width 169 height 22
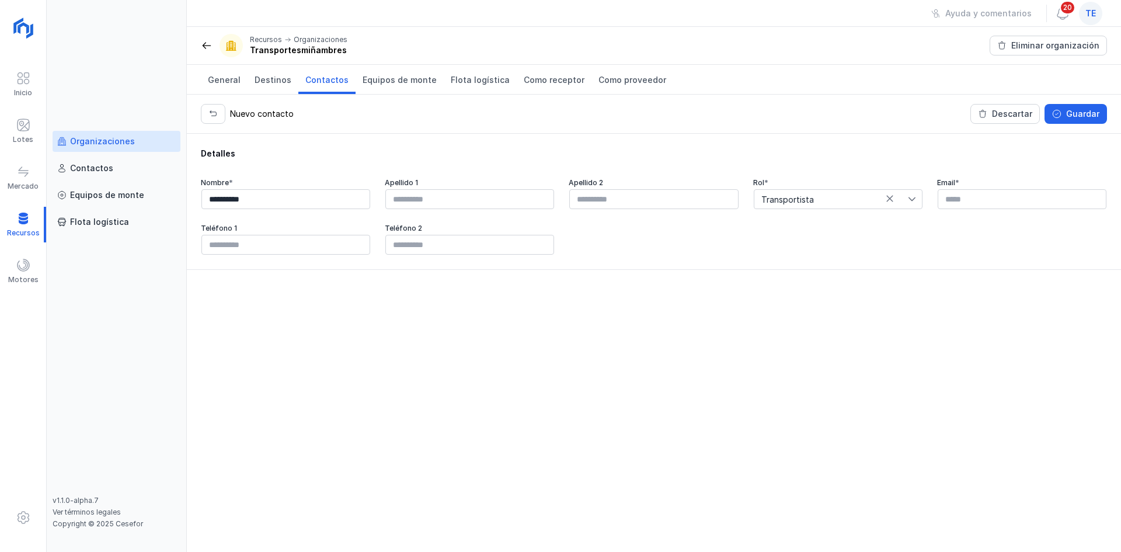
click at [1001, 185] on div "Email *" at bounding box center [1022, 182] width 170 height 9
click at [964, 208] on input "text" at bounding box center [1022, 199] width 169 height 20
paste input "**********"
click at [951, 201] on input "**********" at bounding box center [1022, 199] width 169 height 20
type input "**********"
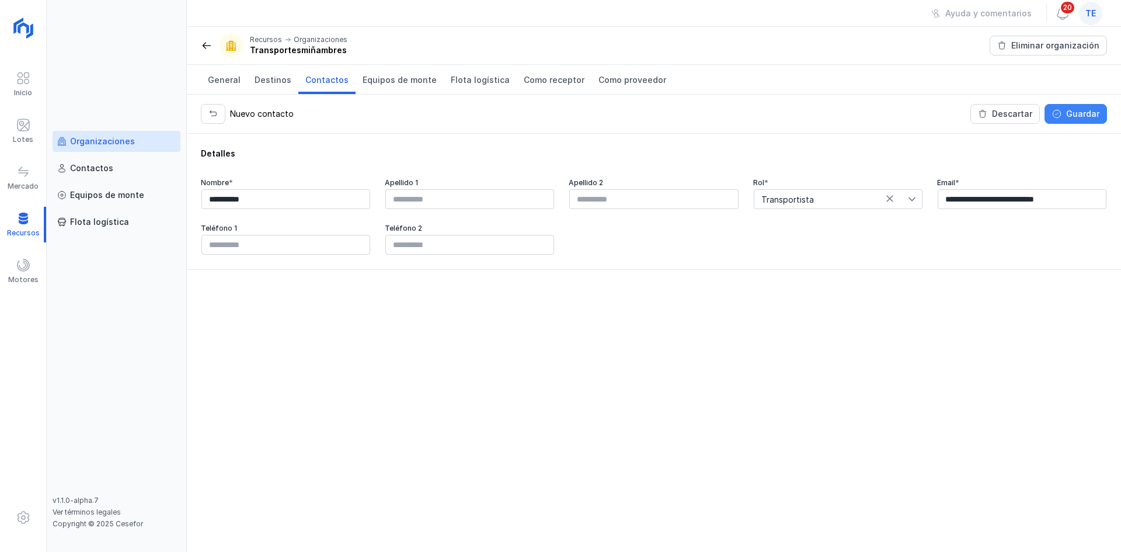
click at [1097, 112] on div "Guardar" at bounding box center [1082, 114] width 33 height 12
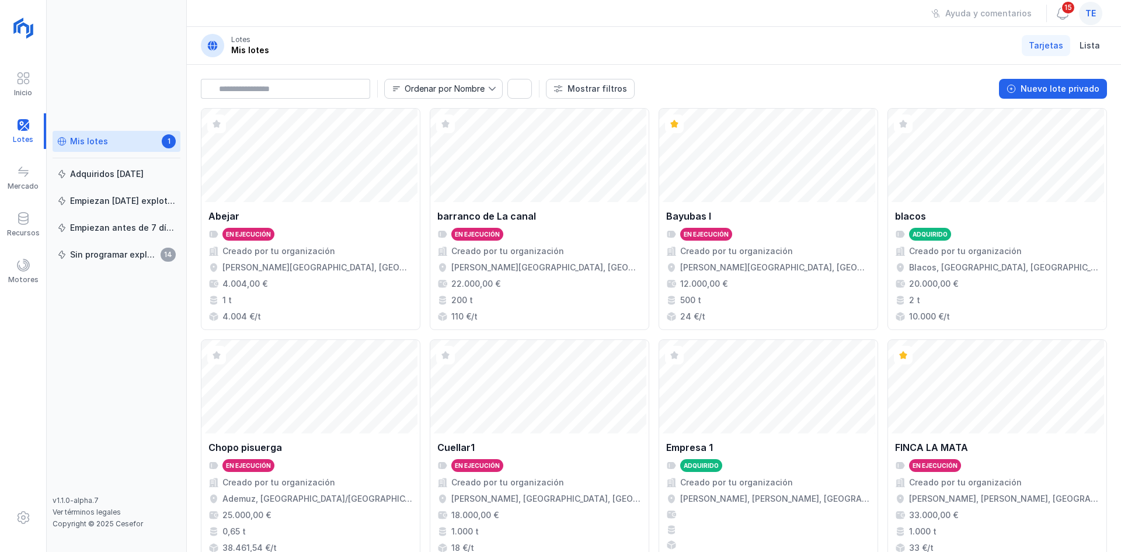
click at [1097, 9] on div "te" at bounding box center [1090, 13] width 23 height 23
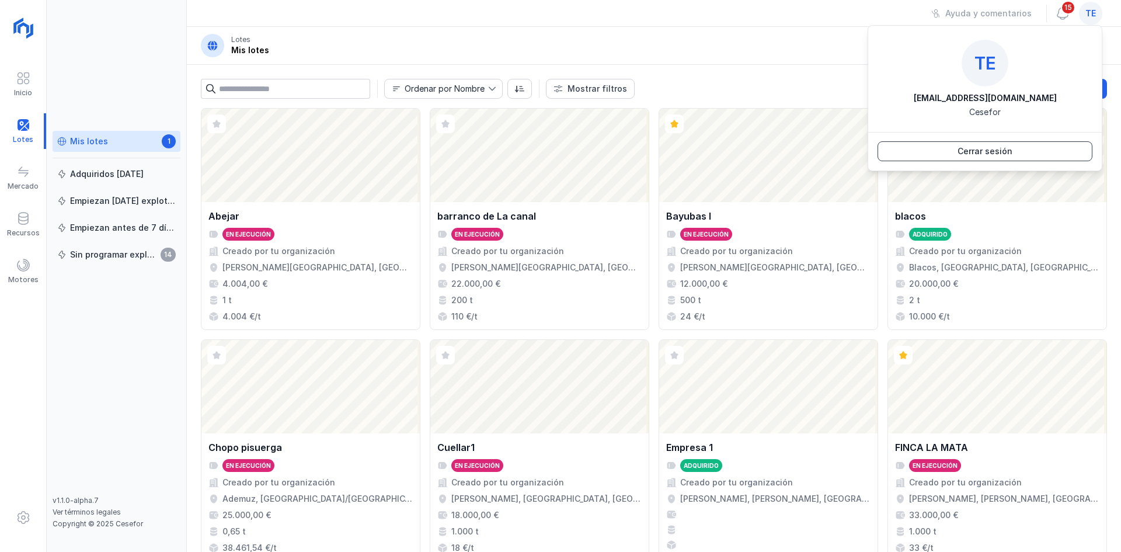
click at [934, 151] on button "Cerrar sesión" at bounding box center [985, 151] width 215 height 20
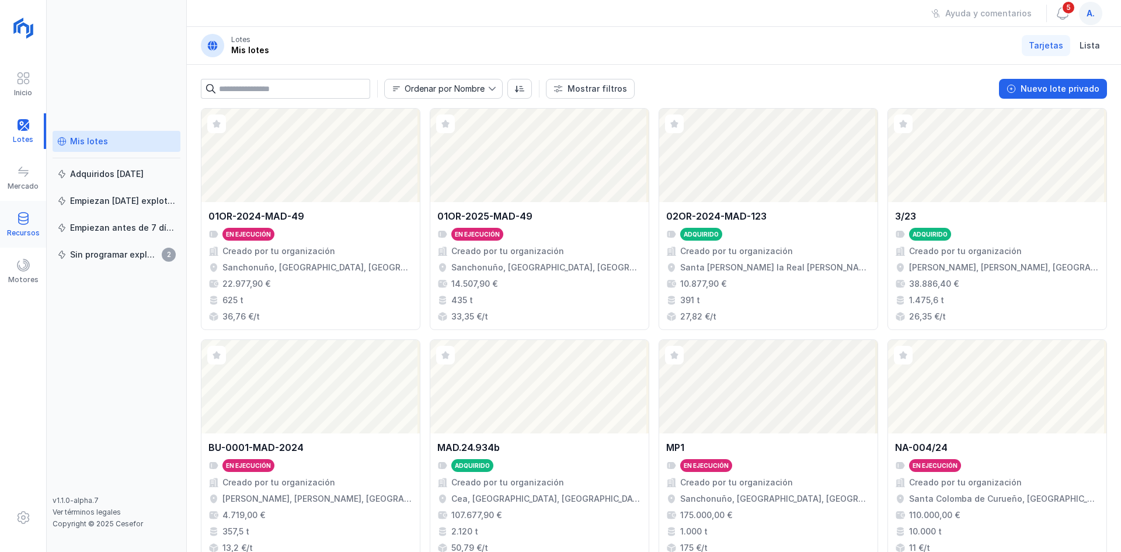
click at [26, 229] on div "Recursos" at bounding box center [23, 232] width 33 height 9
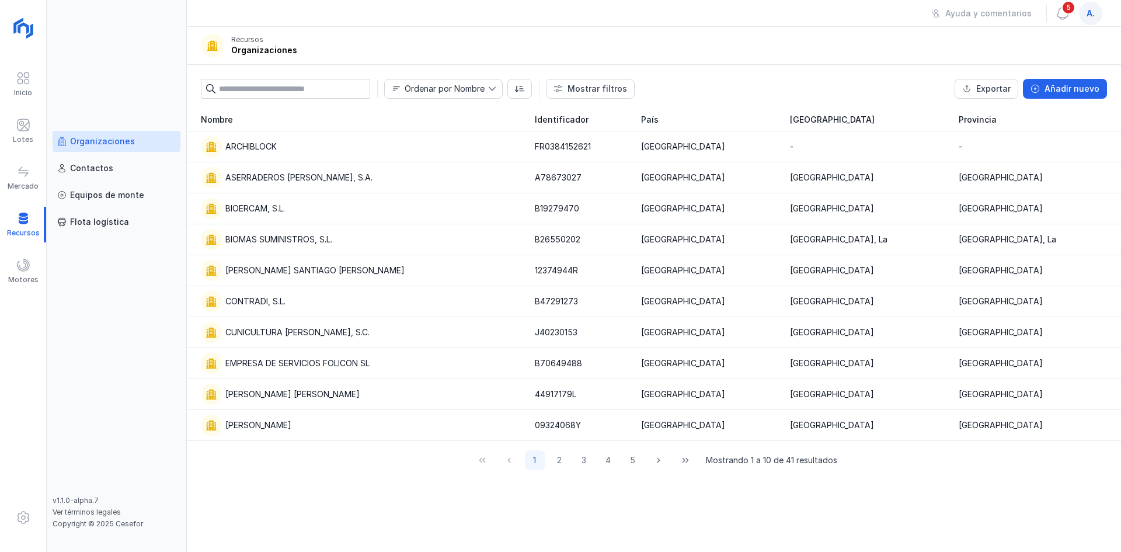
click at [308, 77] on div "Ordenar por Nombre Mostrar filtros Exportar Añadir nuevo [GEOGRAPHIC_DATA]" at bounding box center [654, 86] width 934 height 43
click at [306, 86] on input "text" at bounding box center [294, 89] width 151 height 20
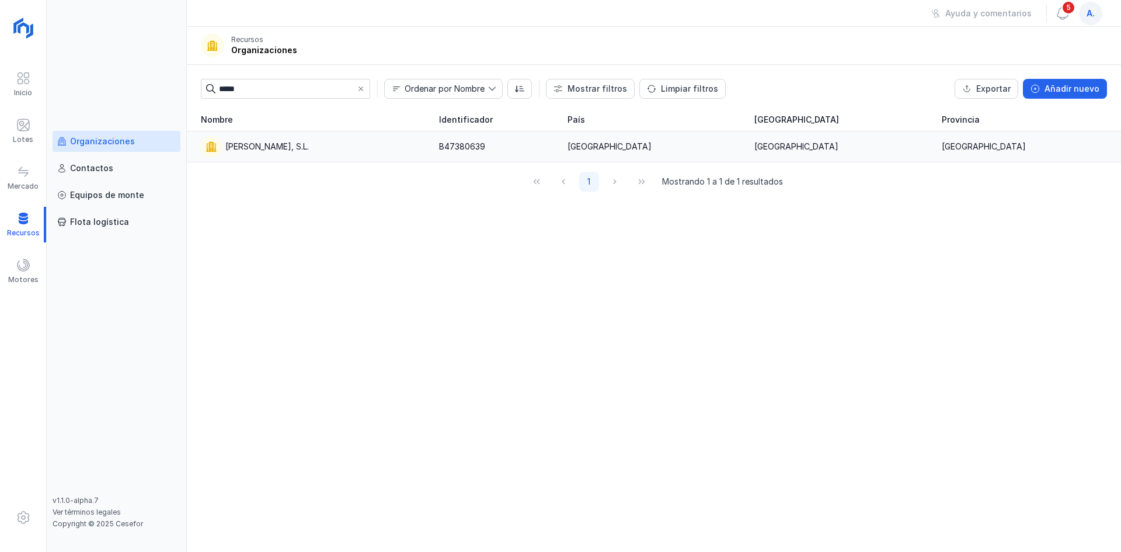
type input "*****"
click at [300, 138] on div "[PERSON_NAME], S.L." at bounding box center [313, 146] width 224 height 21
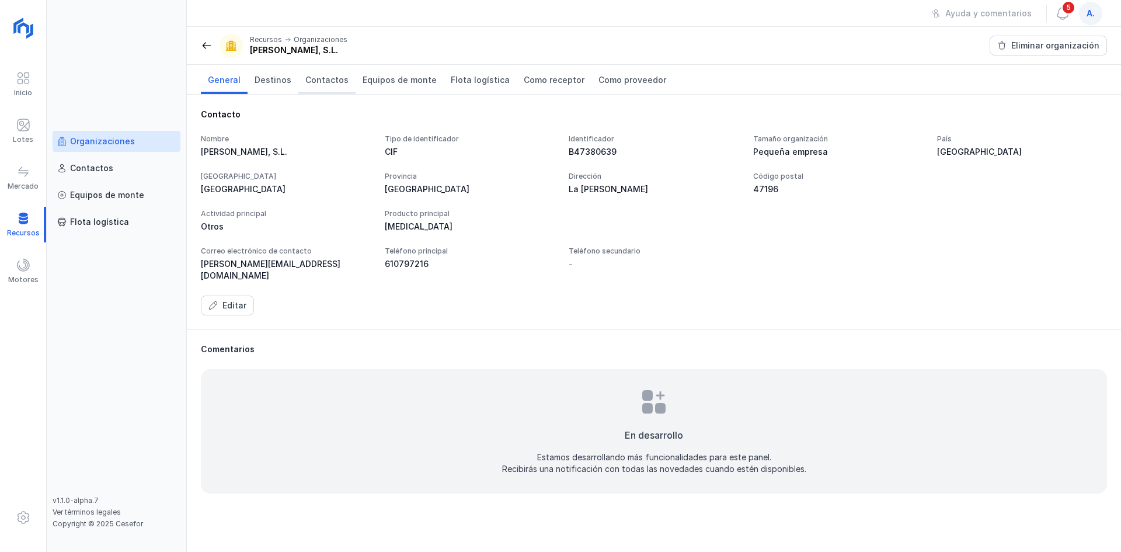
click at [312, 73] on link "Contactos" at bounding box center [326, 79] width 57 height 29
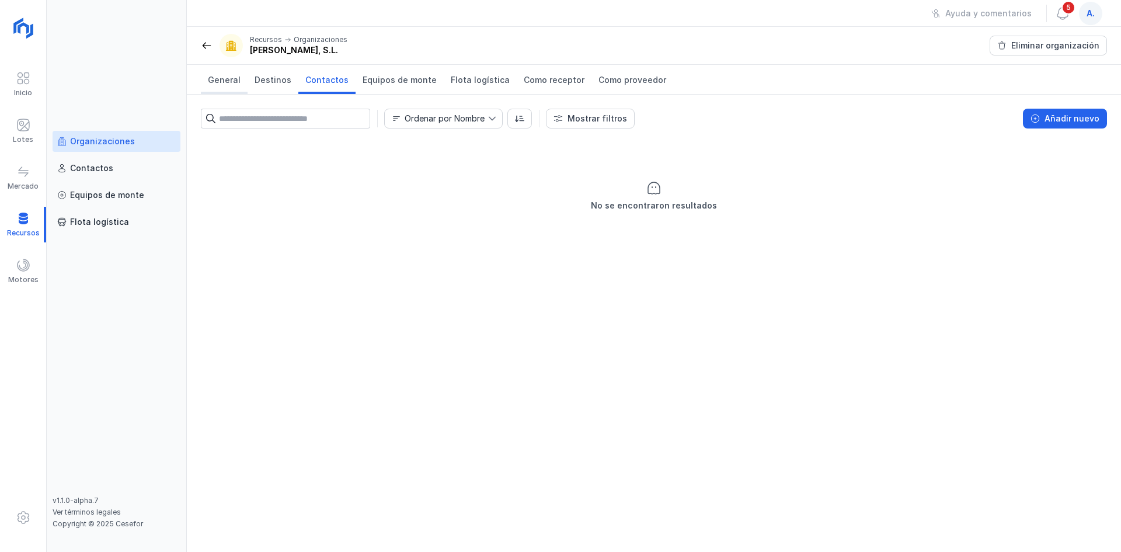
click at [214, 76] on span "General" at bounding box center [224, 80] width 33 height 12
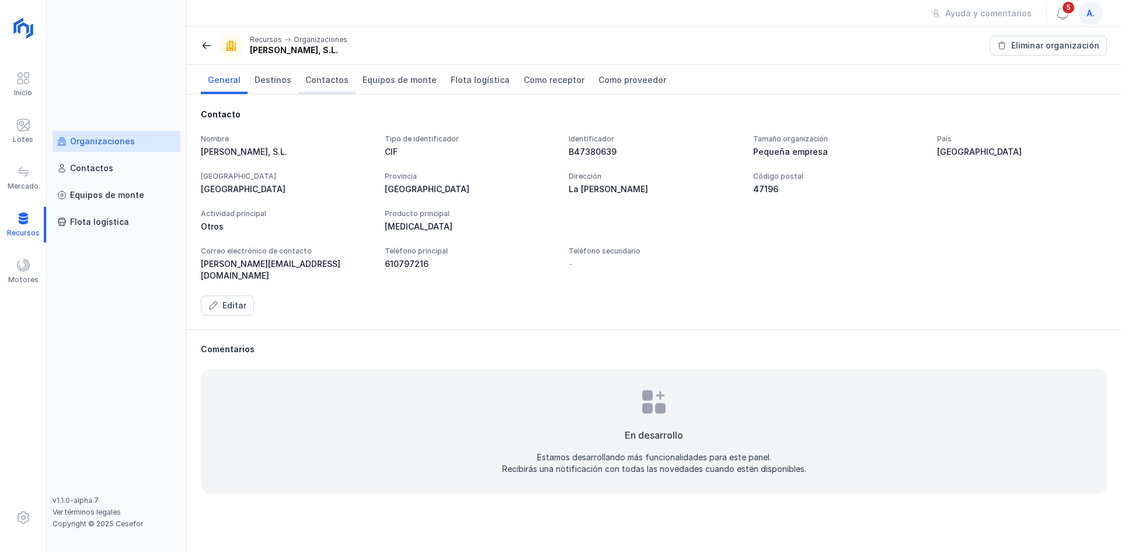
click at [309, 79] on span "Contactos" at bounding box center [326, 80] width 43 height 12
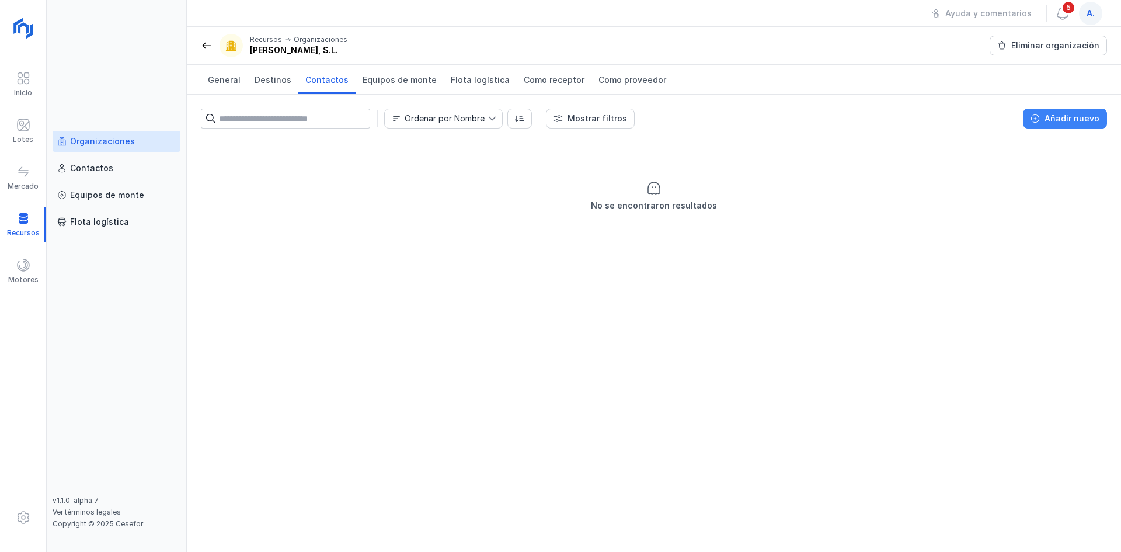
drag, startPoint x: 1066, startPoint y: 119, endPoint x: 1059, endPoint y: 115, distance: 8.1
click at [1063, 117] on div "Añadir nuevo" at bounding box center [1072, 119] width 55 height 12
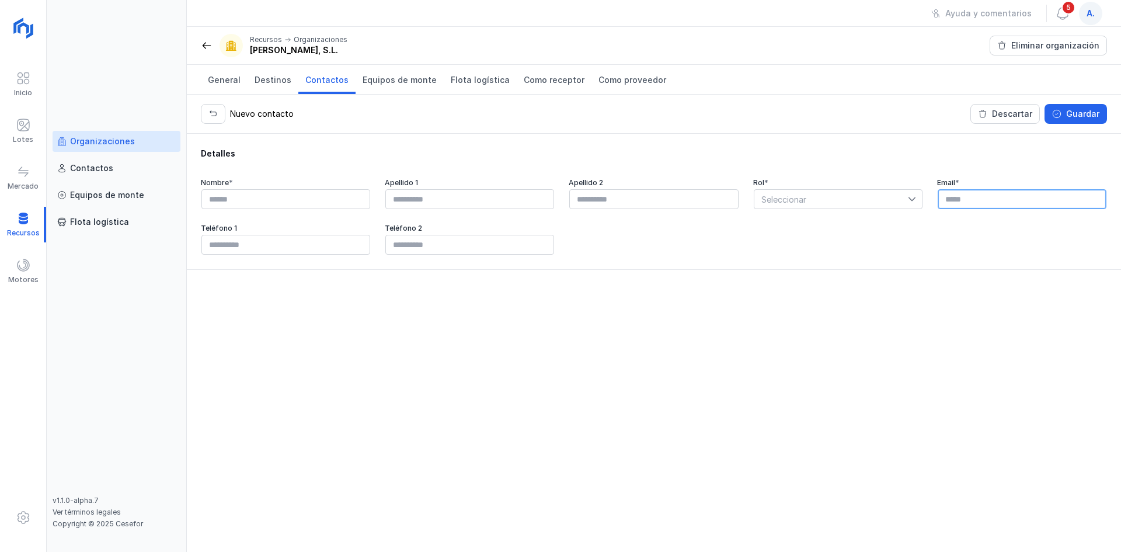
click at [1021, 204] on input "text" at bounding box center [1022, 199] width 169 height 20
click at [972, 200] on input "text" at bounding box center [1022, 199] width 169 height 20
paste input "**********"
click at [951, 203] on input "**********" at bounding box center [1022, 199] width 169 height 20
type input "**********"
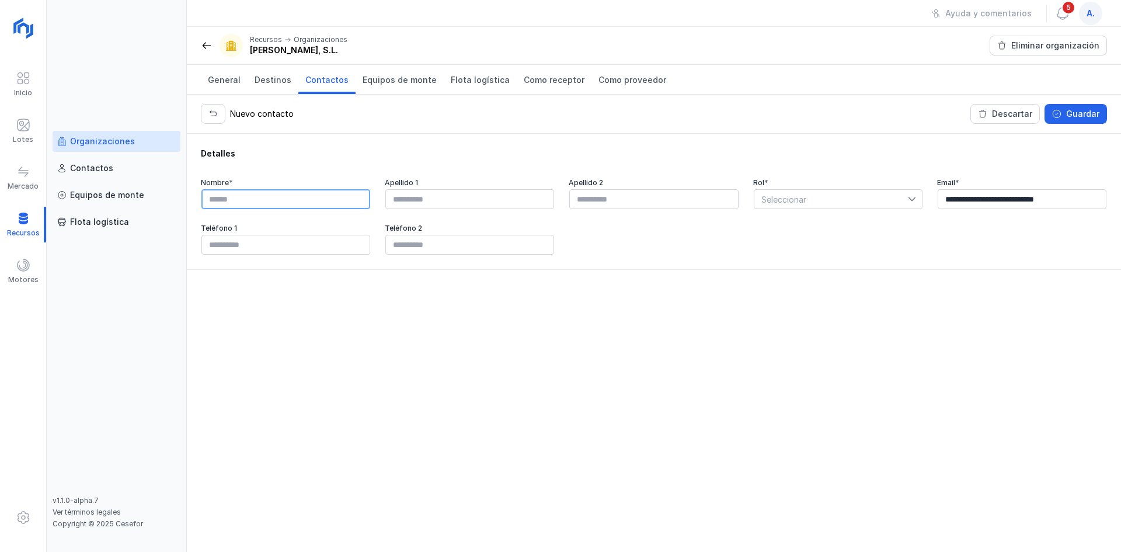
click at [297, 208] on input "text" at bounding box center [285, 199] width 169 height 20
type input "*********"
click at [828, 199] on span "Seleccionar" at bounding box center [832, 199] width 154 height 19
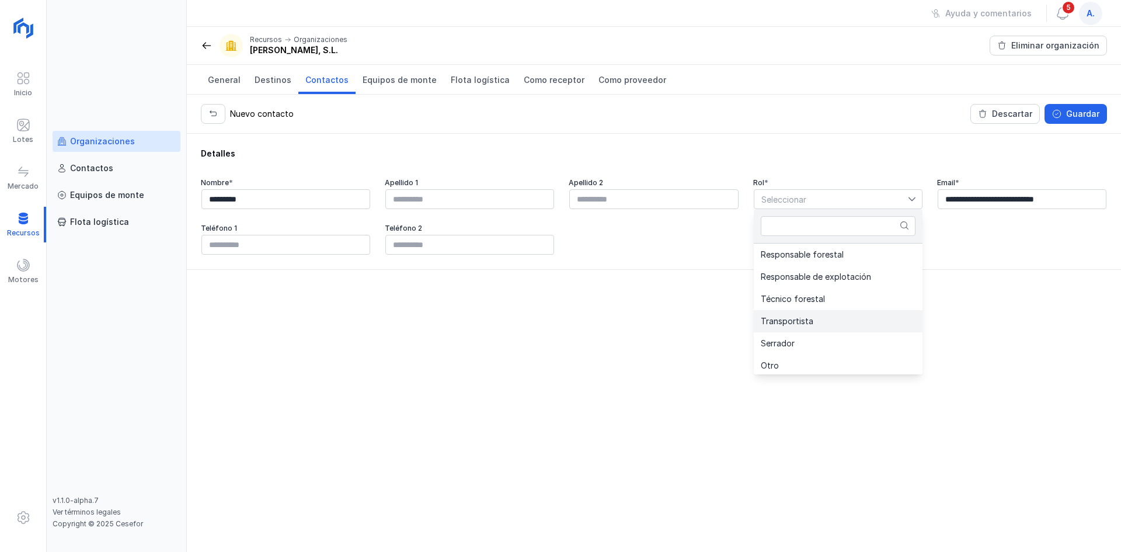
click at [815, 331] on li "Transportista" at bounding box center [838, 321] width 169 height 22
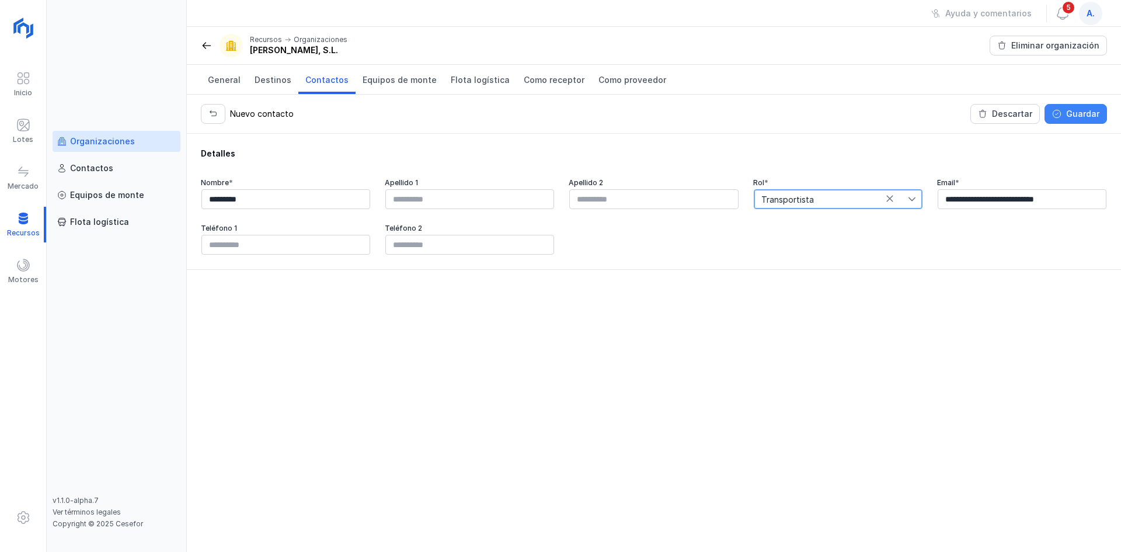
click at [1084, 112] on div "Guardar" at bounding box center [1082, 114] width 33 height 12
click at [1089, 44] on div "Eliminar organización" at bounding box center [1055, 46] width 88 height 12
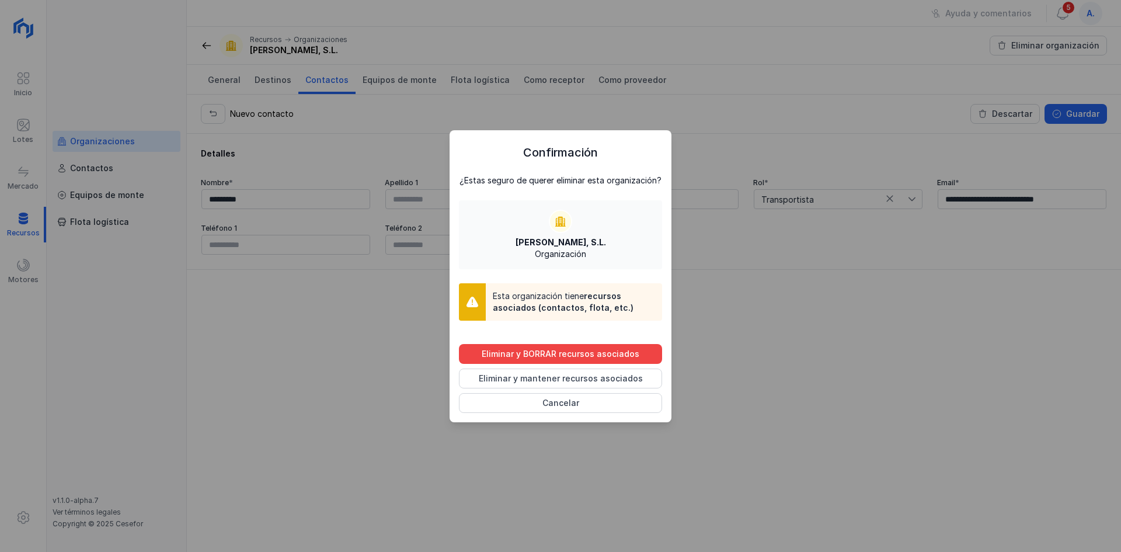
click at [650, 97] on div "Confirmación ¿Estas seguro de querer eliminar esta organización? MIÑAMBRES RODR…" at bounding box center [560, 276] width 1121 height 552
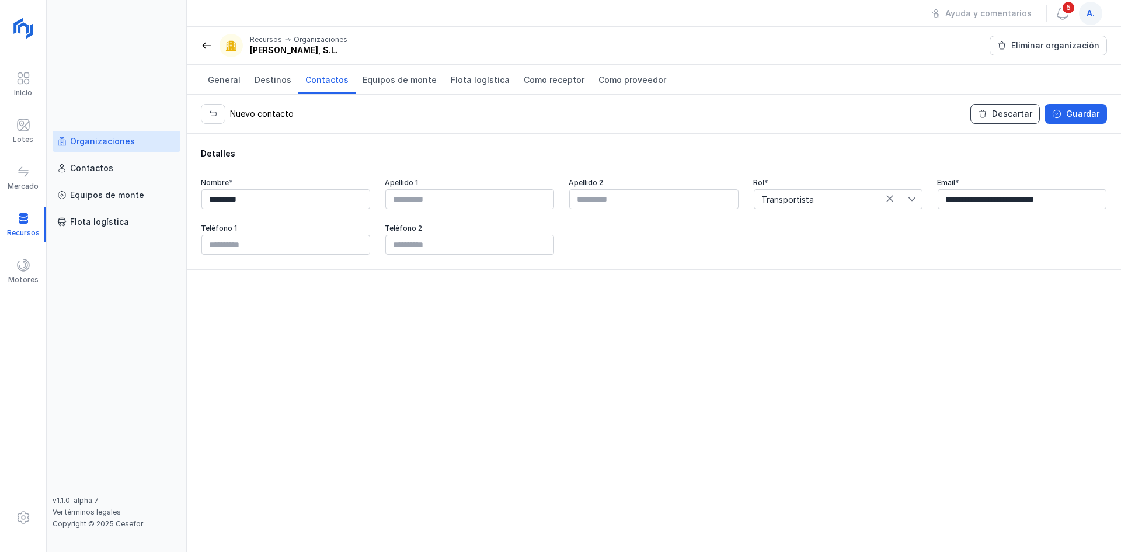
click at [1002, 107] on button "Descartar" at bounding box center [1005, 114] width 69 height 20
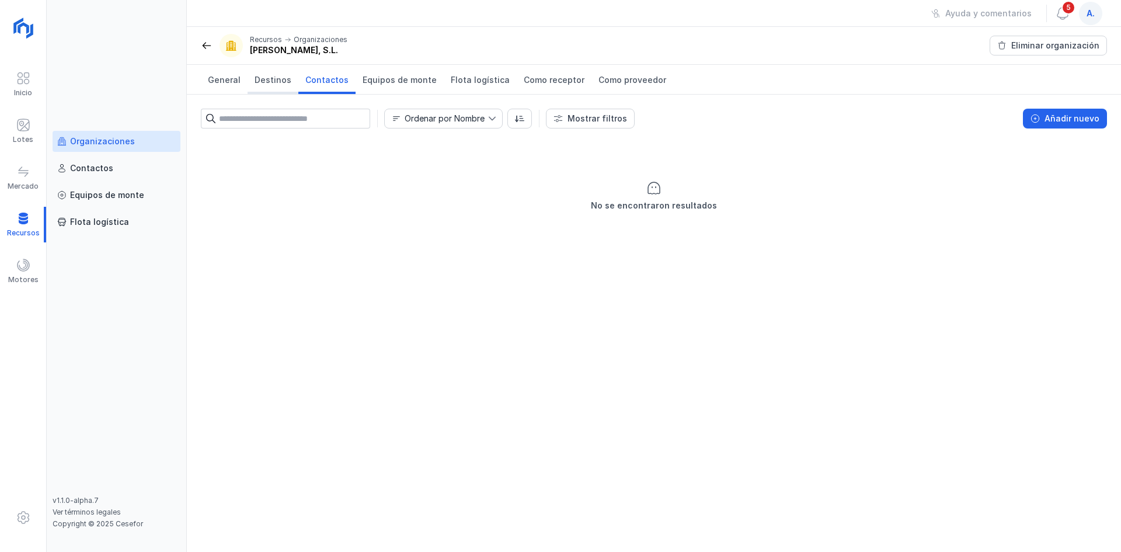
click at [262, 68] on link "Destinos" at bounding box center [273, 79] width 51 height 29
click at [213, 81] on span "General" at bounding box center [224, 80] width 33 height 12
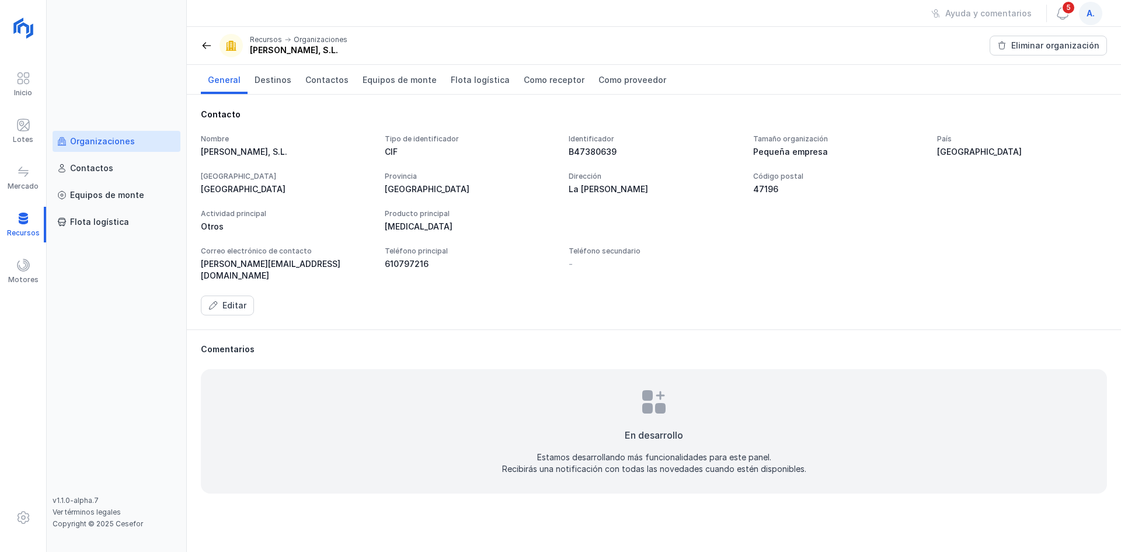
click at [1096, 9] on div "a." at bounding box center [1090, 13] width 23 height 23
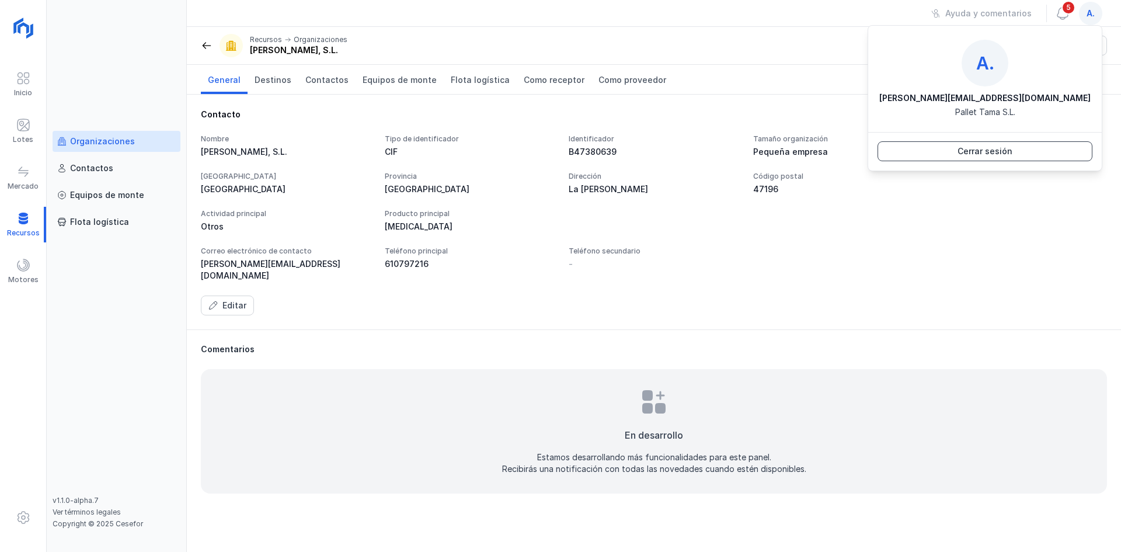
click at [953, 149] on button "Cerrar sesión" at bounding box center [985, 151] width 215 height 20
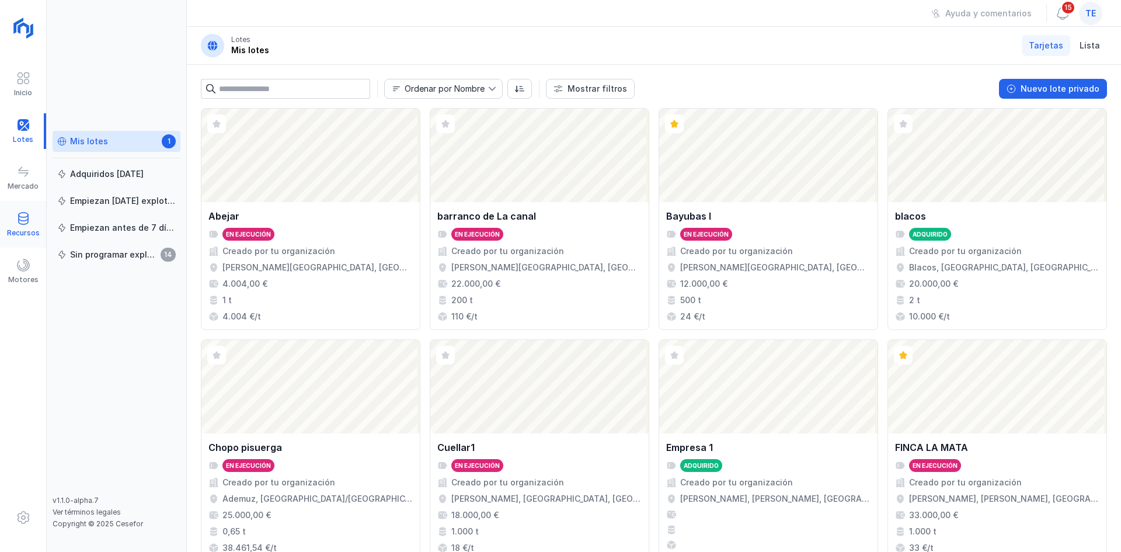
click at [21, 203] on div "Recursos" at bounding box center [23, 224] width 46 height 47
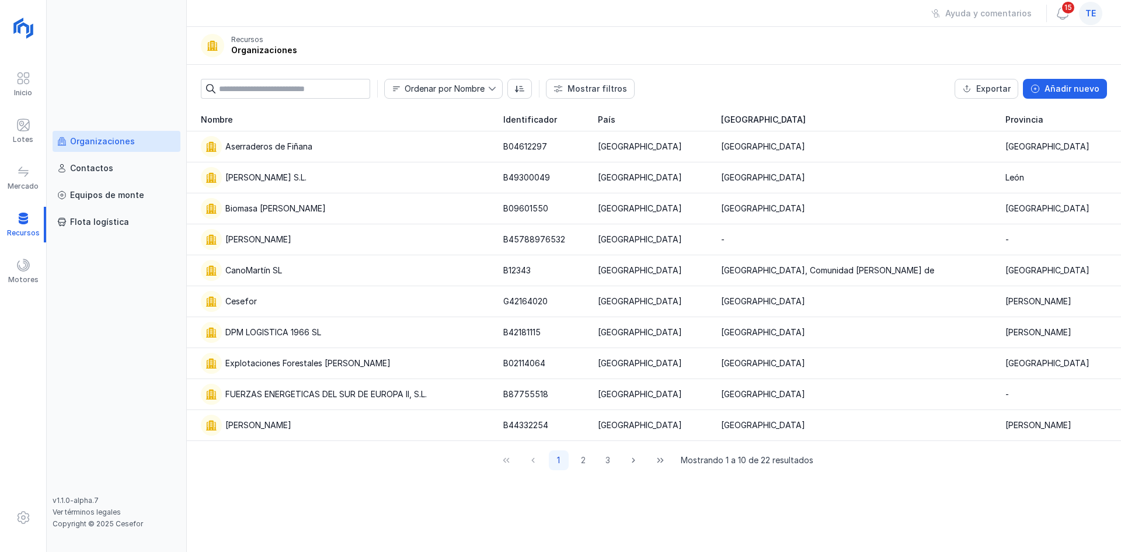
click at [304, 88] on input "text" at bounding box center [294, 89] width 151 height 20
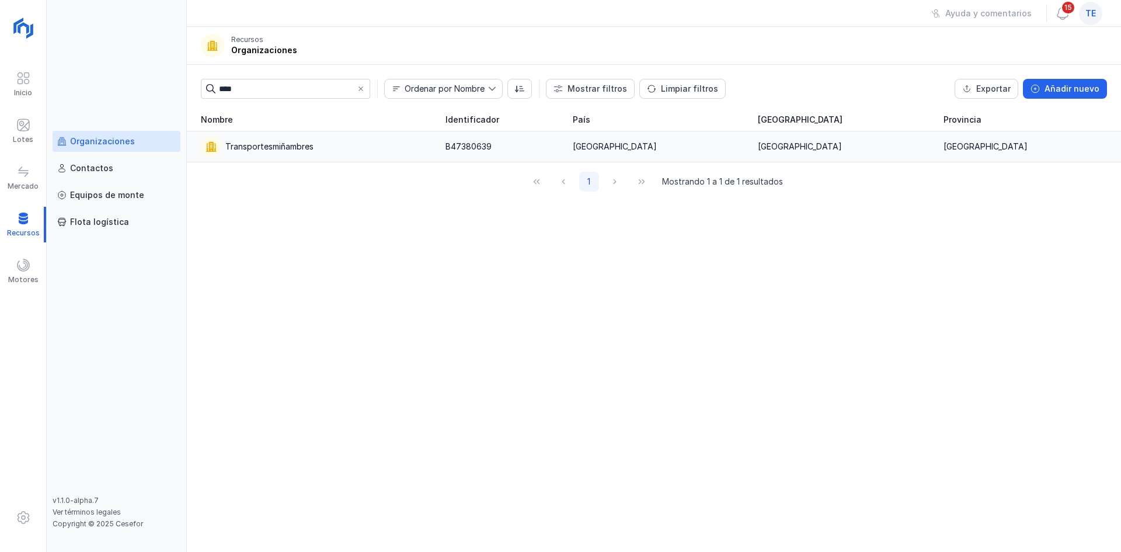
type input "****"
click at [321, 154] on div "Transportesmiñambres" at bounding box center [316, 146] width 231 height 21
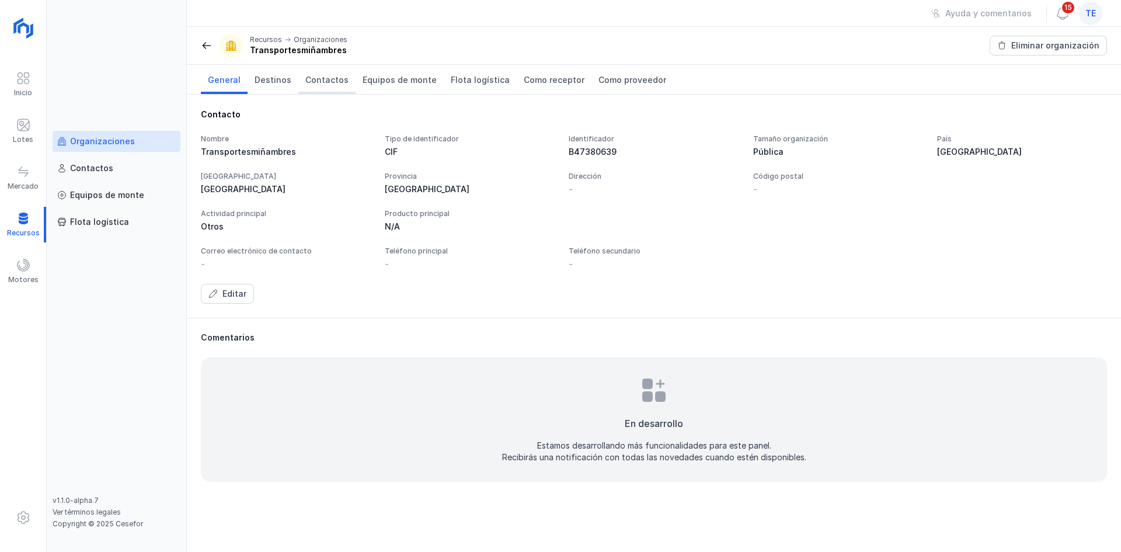
click at [317, 86] on link "Contactos" at bounding box center [326, 79] width 57 height 29
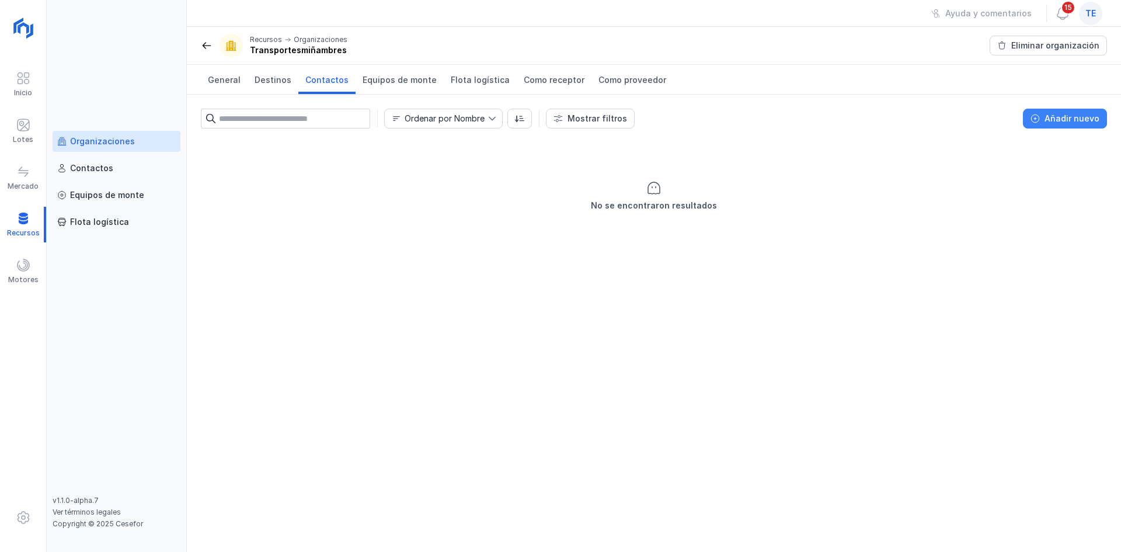
click at [1051, 121] on div "Añadir nuevo" at bounding box center [1072, 119] width 55 height 12
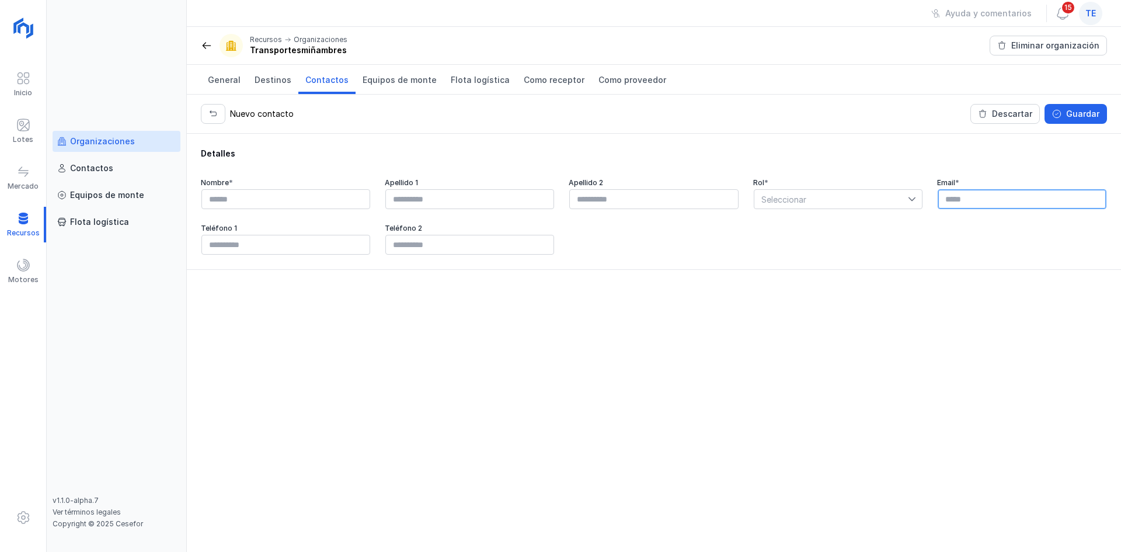
click at [993, 199] on input "text" at bounding box center [1022, 199] width 169 height 20
paste input "**********"
type input "**********"
click at [792, 201] on span "Seleccionar" at bounding box center [832, 199] width 154 height 19
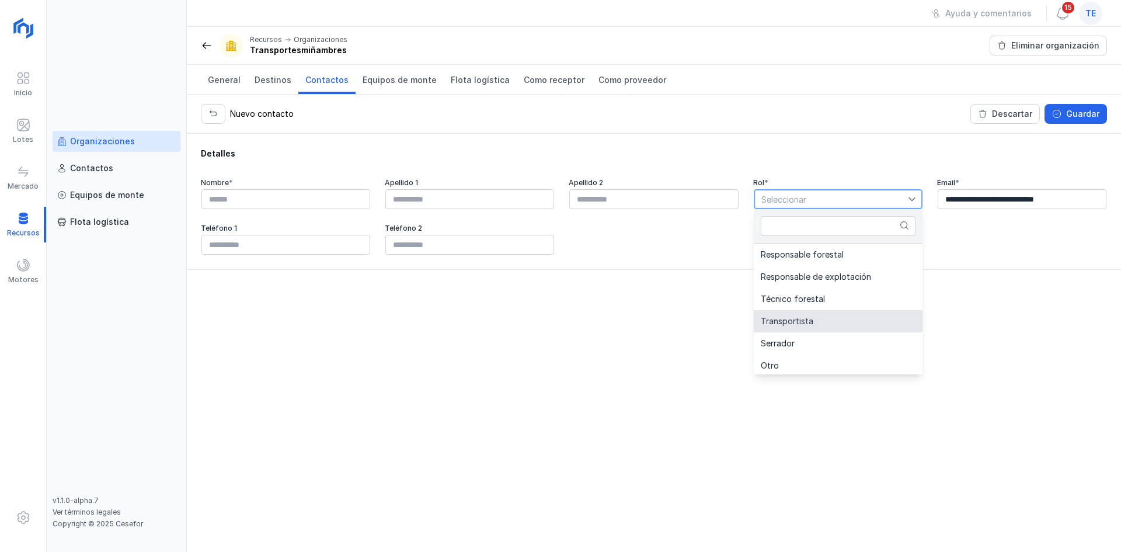
click at [822, 326] on li "Transportista" at bounding box center [838, 321] width 169 height 22
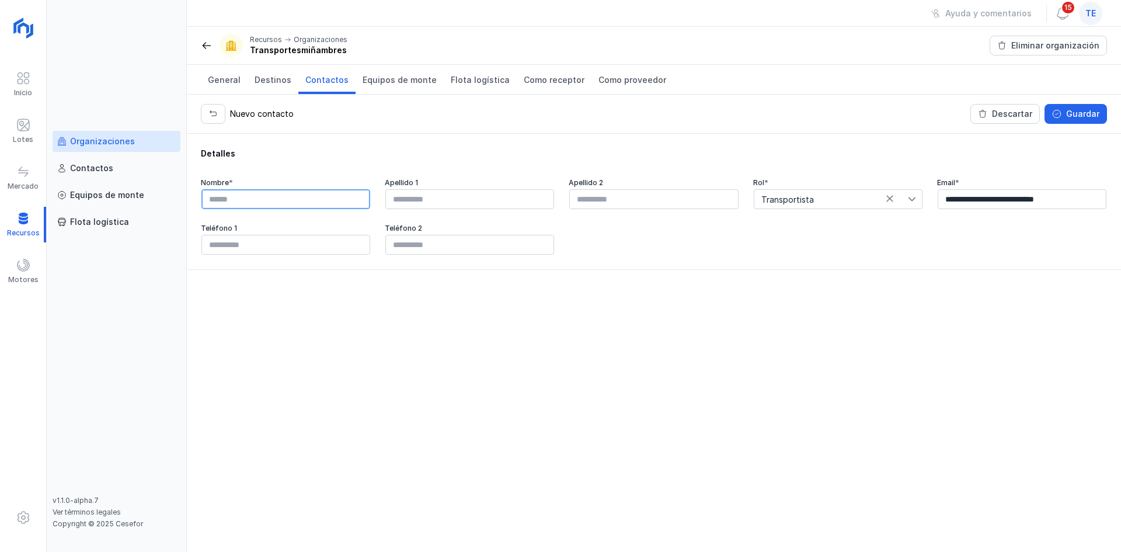
click at [272, 205] on input "text" at bounding box center [285, 199] width 169 height 20
paste input "**********"
type input "**********"
click at [1068, 119] on div "Guardar" at bounding box center [1082, 114] width 33 height 12
